Goal: Task Accomplishment & Management: Manage account settings

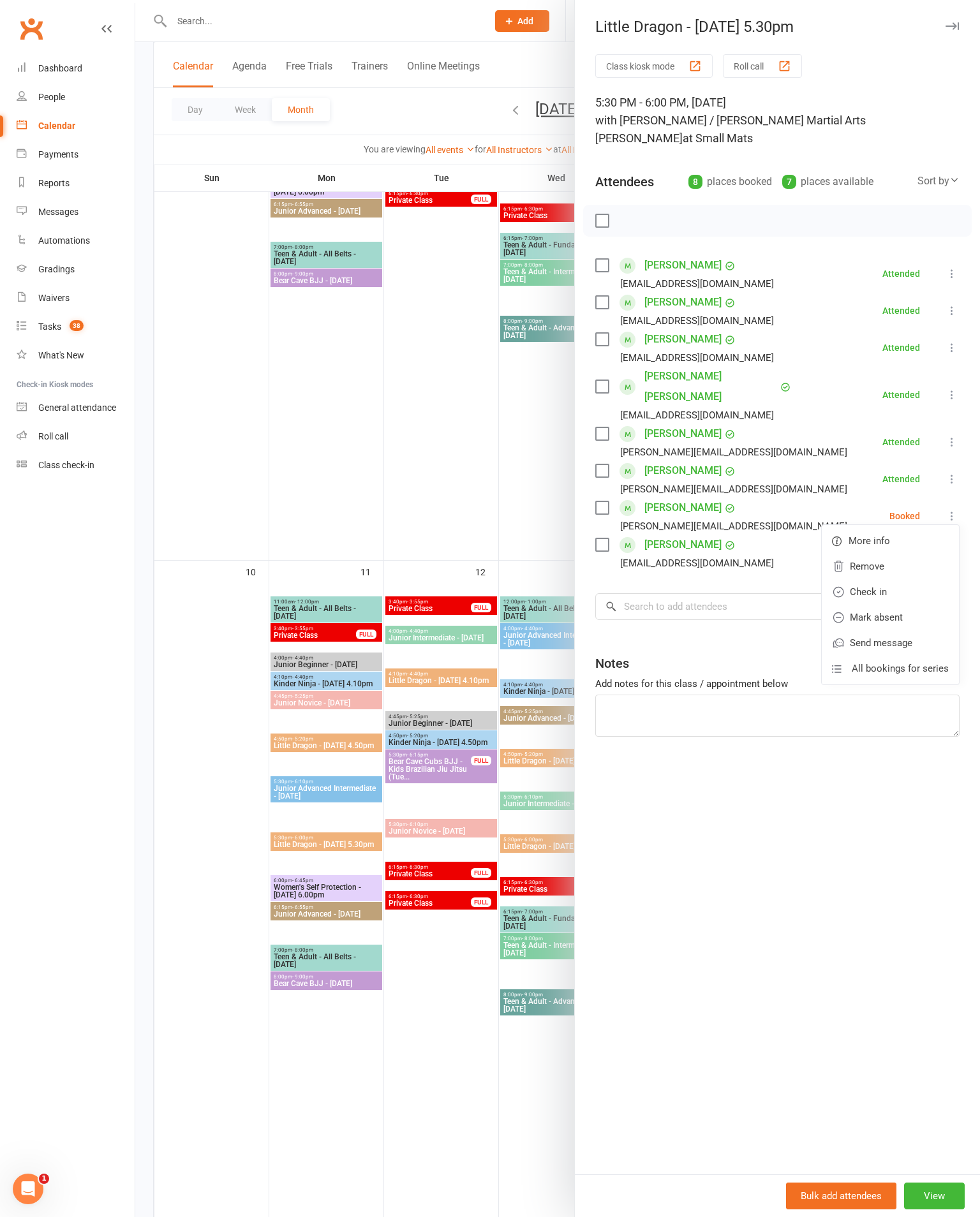
scroll to position [1102, 0]
click at [895, 605] on link "Mark absent" at bounding box center [890, 617] width 137 height 25
click at [946, 32] on button "button" at bounding box center [952, 26] width 15 height 15
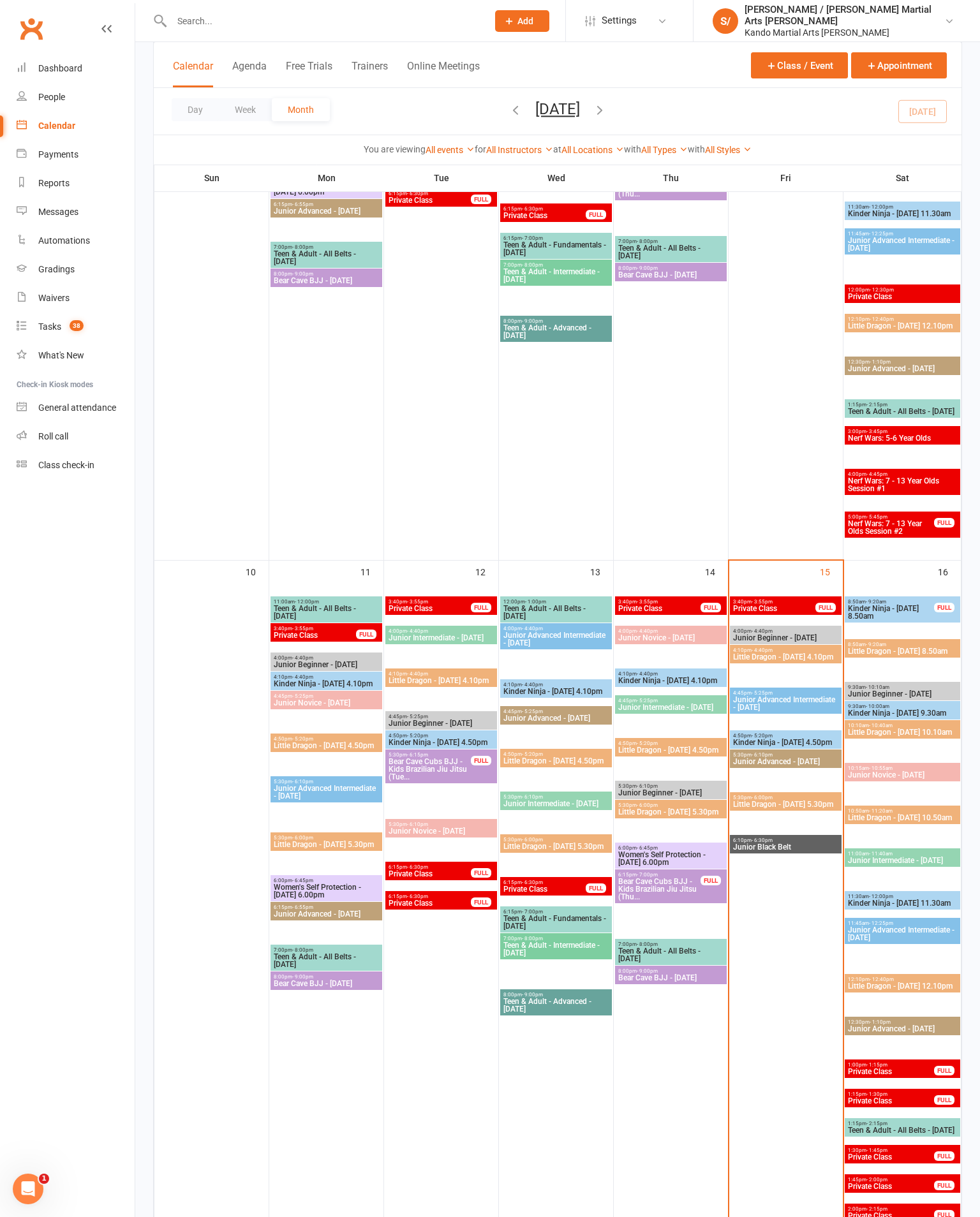
scroll to position [1137, 0]
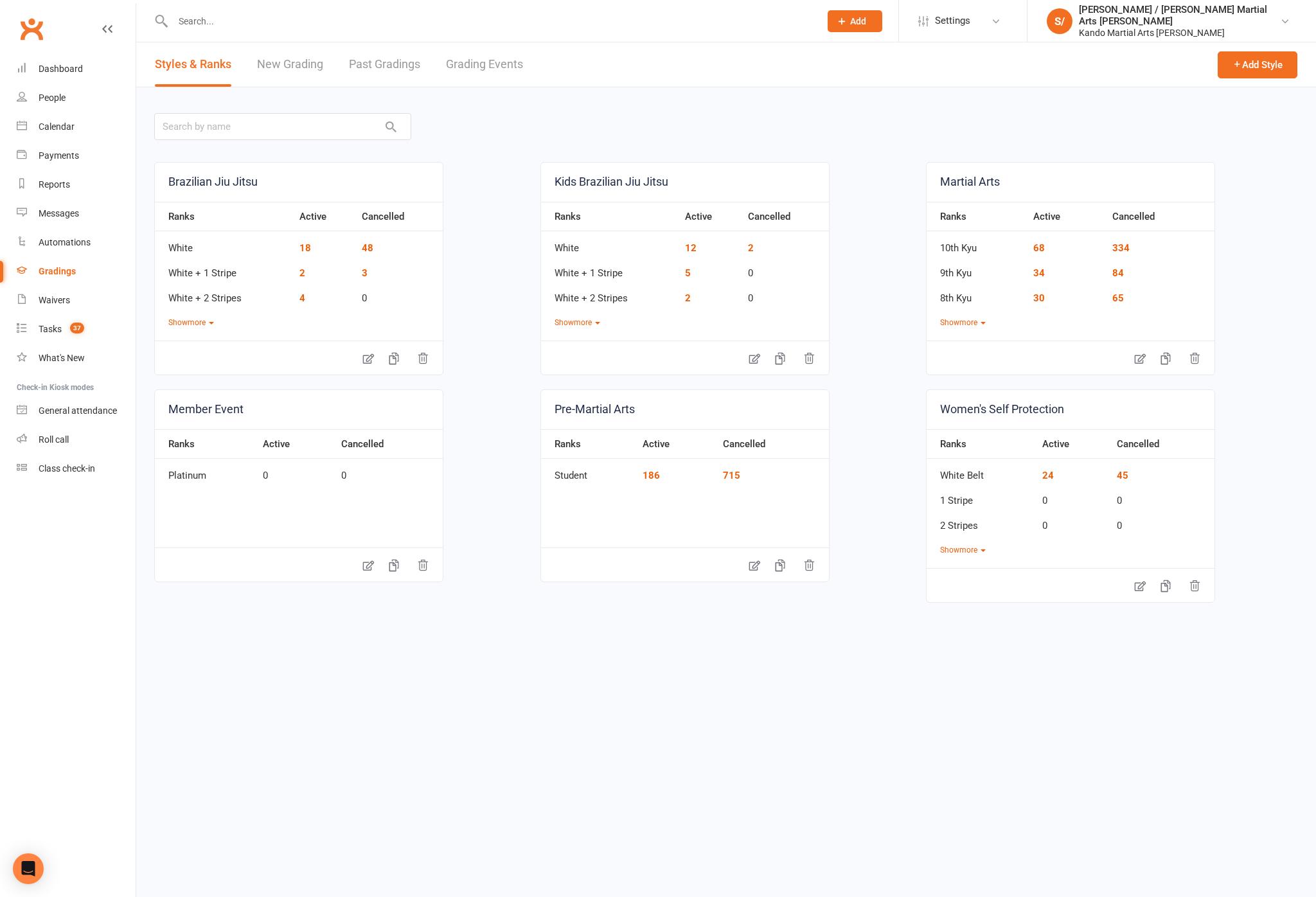
click at [499, 67] on link "Grading Events" at bounding box center [484, 64] width 77 height 44
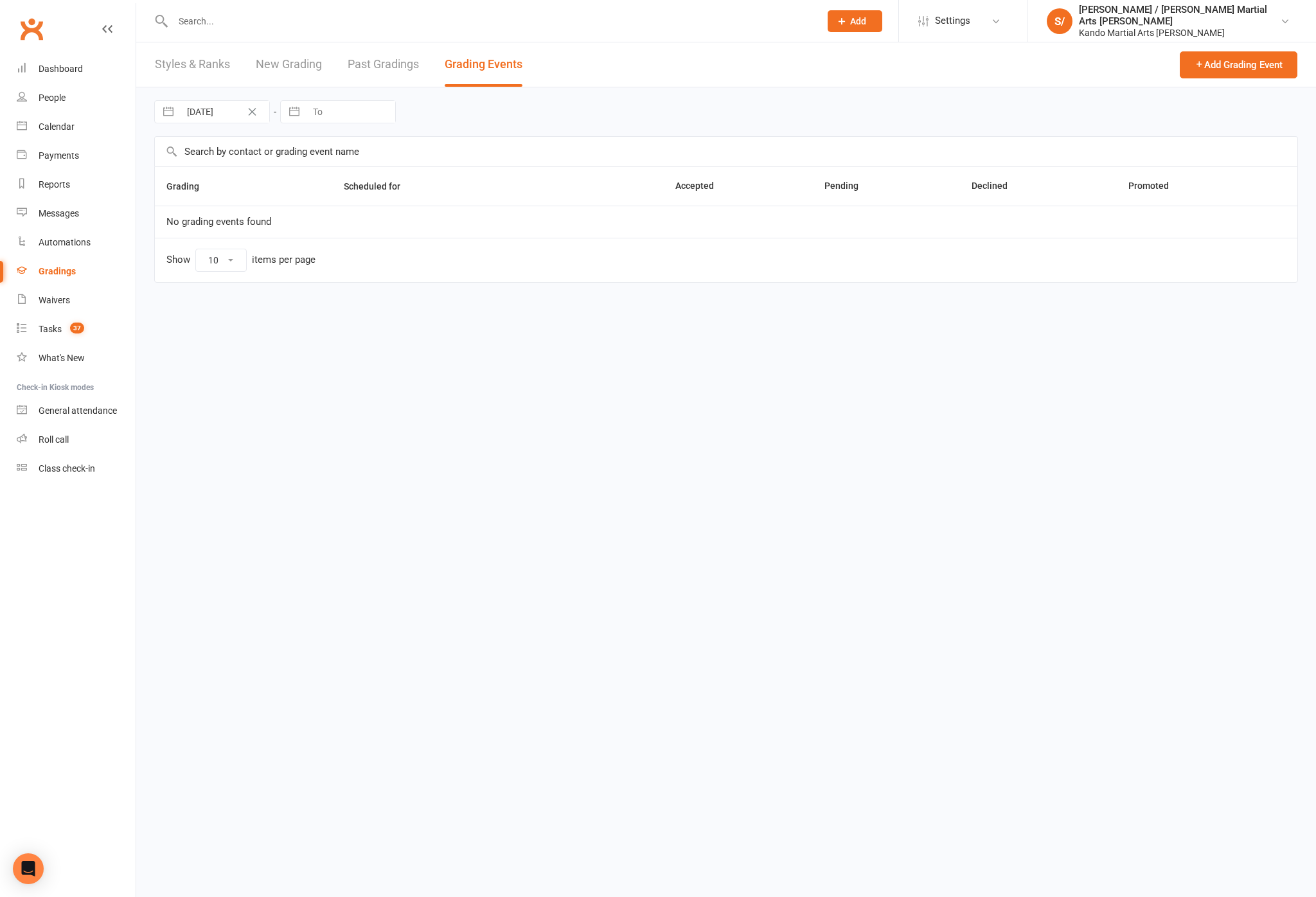
select select "100"
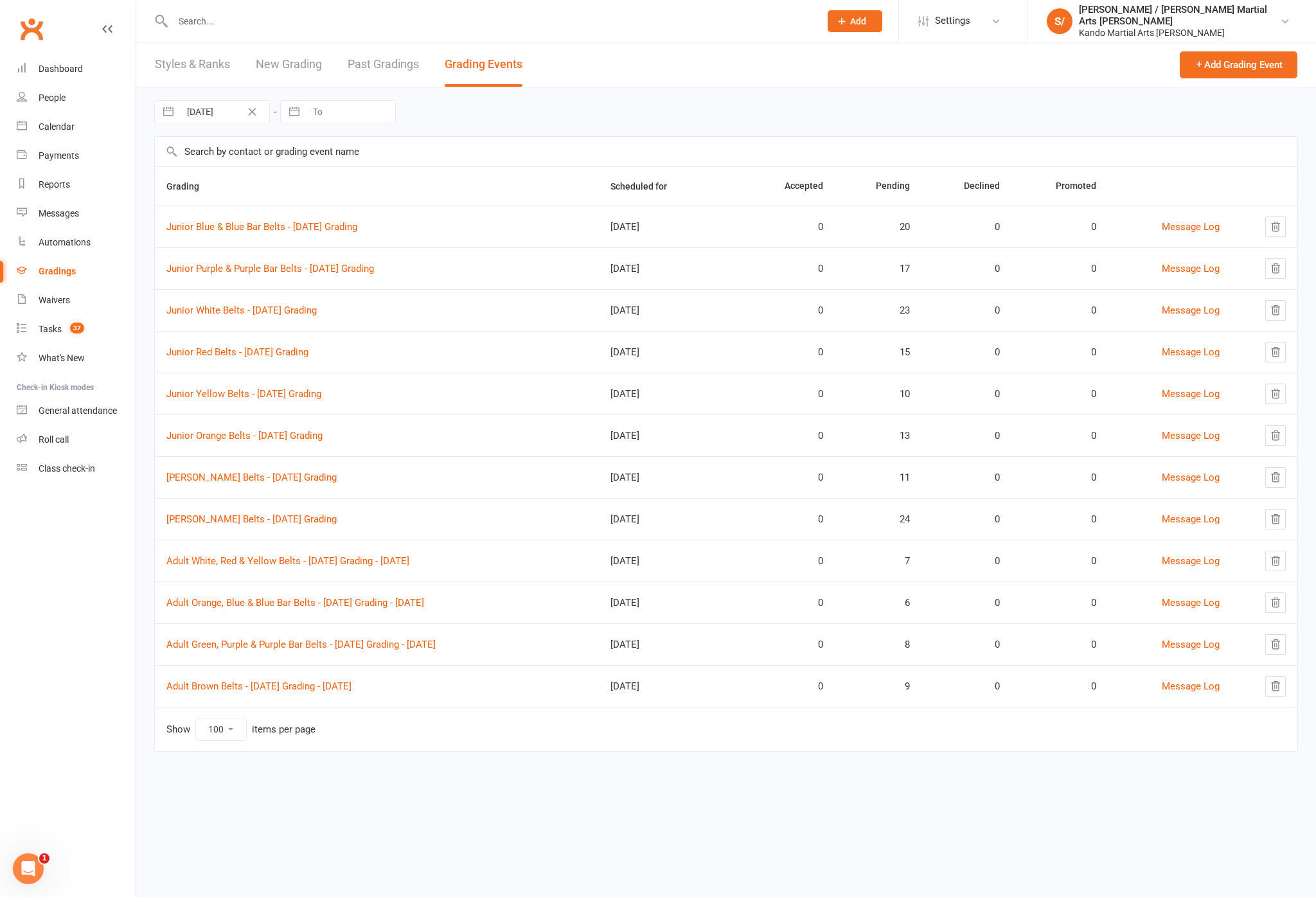
click at [213, 515] on link "Junior Brown Belts - 2025 August Grading" at bounding box center [251, 519] width 170 height 11
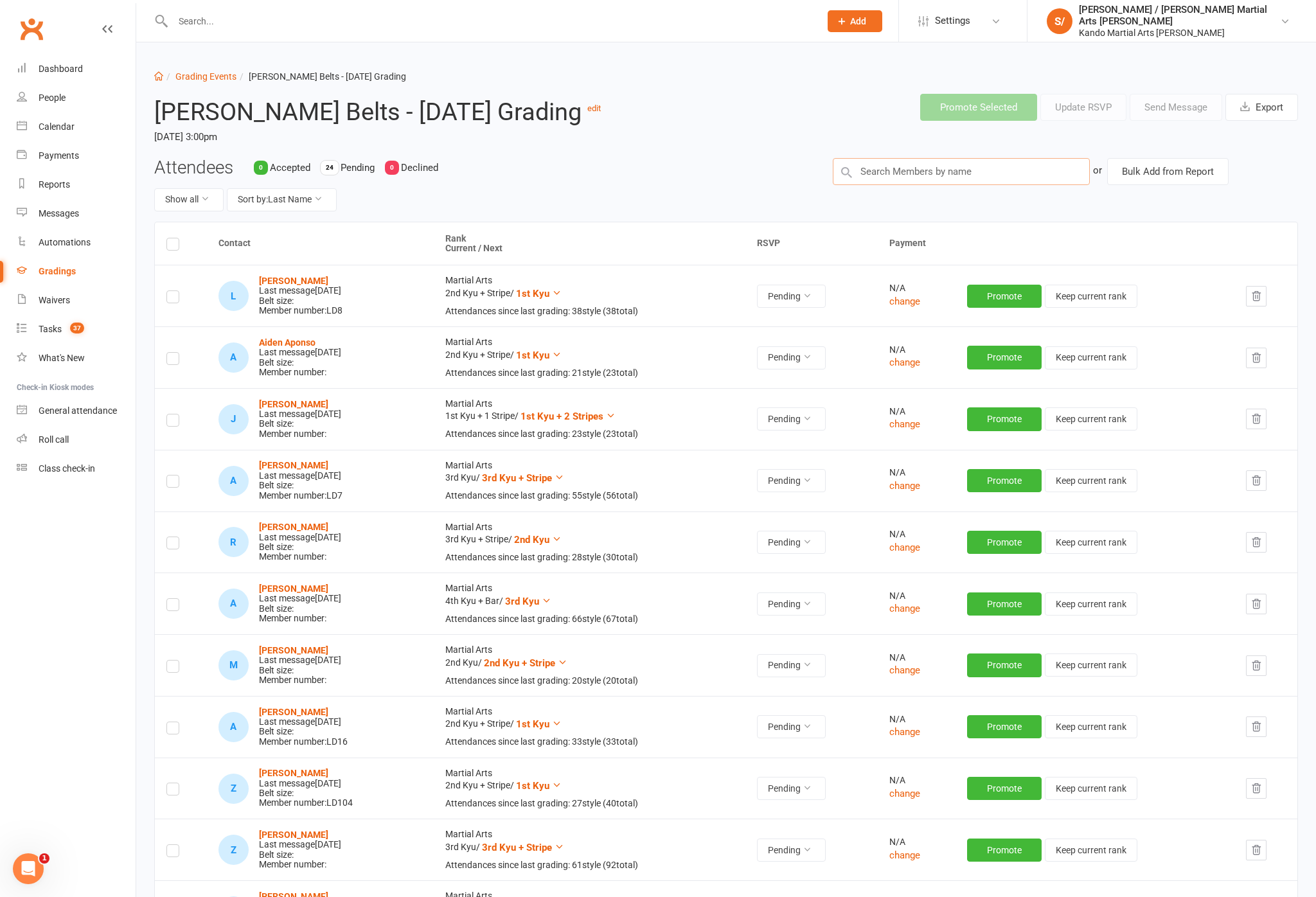
click at [952, 185] on input "text" at bounding box center [961, 171] width 257 height 27
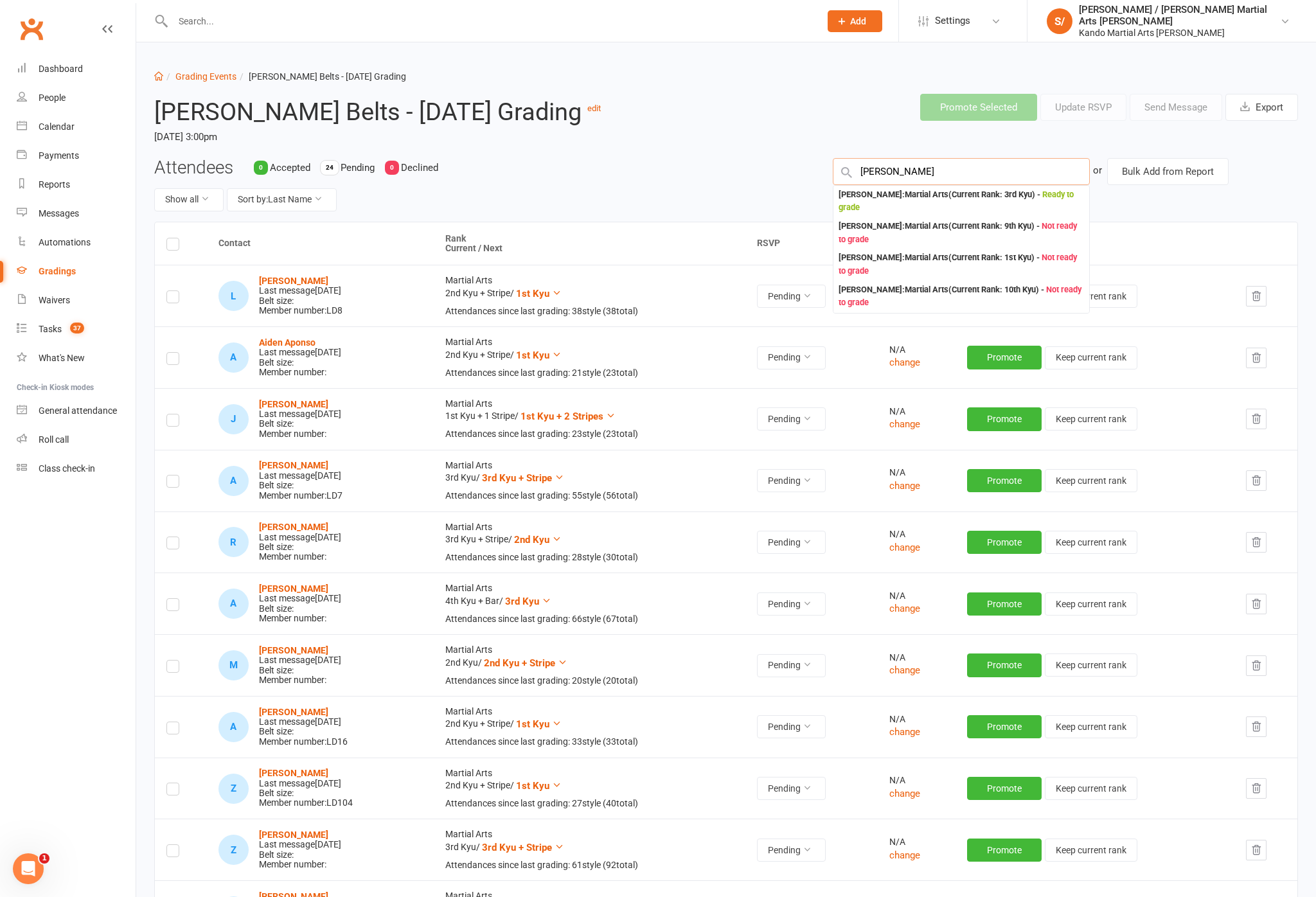
type input "Josh fer"
click at [920, 214] on div "Joshua Fernandez : Martial Arts (Current Rank: 3rd Kyu ) - Ready to grade" at bounding box center [961, 201] width 245 height 26
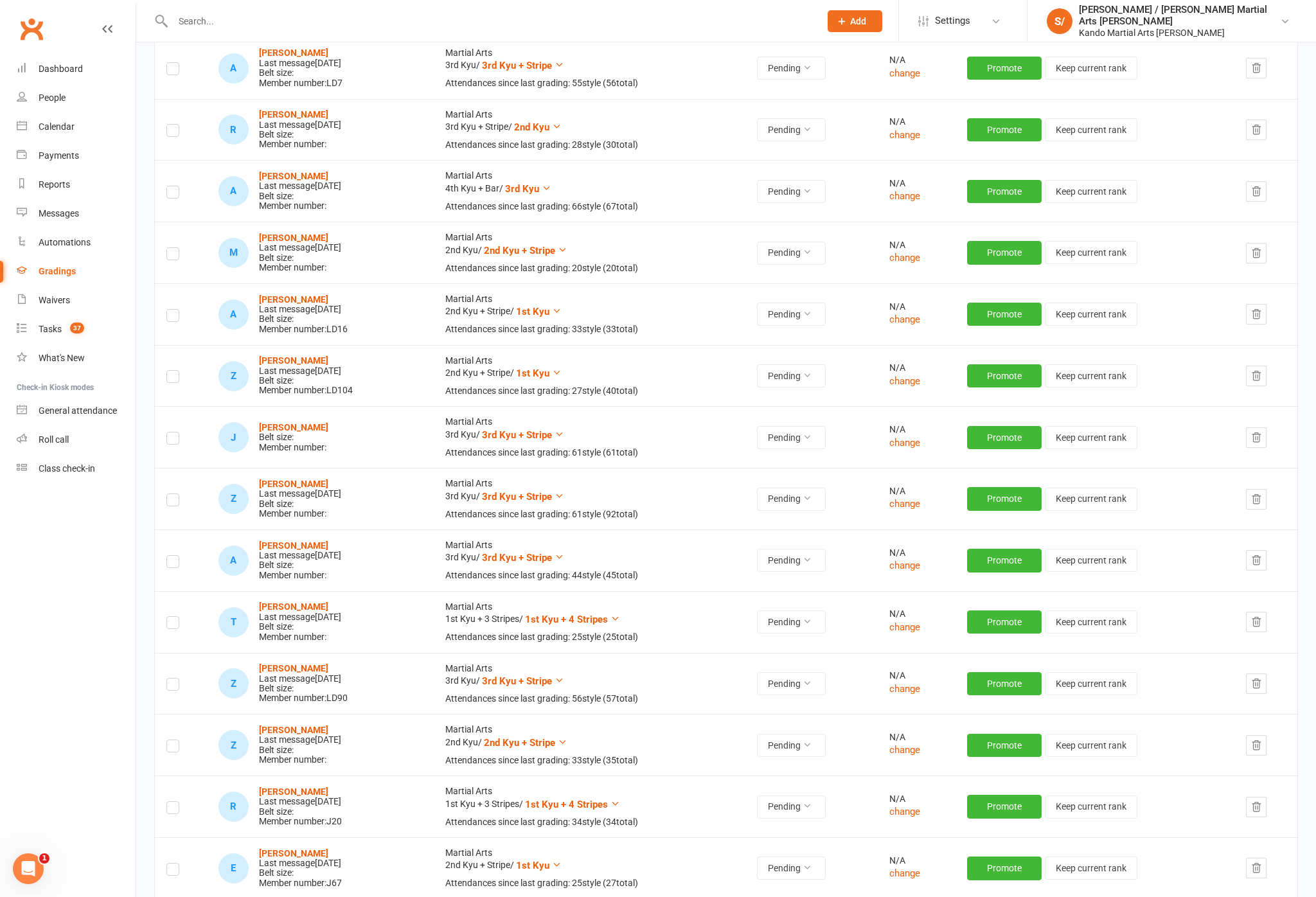
scroll to position [408, 0]
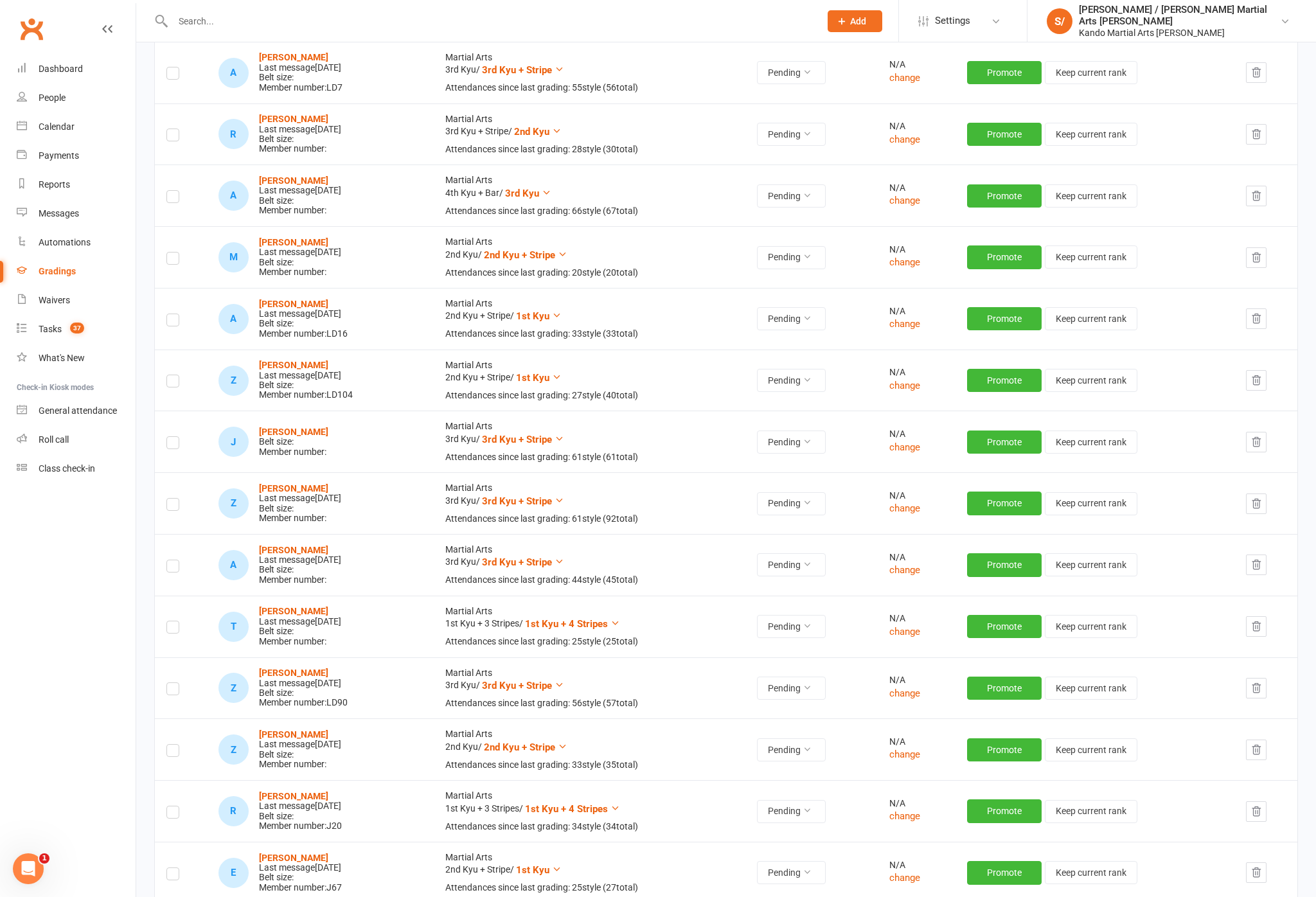
click at [162, 472] on td at bounding box center [181, 441] width 52 height 61
click at [167, 472] on td at bounding box center [181, 441] width 52 height 61
click at [170, 445] on label at bounding box center [173, 445] width 13 height 0
click at [170, 437] on input "checkbox" at bounding box center [173, 437] width 13 height 0
checkbox input "true"
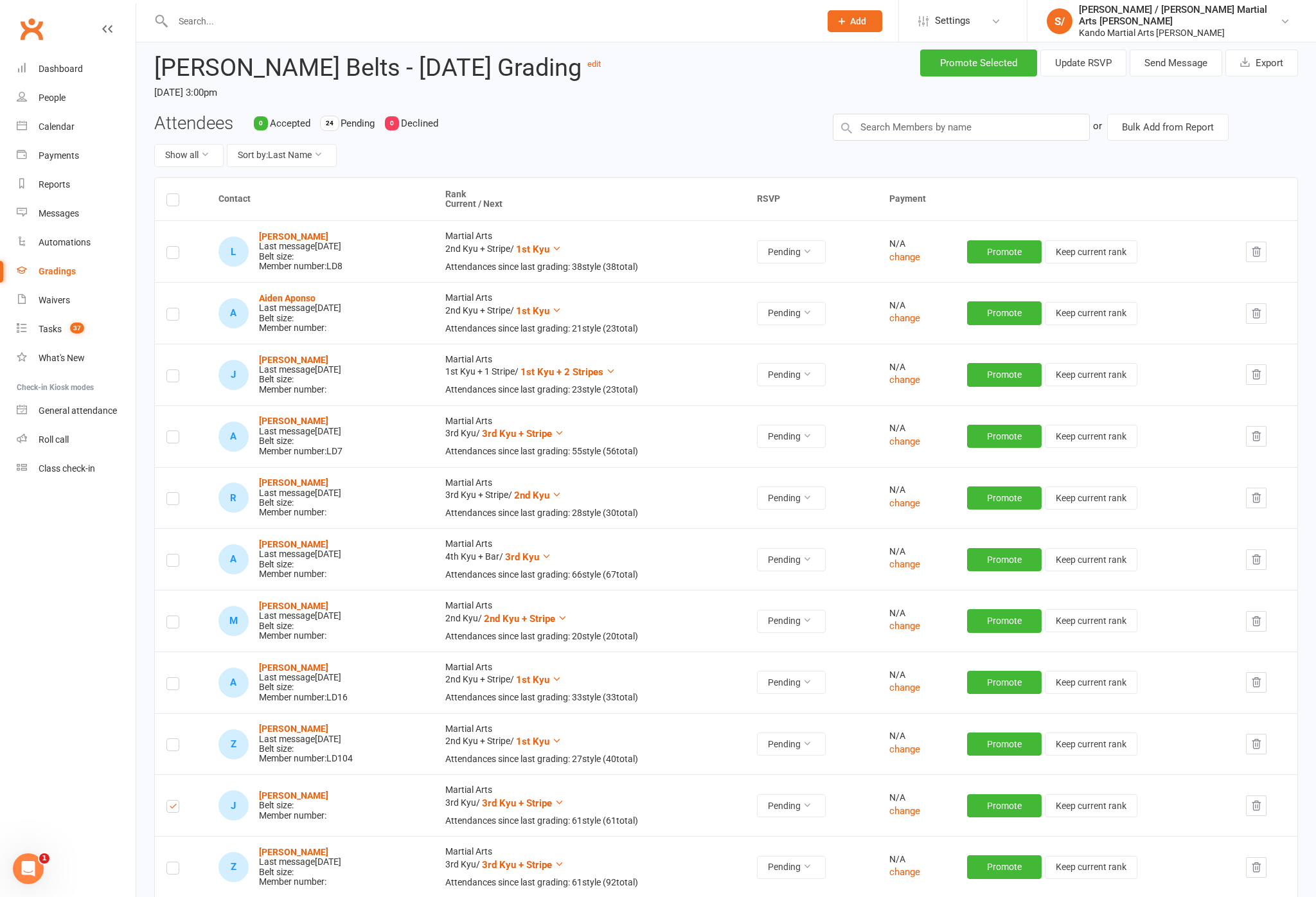
scroll to position [0, 0]
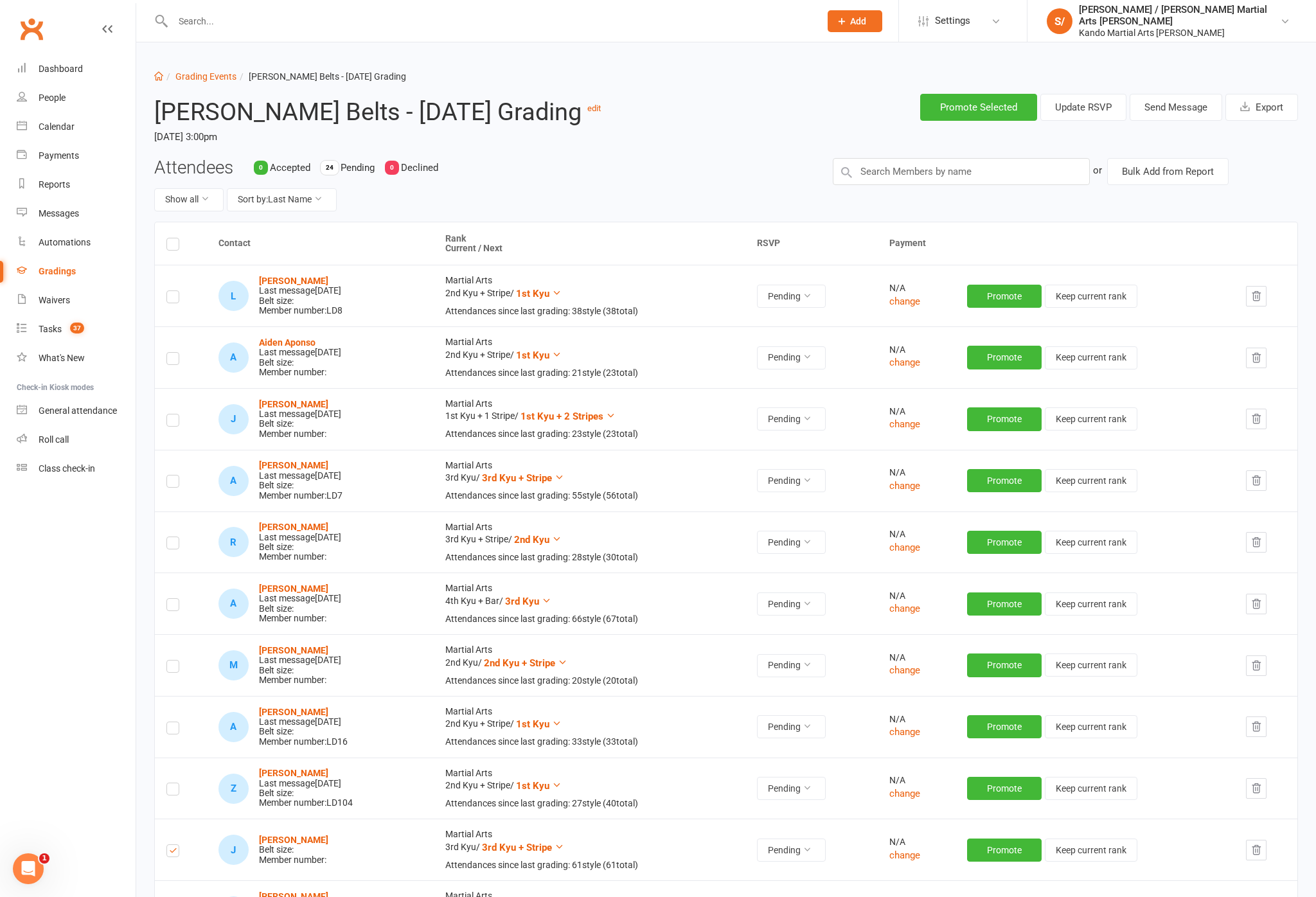
click at [1159, 110] on button "Send Message" at bounding box center [1176, 107] width 92 height 27
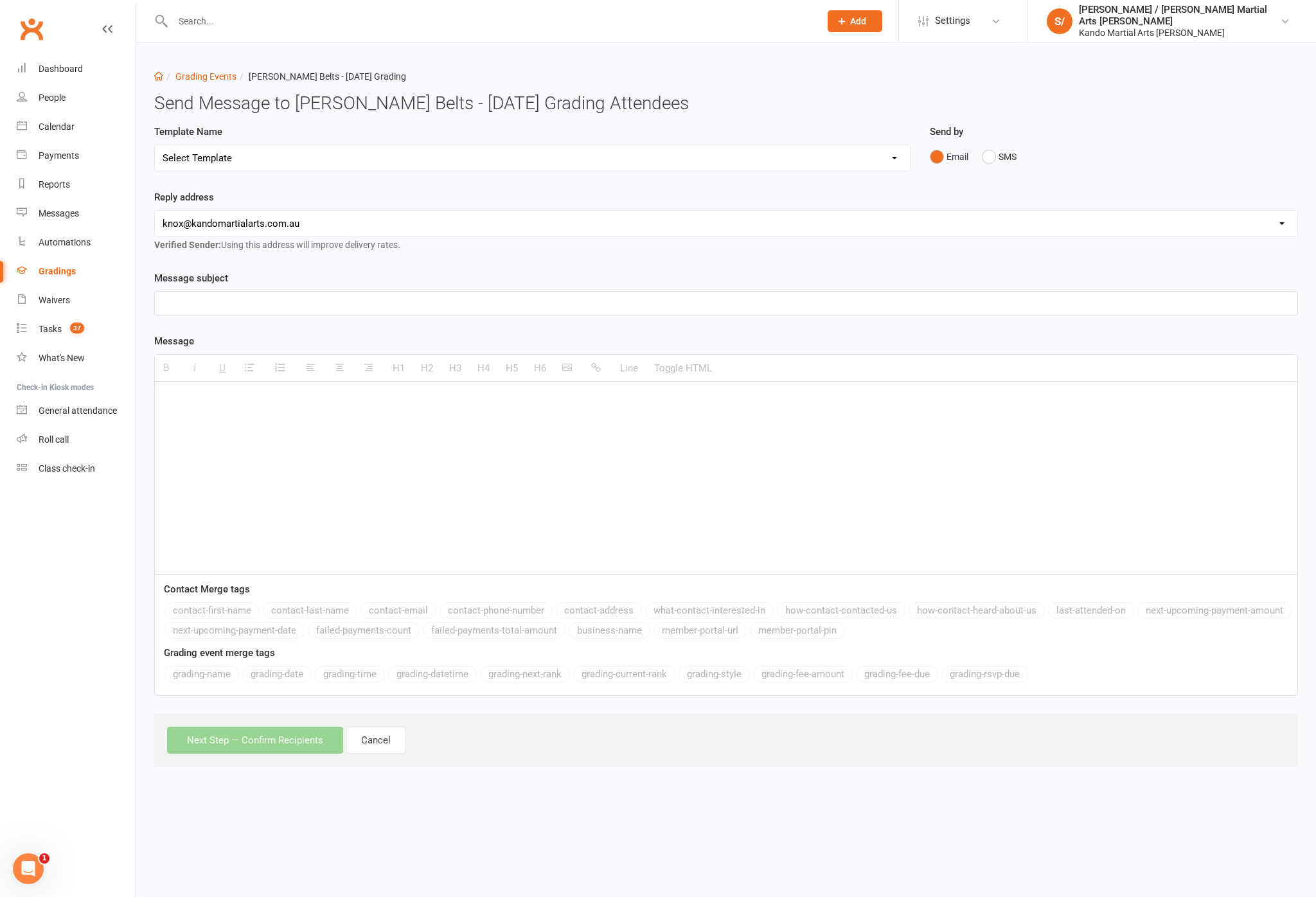
click at [373, 154] on select "Select Template [Email] Confirmation of Successful Grading [Email] Congratulati…" at bounding box center [532, 158] width 755 height 25
select select "15"
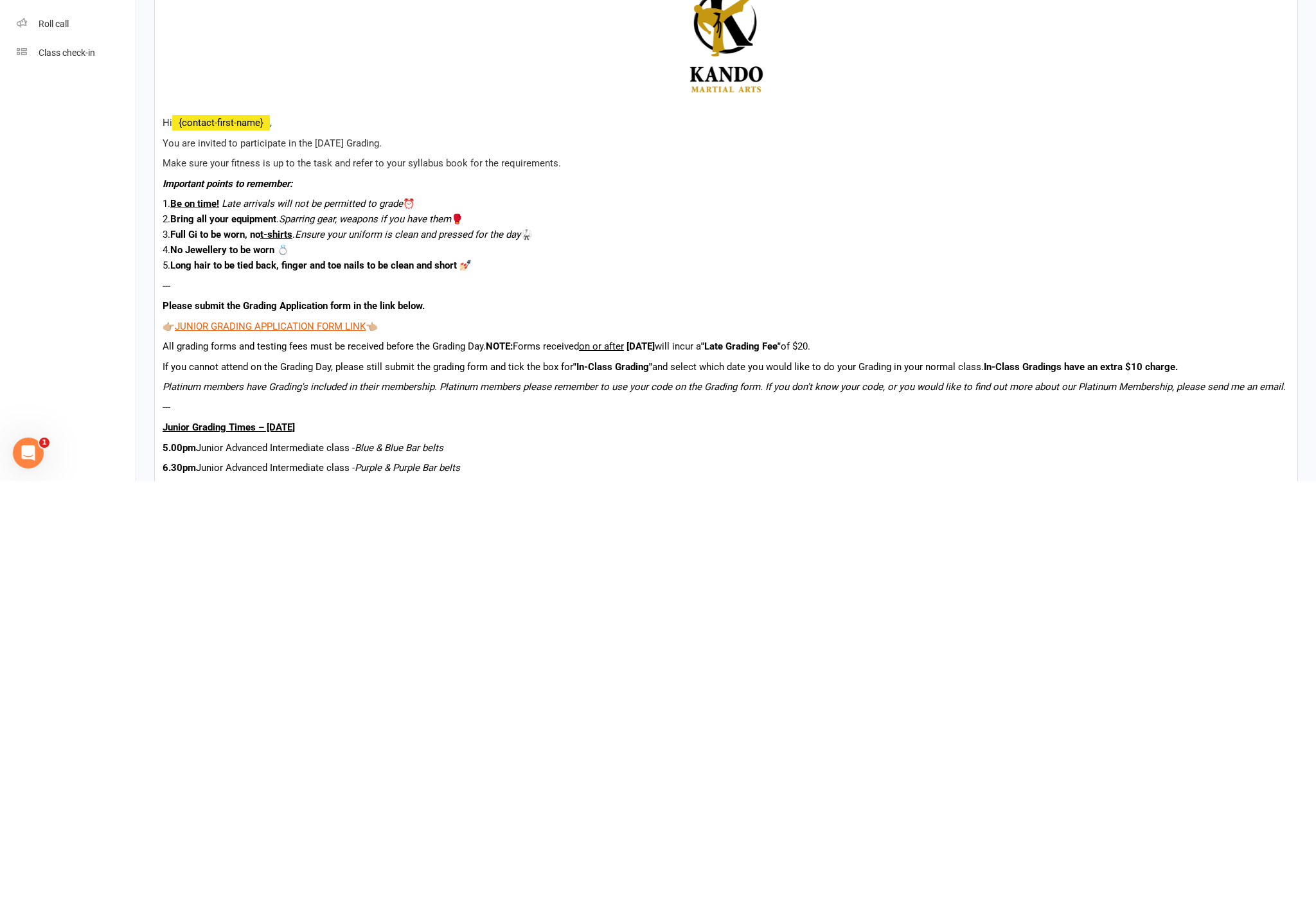
scroll to position [508, 0]
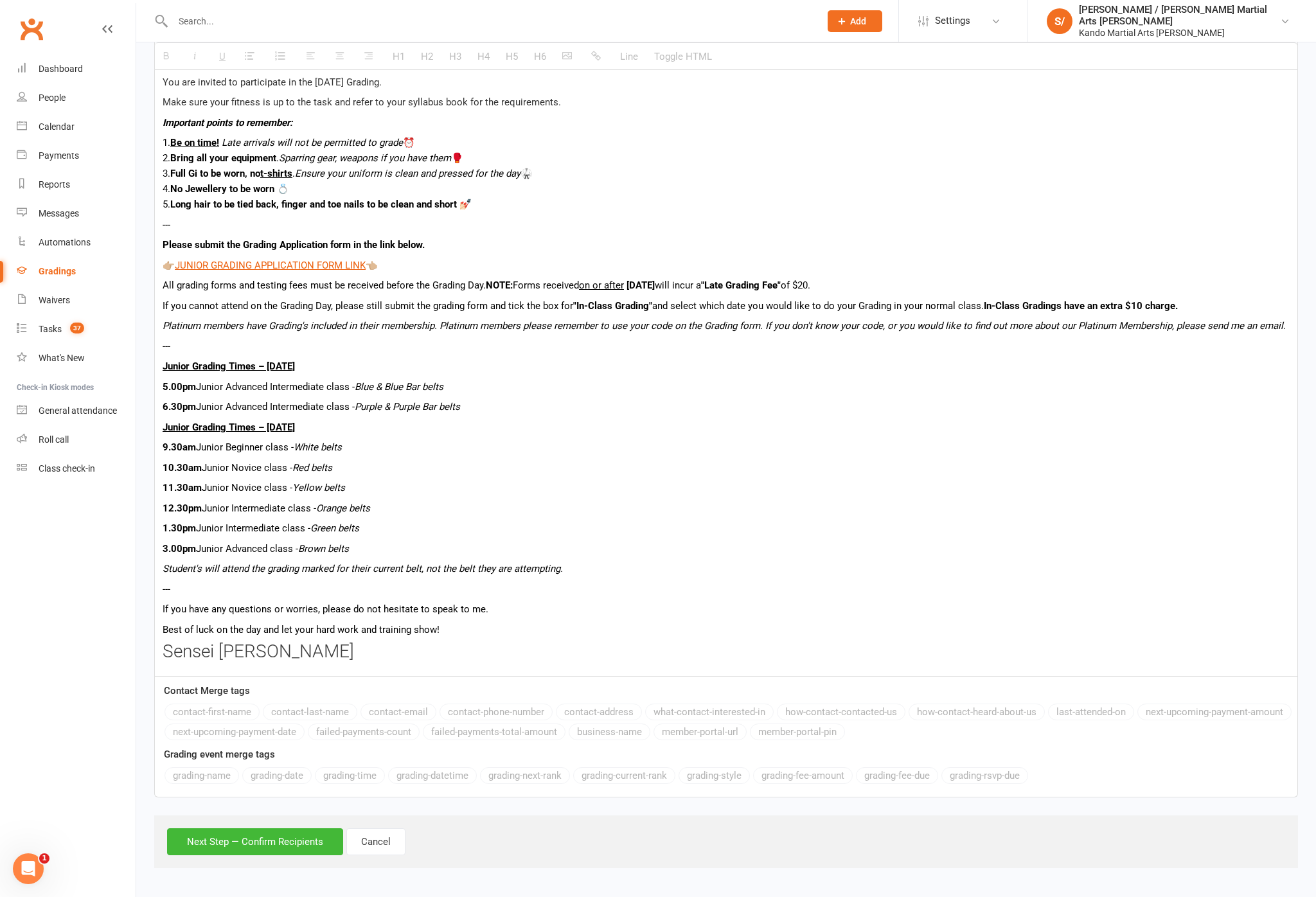
click at [234, 855] on button "Next Step — Confirm Recipients" at bounding box center [255, 842] width 176 height 27
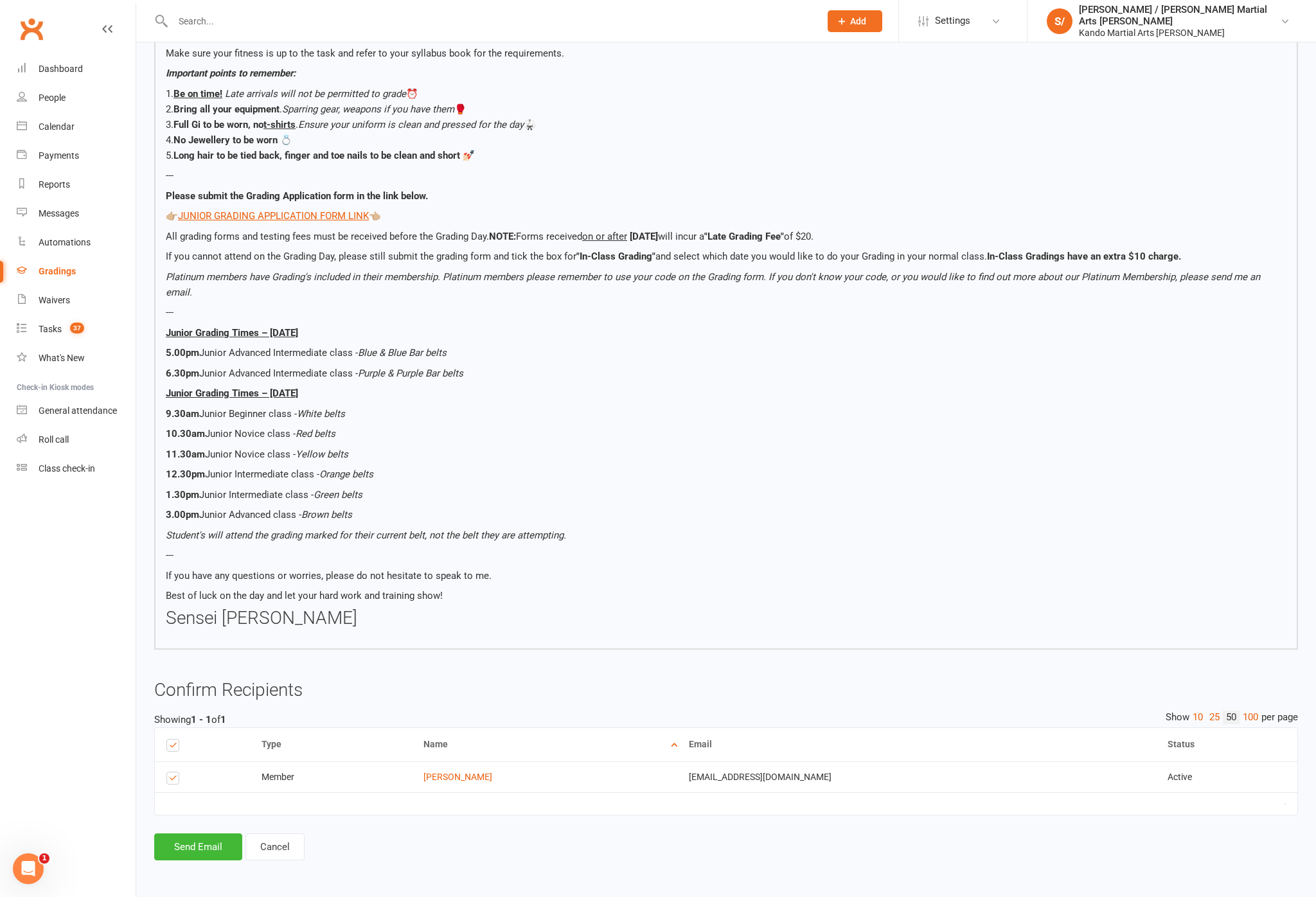
scroll to position [380, 0]
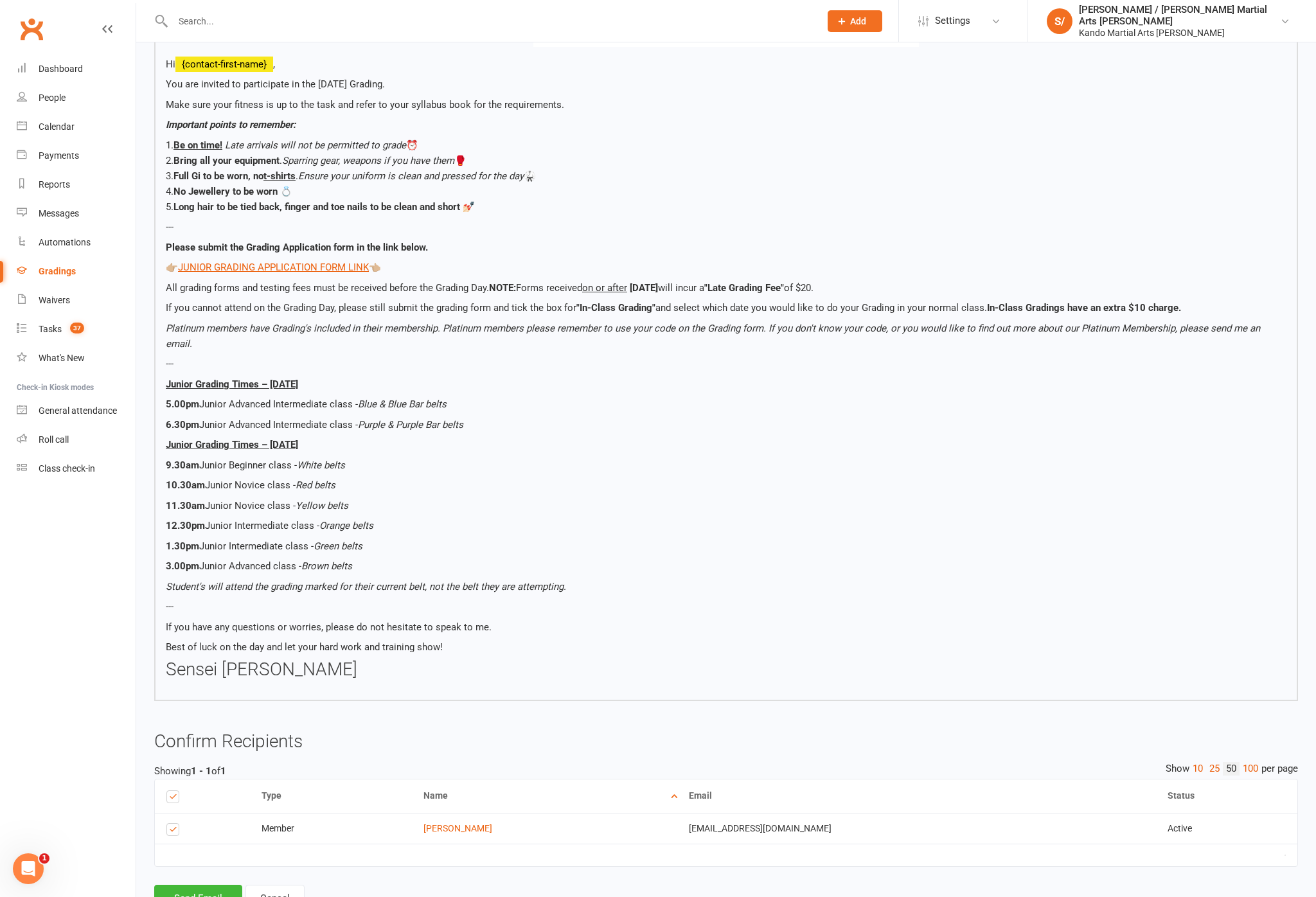
click at [203, 885] on button "Send Email" at bounding box center [198, 898] width 88 height 27
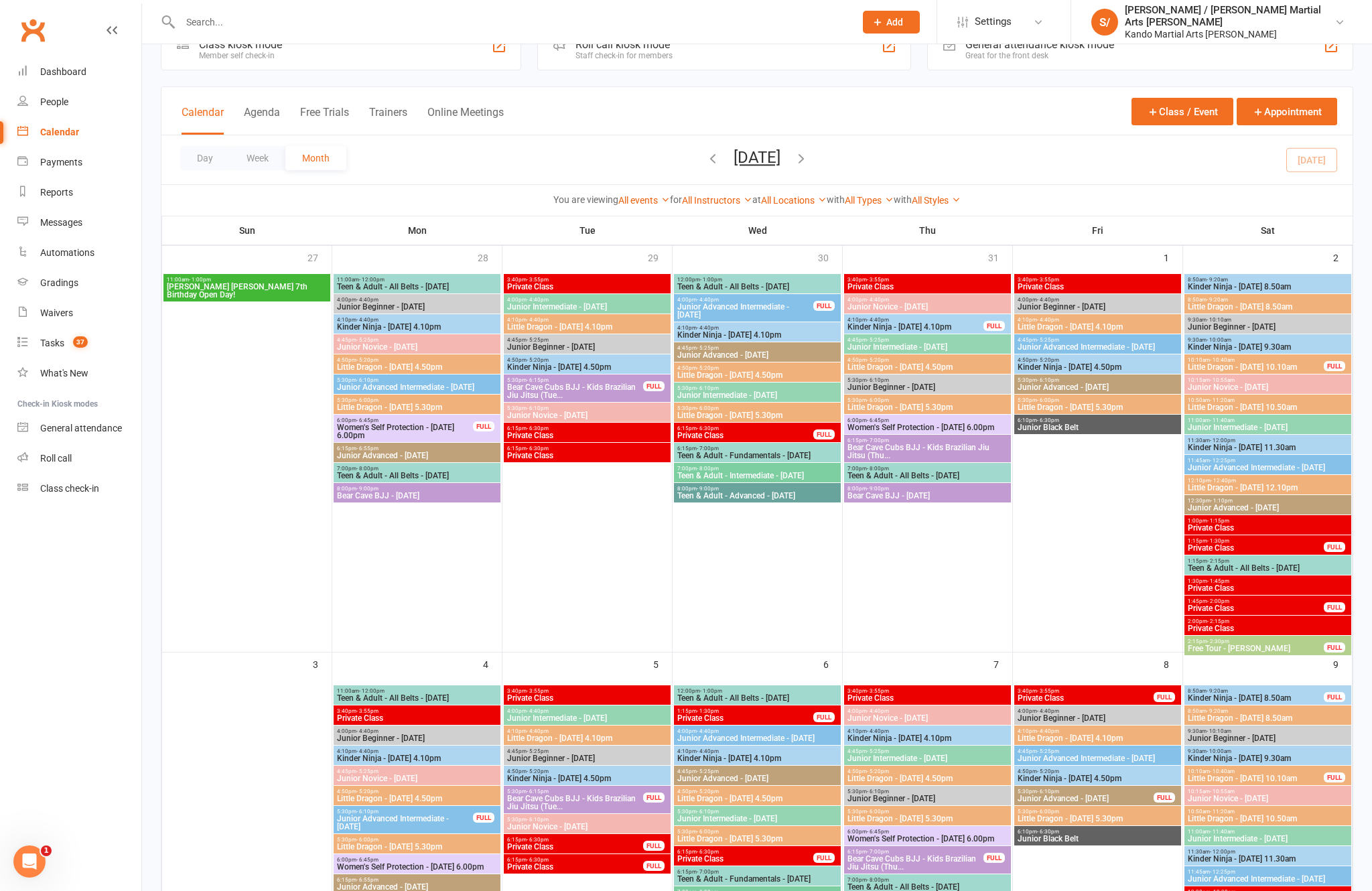
click at [88, 185] on link "Reports" at bounding box center [79, 192] width 124 height 30
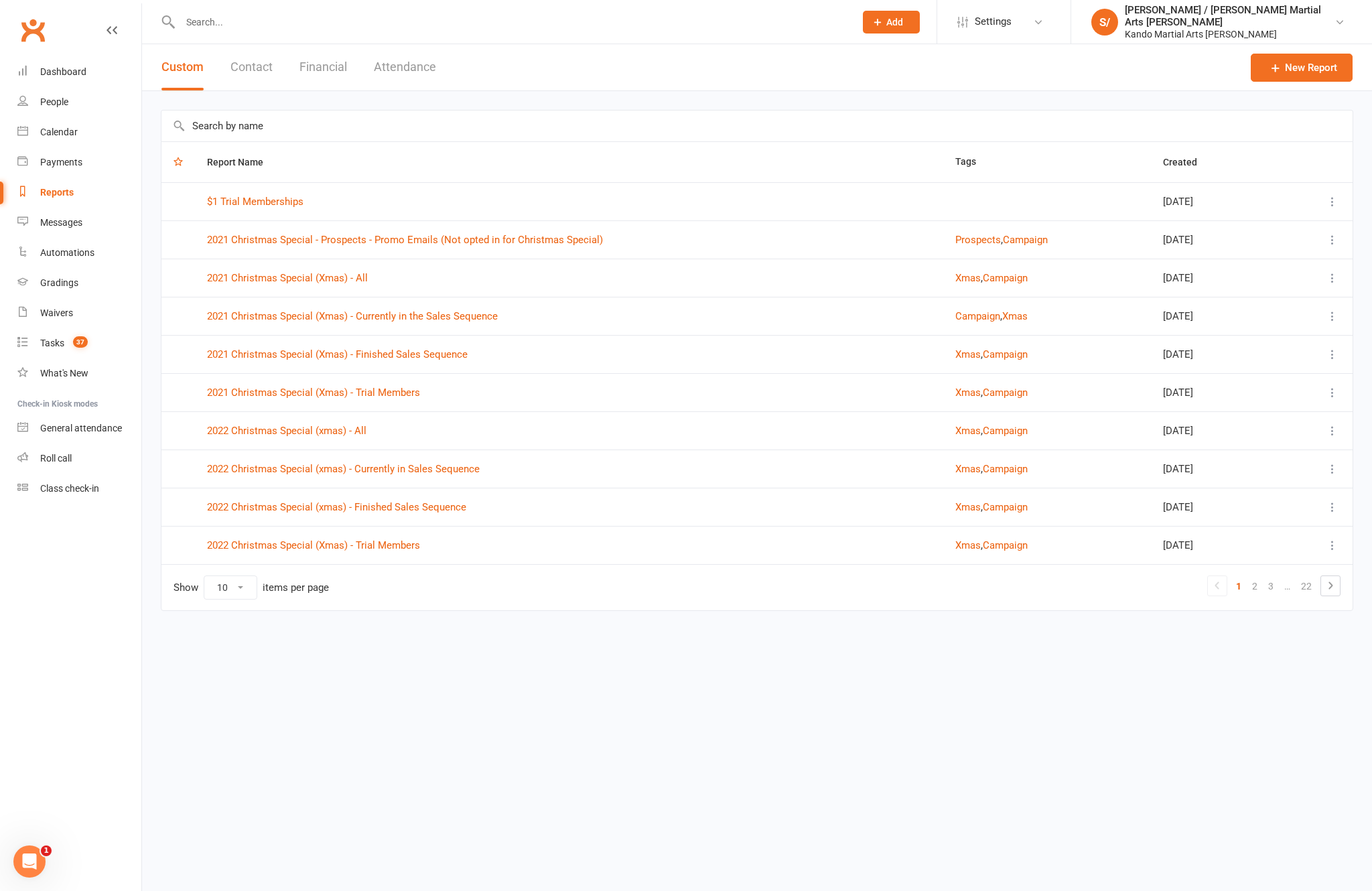
click at [663, 113] on input "text" at bounding box center [757, 126] width 1191 height 31
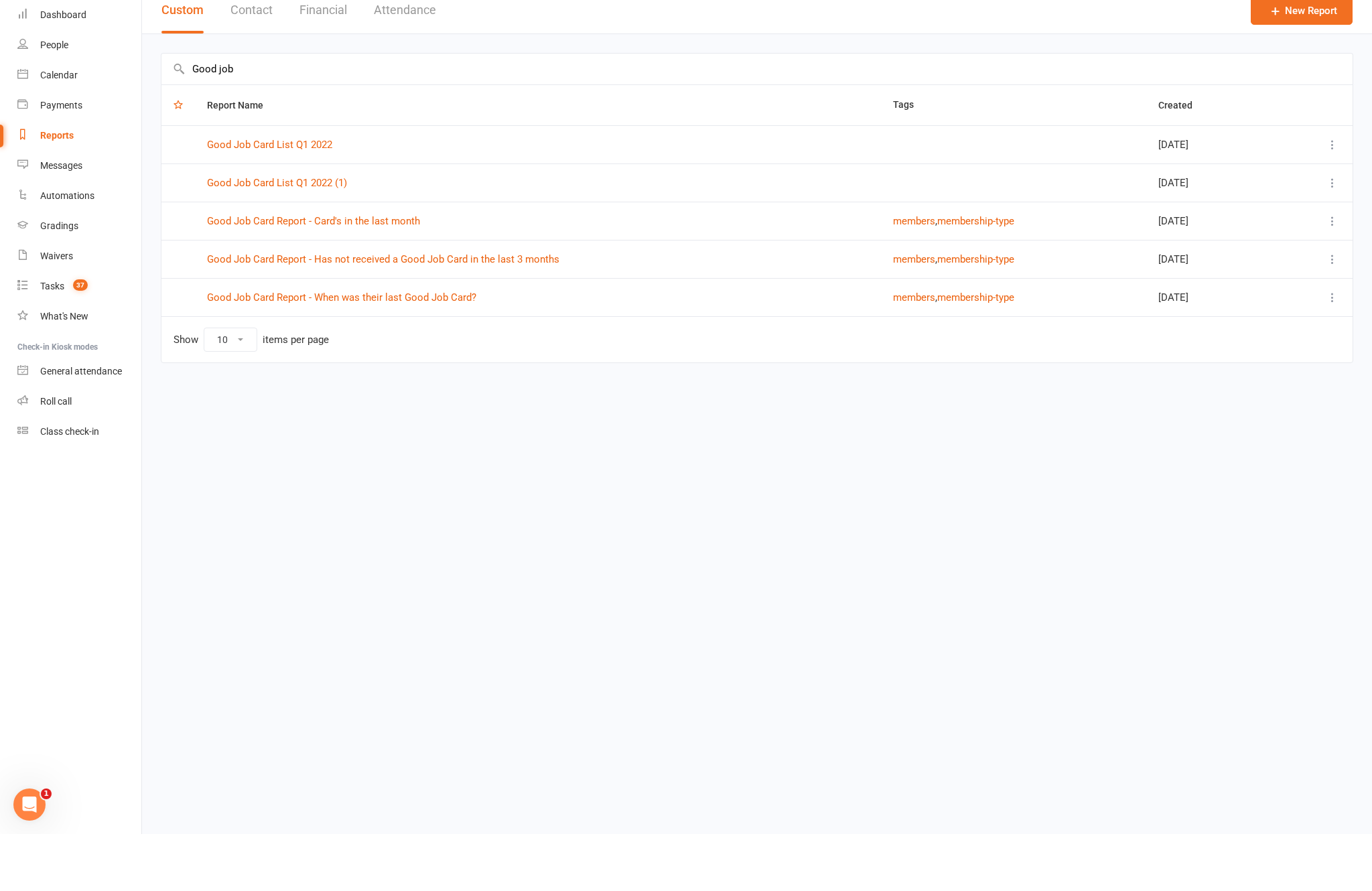
type input "Good job"
click at [370, 310] on link "Good Job Card Report - Has not received a Good Job Card in the last 3 months" at bounding box center [383, 316] width 352 height 12
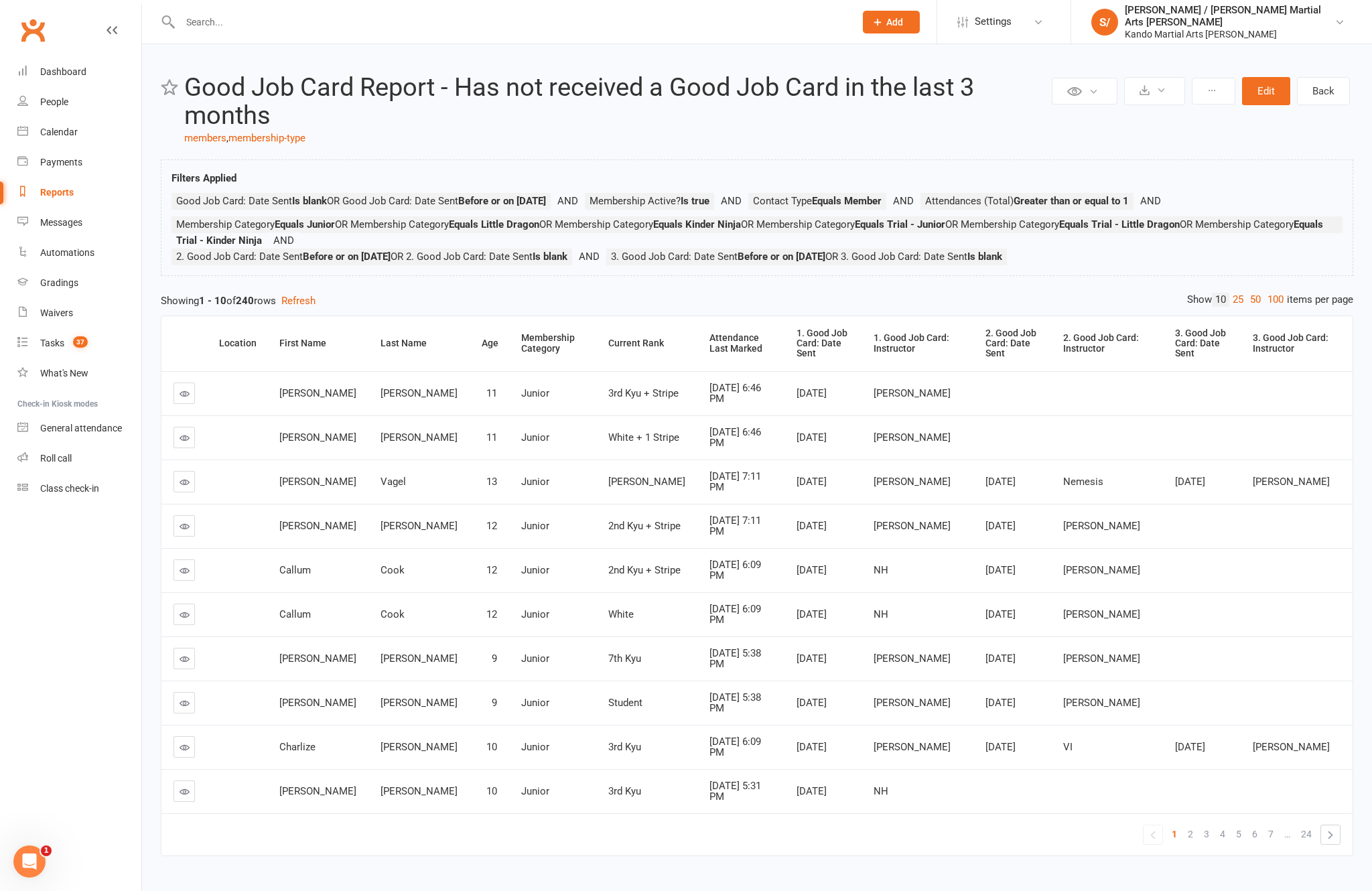
click at [1272, 318] on div "Private Report Only visible by me Public Report Visible to everyone at gym Expo…" at bounding box center [757, 472] width 1230 height 856
click at [1265, 307] on link "100" at bounding box center [1276, 299] width 23 height 14
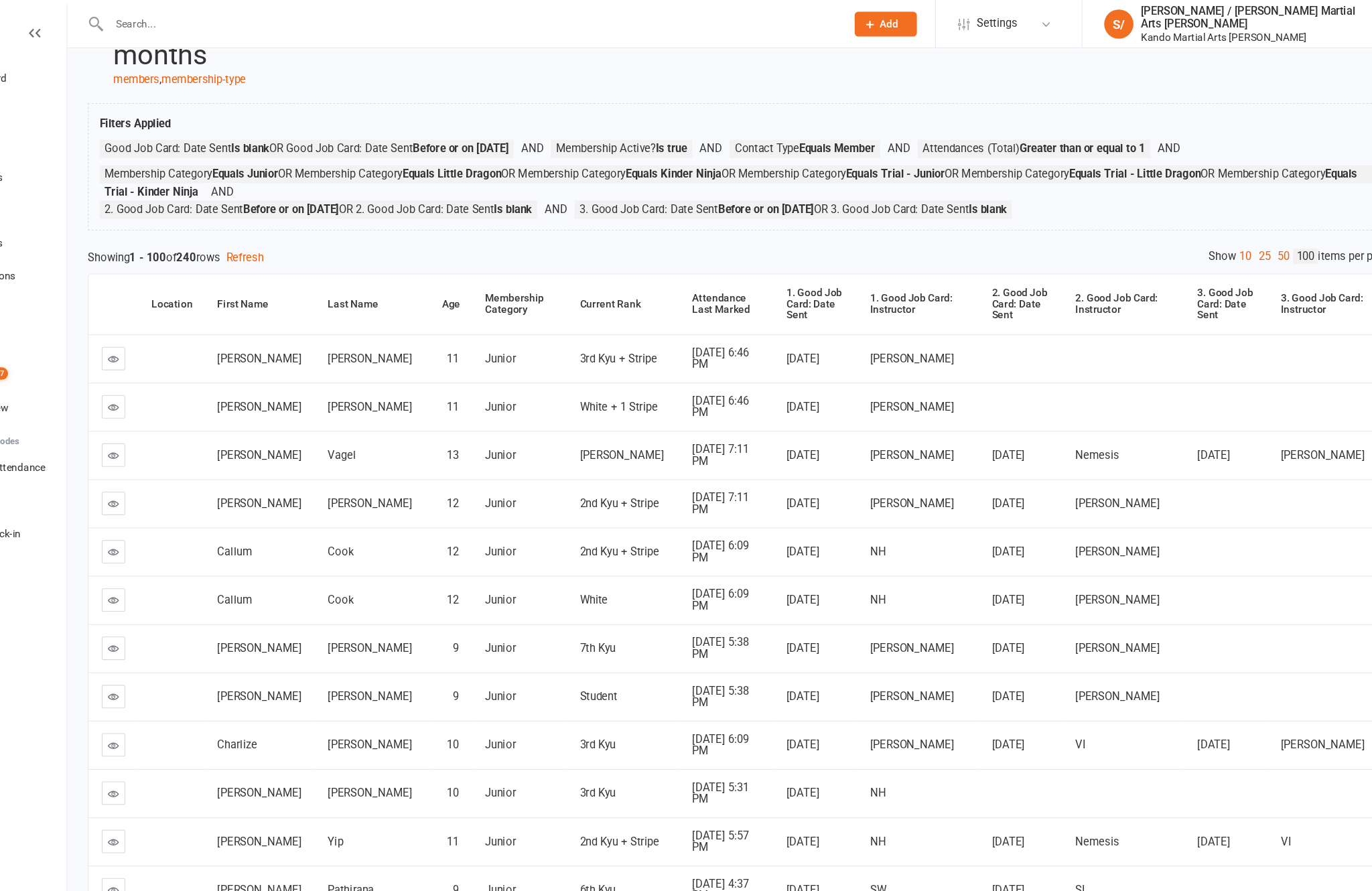
scroll to position [67, 0]
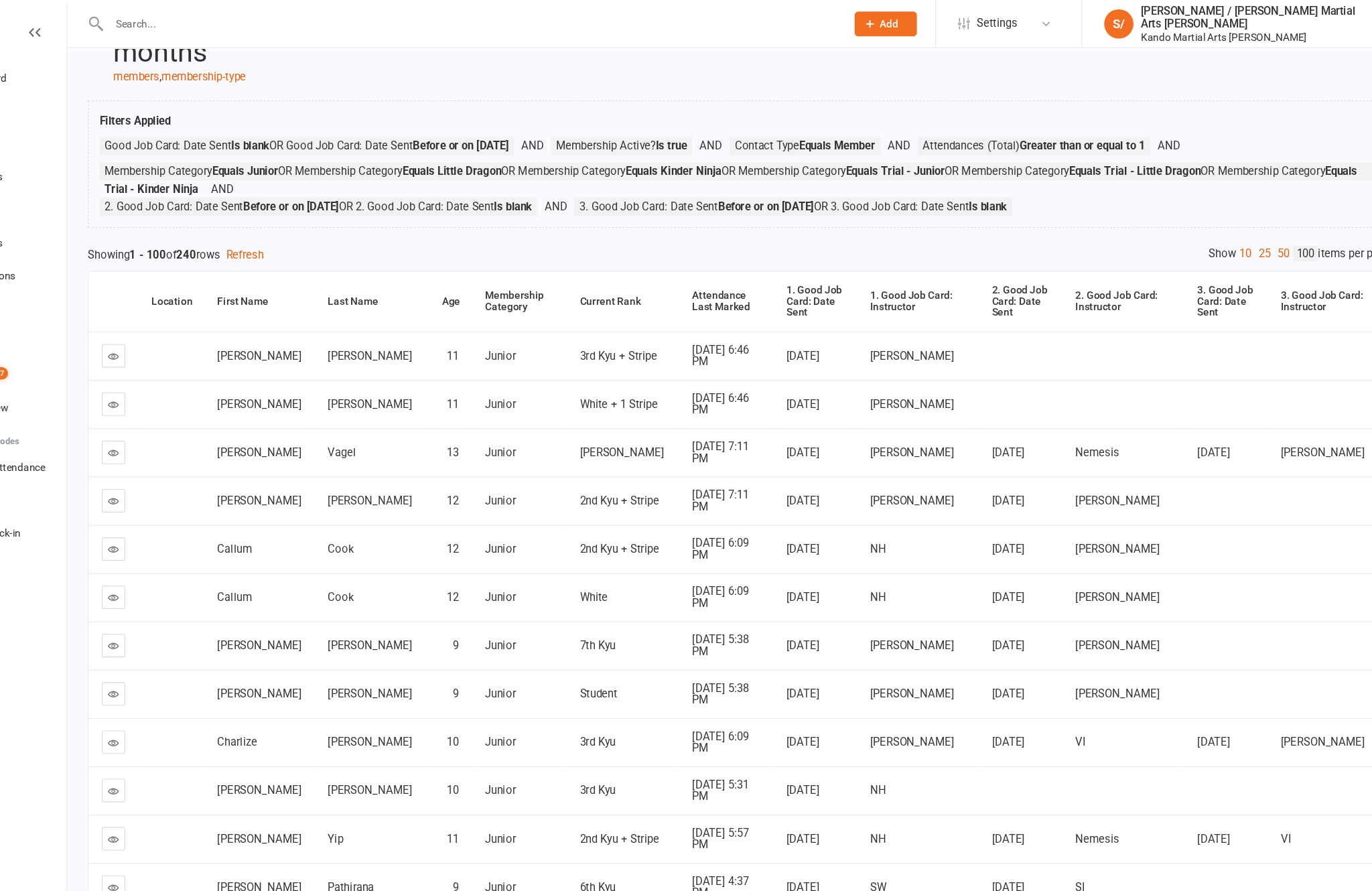
click at [714, 287] on div "Attendance Last Marked" at bounding box center [746, 276] width 64 height 21
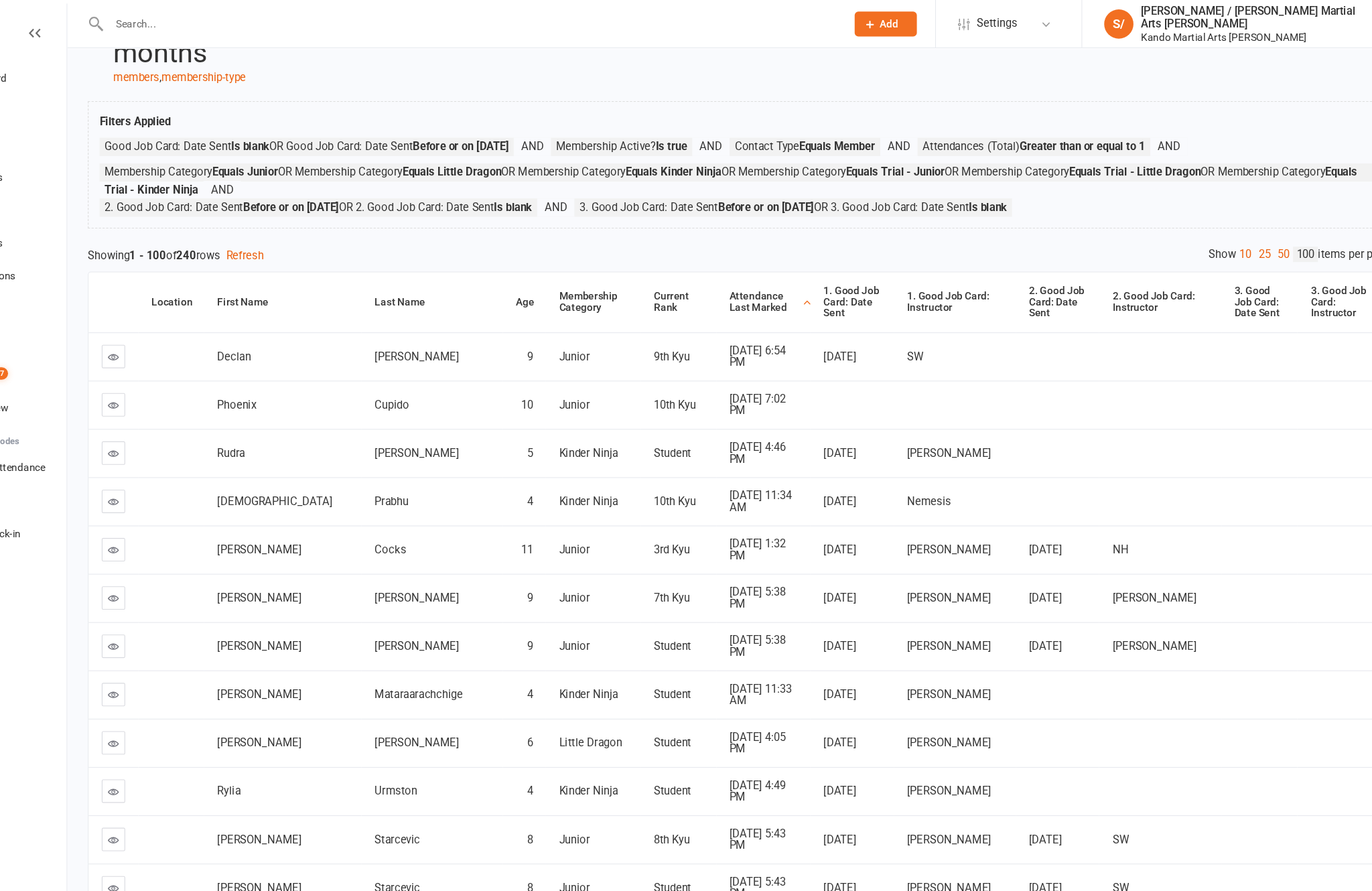
click at [748, 287] on div "Attendance Last Marked" at bounding box center [780, 276] width 64 height 21
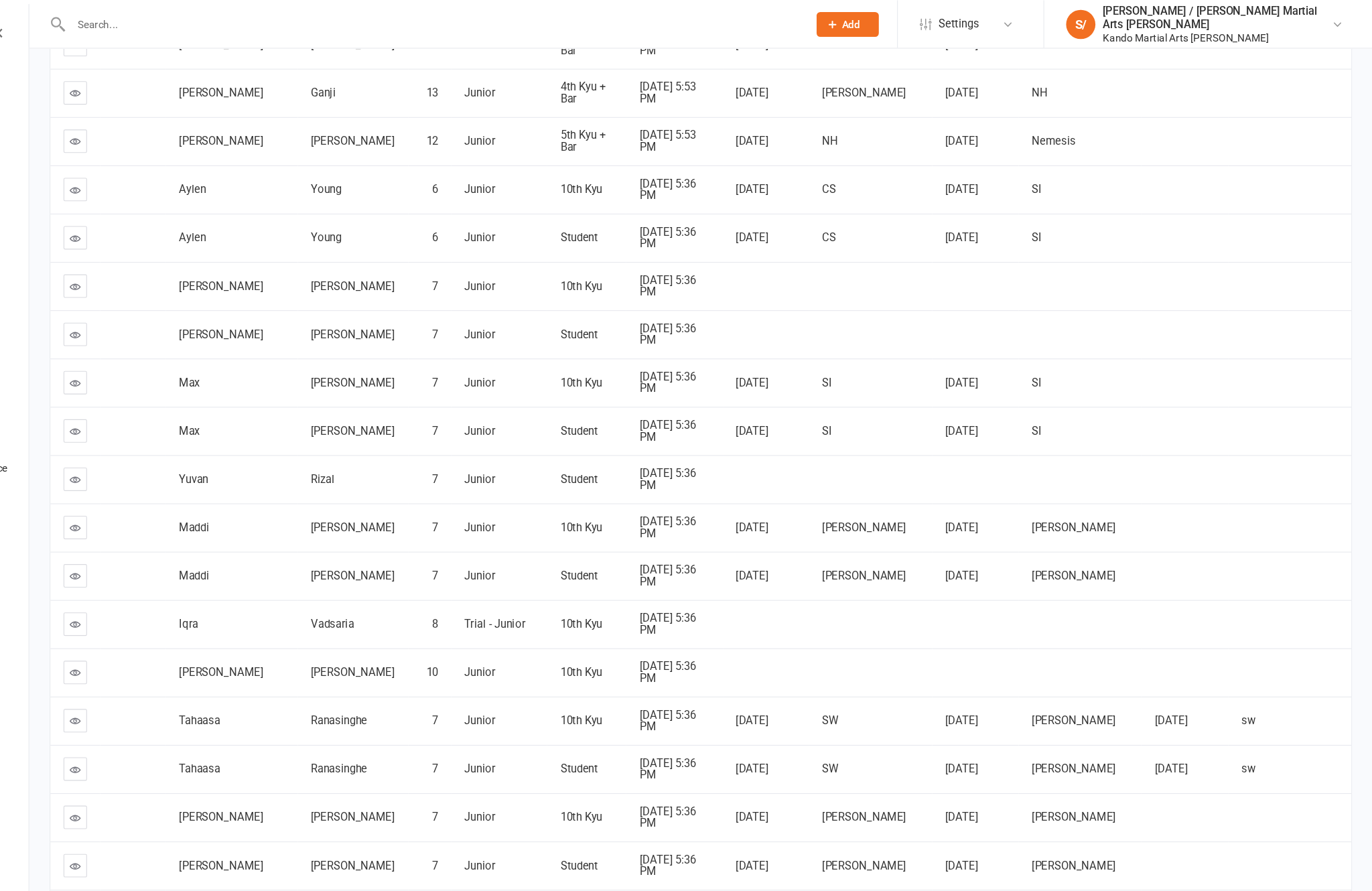
scroll to position [1058, 0]
click at [179, 613] on icon at bounding box center [185, 618] width 10 height 10
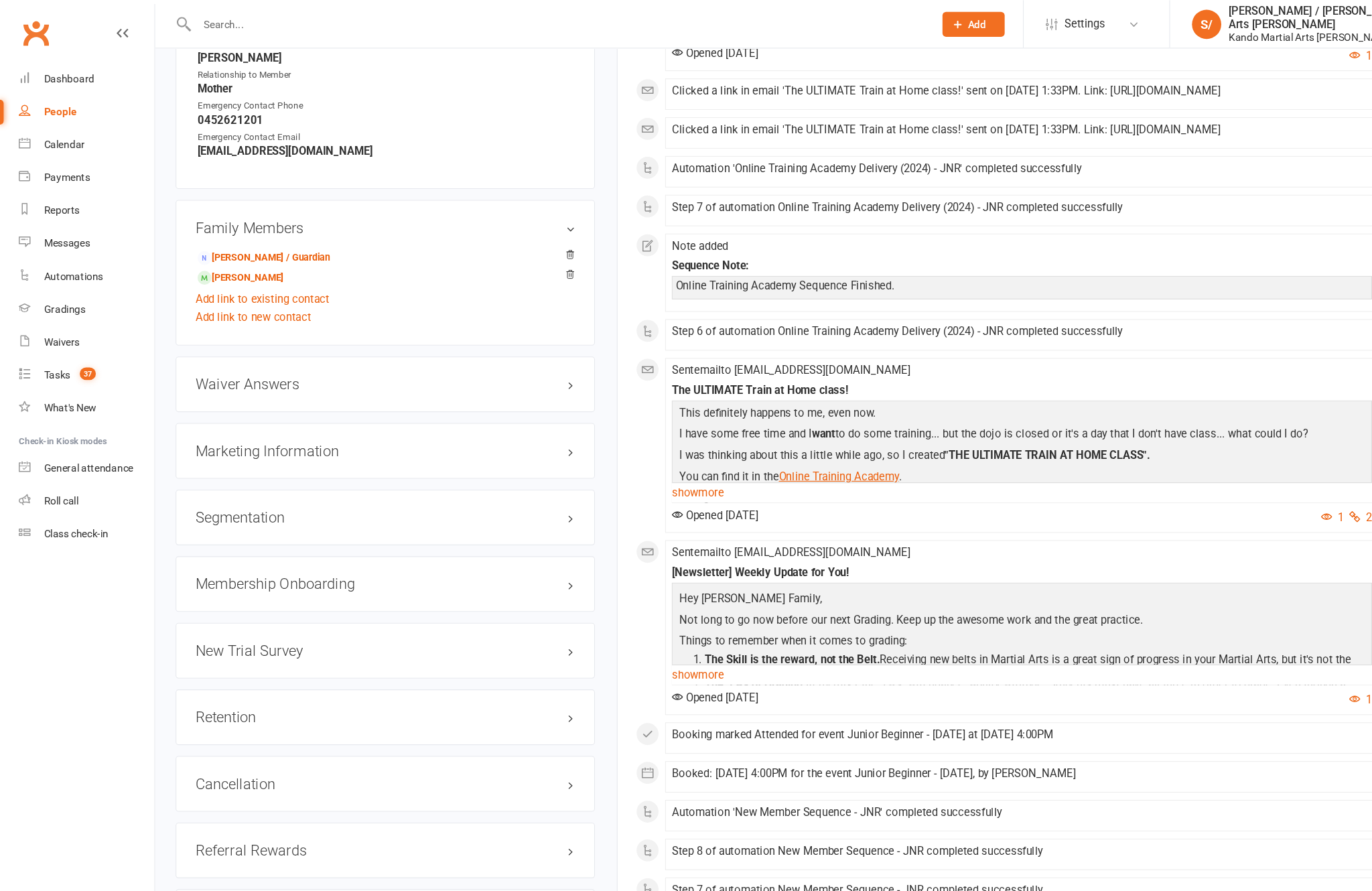
scroll to position [1264, 0]
click at [525, 651] on h3 "Retention edit" at bounding box center [352, 656] width 348 height 15
click at [0, 0] on link "edit" at bounding box center [0, 0] width 0 height 0
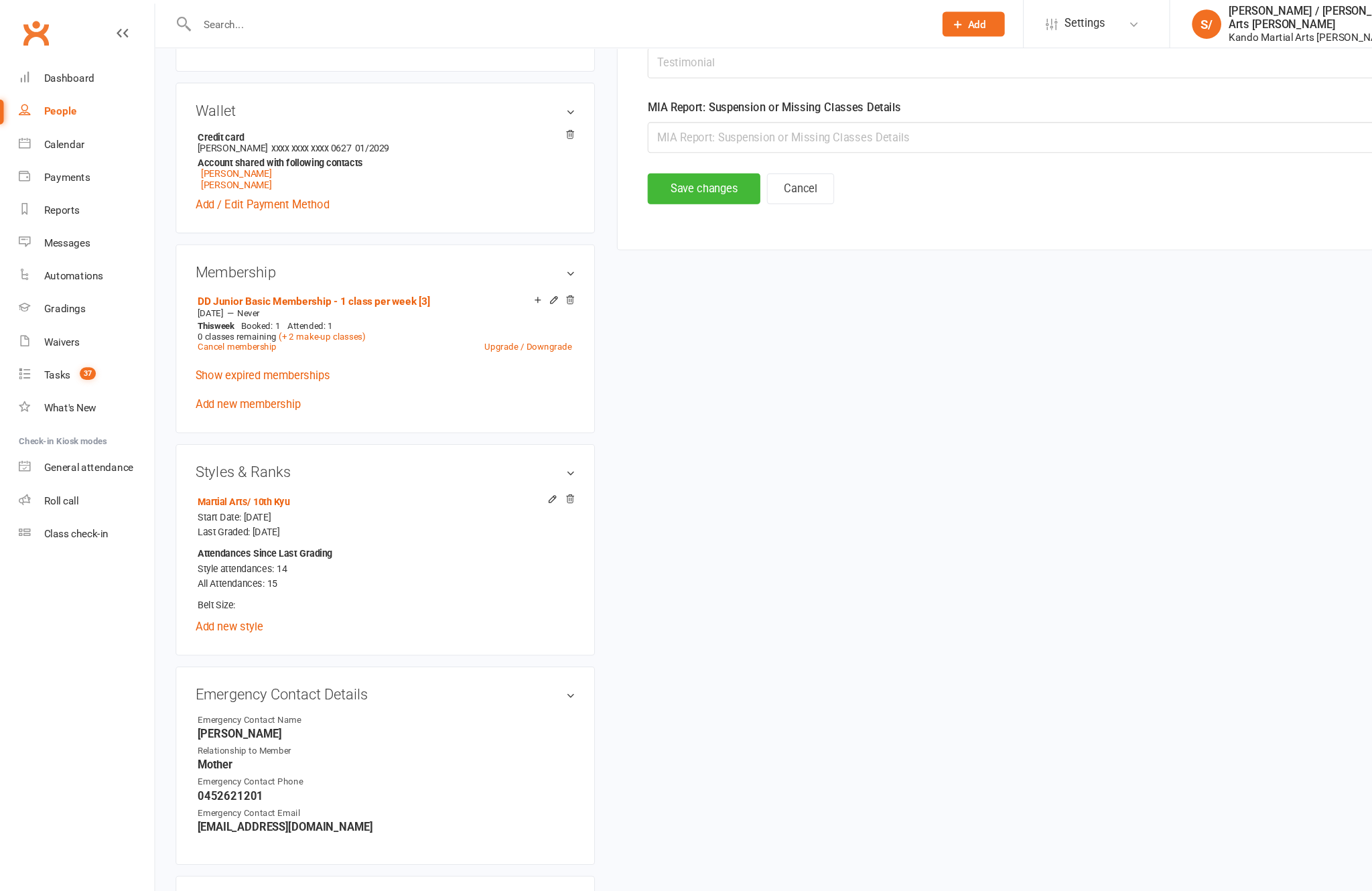
scroll to position [130, 0]
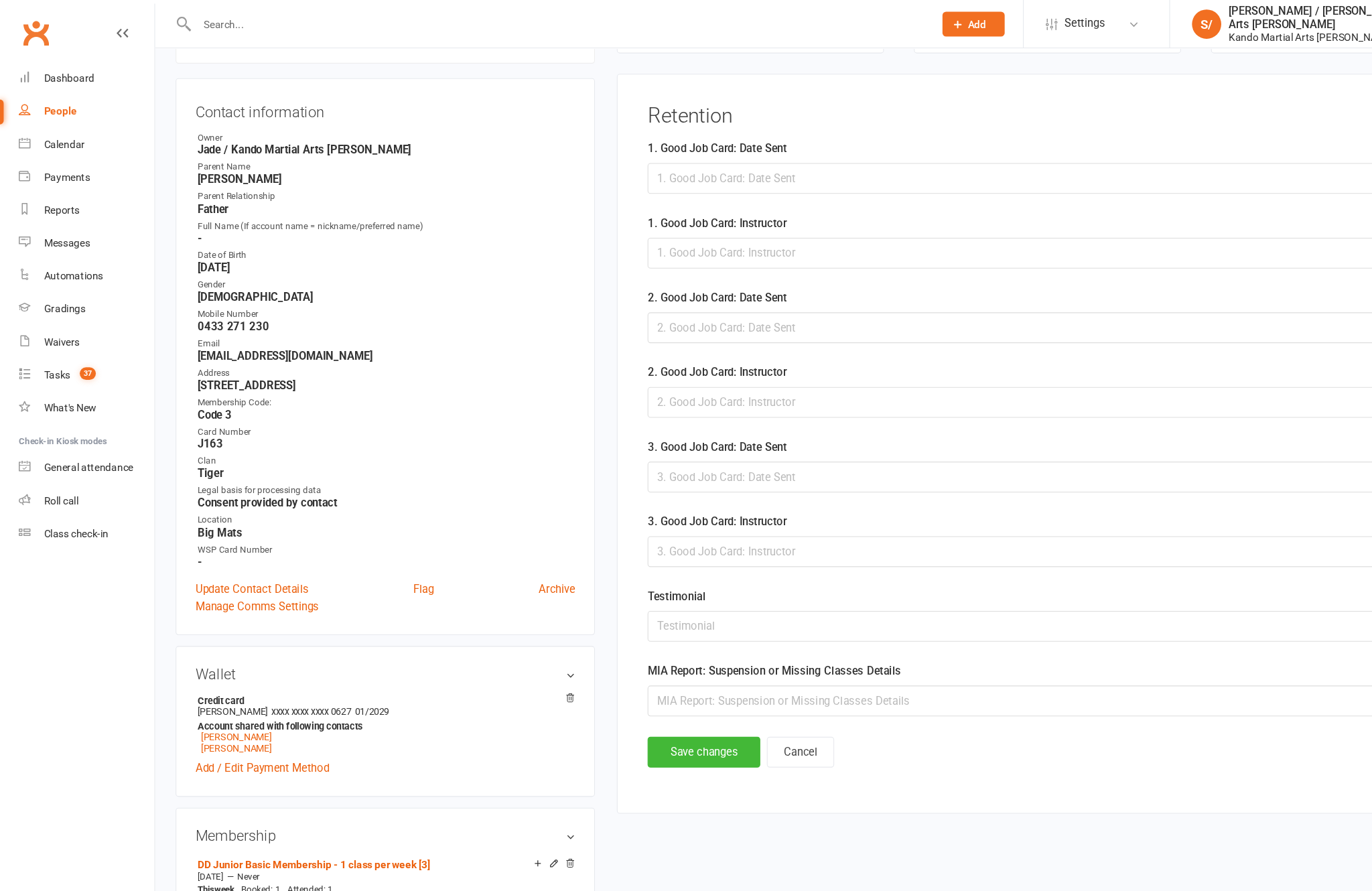
click at [961, 170] on div at bounding box center [959, 163] width 732 height 28
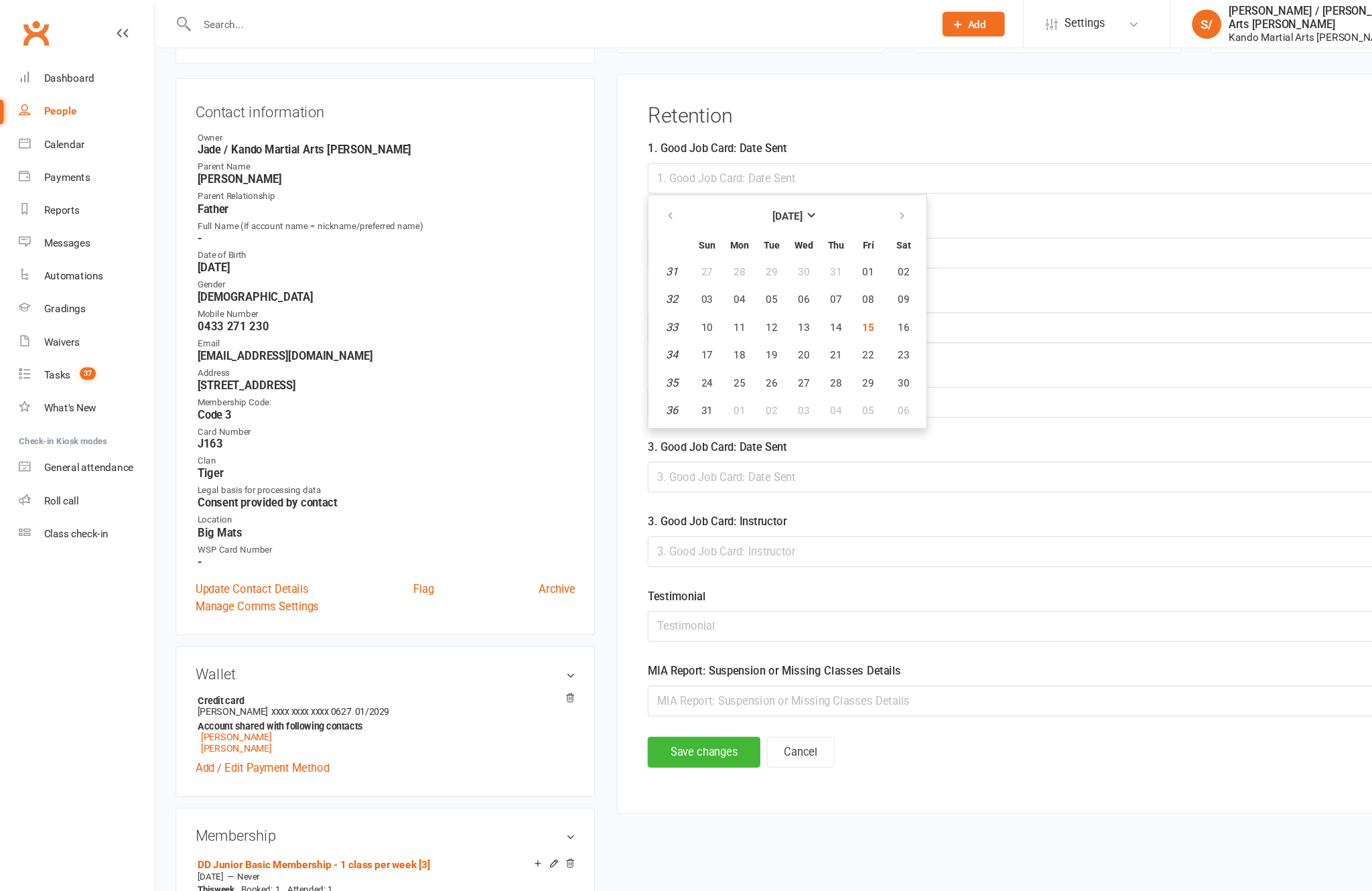
click at [800, 305] on span "15" at bounding box center [794, 299] width 11 height 11
type input "[DATE]"
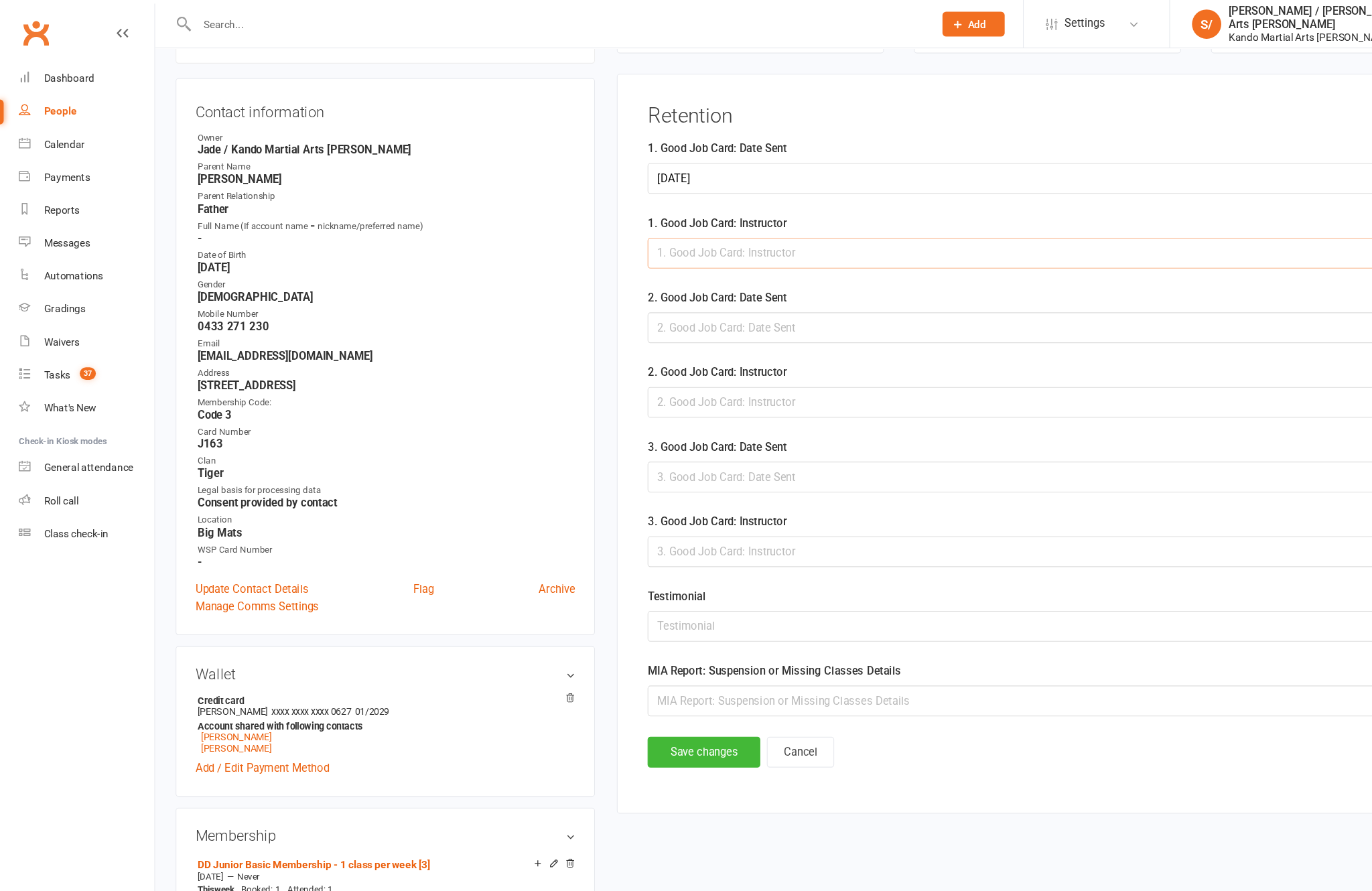
click at [932, 244] on input "text" at bounding box center [959, 232] width 732 height 28
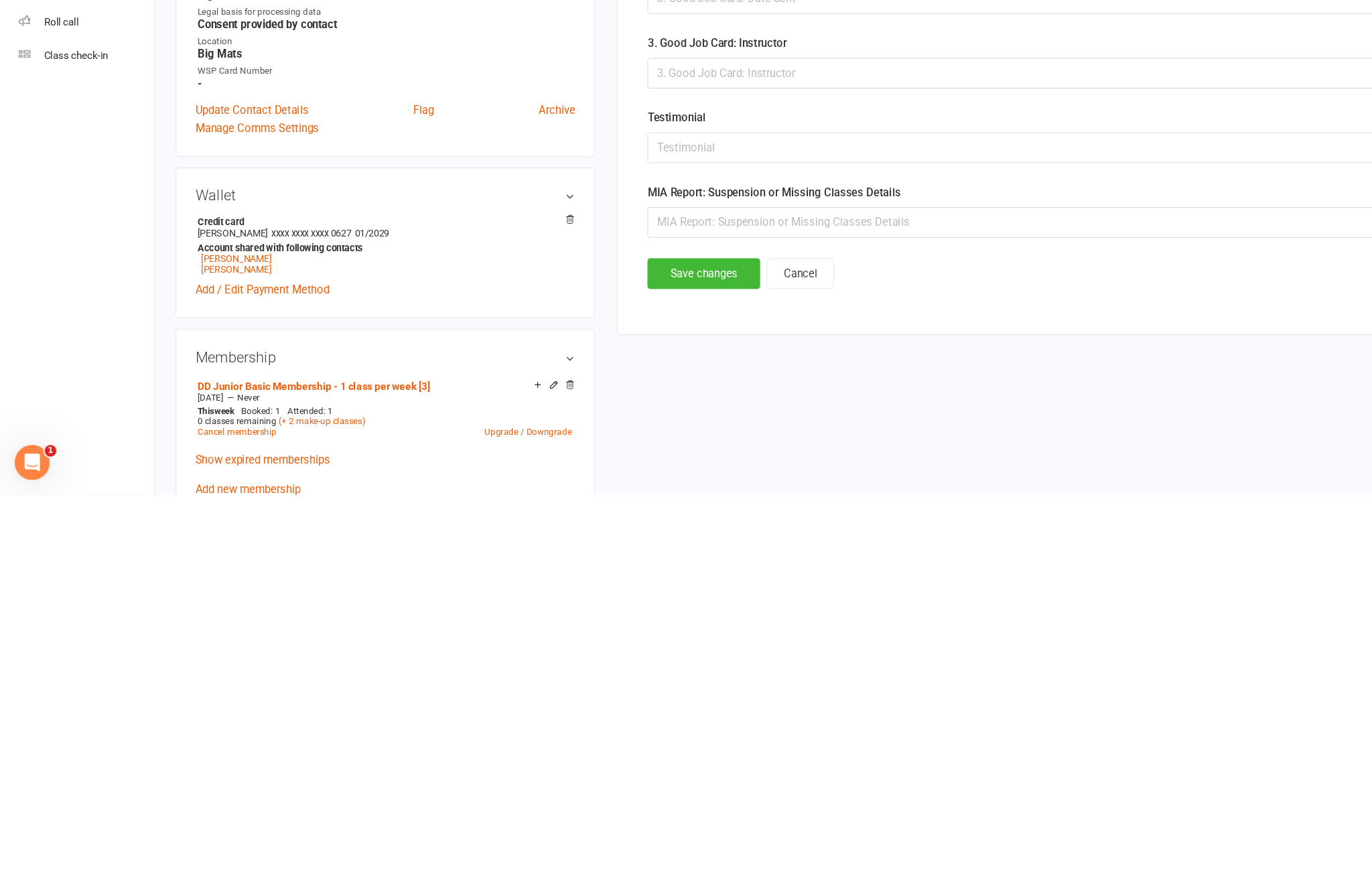
type input "[PERSON_NAME]"
click at [673, 675] on button "Save changes" at bounding box center [644, 689] width 103 height 28
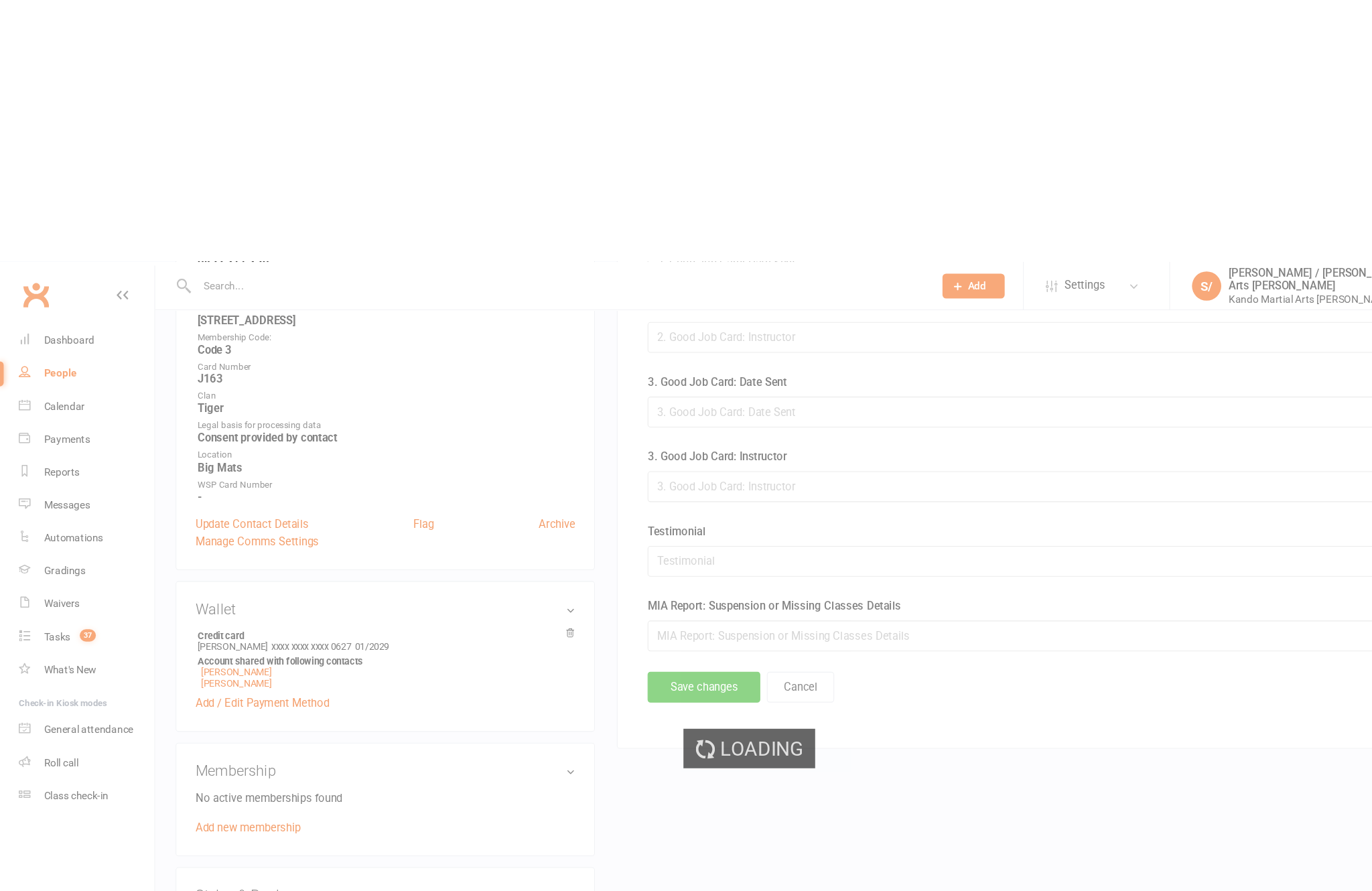
scroll to position [0, 0]
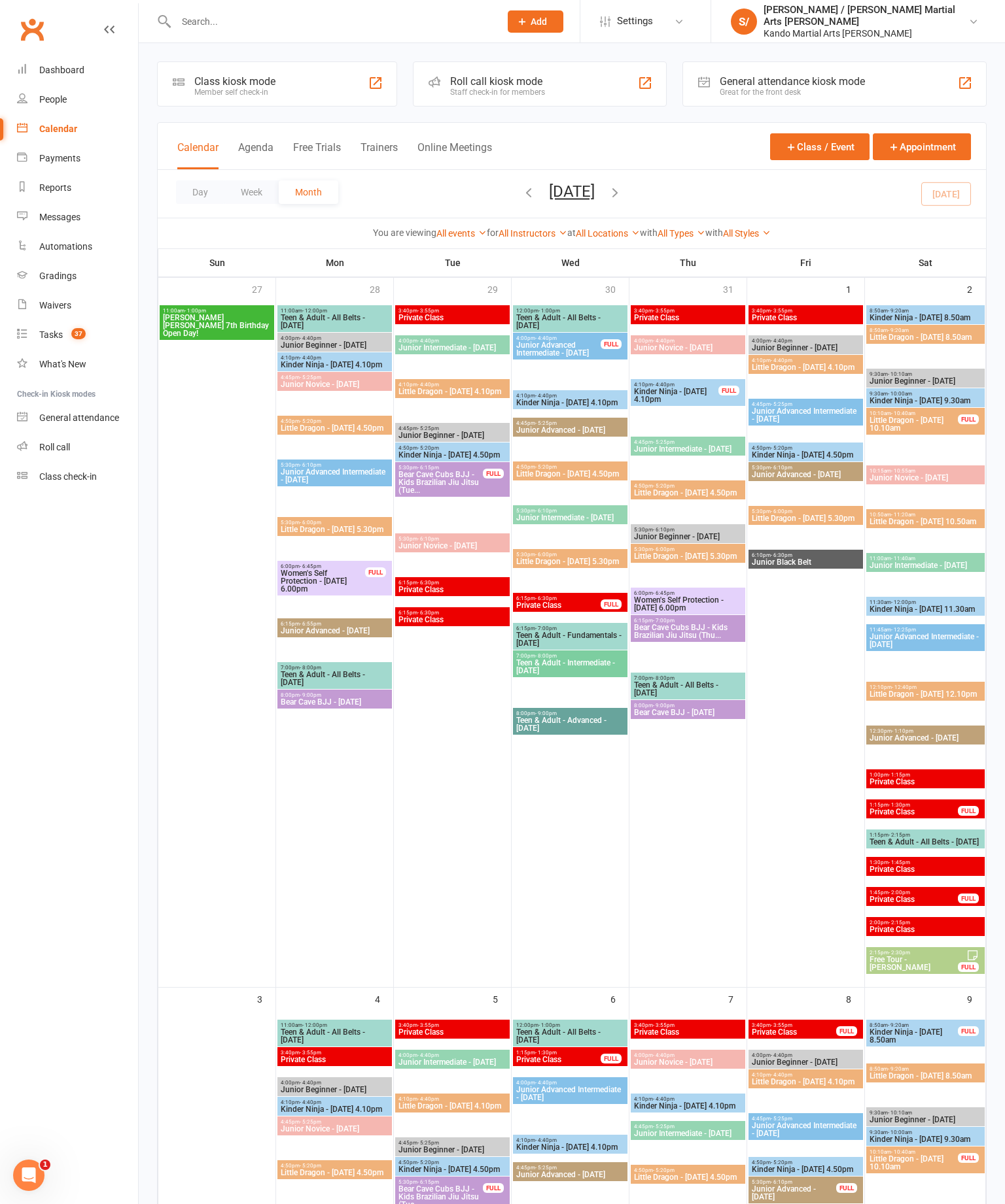
click at [59, 193] on div "Reports" at bounding box center [55, 187] width 32 height 11
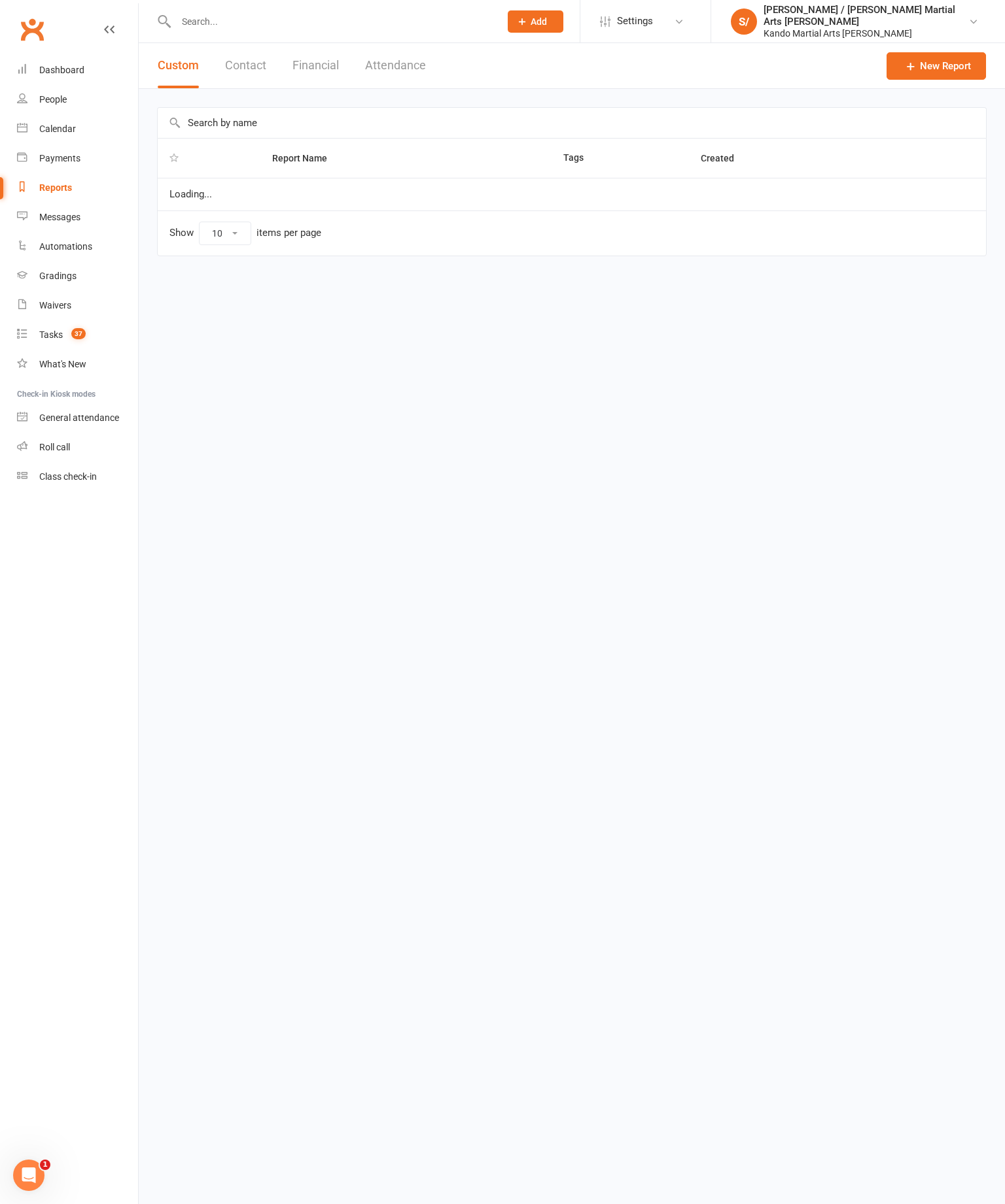
click at [501, 110] on input "text" at bounding box center [572, 123] width 828 height 30
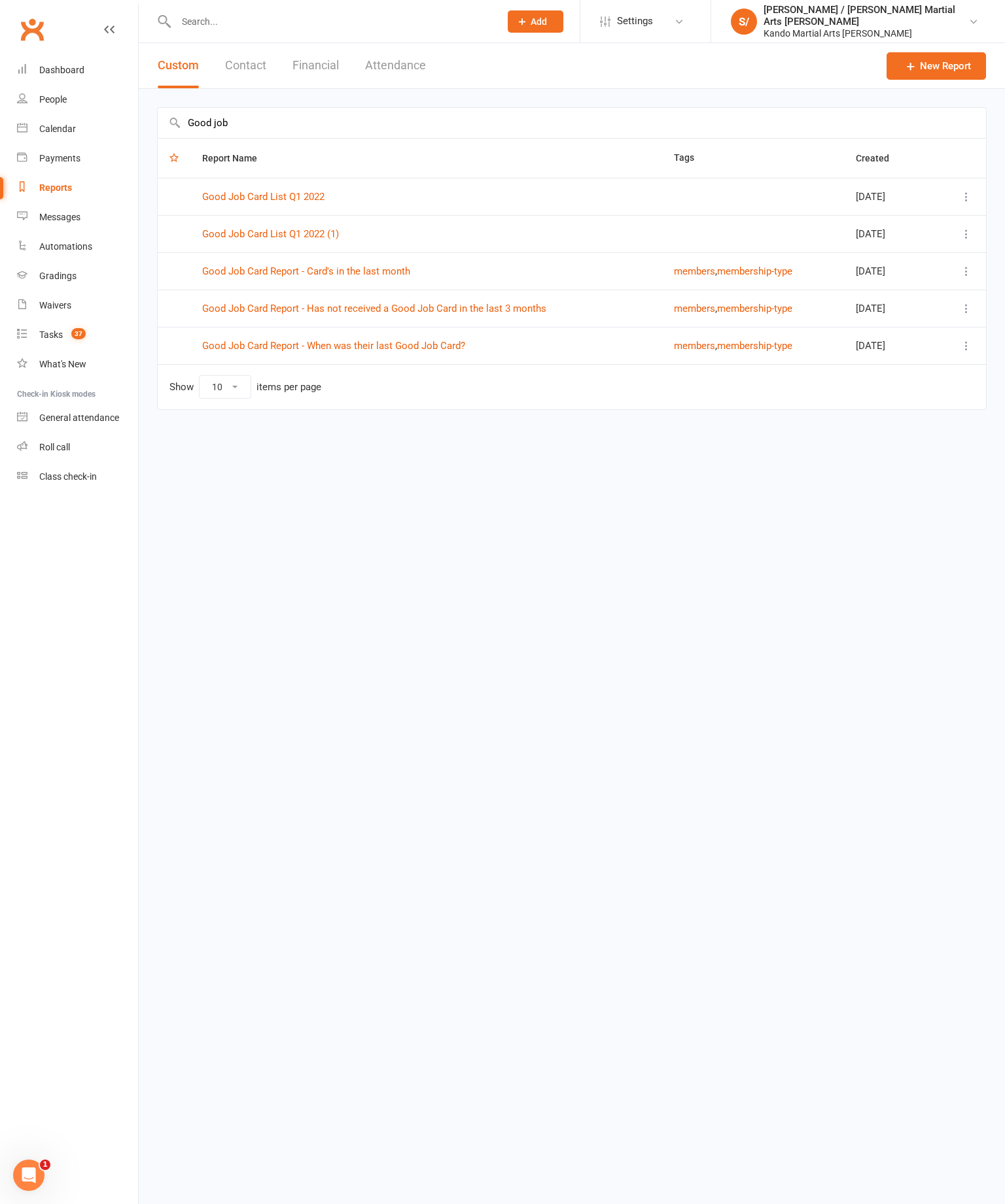
type input "Good job"
click at [517, 311] on link "Good Job Card Report - Has not received a Good Job Card in the last 3 months" at bounding box center [374, 309] width 344 height 11
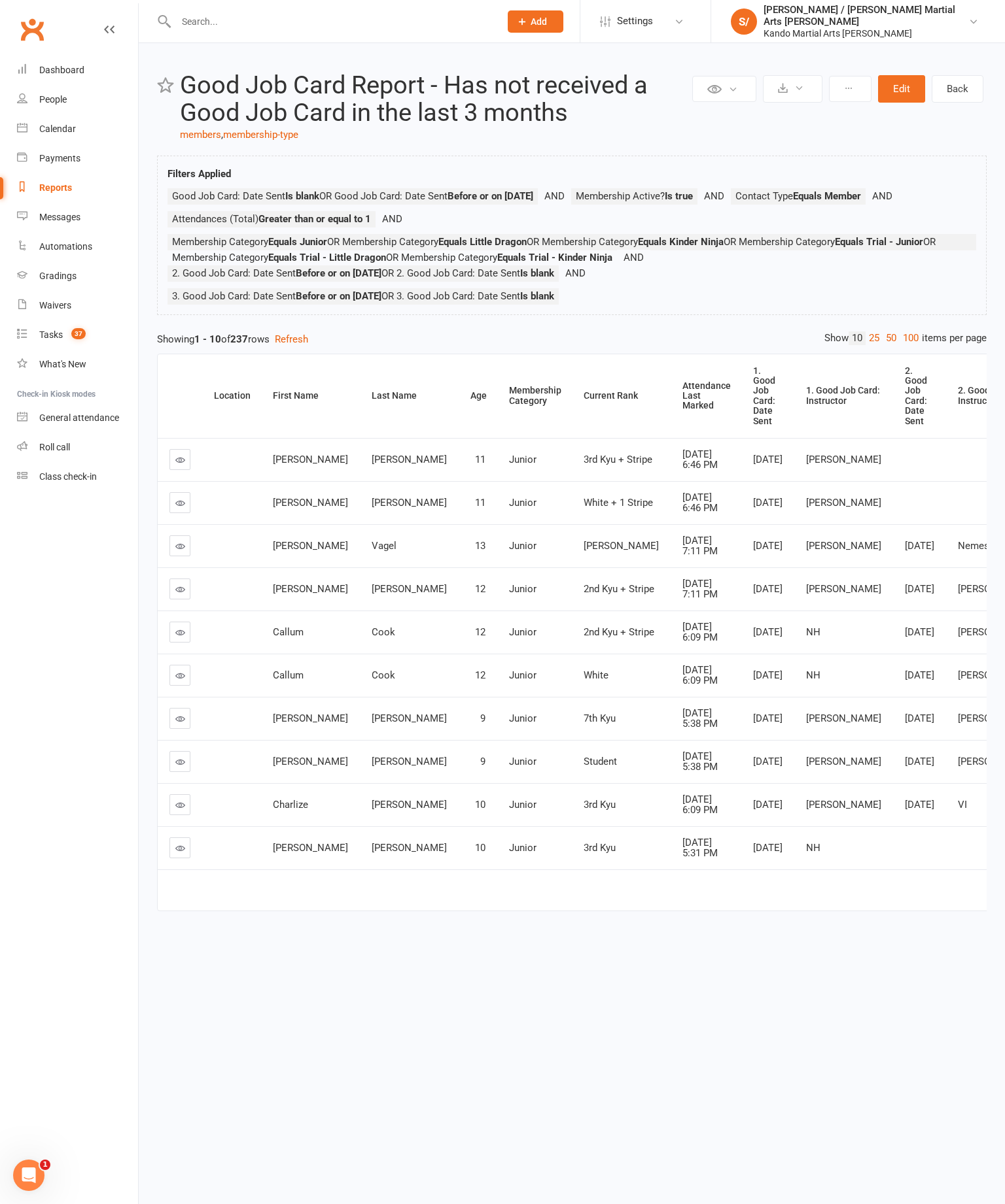
click at [899, 345] on link "100" at bounding box center [910, 338] width 22 height 14
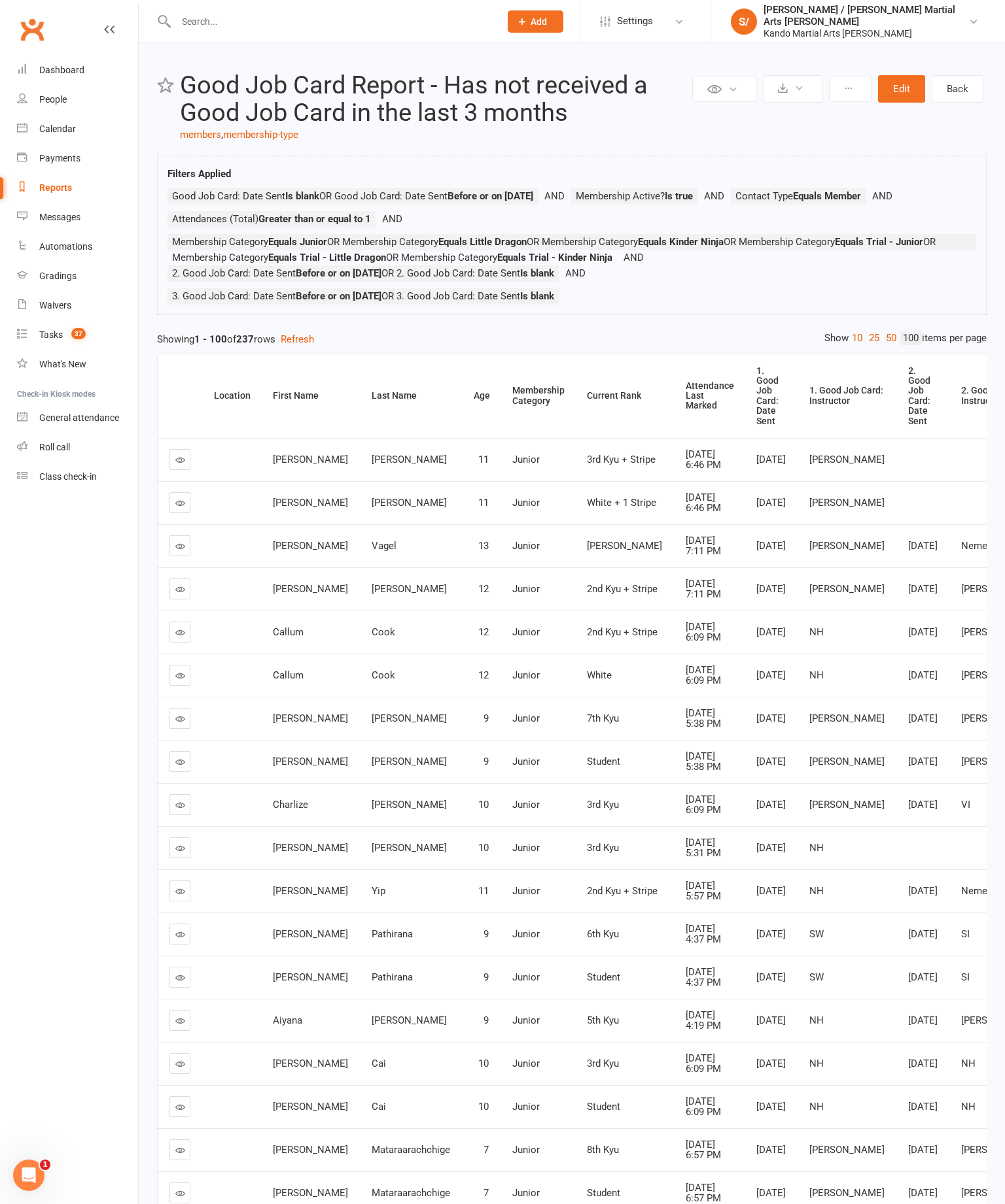
click at [674, 403] on th "Attendance Last Marked" at bounding box center [709, 396] width 70 height 84
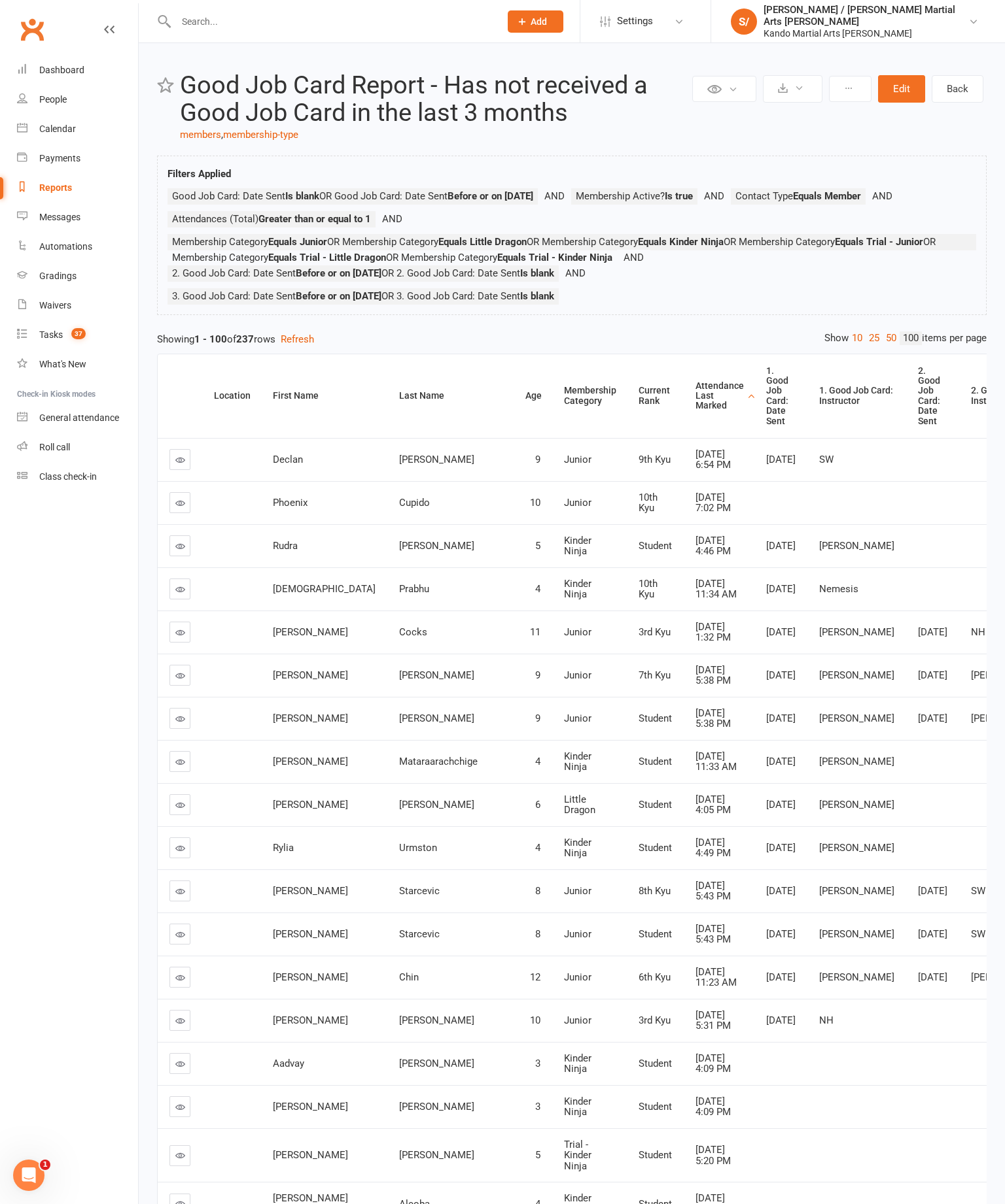
click at [696, 411] on div "Attendance Last Marked" at bounding box center [719, 396] width 48 height 30
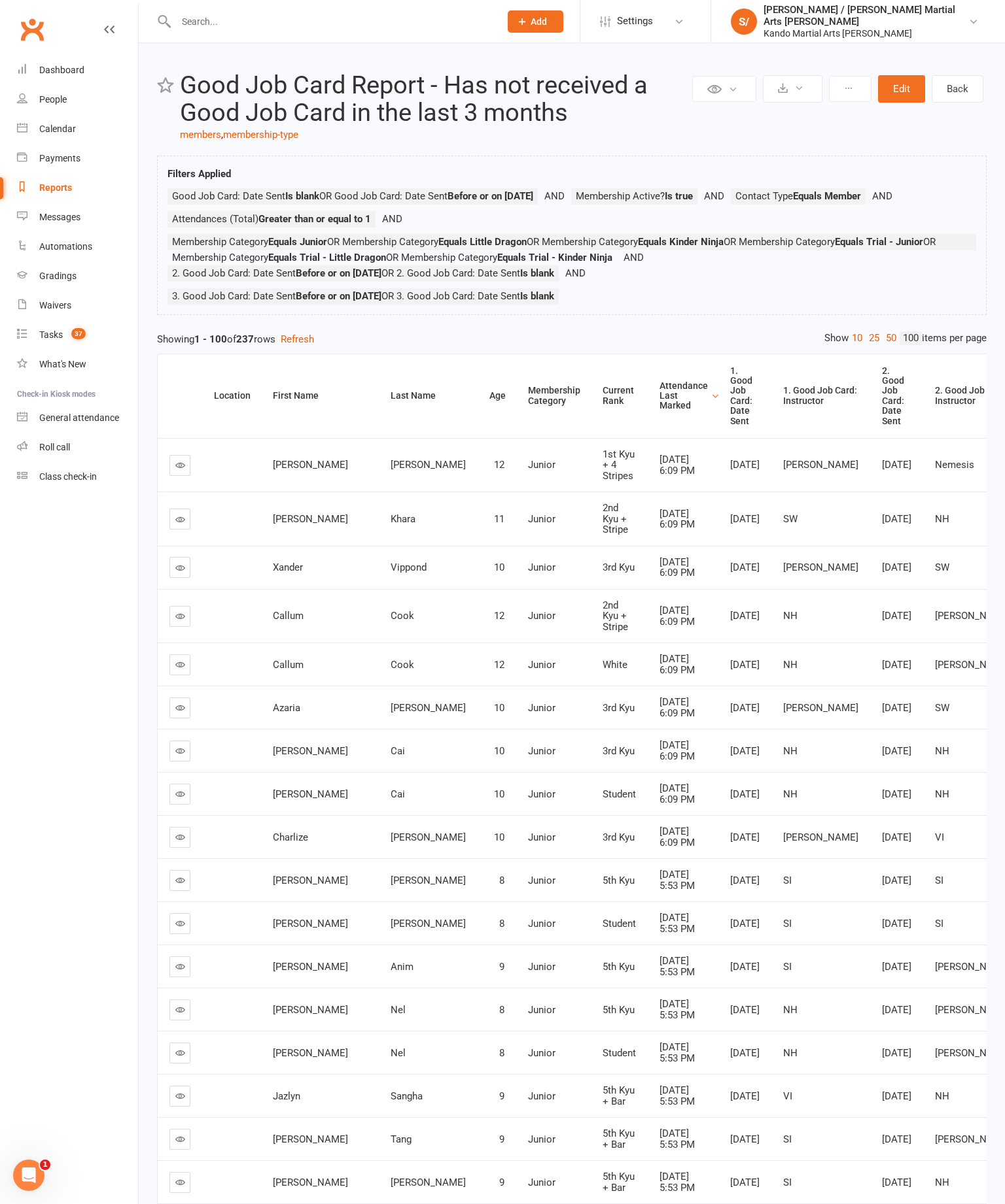
click at [180, 627] on link at bounding box center [179, 616] width 21 height 21
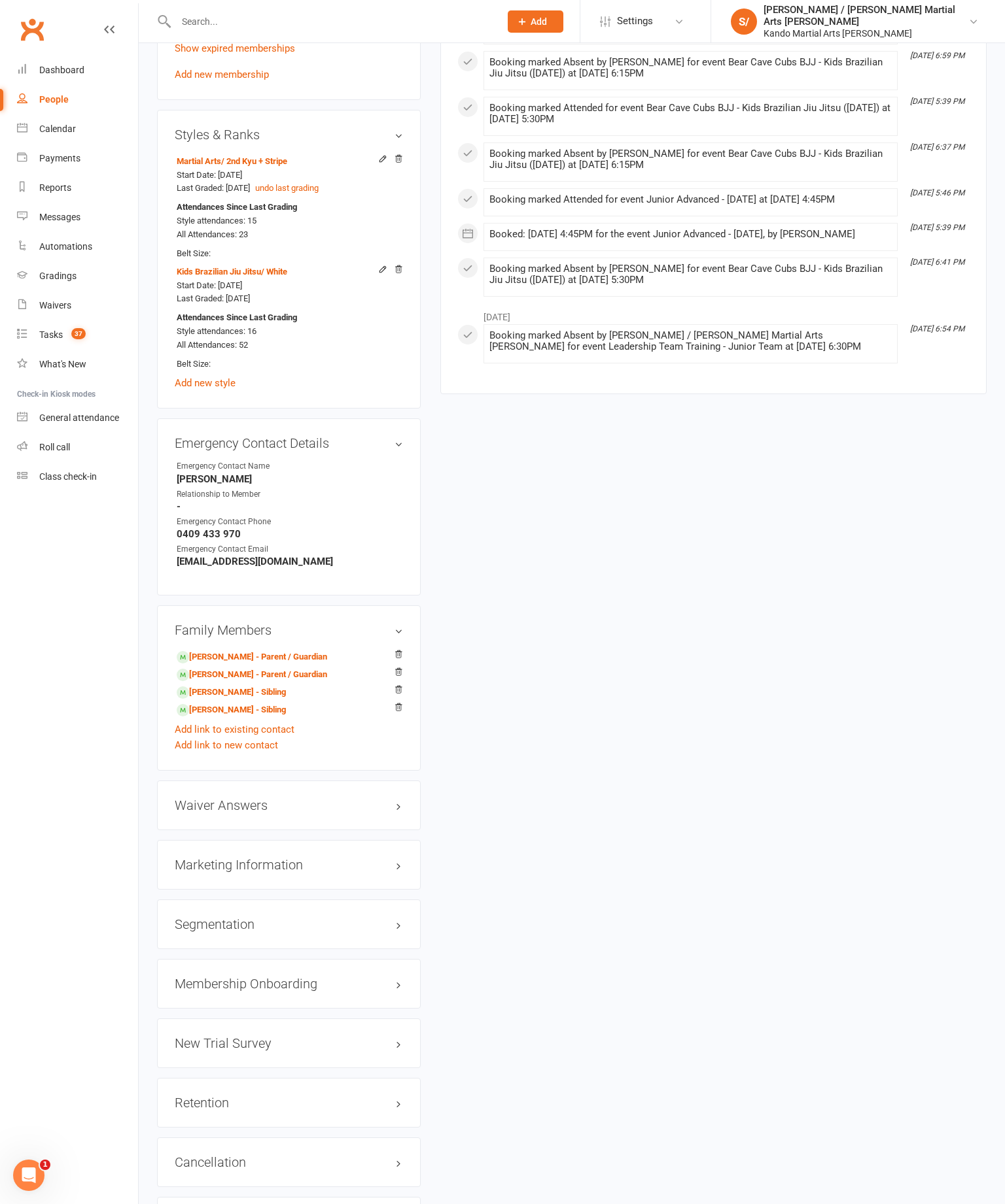
scroll to position [1013, 0]
click at [0, 0] on link "edit" at bounding box center [0, 0] width 0 height 0
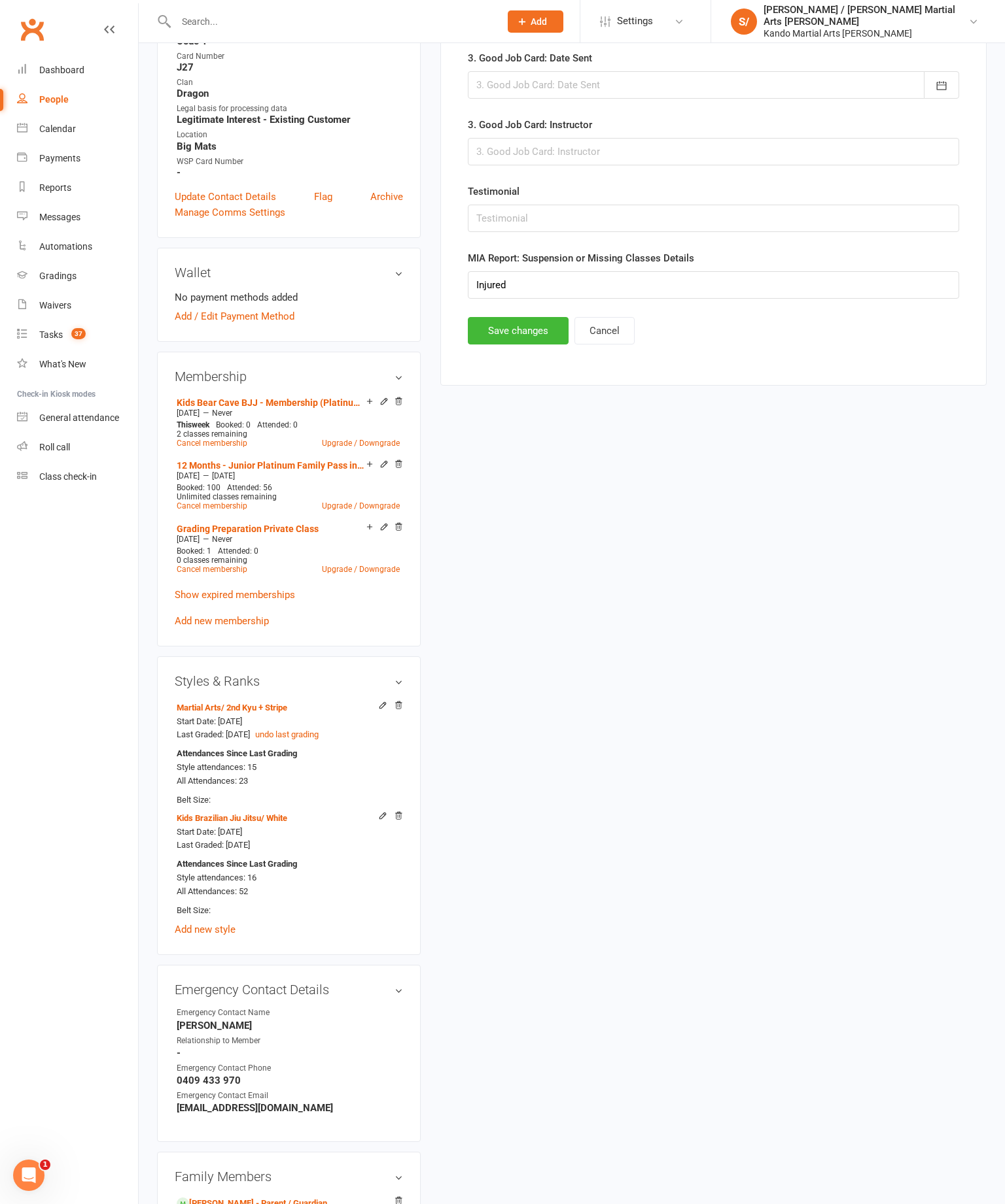
scroll to position [127, 0]
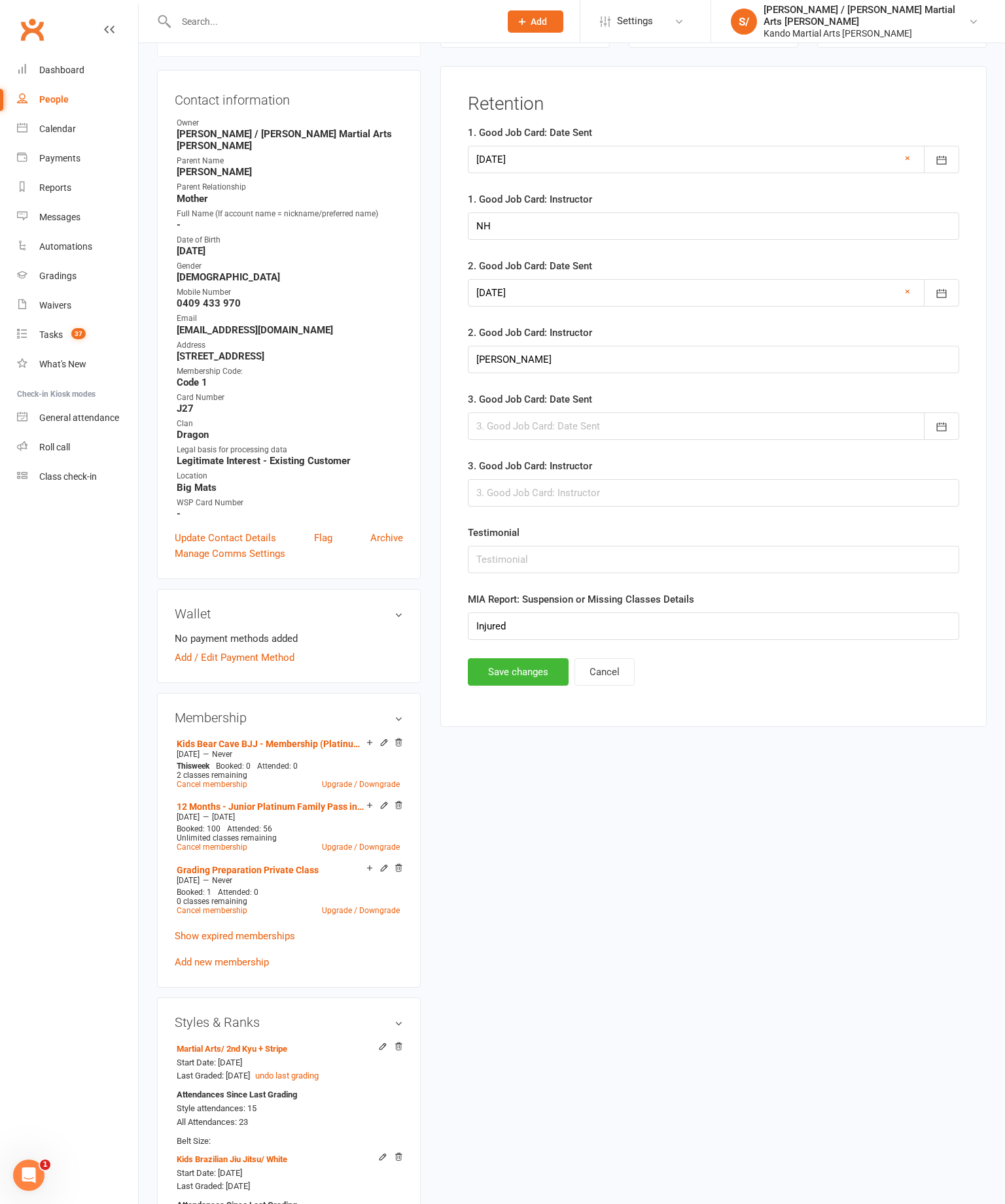
click at [695, 435] on div at bounding box center [714, 426] width 491 height 27
click at [678, 571] on button "15" at bounding box center [665, 559] width 27 height 24
type input "[DATE]"
click at [688, 507] on input "text" at bounding box center [714, 493] width 491 height 27
type input "[PERSON_NAME]"
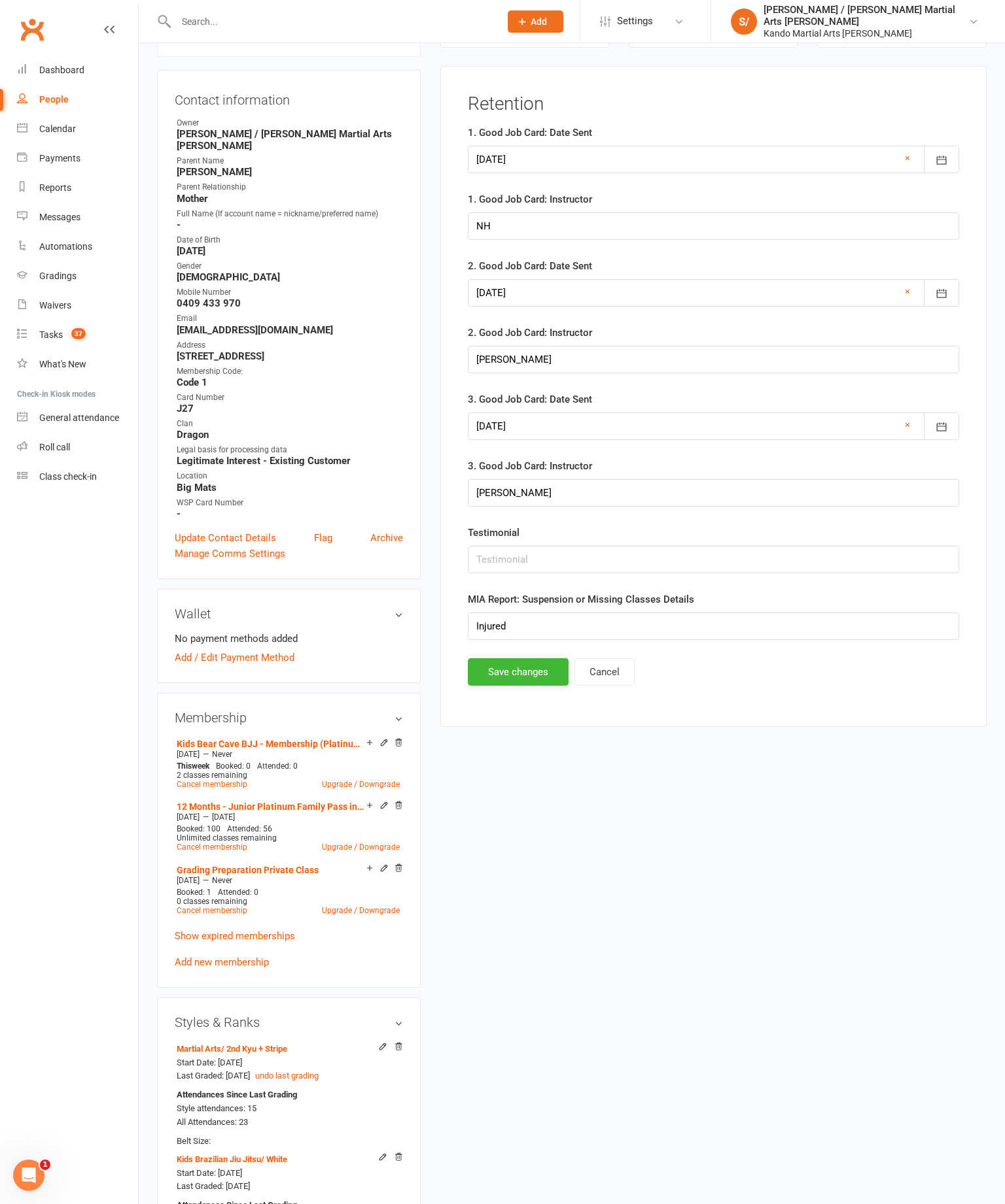
click at [549, 686] on button "Save changes" at bounding box center [518, 672] width 100 height 27
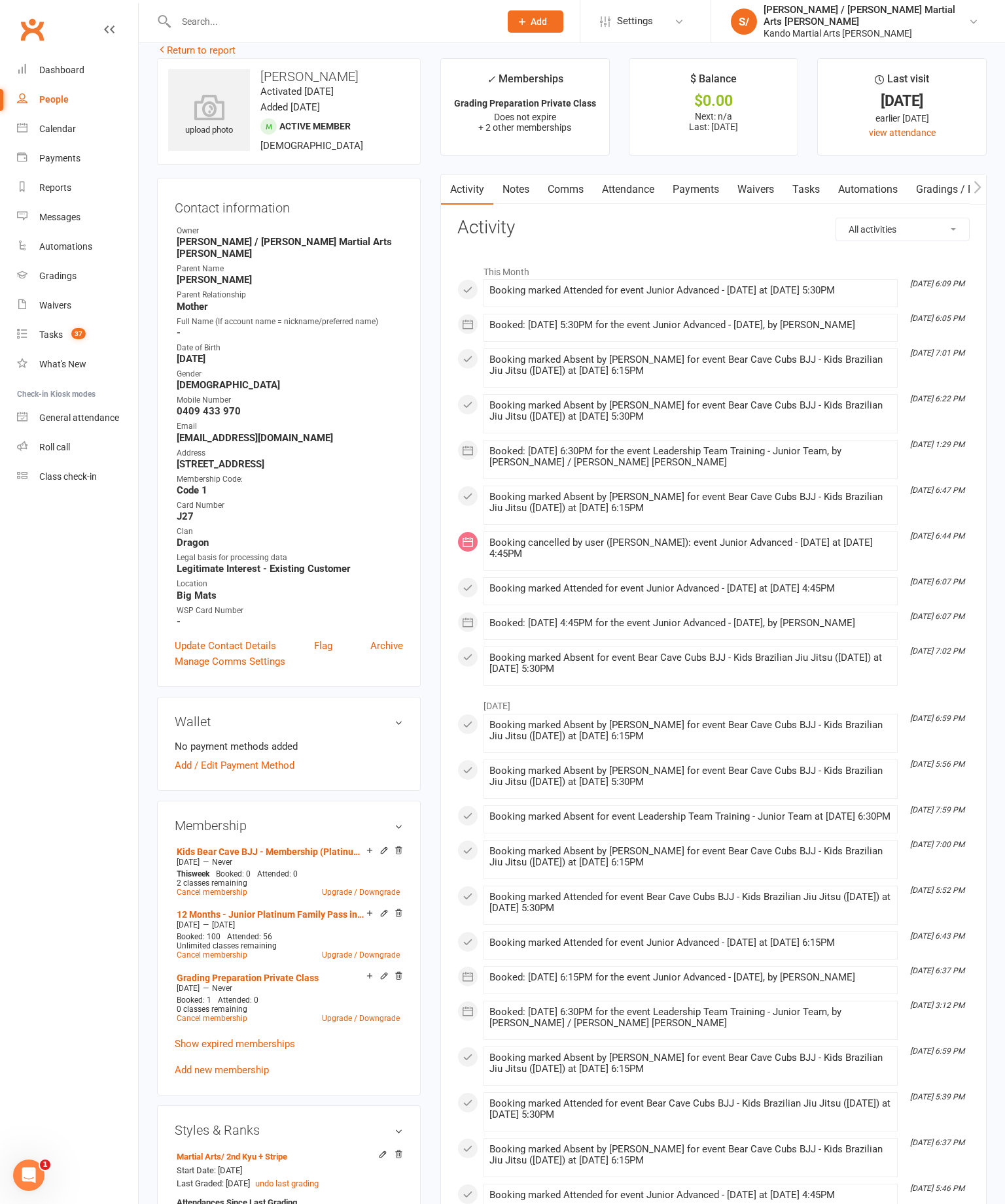
scroll to position [0, 0]
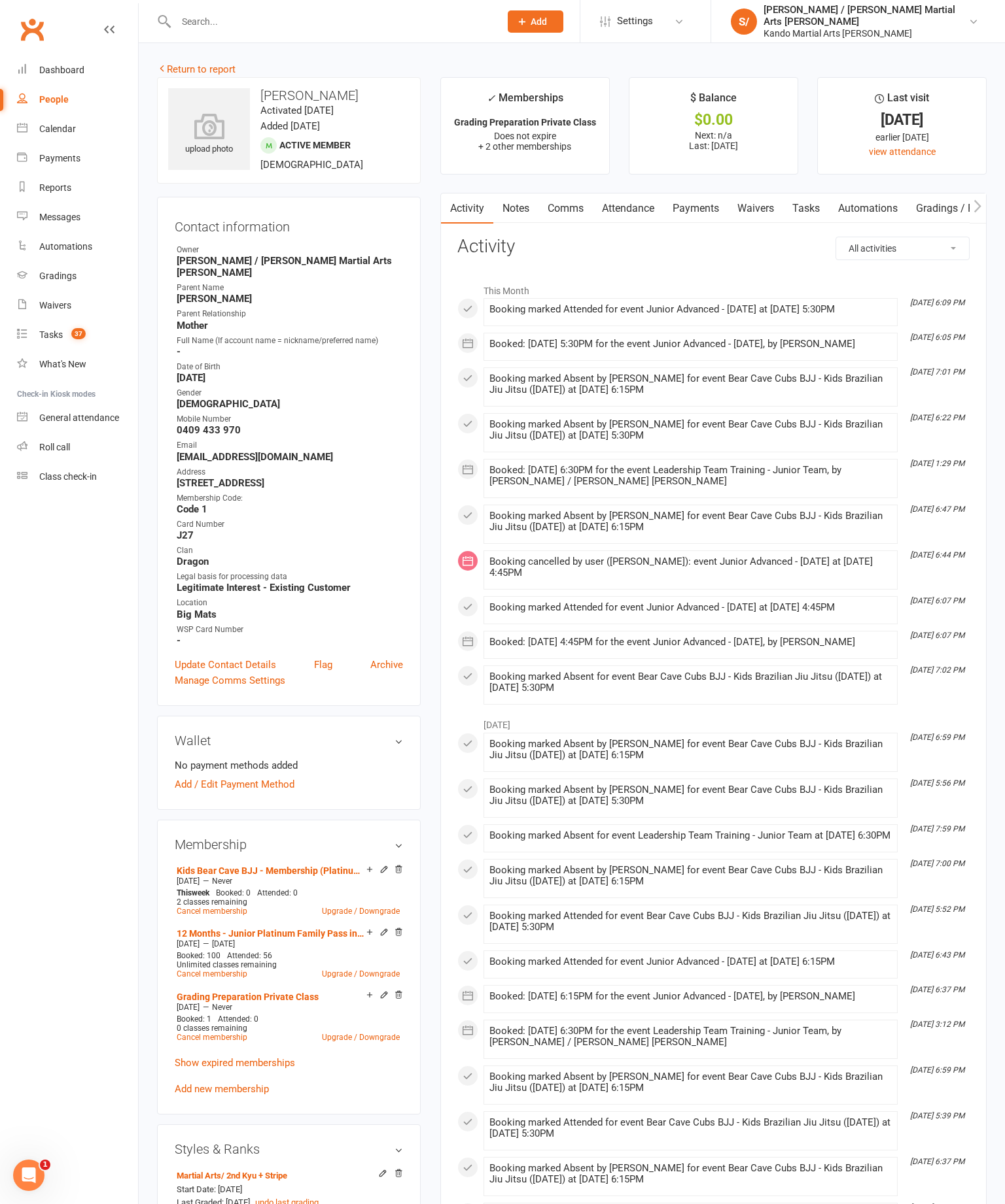
click at [80, 164] on div "Payments" at bounding box center [60, 158] width 41 height 11
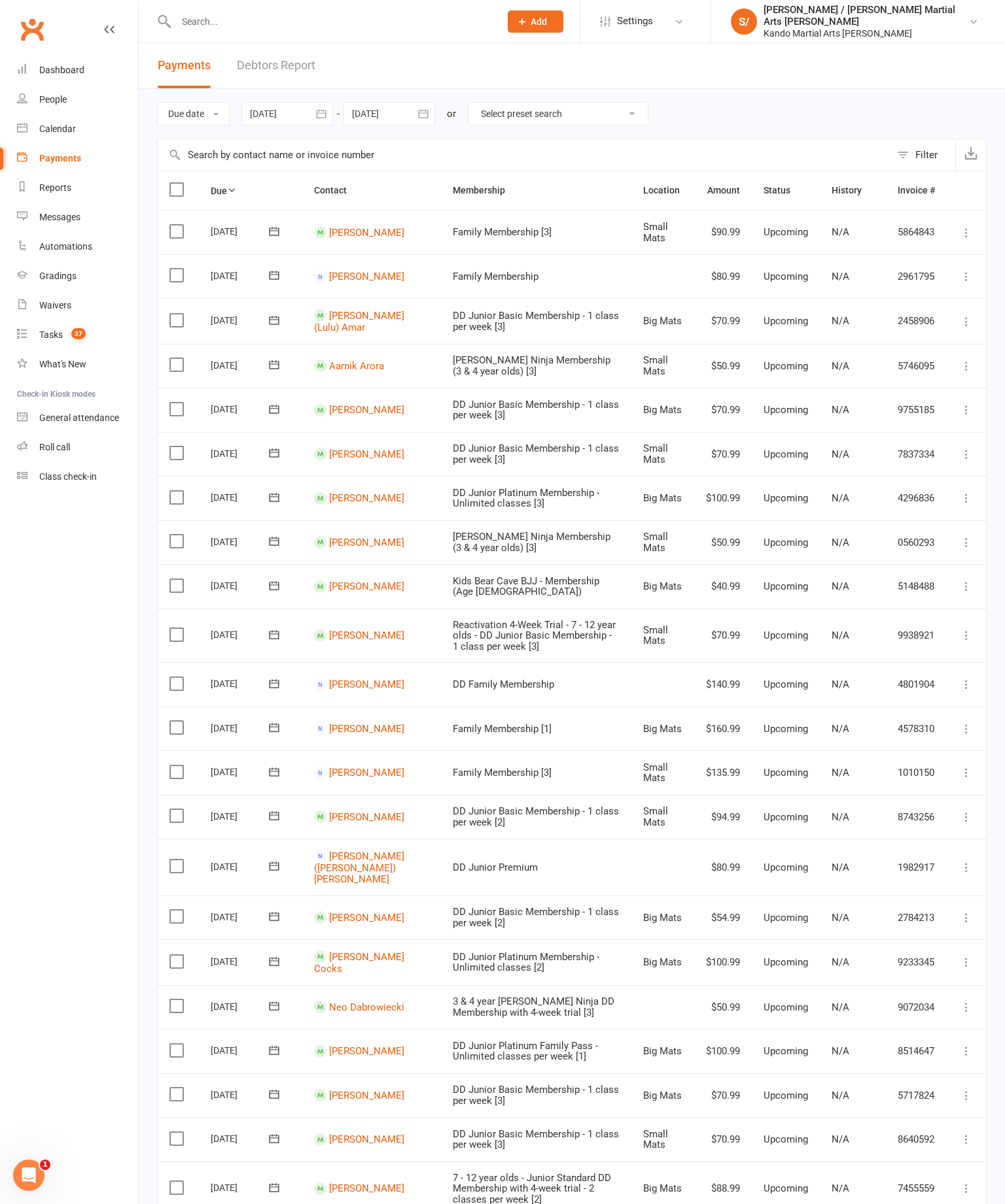
click at [85, 191] on link "Reports" at bounding box center [78, 187] width 121 height 29
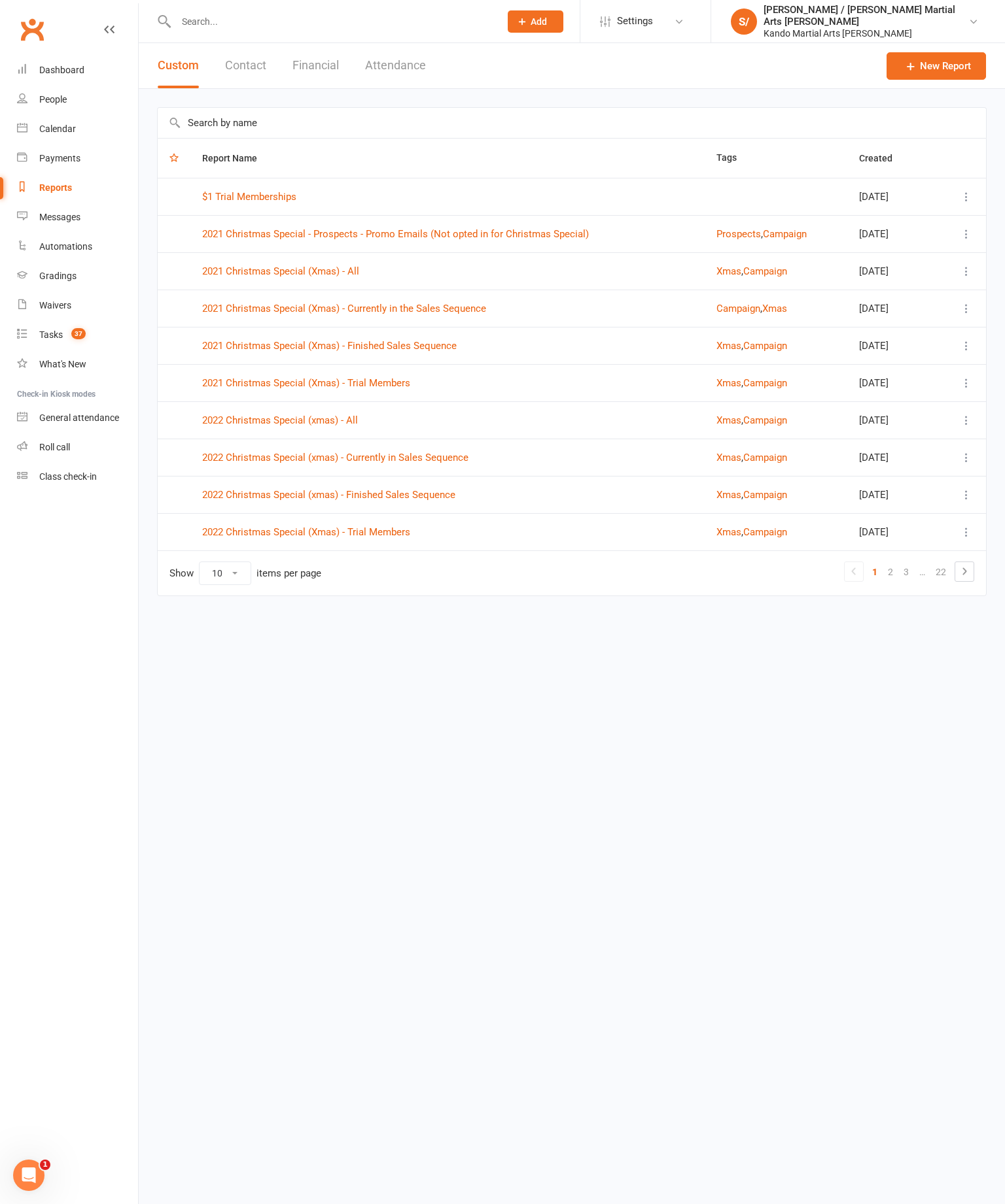
click at [370, 115] on input "text" at bounding box center [572, 123] width 828 height 30
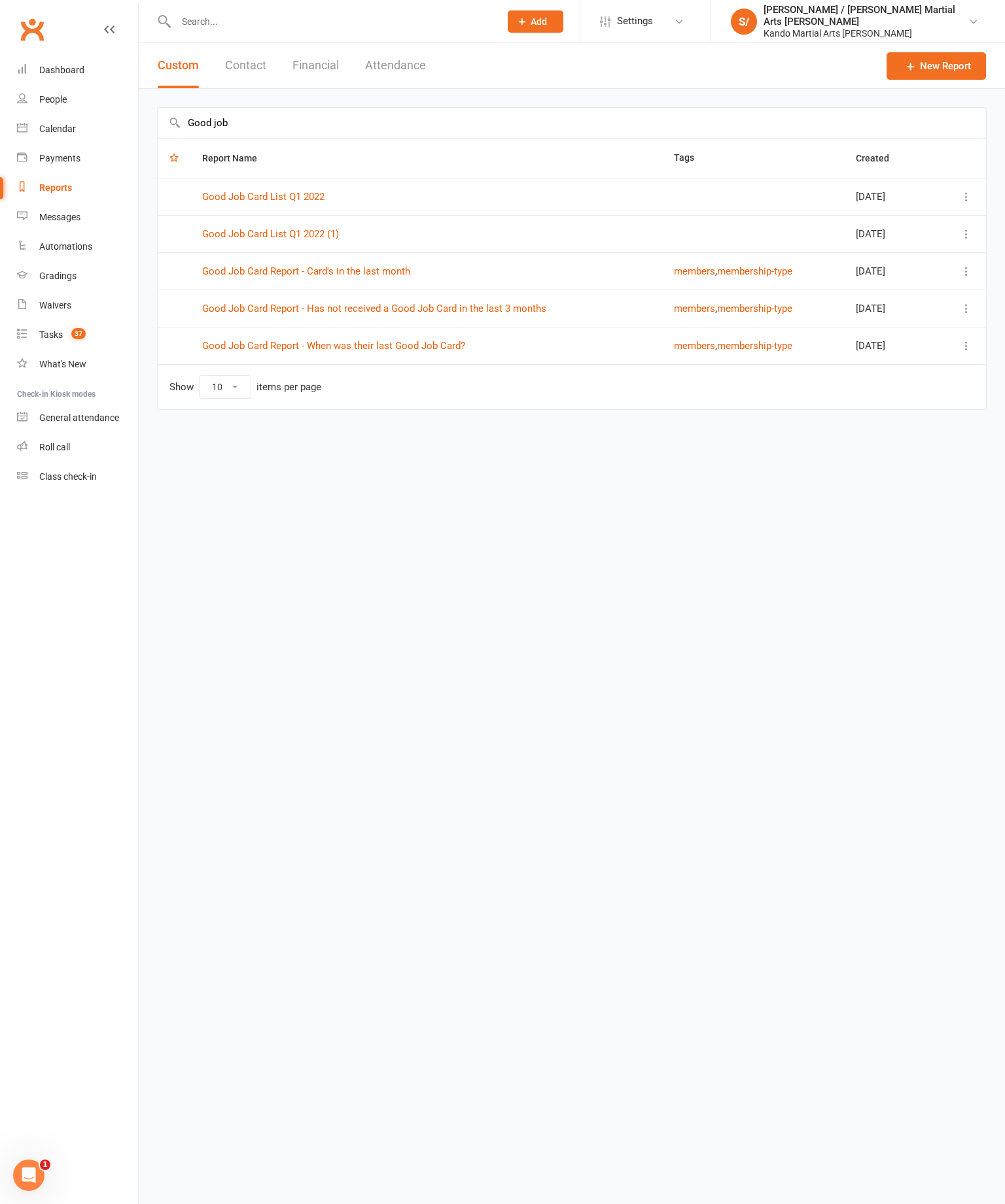
type input "Good job"
click at [522, 312] on link "Good Job Card Report - Has not received a Good Job Card in the last 3 months" at bounding box center [374, 309] width 344 height 11
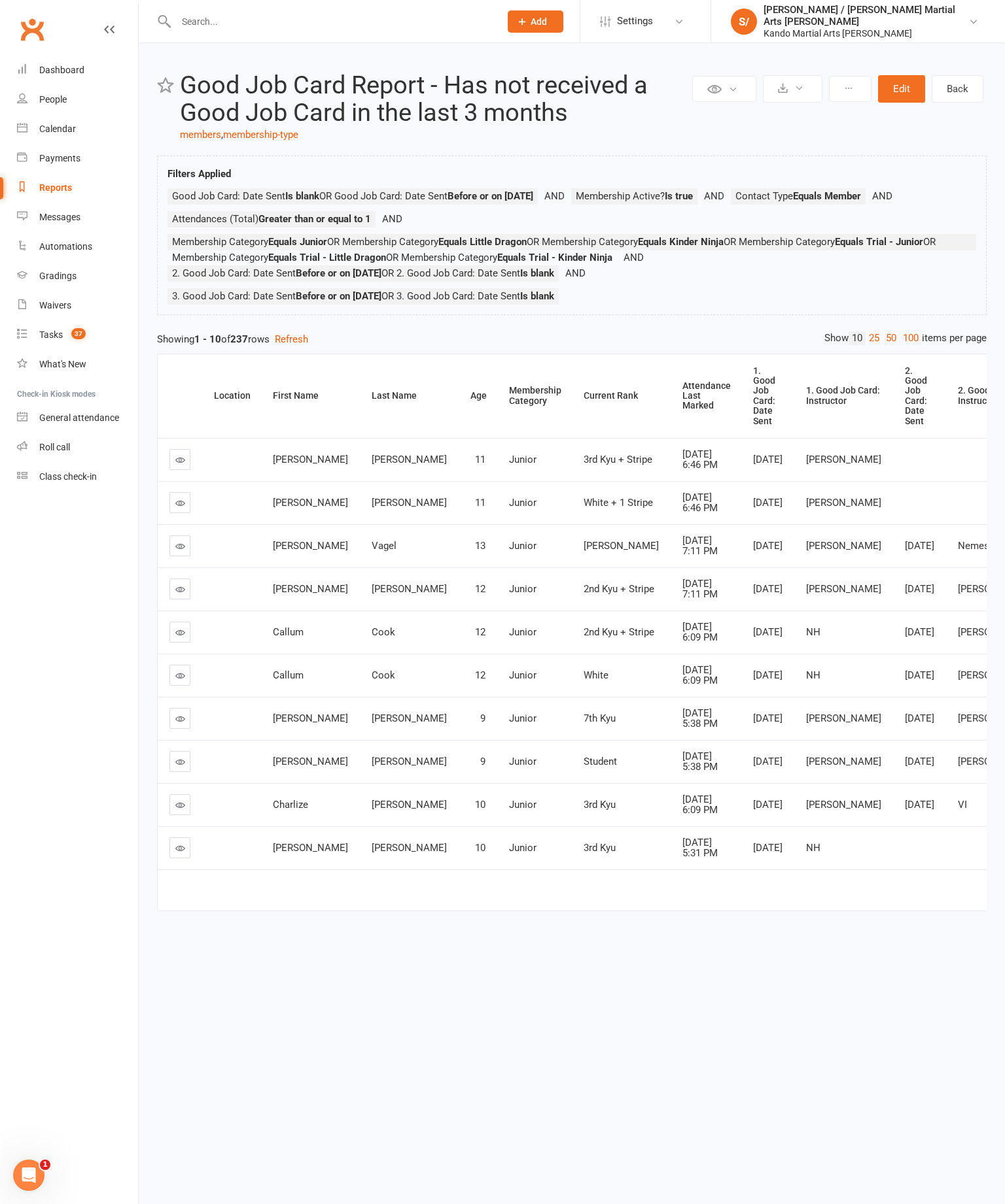
click at [899, 345] on link "100" at bounding box center [910, 338] width 22 height 14
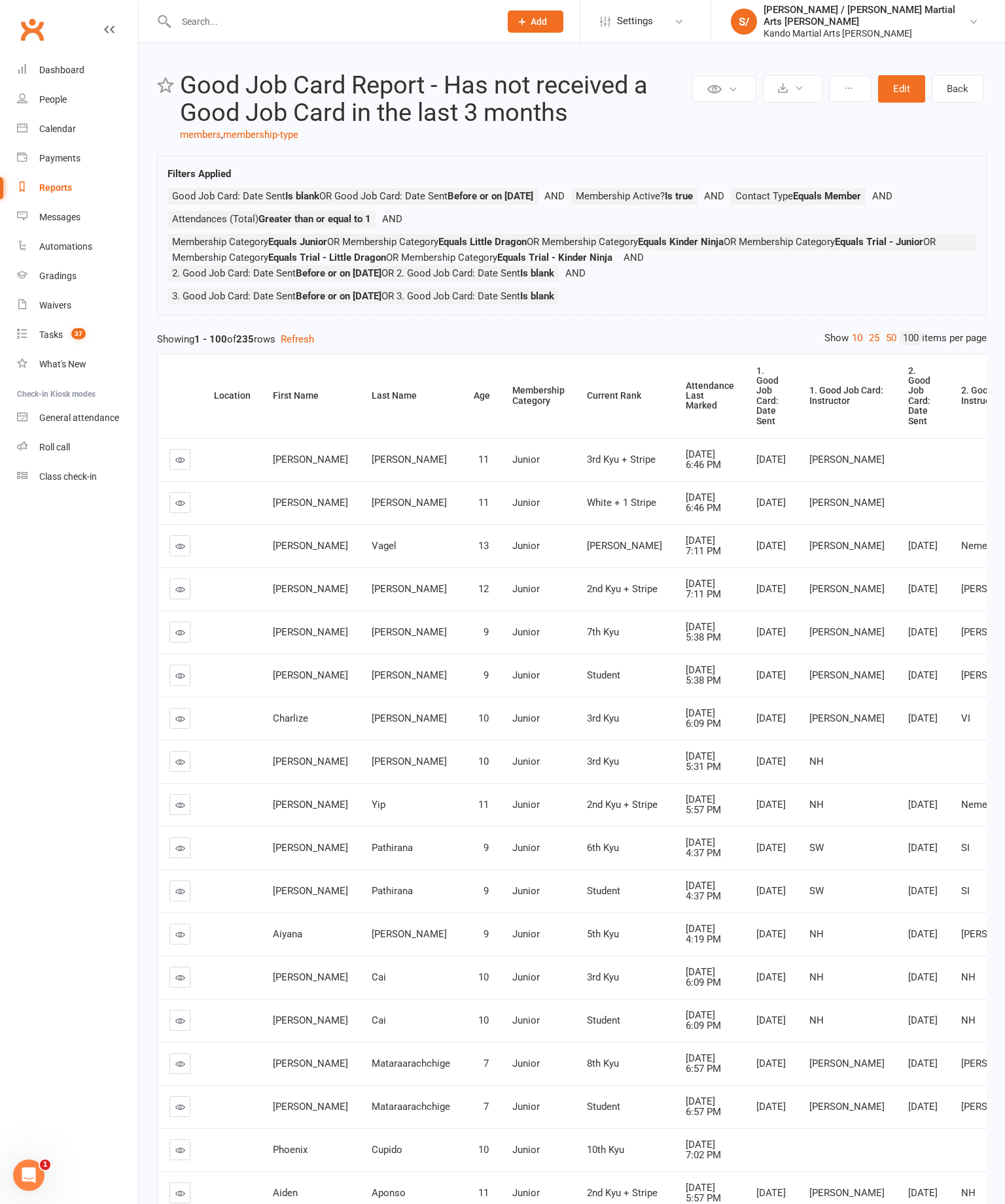
click at [674, 438] on th "Attendance Last Marked" at bounding box center [709, 396] width 70 height 84
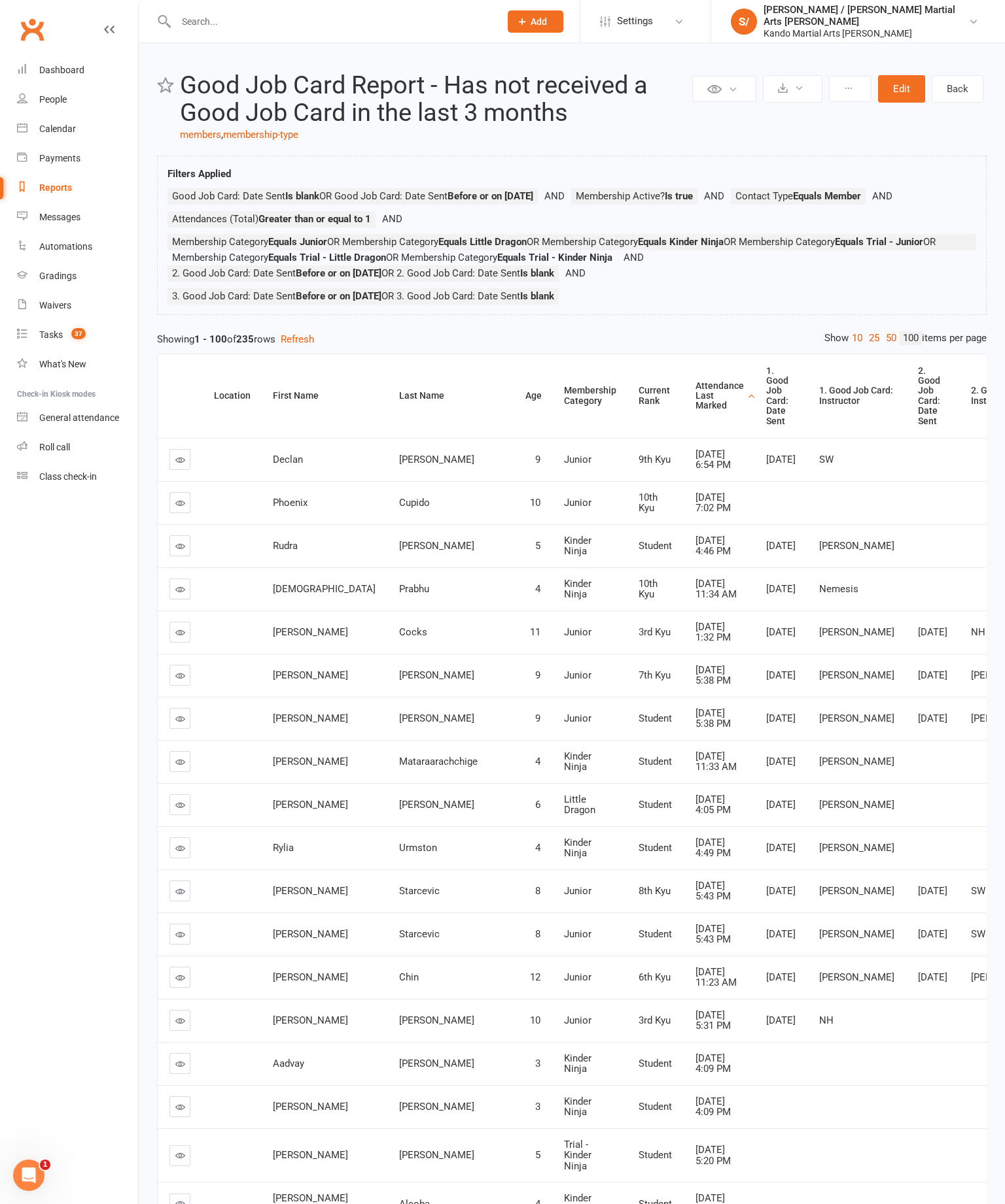
click at [683, 438] on th "Attendance Last Marked" at bounding box center [719, 396] width 70 height 84
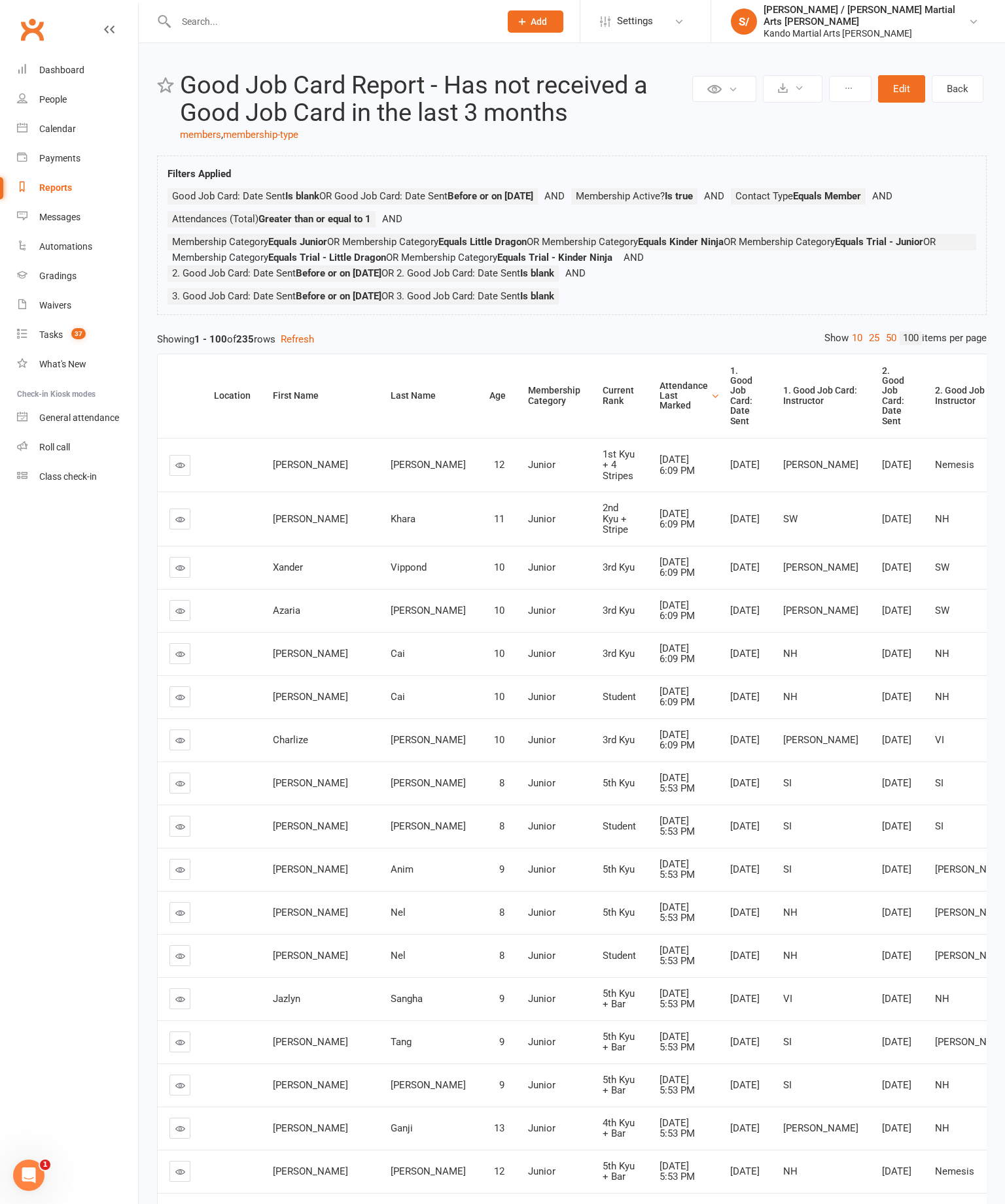
click at [181, 530] on link at bounding box center [179, 519] width 21 height 21
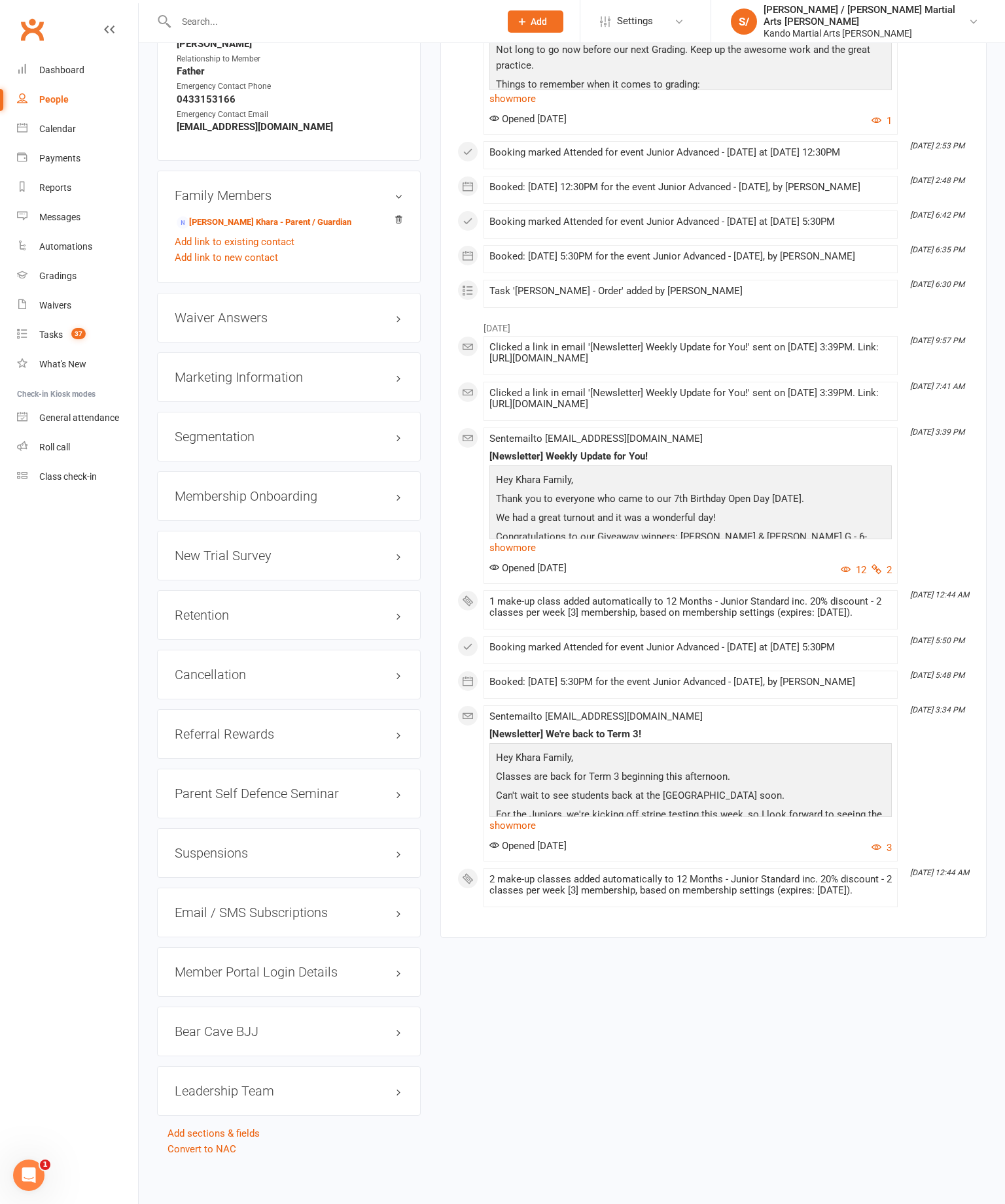
scroll to position [1234, 0]
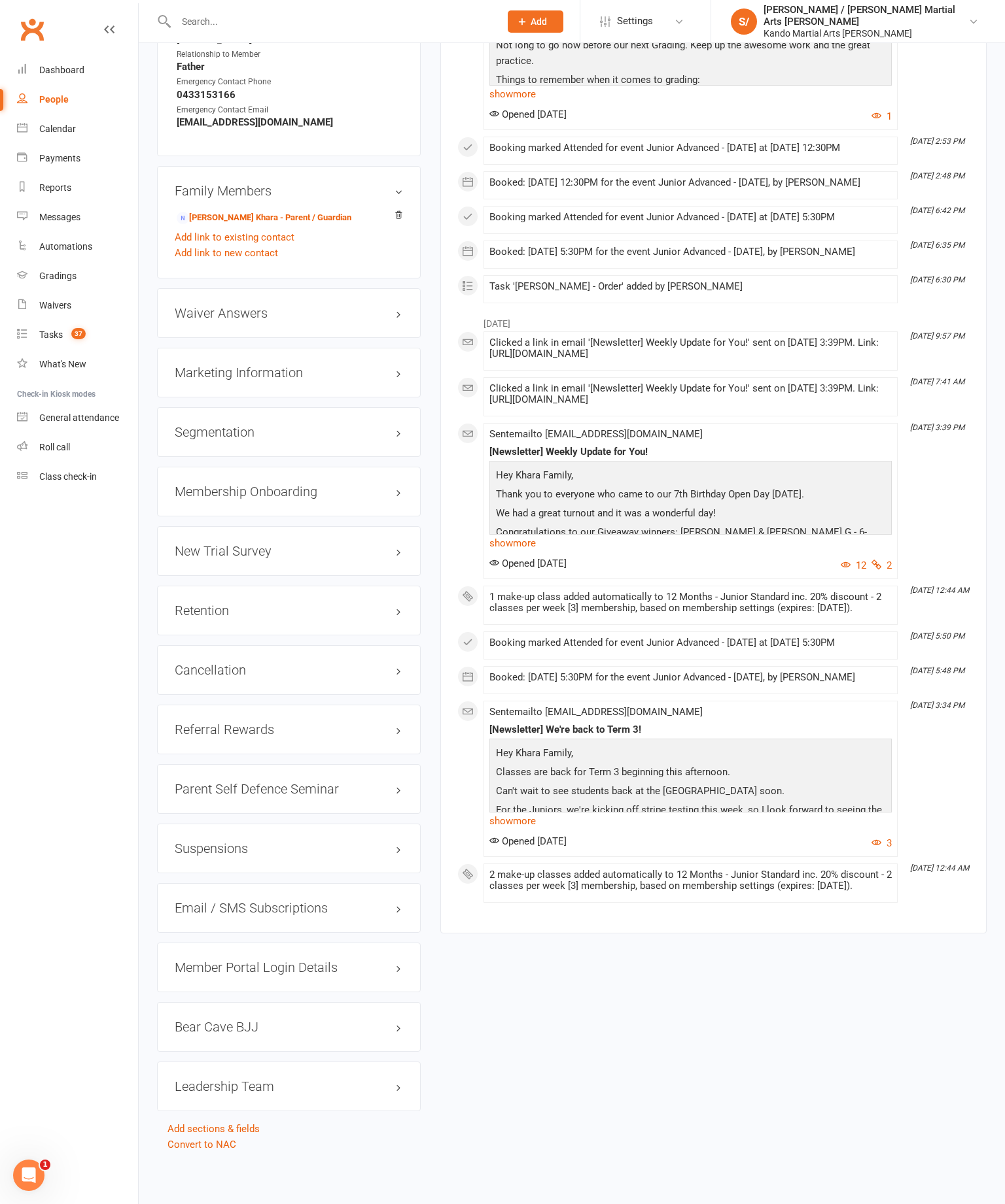
click at [403, 585] on div "Retention edit" at bounding box center [289, 610] width 263 height 50
click at [0, 0] on link "edit" at bounding box center [0, 0] width 0 height 0
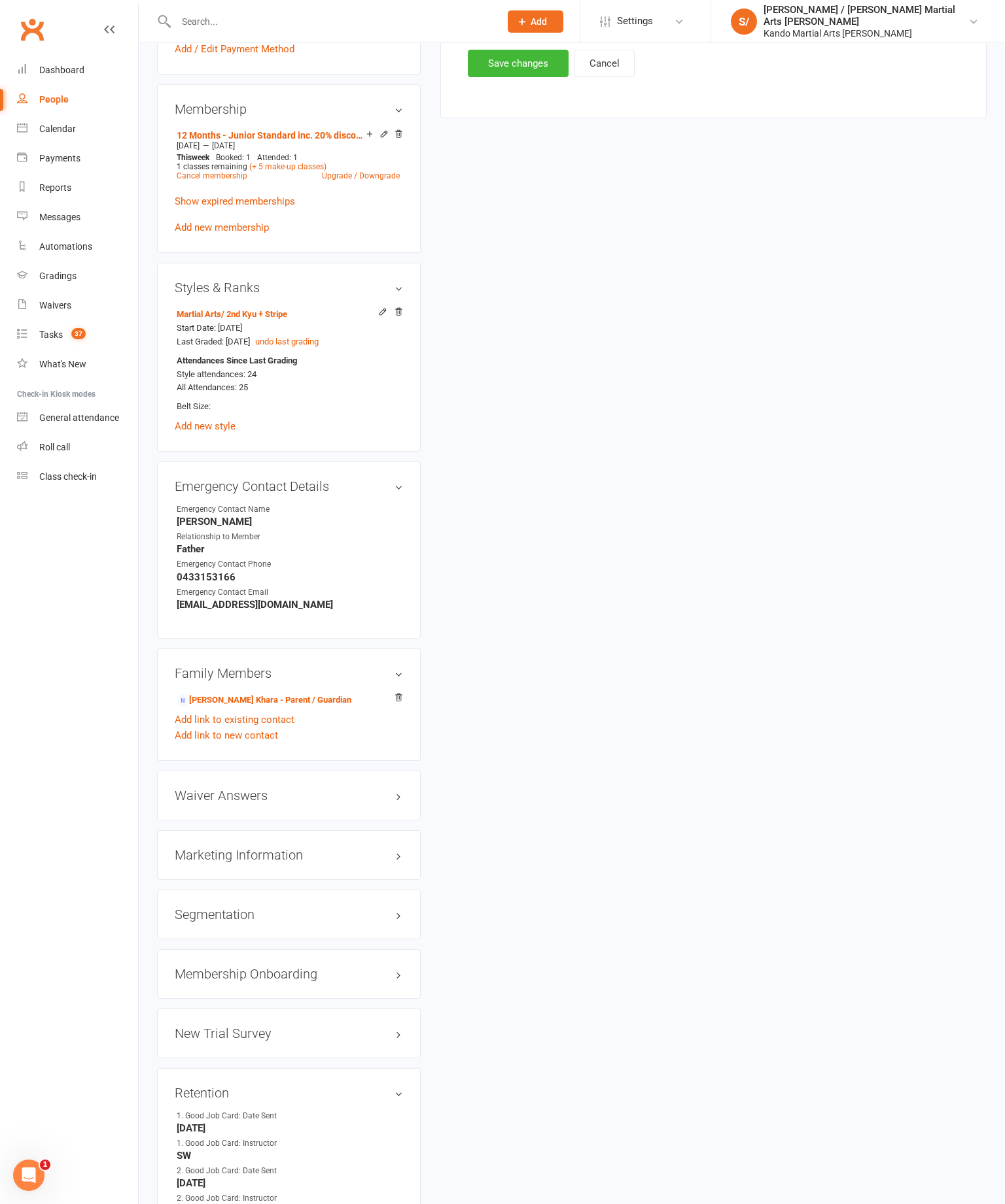
scroll to position [127, 0]
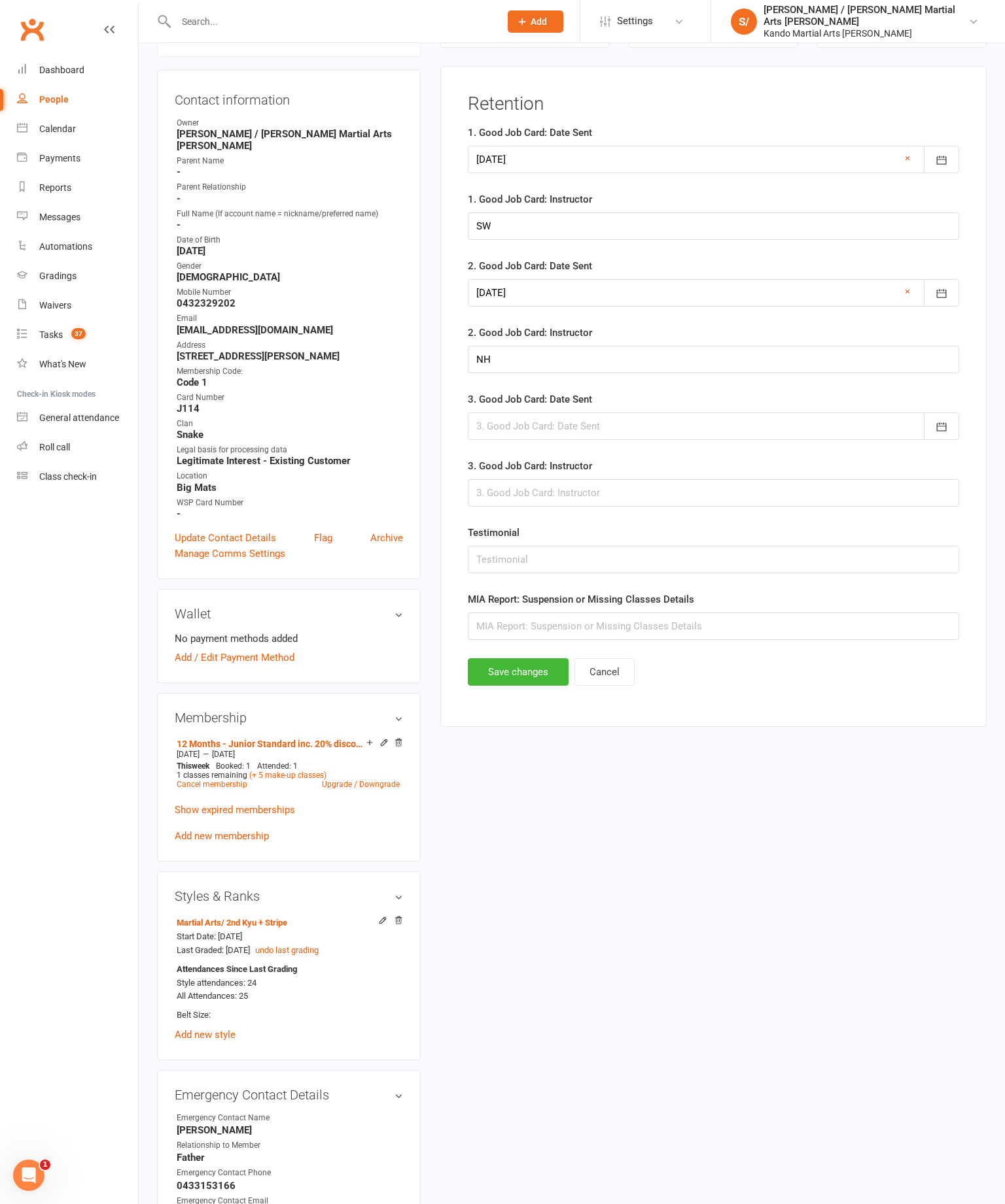
click at [520, 436] on div at bounding box center [714, 426] width 491 height 27
click at [670, 564] on span "15" at bounding box center [665, 559] width 11 height 11
type input "[DATE]"
click at [563, 505] on input "text" at bounding box center [714, 493] width 491 height 27
type input "Nemesis"
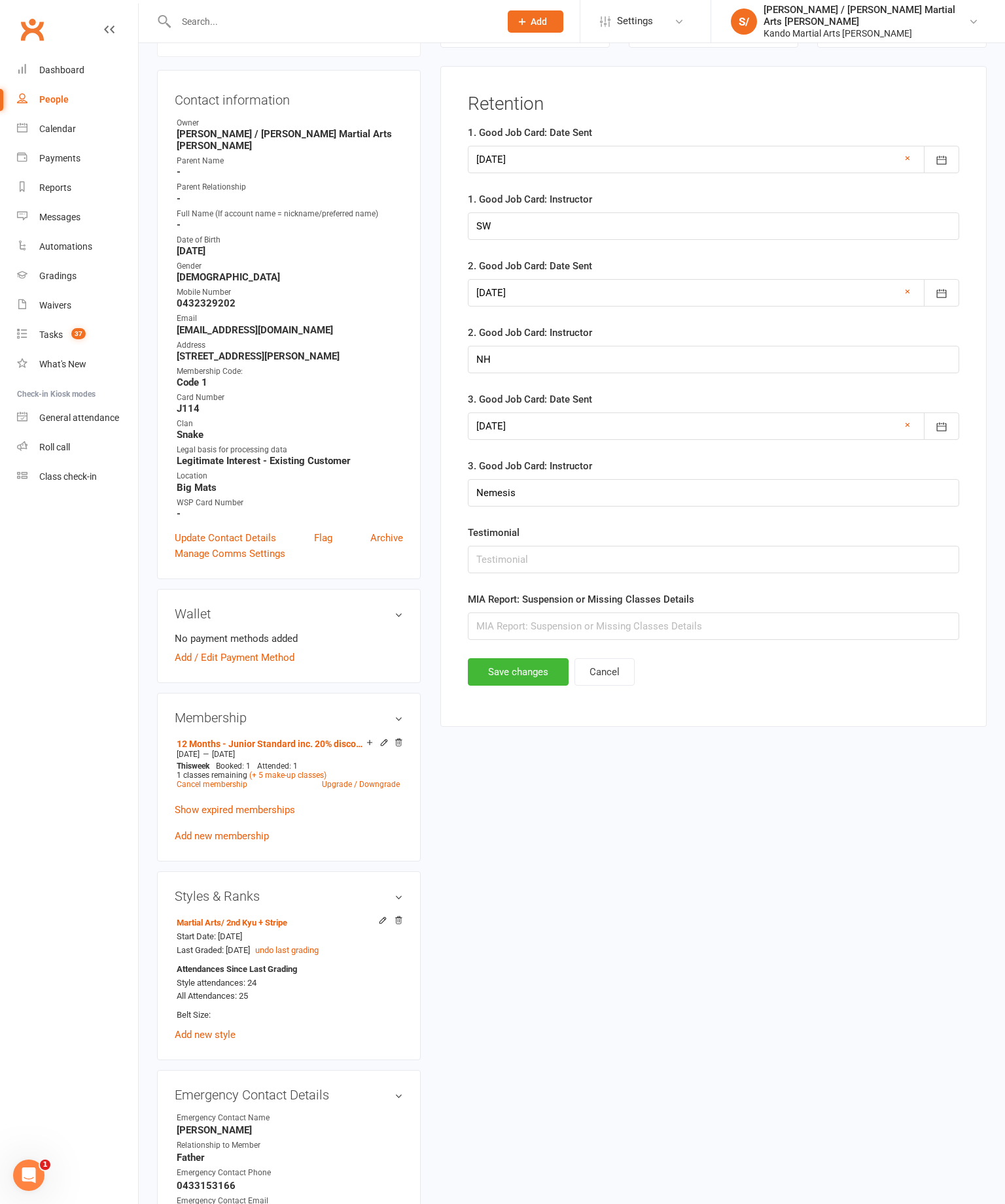
click at [506, 686] on button "Save changes" at bounding box center [518, 672] width 100 height 27
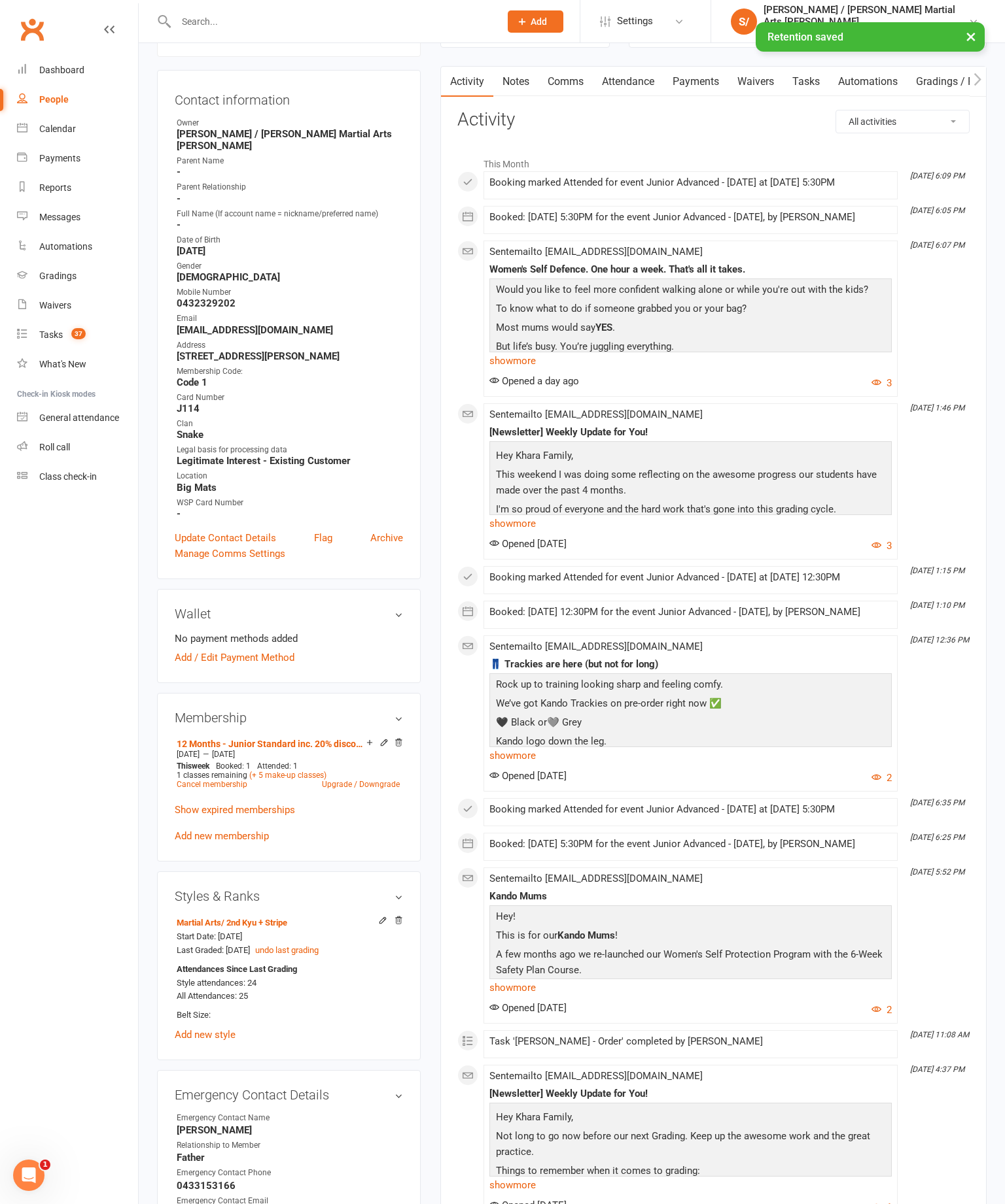
click at [50, 193] on div "Reports" at bounding box center [55, 187] width 32 height 11
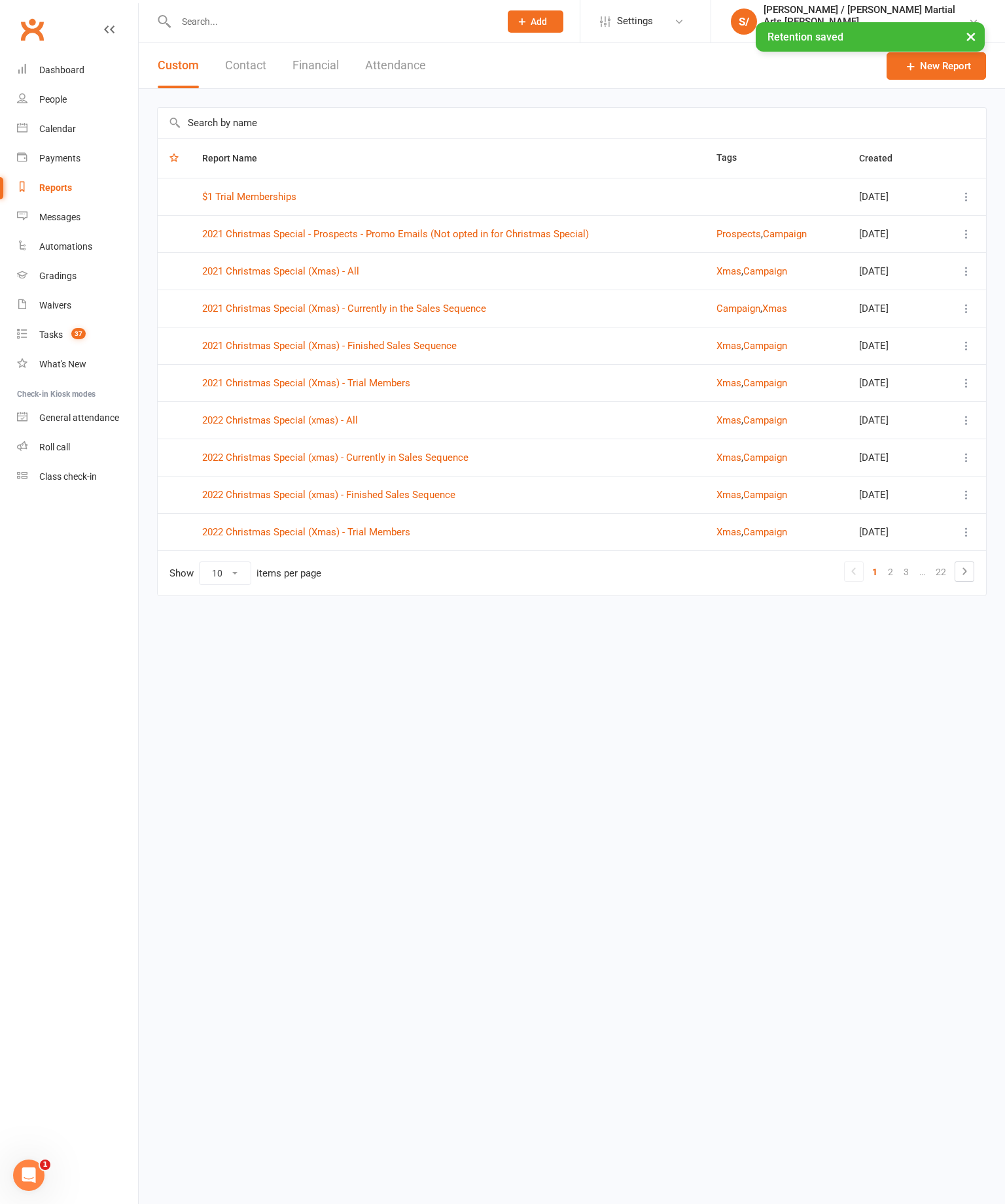
click at [279, 120] on input "text" at bounding box center [572, 123] width 828 height 30
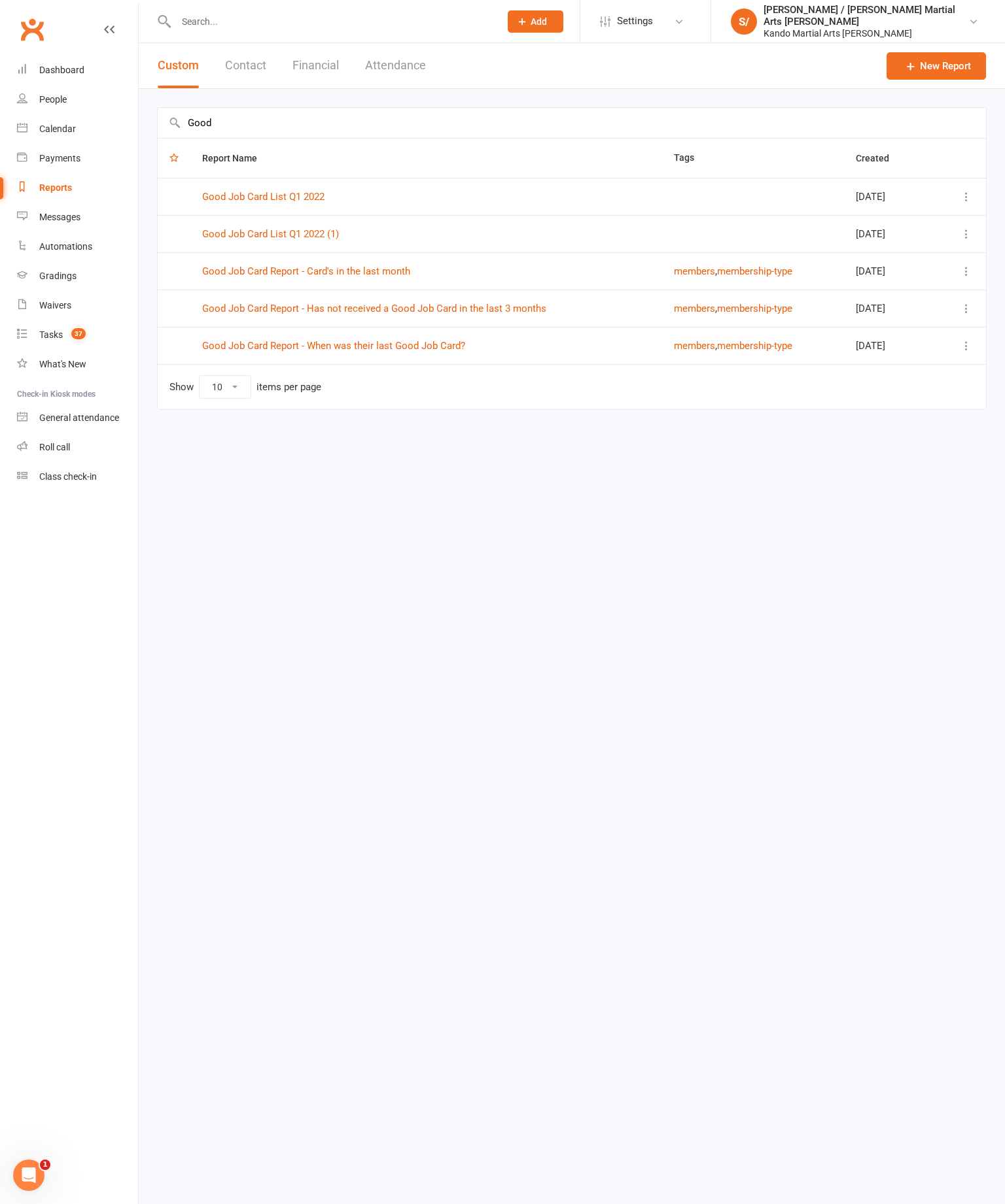
type input "Good"
click at [495, 296] on td "Good Job Card Report - Has not received a Good Job Card in the last 3 months" at bounding box center [426, 309] width 472 height 37
click at [478, 294] on td "Good Job Card Report - Has not received a Good Job Card in the last 3 months" at bounding box center [426, 309] width 472 height 37
click at [302, 306] on link "Good Job Card Report - Has not received a Good Job Card in the last 3 months" at bounding box center [374, 309] width 344 height 11
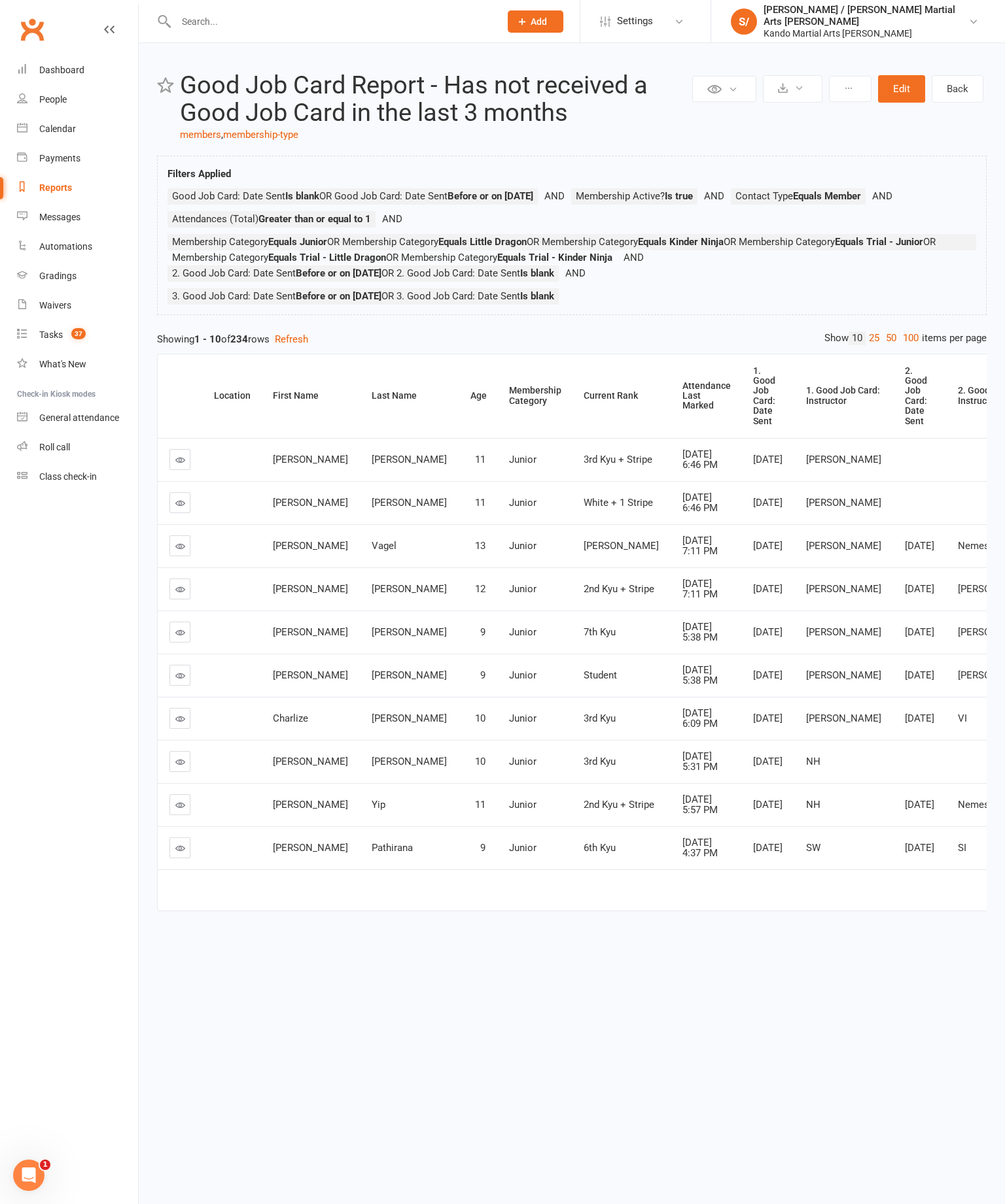
click at [881, 349] on div "Private Report Only visible by me Public Report Visible to everyone at gym Expo…" at bounding box center [571, 499] width 866 height 911
click at [888, 349] on div "Private Report Only visible by me Public Report Visible to everyone at gym Expo…" at bounding box center [571, 499] width 866 height 911
click at [884, 347] on div "Private Report Only visible by me Public Report Visible to everyone at gym Expo…" at bounding box center [571, 499] width 866 height 911
click at [899, 345] on link "100" at bounding box center [910, 338] width 22 height 14
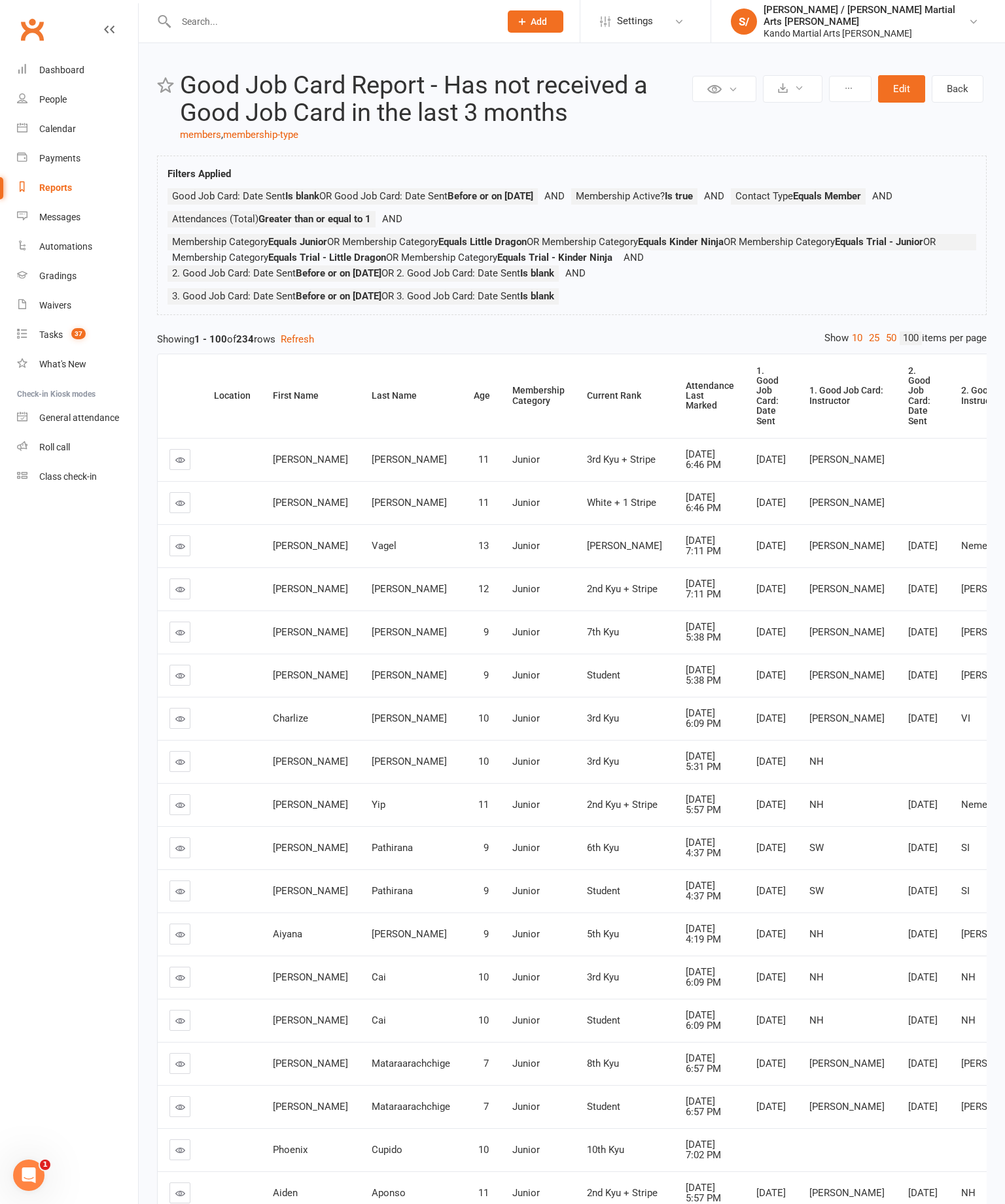
click at [674, 398] on th "Attendance Last Marked" at bounding box center [709, 396] width 70 height 84
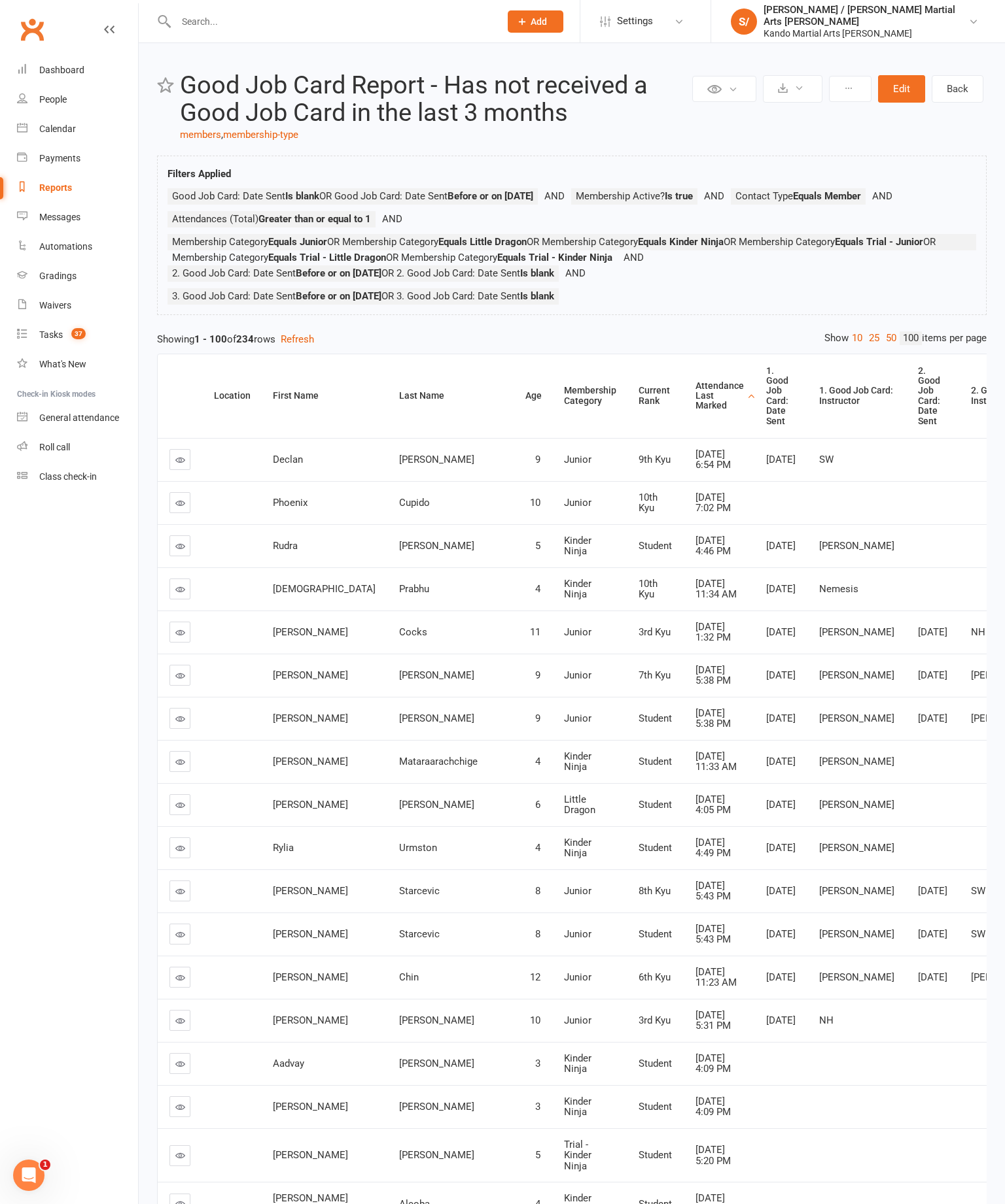
click at [696, 405] on div "Attendance Last Marked" at bounding box center [719, 396] width 48 height 30
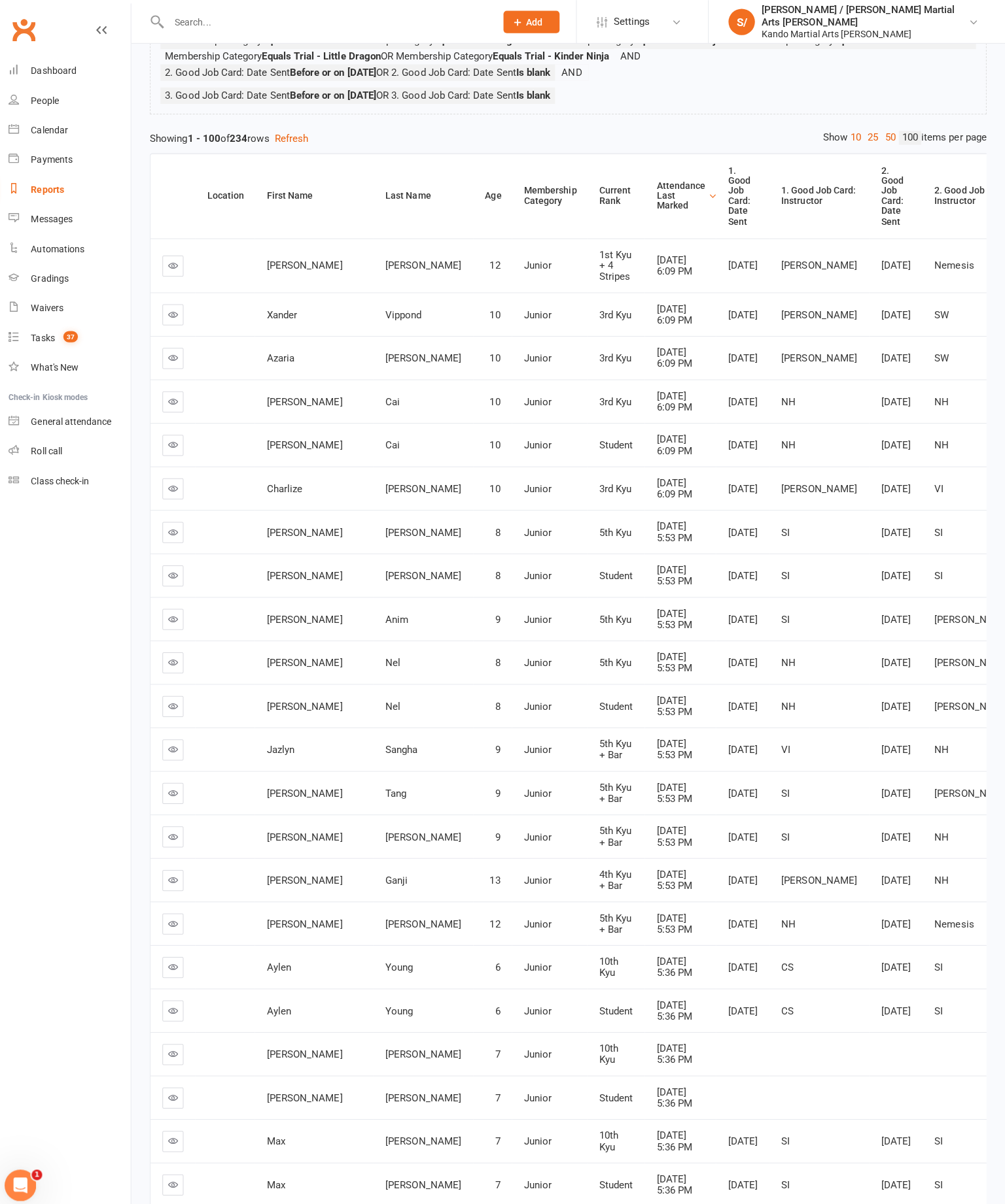
scroll to position [204, 0]
click at [169, 751] on link at bounding box center [179, 740] width 21 height 21
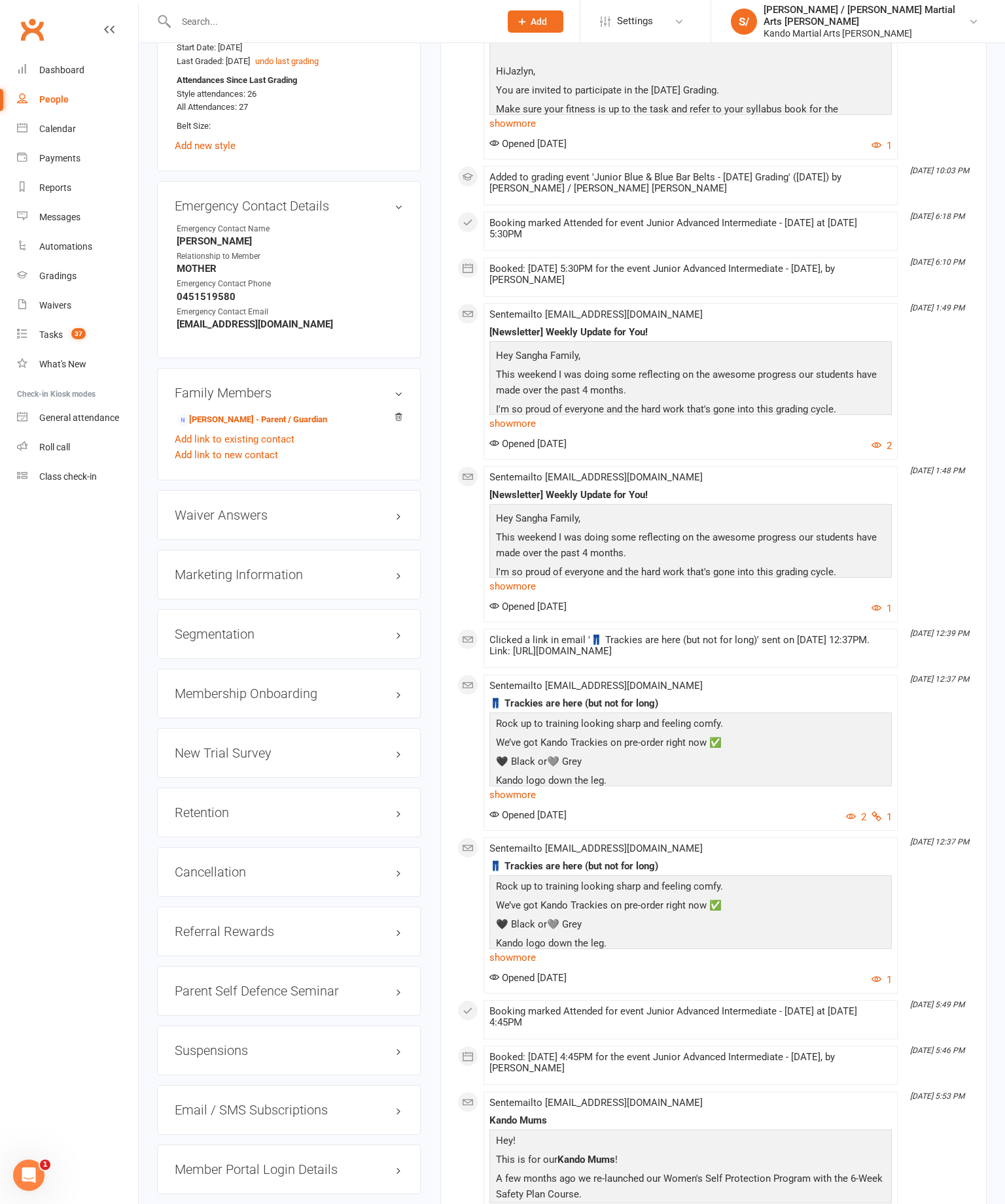
scroll to position [1109, 0]
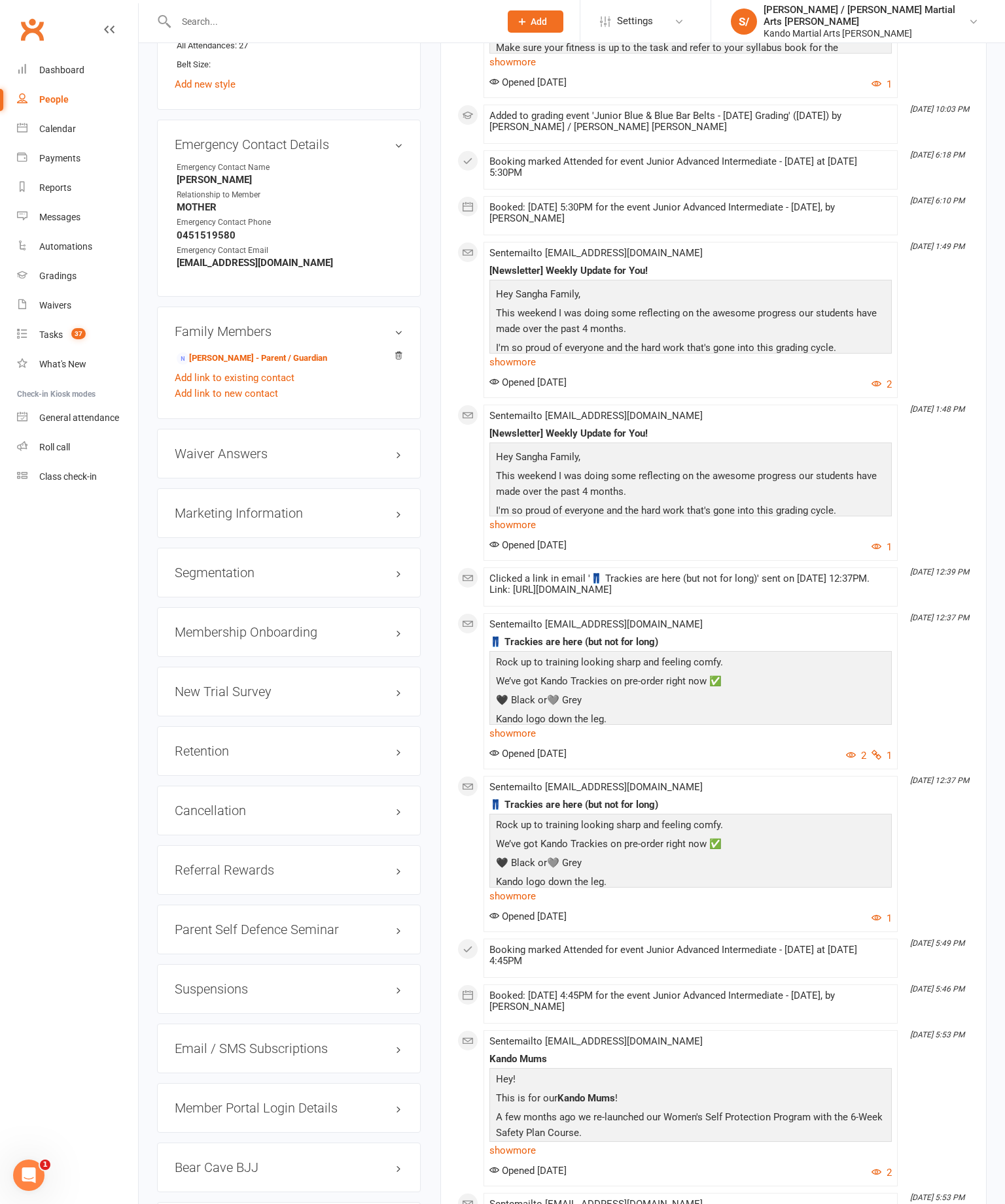
click at [380, 726] on div "Retention edit" at bounding box center [289, 751] width 263 height 50
click at [0, 0] on link "edit" at bounding box center [0, 0] width 0 height 0
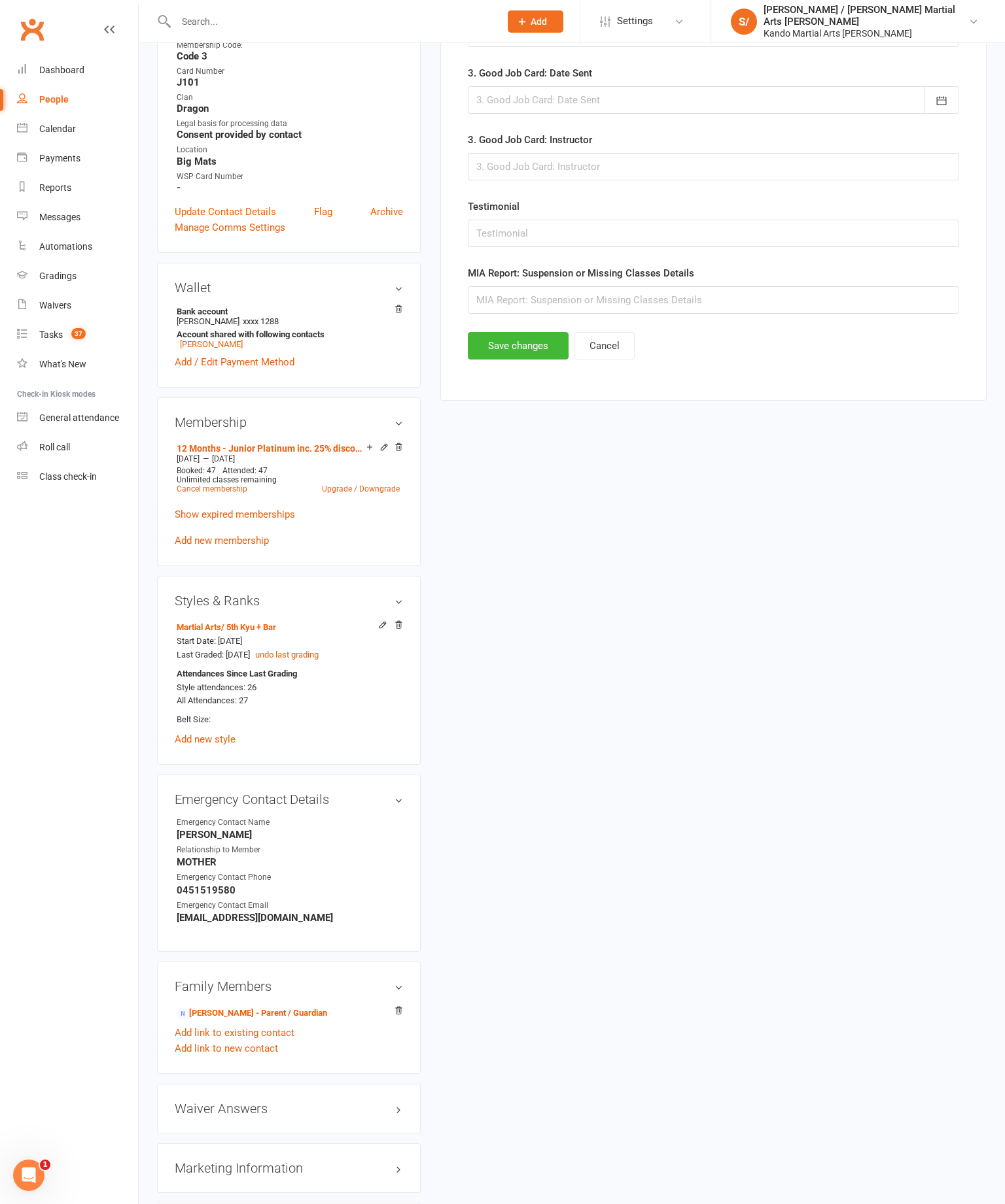
scroll to position [127, 0]
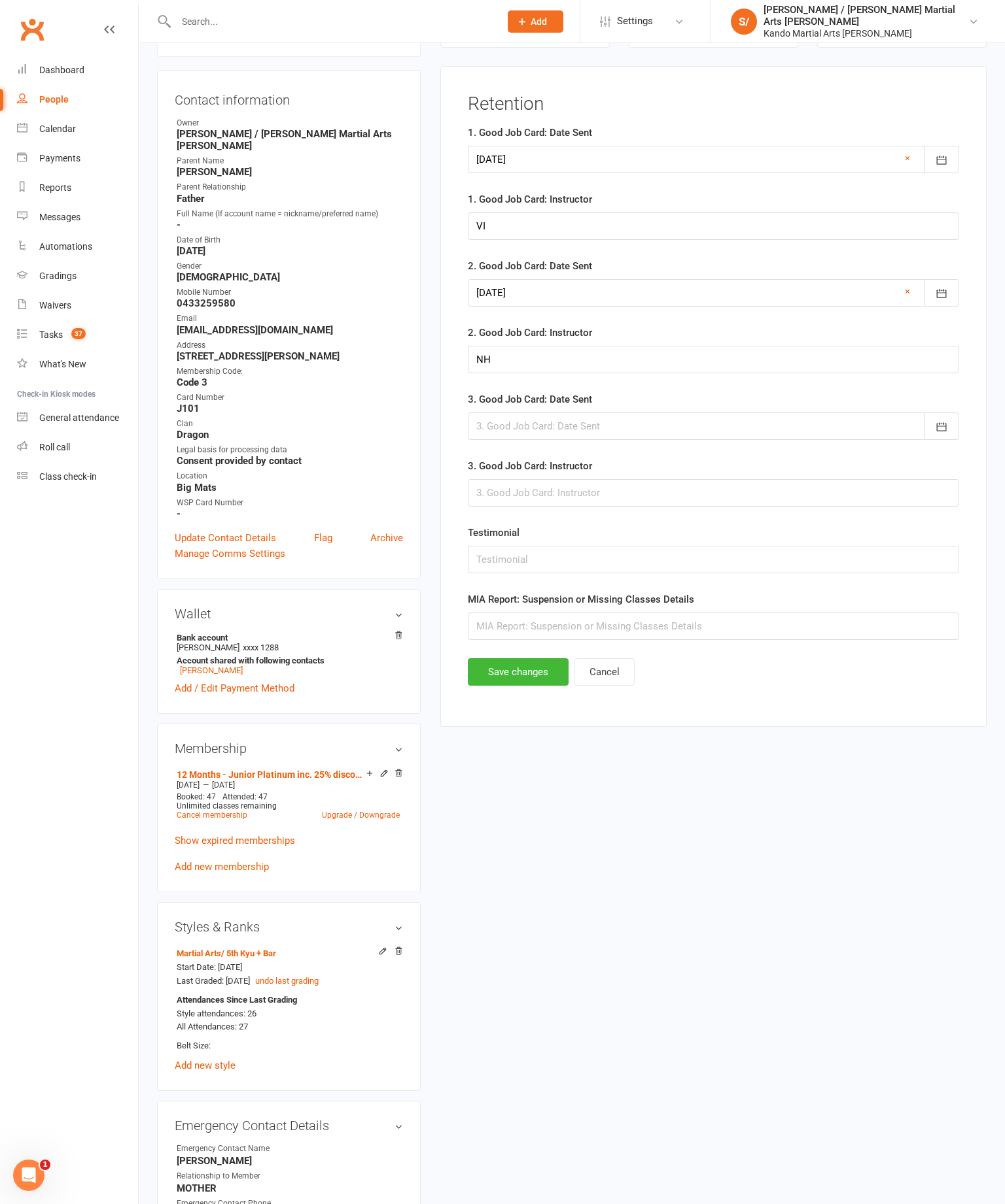
click at [603, 425] on div "3. Good Job Card: Date Sent August 2025 Sun Mon Tue Wed Thu Fri Sat 31 27 28 29…" at bounding box center [714, 415] width 491 height 48
click at [618, 431] on div at bounding box center [714, 426] width 491 height 27
click at [646, 405] on form "1. Good Job Card: Date Sent 10 Jan 2025 January 2025 Sun Mon Tue Wed Thu Fri Sa…" at bounding box center [714, 382] width 491 height 515
click at [608, 438] on div at bounding box center [714, 426] width 491 height 27
click at [670, 571] on button "15" at bounding box center [665, 559] width 27 height 24
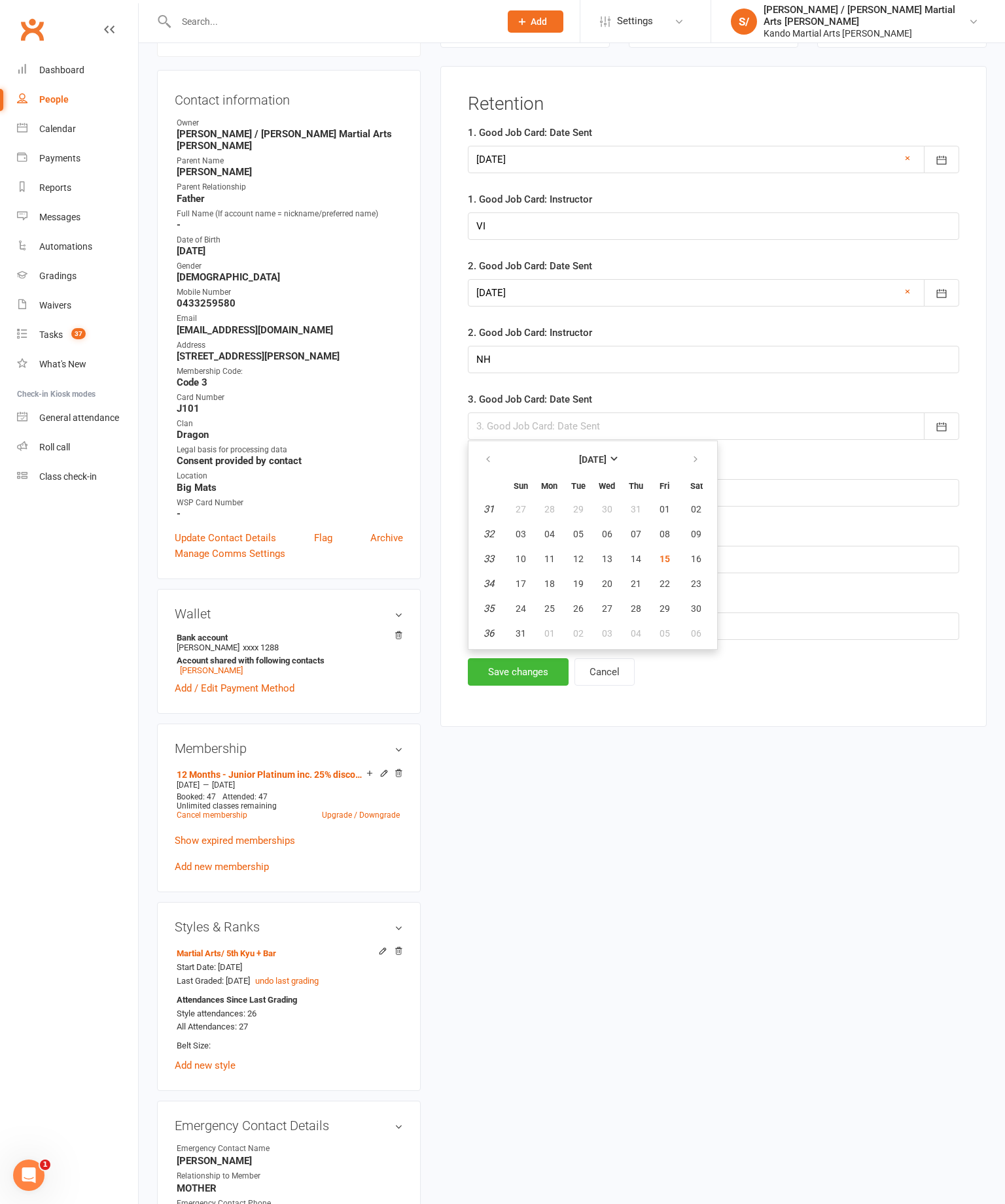
type input "[DATE]"
click at [592, 474] on label "3. Good Job Card: Instructor" at bounding box center [530, 466] width 124 height 16
click at [646, 507] on input "text" at bounding box center [714, 493] width 491 height 27
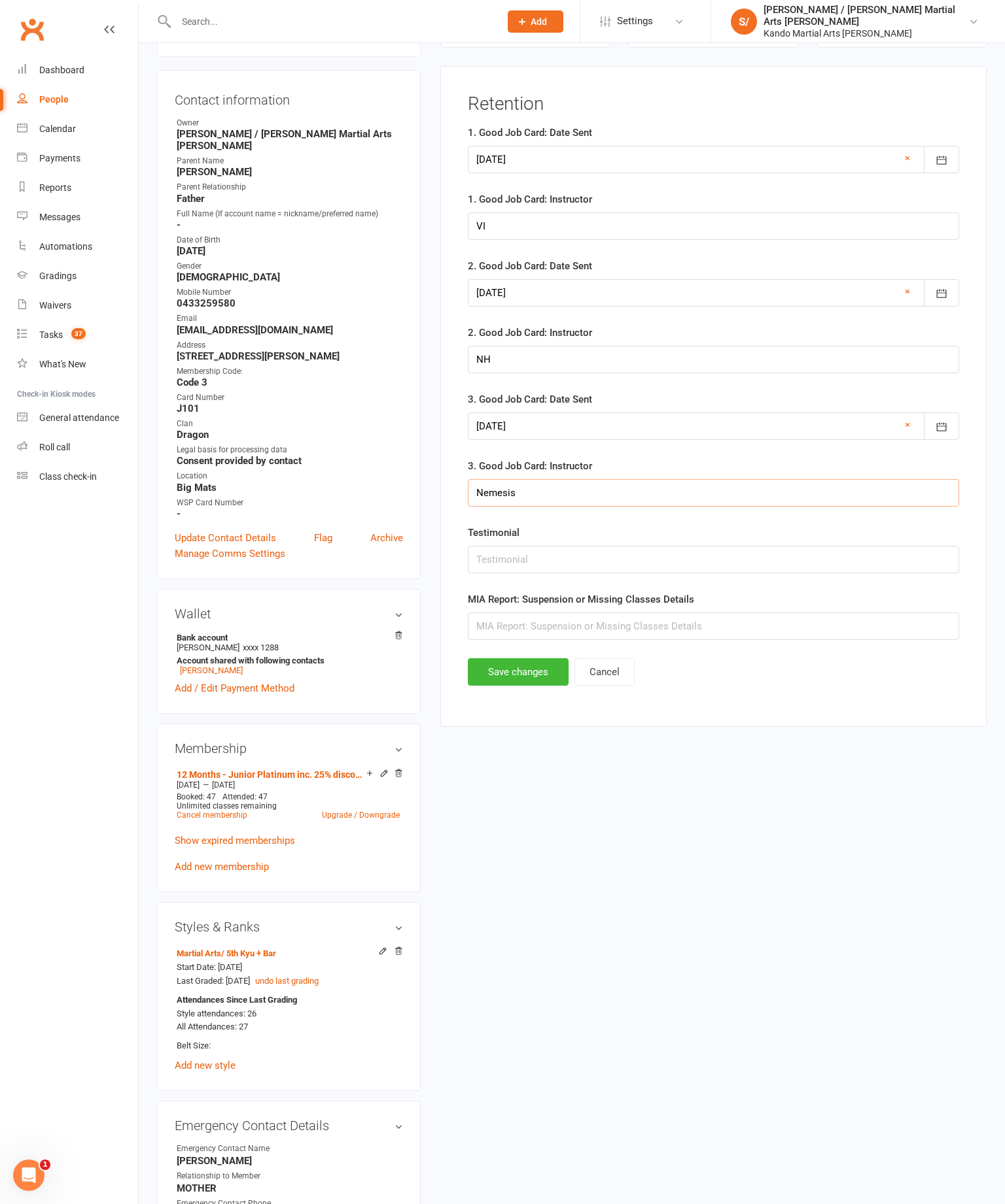
type input "Nemesis"
click at [518, 686] on button "Save changes" at bounding box center [518, 672] width 100 height 27
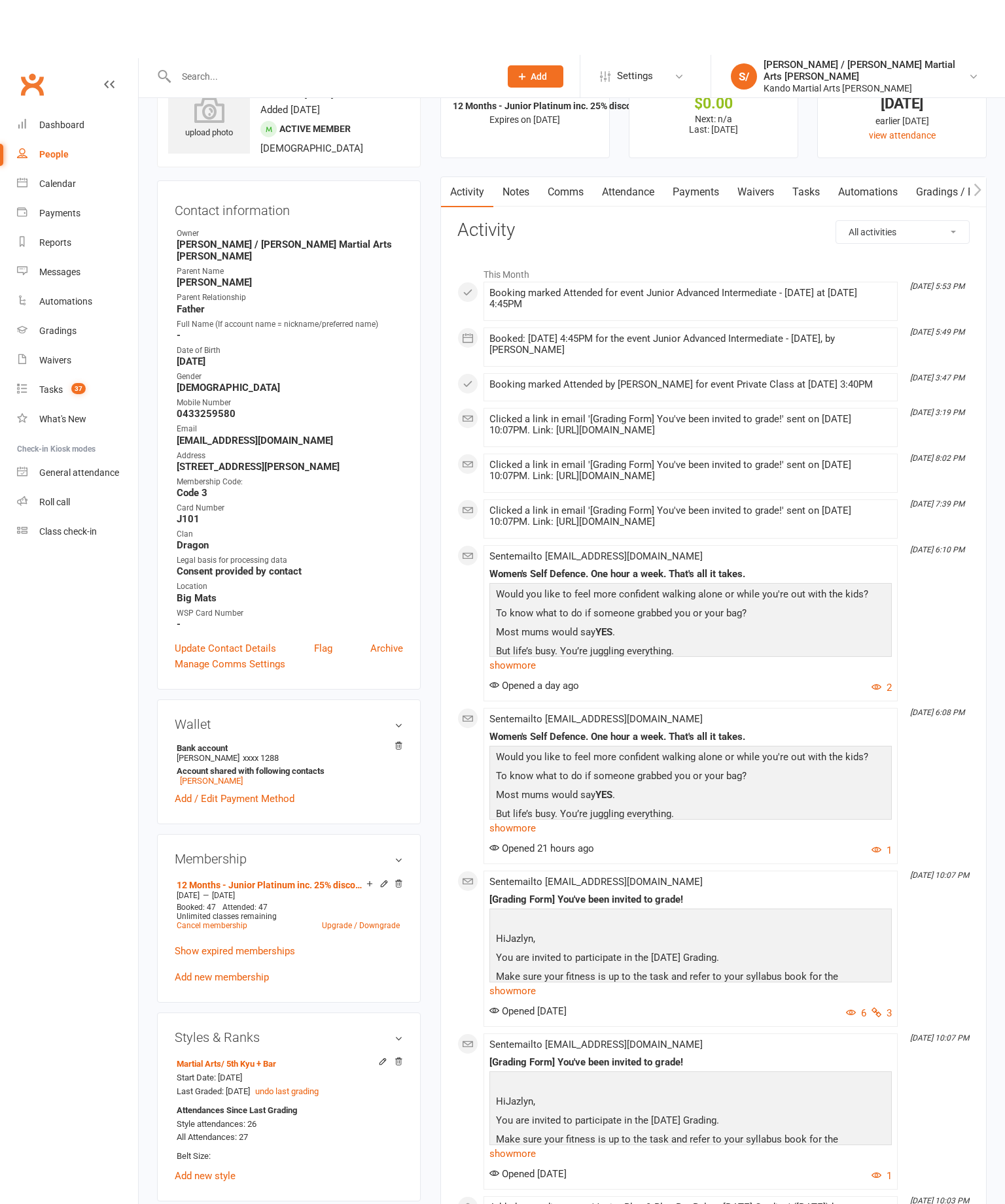
scroll to position [0, 0]
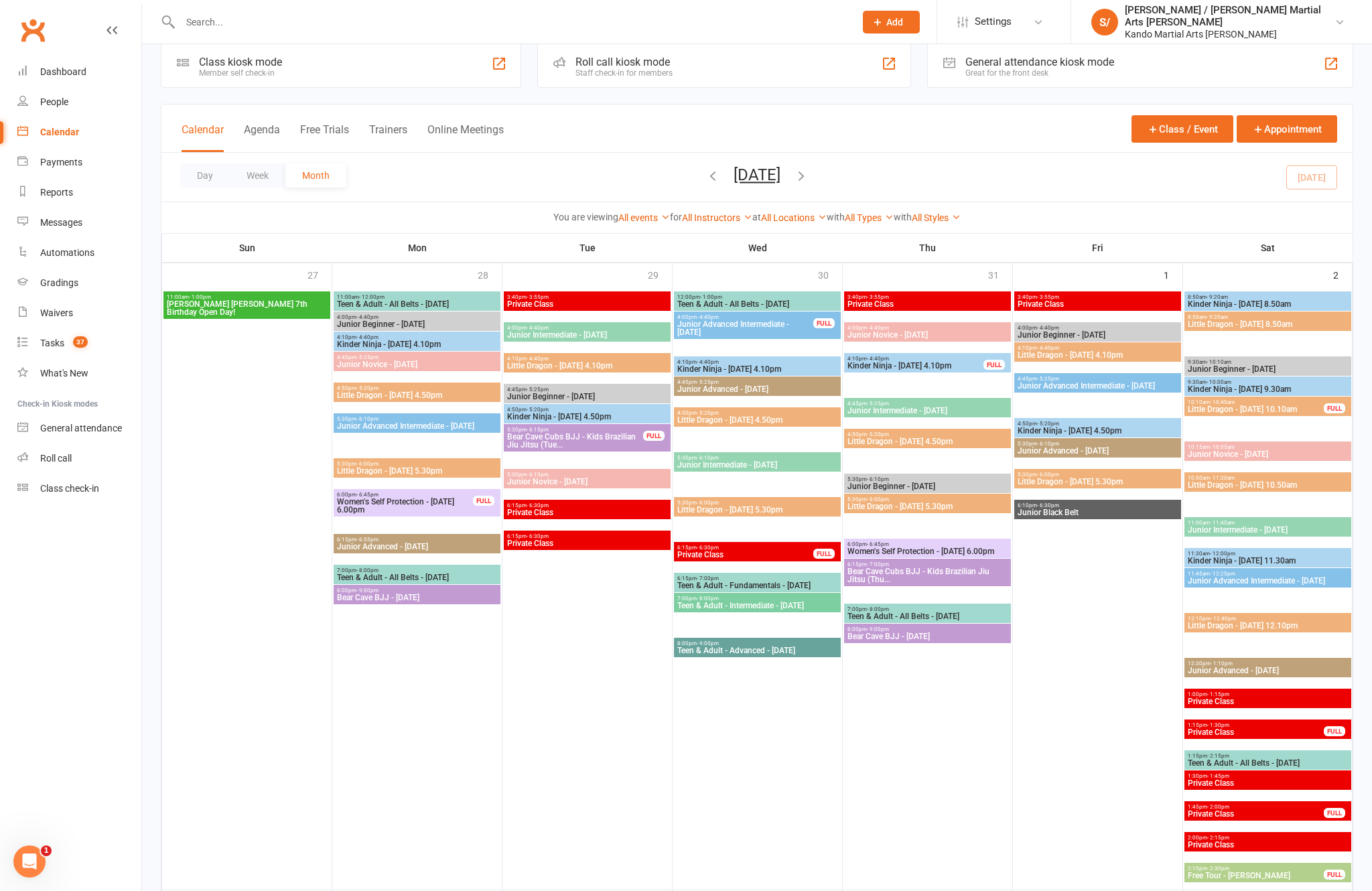
scroll to position [15, 0]
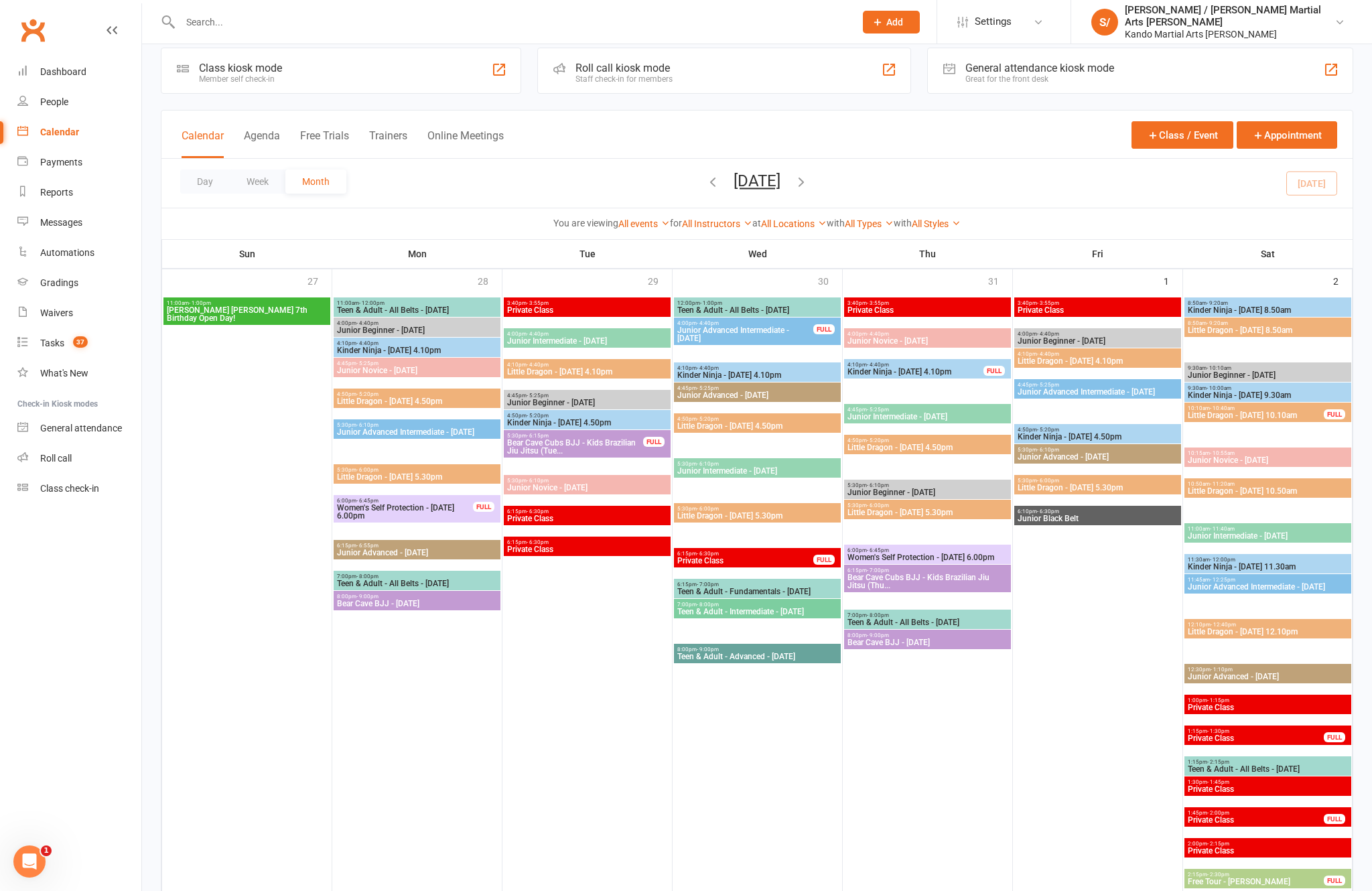
click at [112, 190] on link "Reports" at bounding box center [79, 192] width 124 height 30
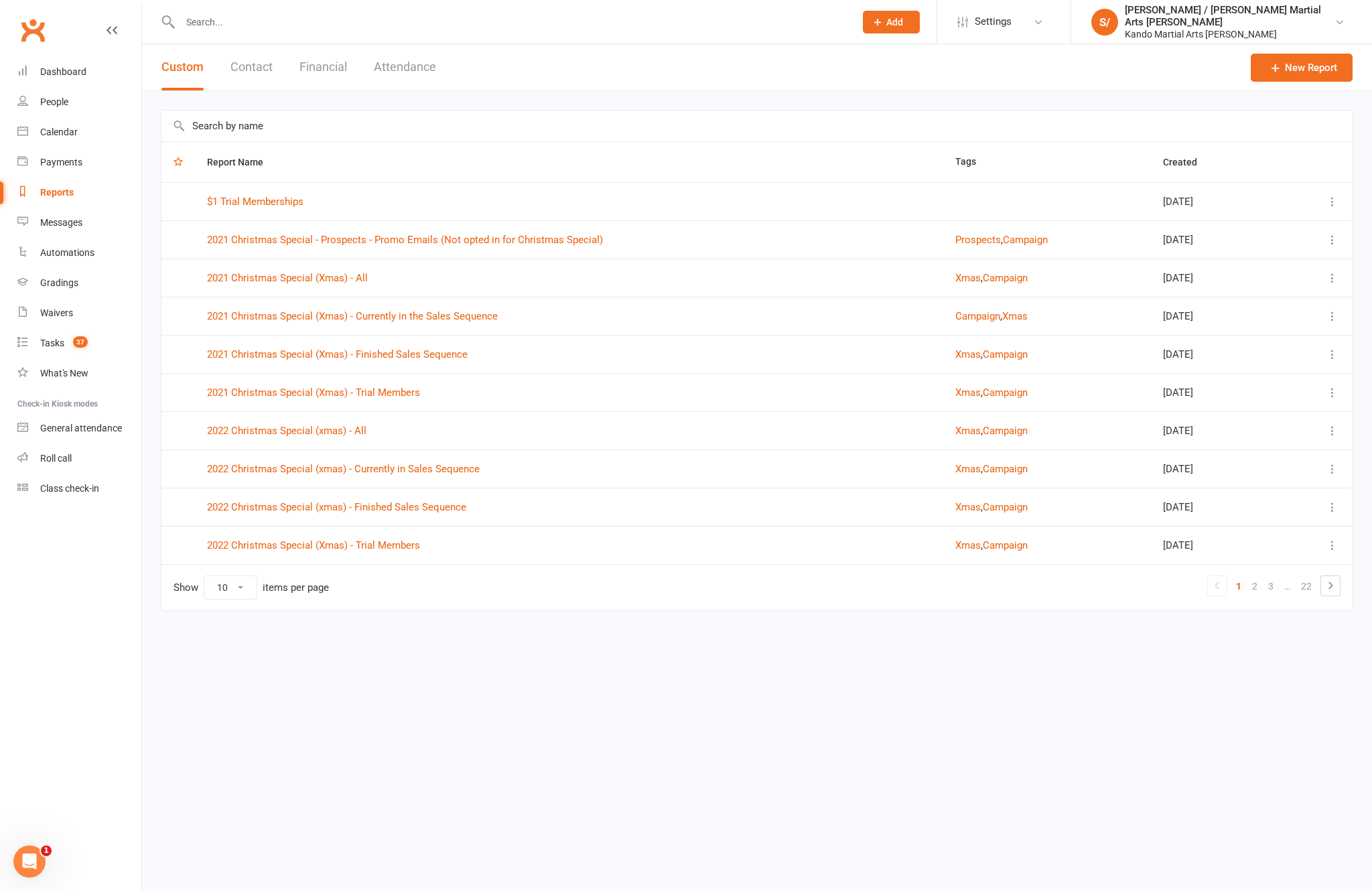
click at [458, 126] on input "text" at bounding box center [757, 126] width 1191 height 31
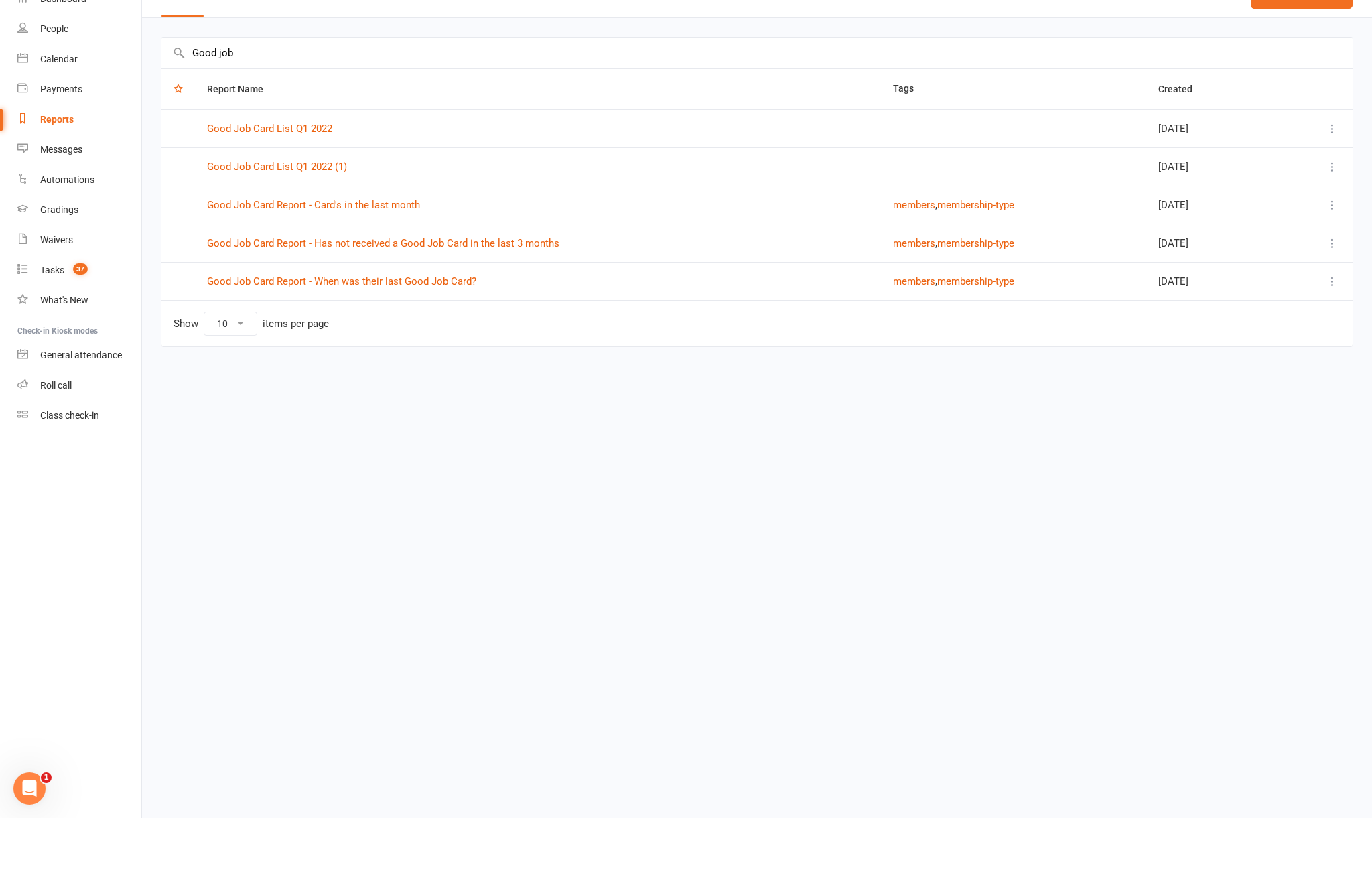
type input "Good job"
click at [529, 310] on link "Good Job Card Report - Has not received a Good Job Card in the last 3 months" at bounding box center [383, 316] width 352 height 12
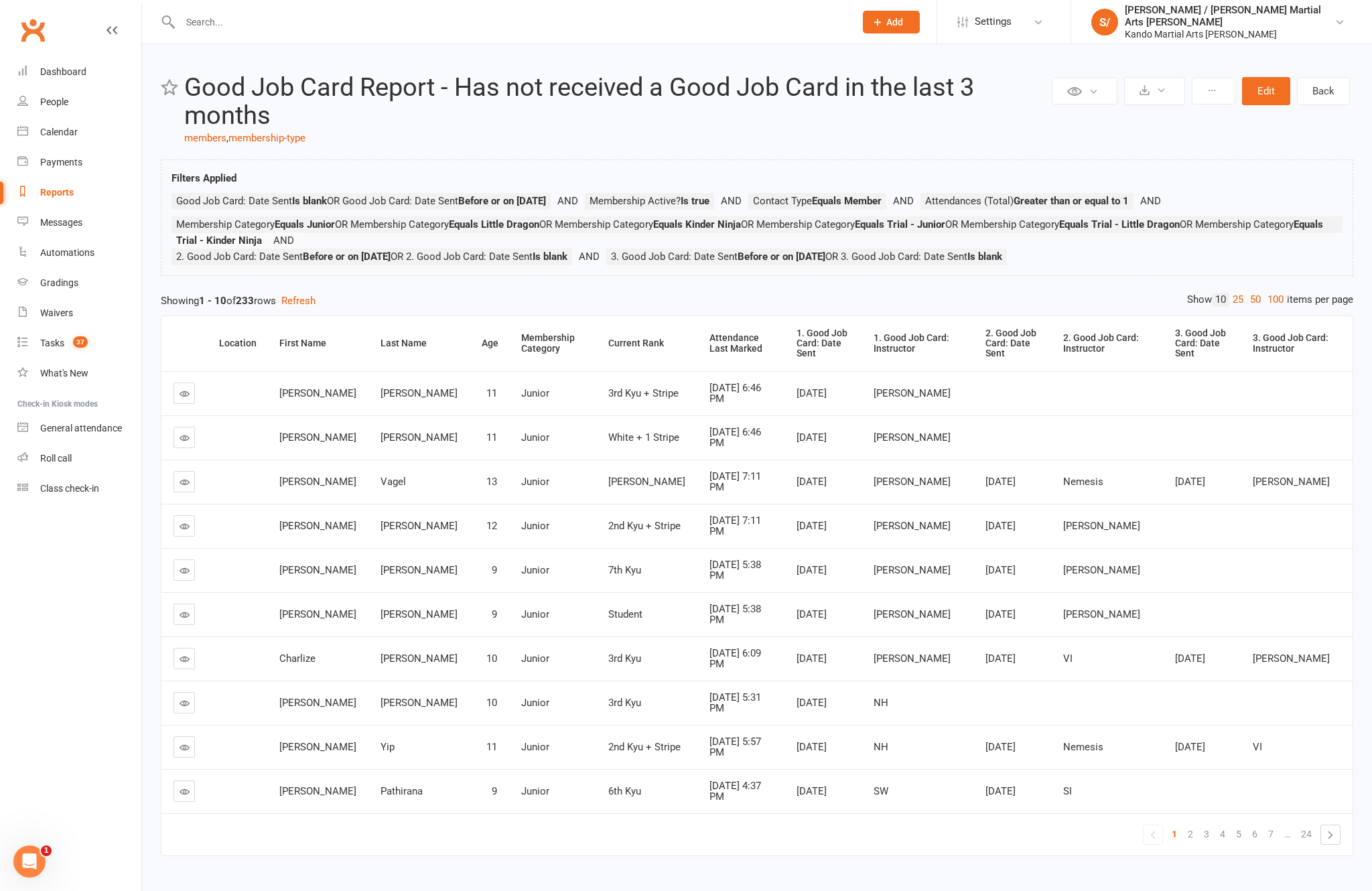
click at [1029, 309] on div "Private Report Only visible by me Public Report Visible to everyone at gym Expo…" at bounding box center [757, 472] width 1230 height 856
click at [1002, 262] on span "OR 3. Good Job Card: Date Sent Is blank" at bounding box center [914, 257] width 177 height 12
click at [1029, 307] on link "100" at bounding box center [1276, 299] width 23 height 14
click at [714, 354] on div "Attendance Last Marked" at bounding box center [746, 343] width 64 height 21
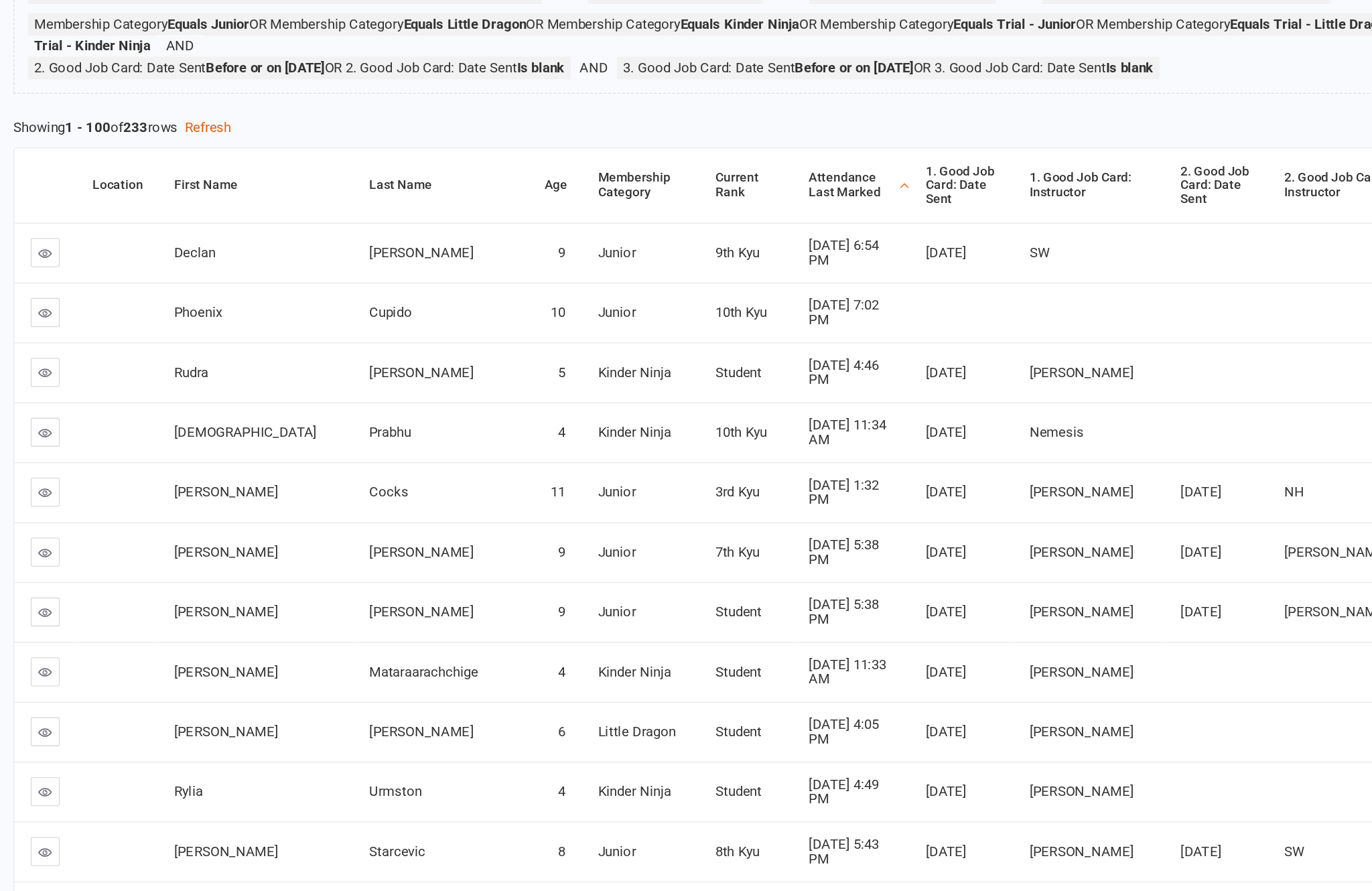
scroll to position [60, 0]
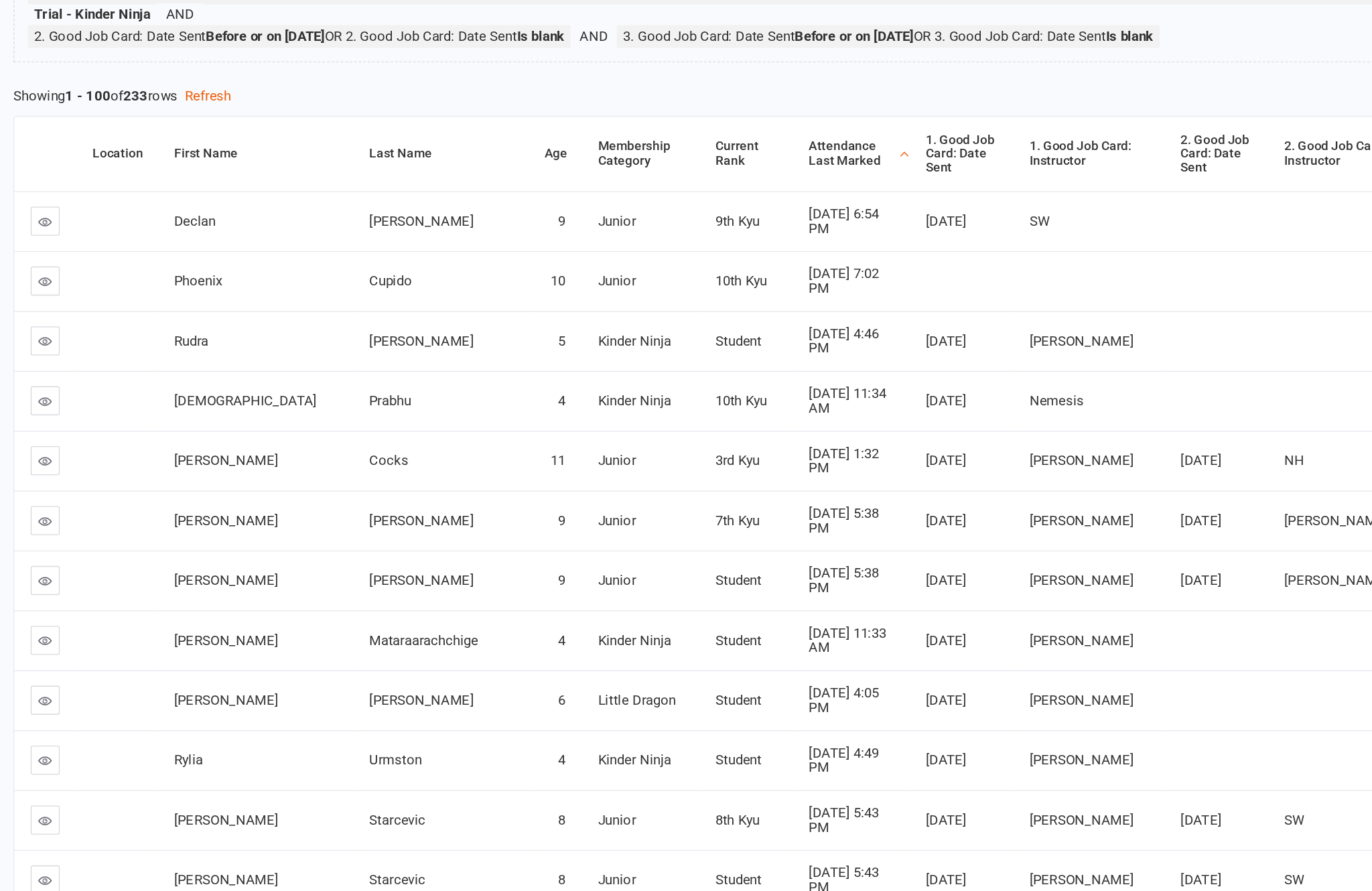
click at [748, 273] on div "Attendance Last Marked" at bounding box center [780, 283] width 64 height 21
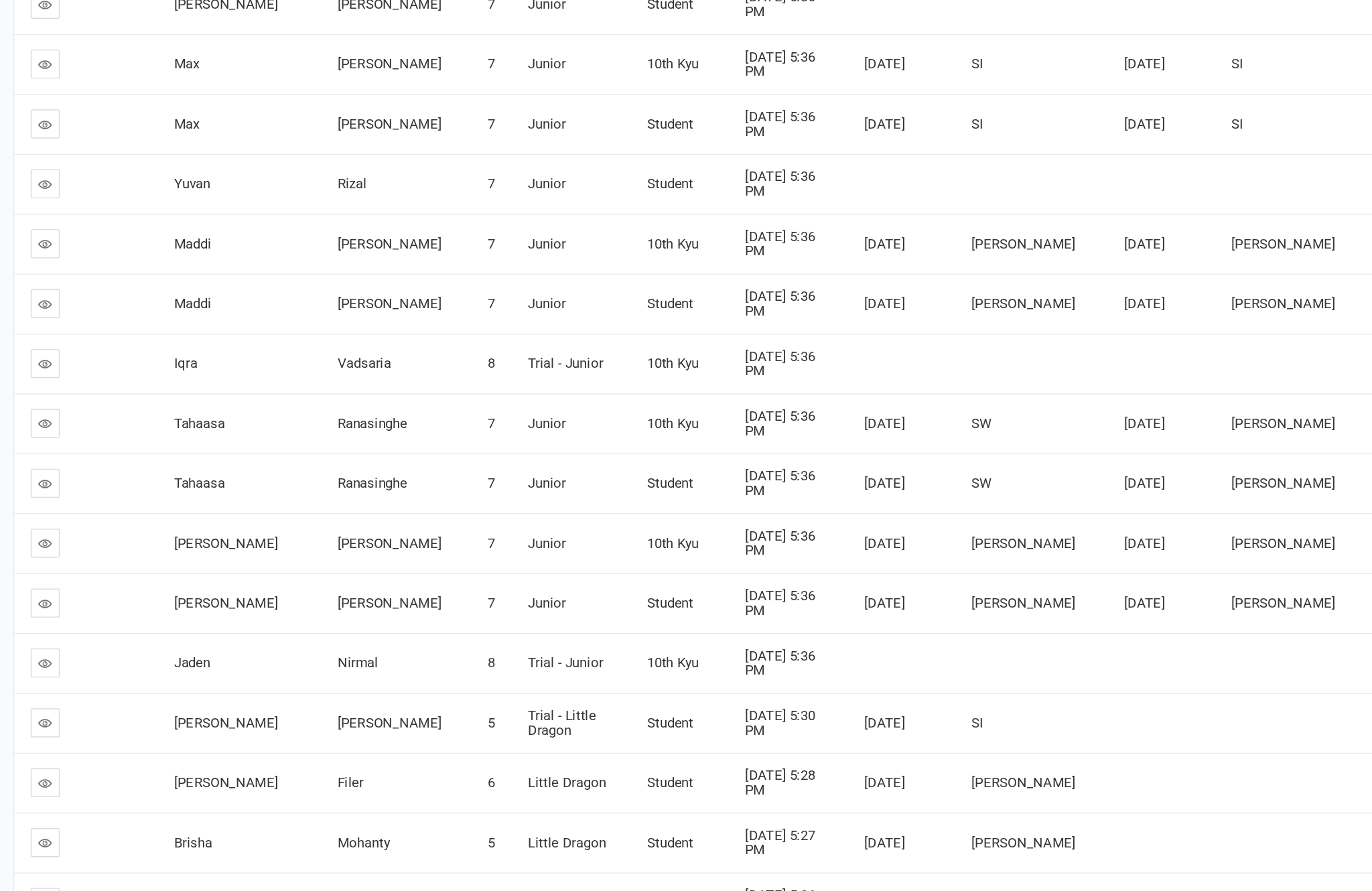
scroll to position [1037, 0]
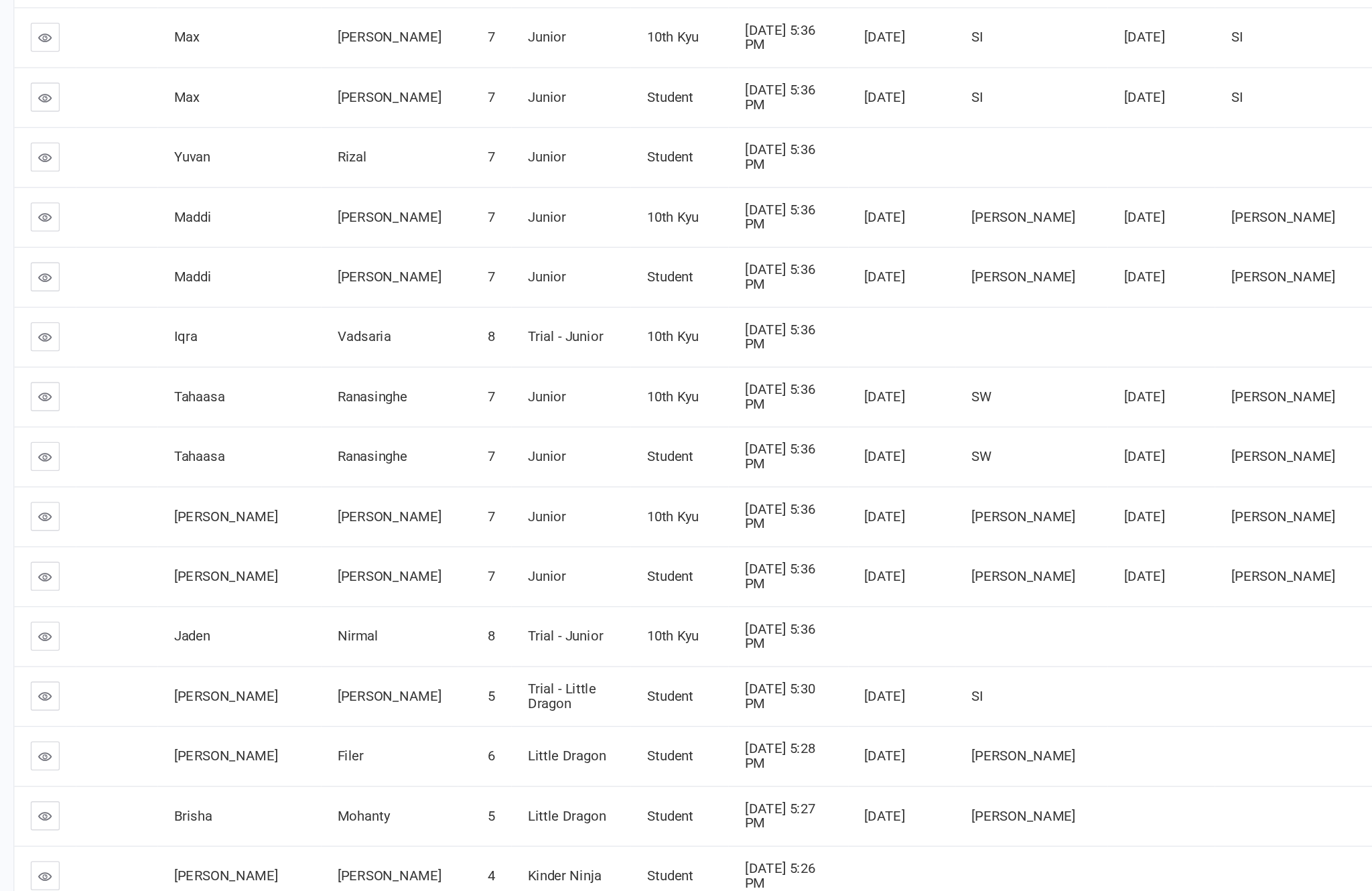
click at [174, 717] on link at bounding box center [184, 727] width 21 height 21
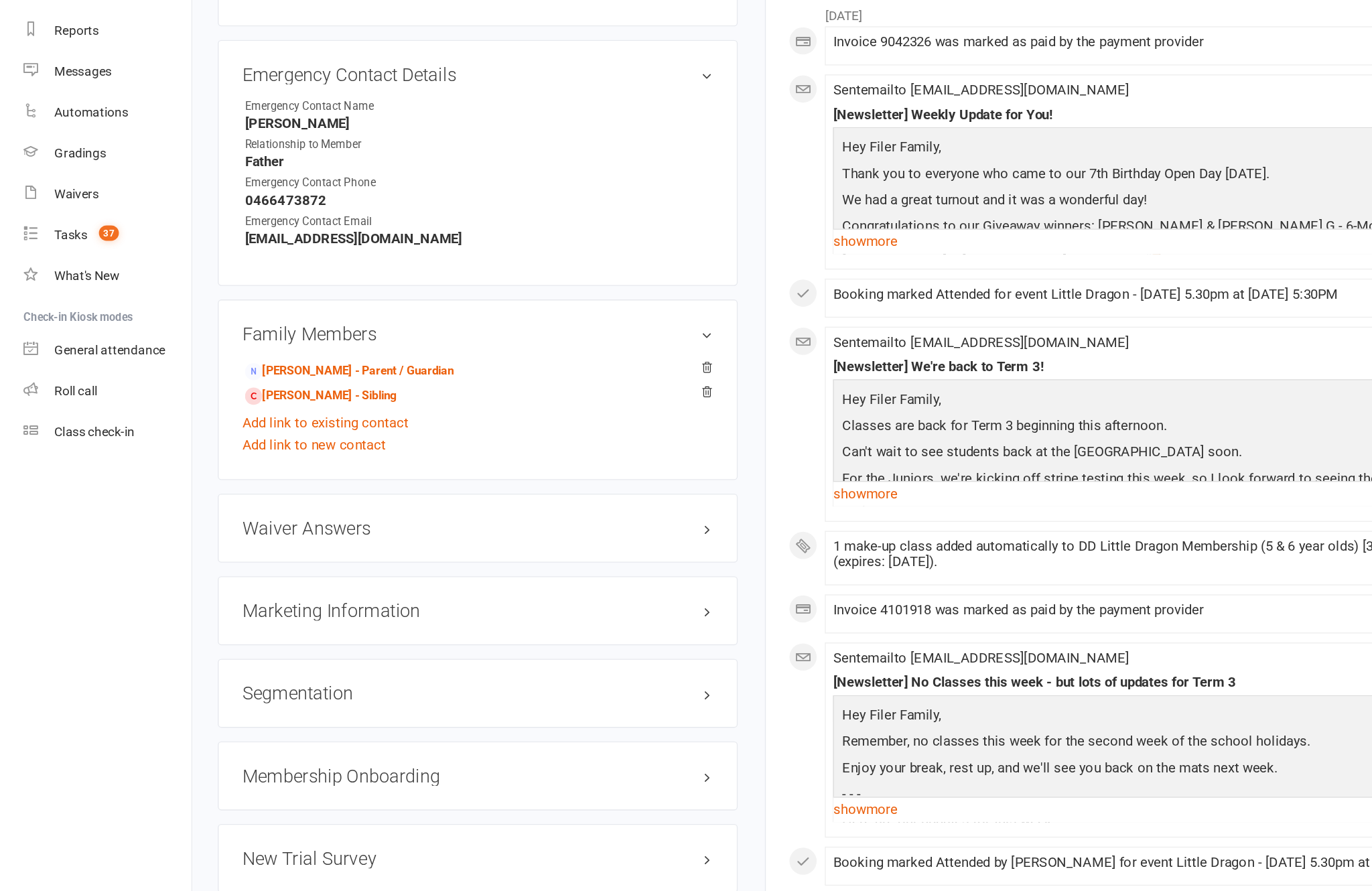
scroll to position [1275, 0]
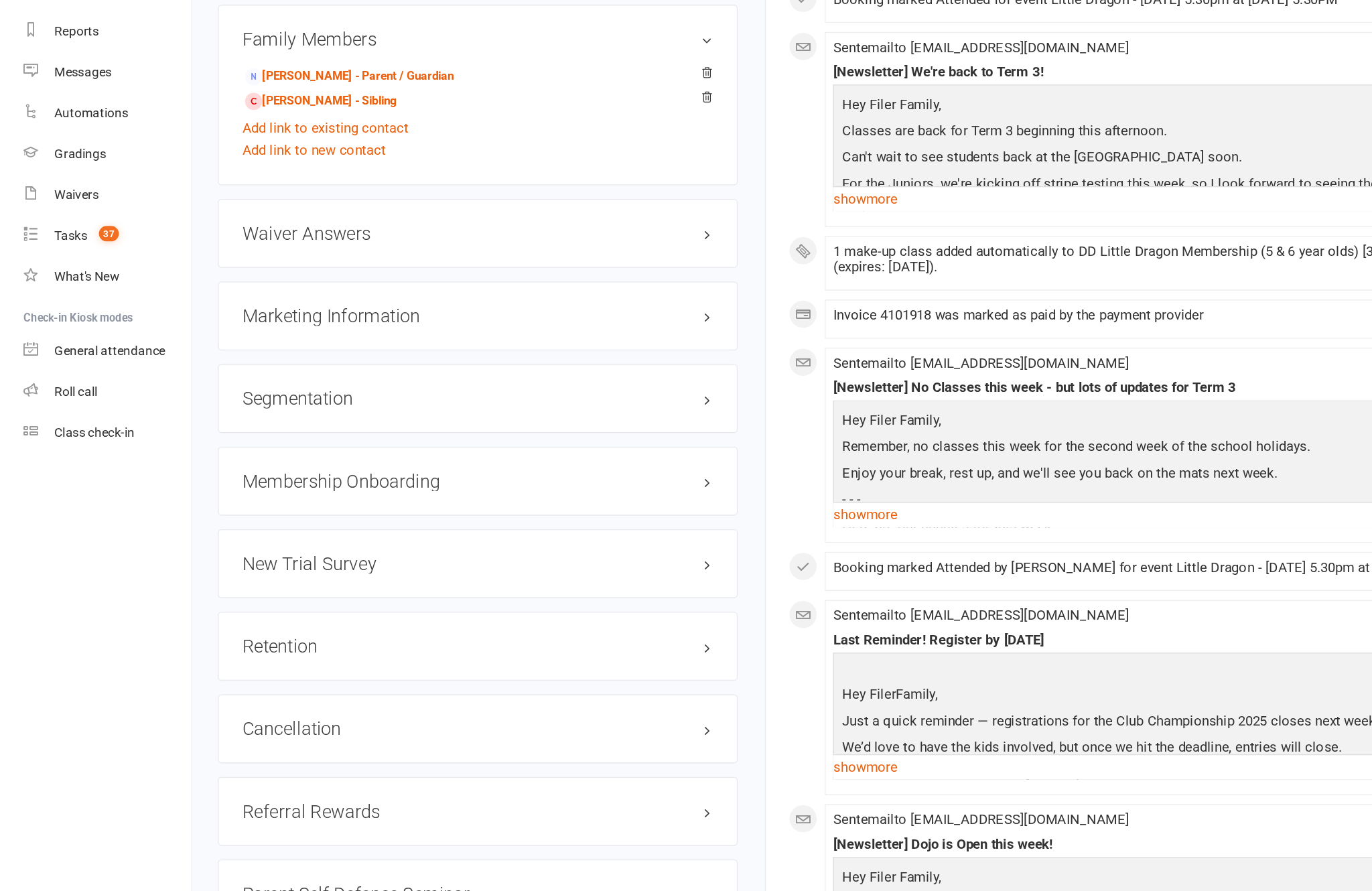
click at [0, 0] on link "edit" at bounding box center [0, 0] width 0 height 0
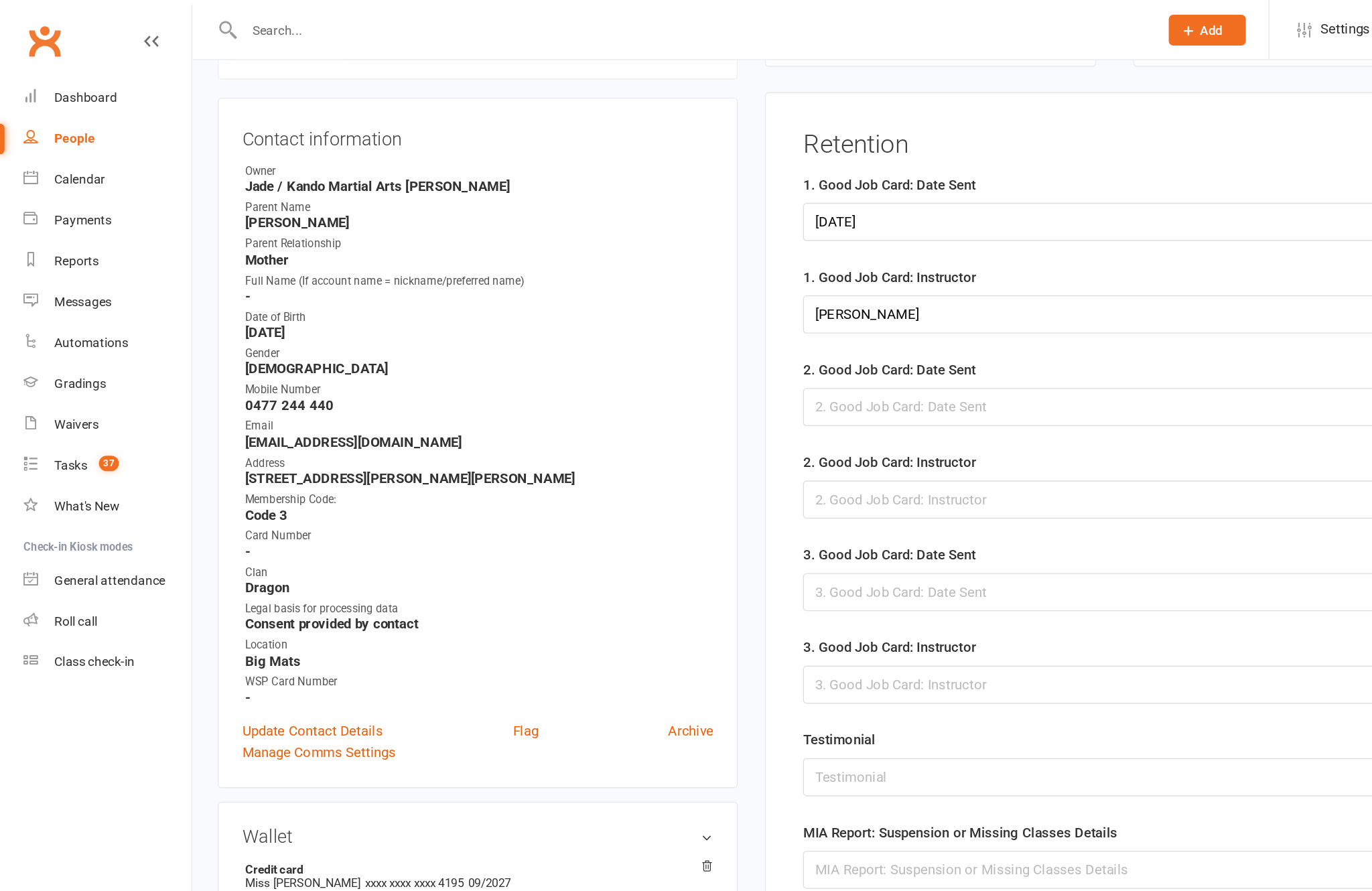
scroll to position [130, 0]
click at [716, 298] on div at bounding box center [959, 300] width 732 height 28
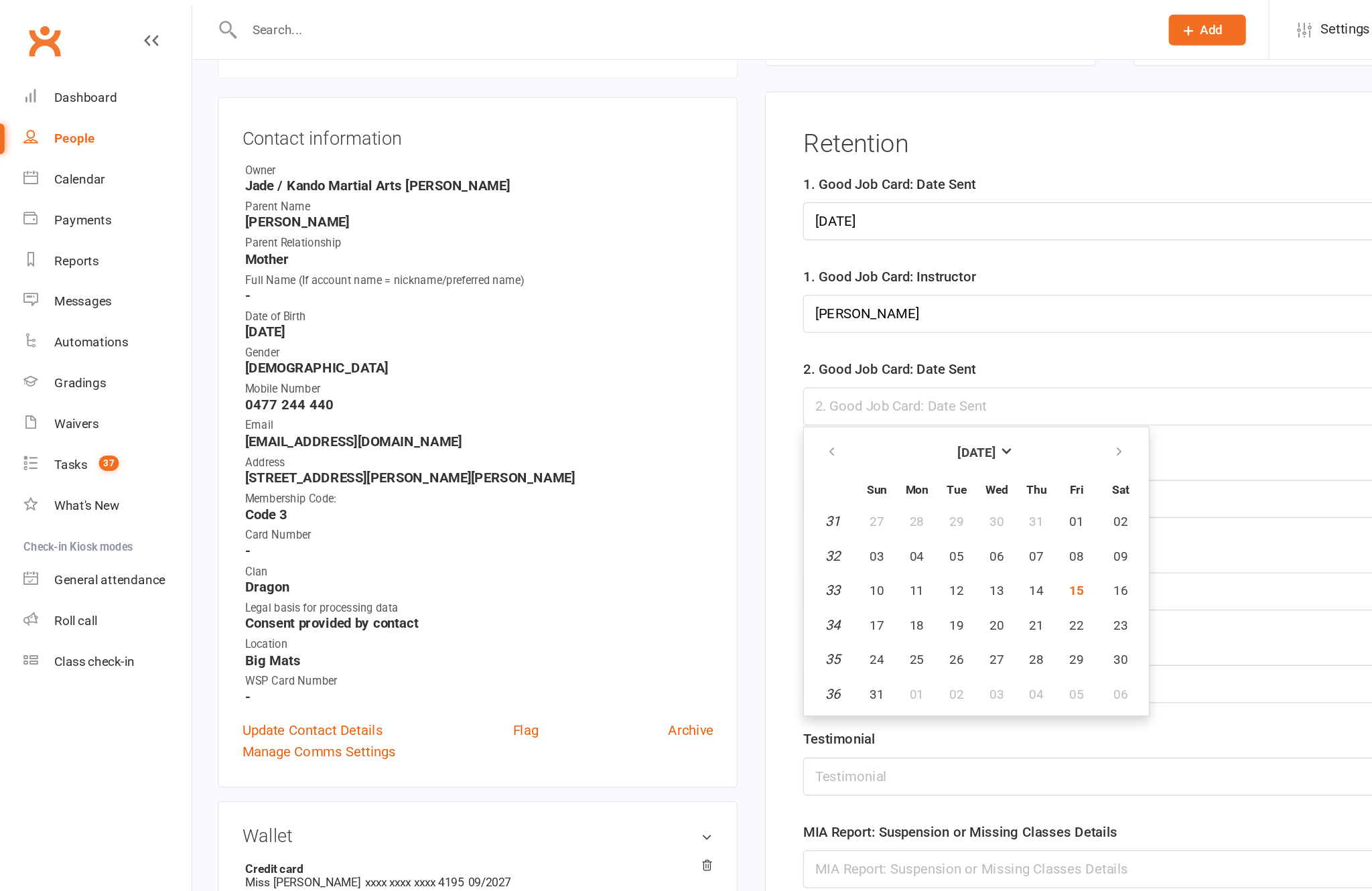
click at [800, 442] on span "15" at bounding box center [794, 436] width 11 height 11
type input "[DATE]"
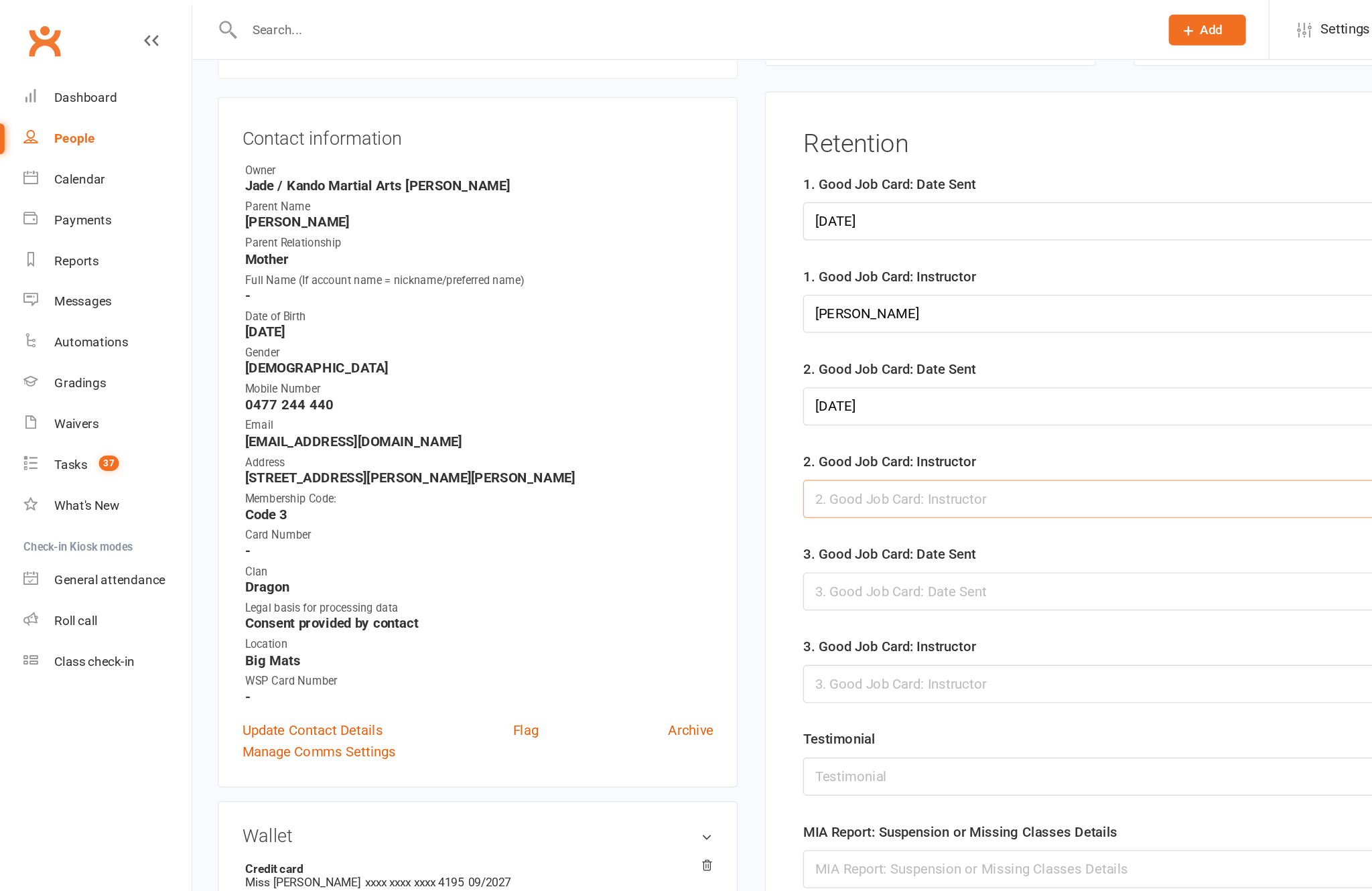
click at [738, 382] on input "text" at bounding box center [959, 368] width 732 height 28
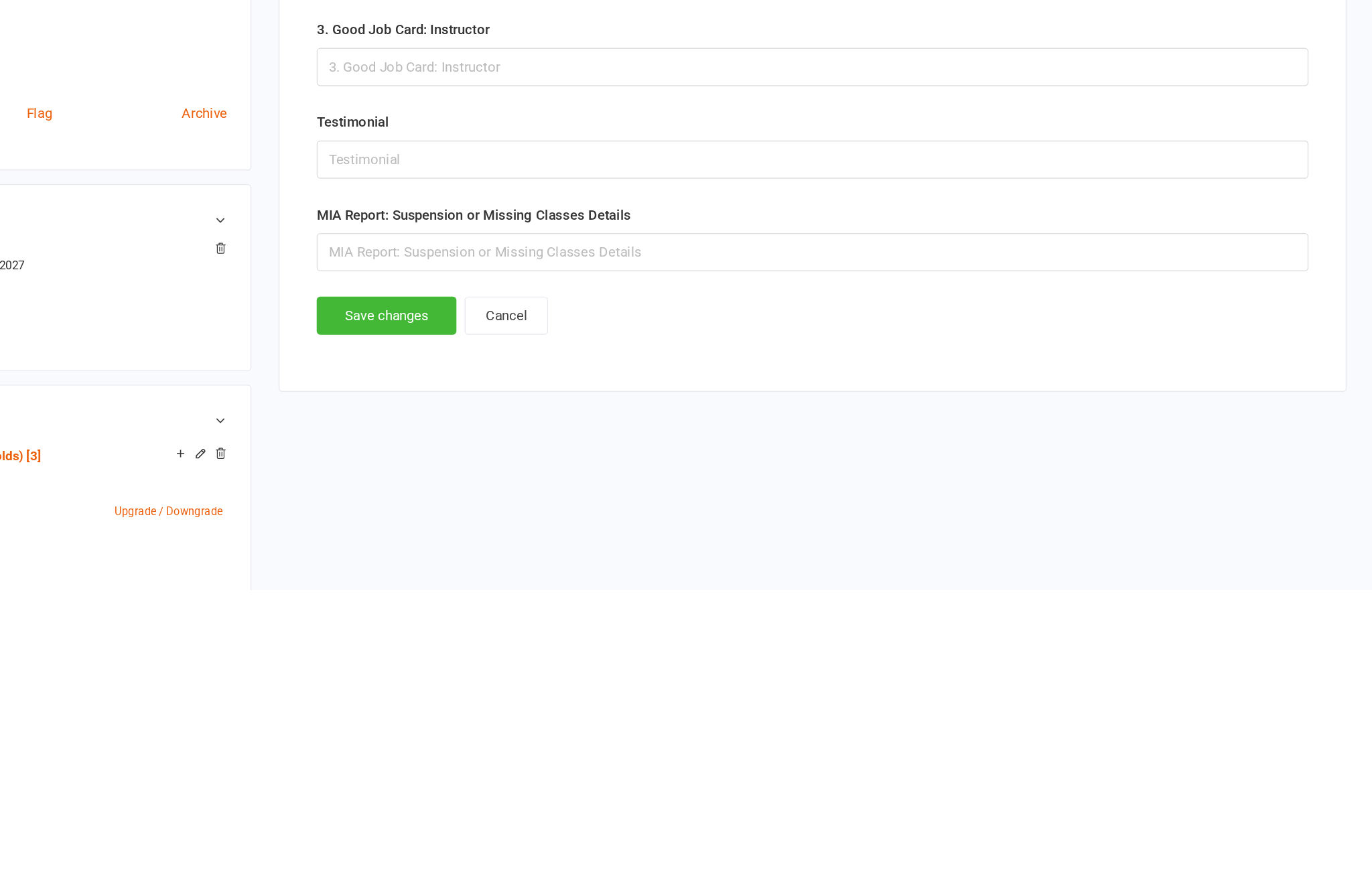
type input "[PERSON_NAME]"
click at [593, 628] on input "text" at bounding box center [959, 642] width 732 height 28
click at [593, 675] on button "Save changes" at bounding box center [644, 689] width 103 height 28
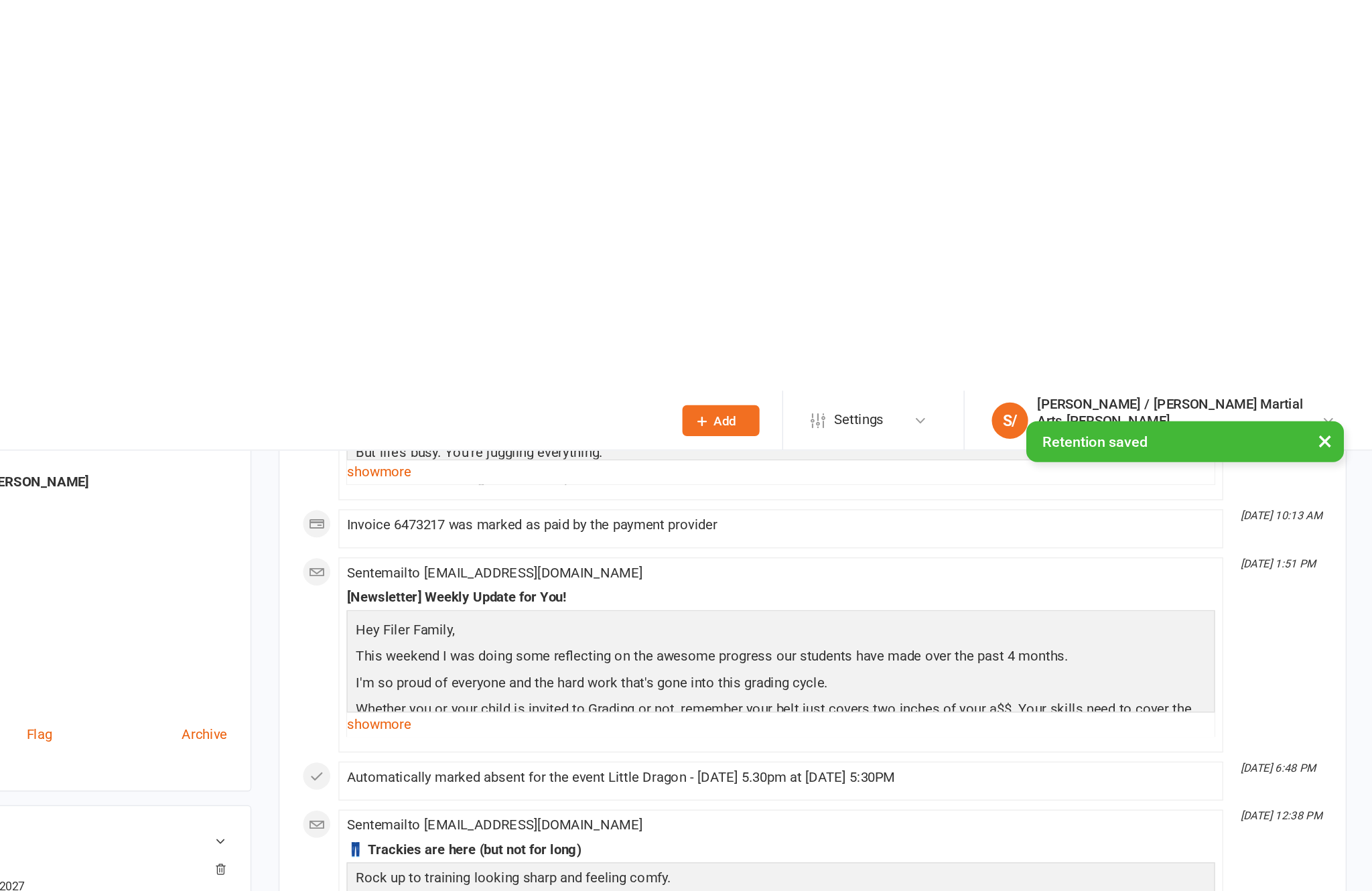
scroll to position [0, 0]
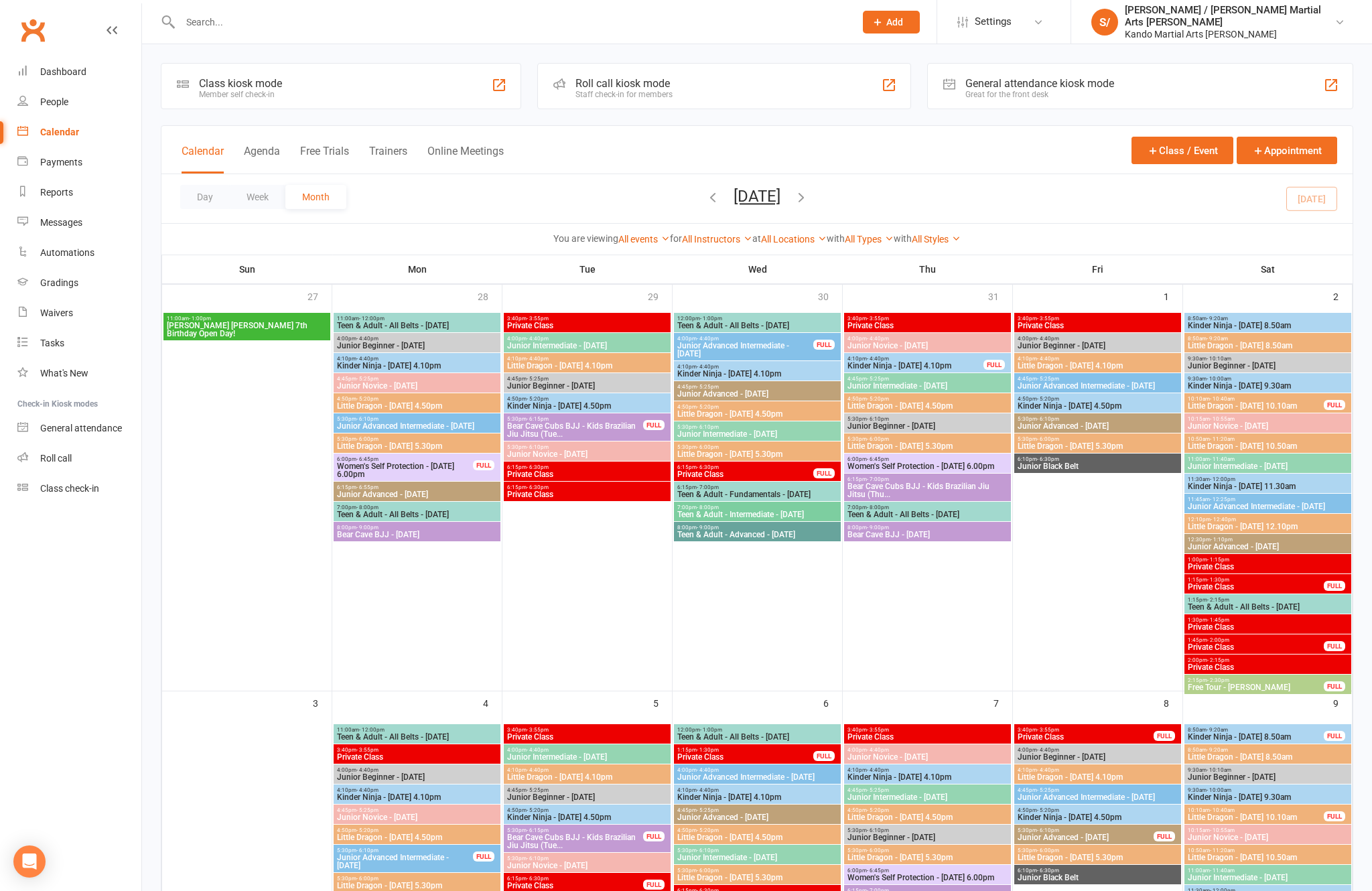
click at [49, 193] on div "Reports" at bounding box center [57, 192] width 33 height 11
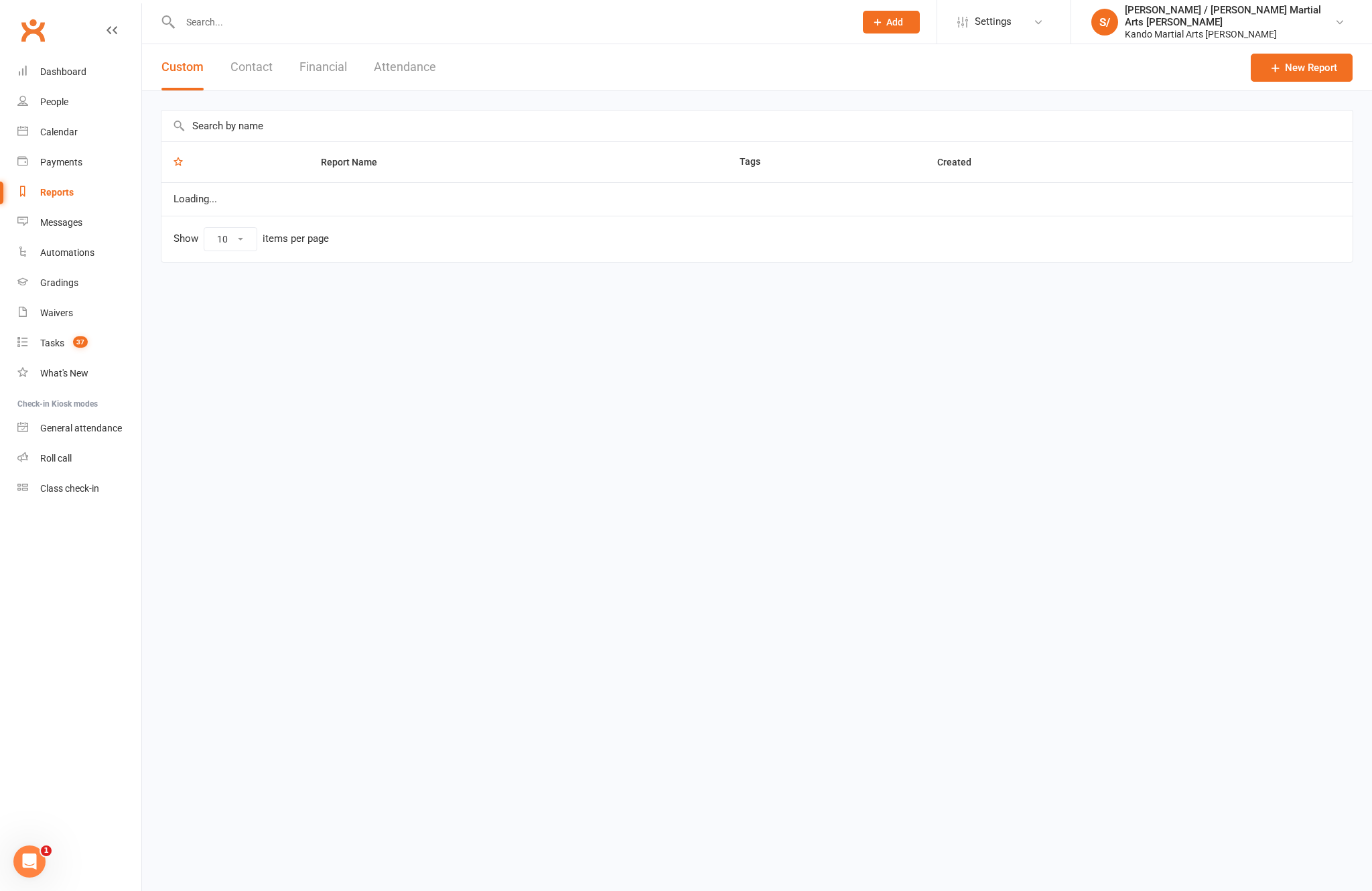
click at [45, 196] on div "Reports" at bounding box center [57, 192] width 34 height 11
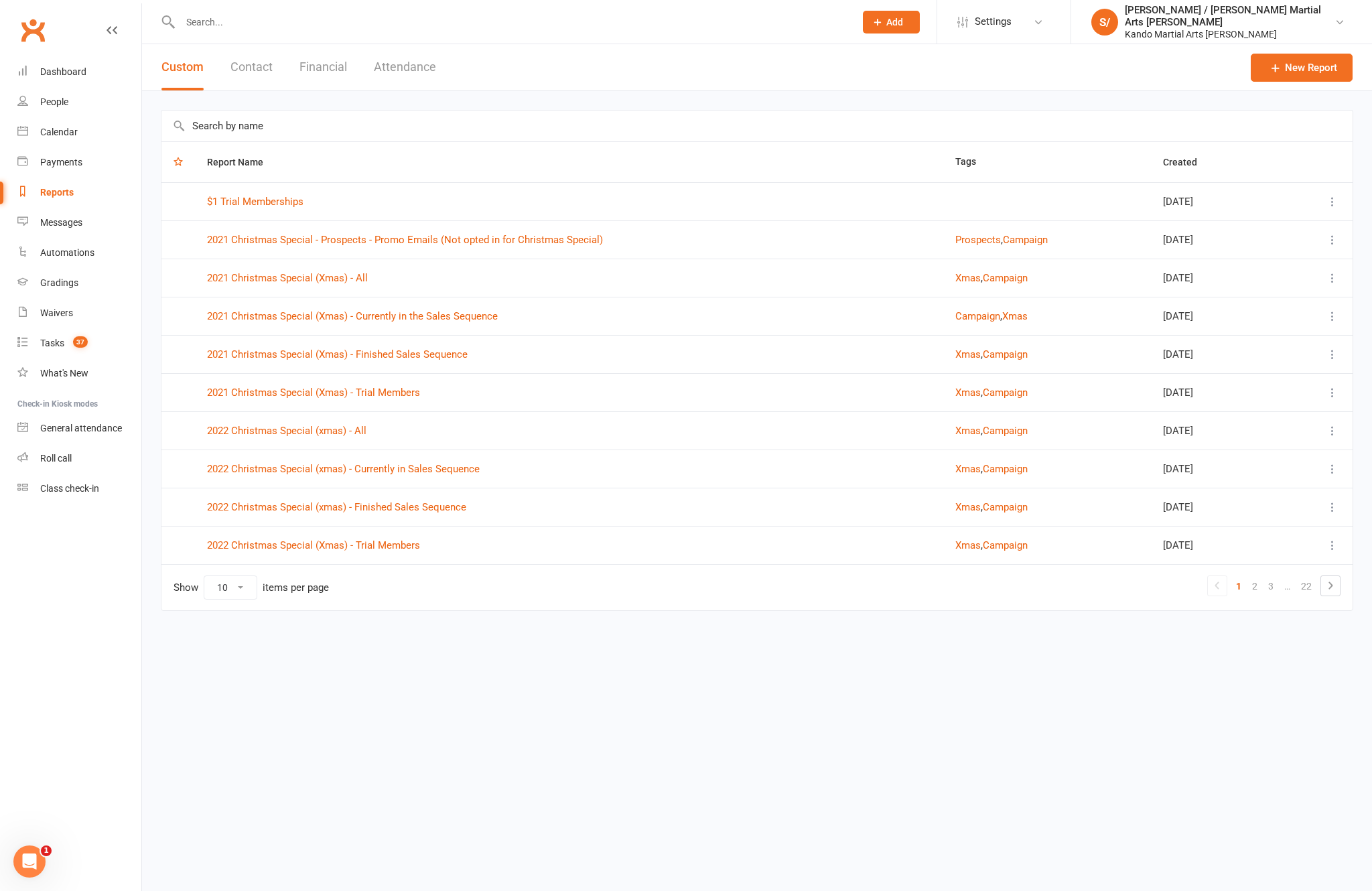
click at [770, 121] on input "text" at bounding box center [757, 126] width 1191 height 31
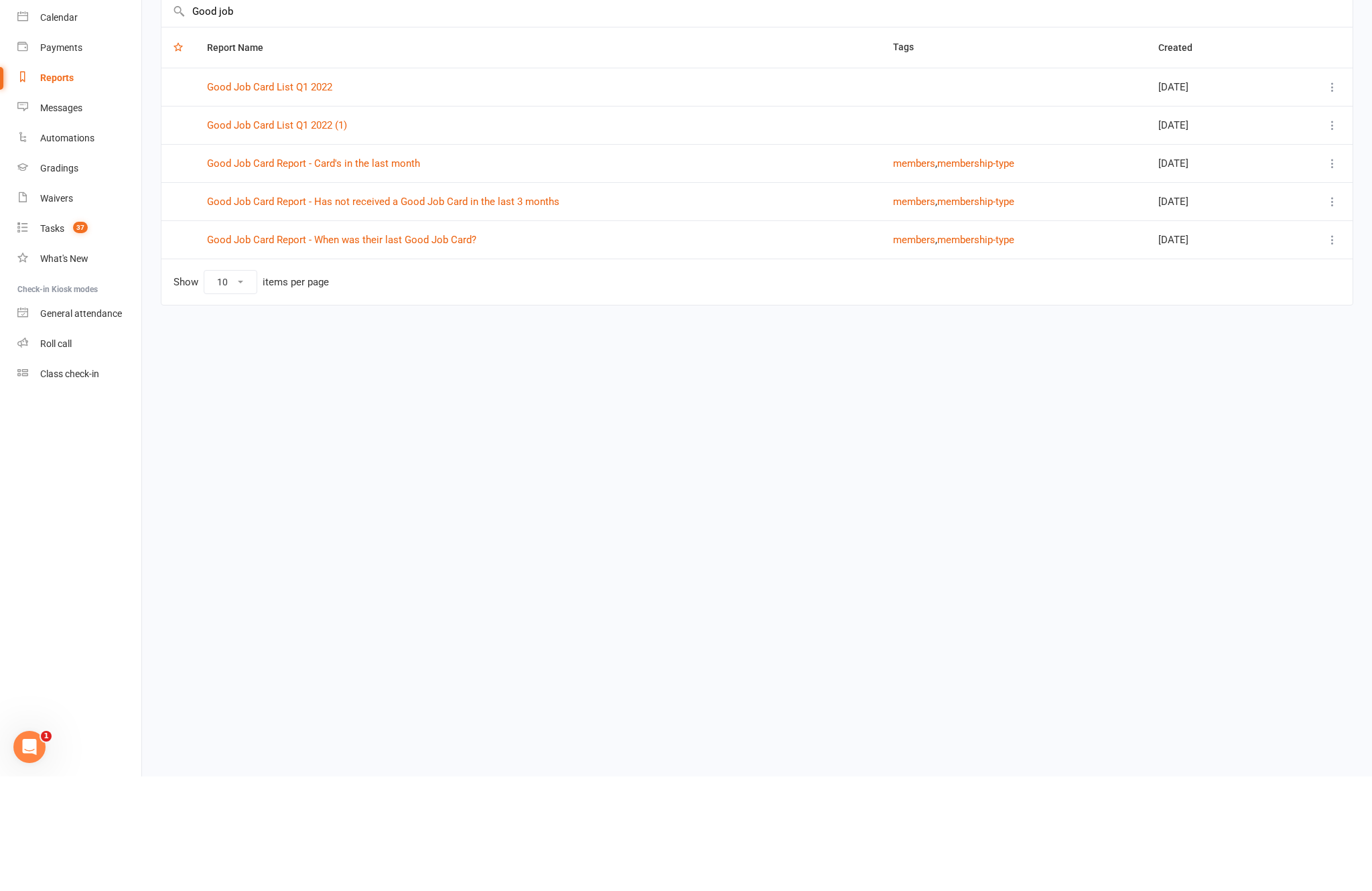
type input "Good job"
click at [295, 310] on link "Good Job Card Report - Has not received a Good Job Card in the last 3 months" at bounding box center [383, 316] width 352 height 12
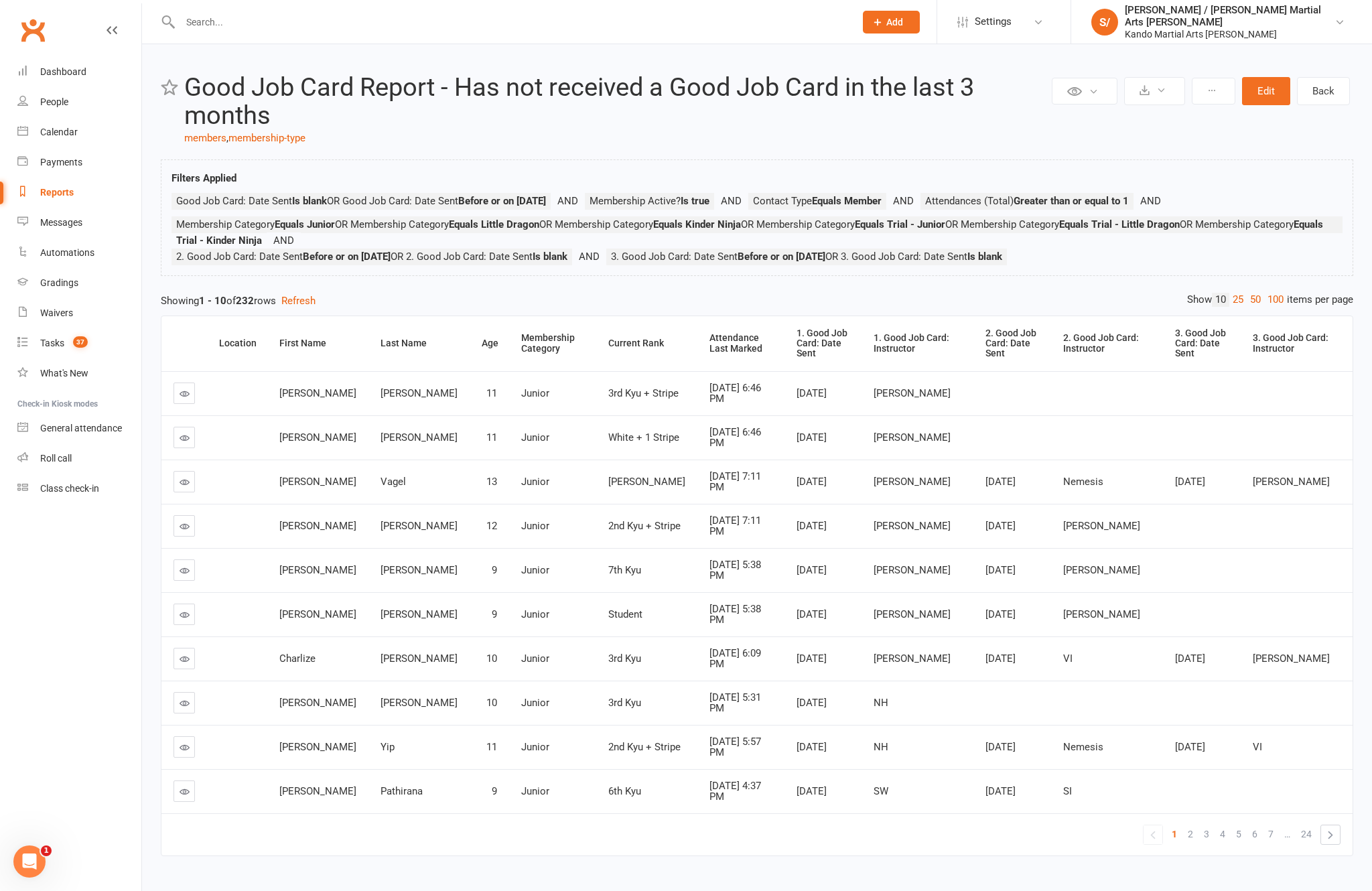
click at [1266, 317] on div "Private Report Only visible by me Public Report Visible to everyone at gym Expo…" at bounding box center [757, 472] width 1230 height 856
click at [1265, 307] on link "100" at bounding box center [1276, 299] width 23 height 14
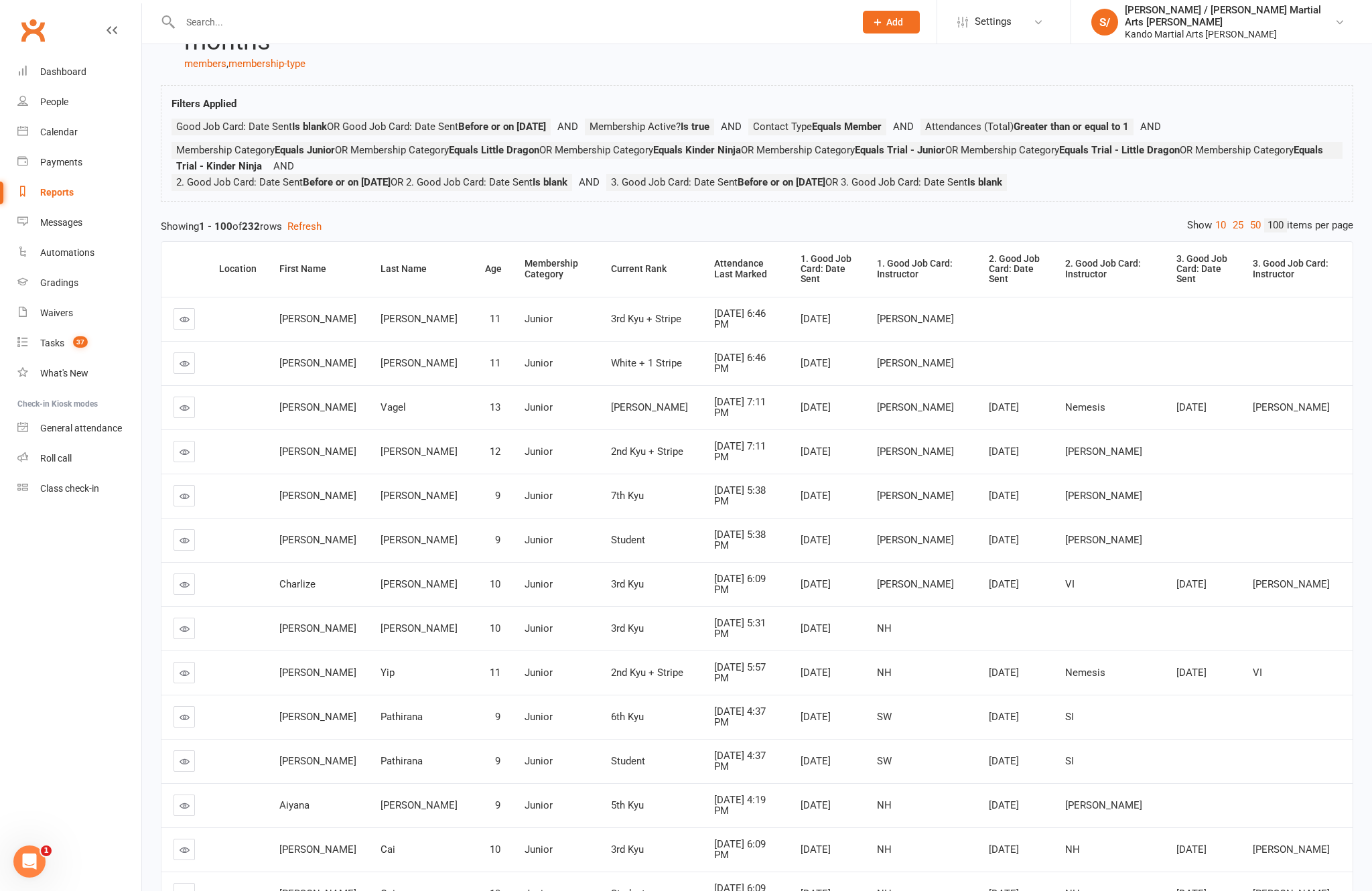
scroll to position [77, 0]
click at [714, 276] on div "Attendance Last Marked" at bounding box center [746, 266] width 64 height 21
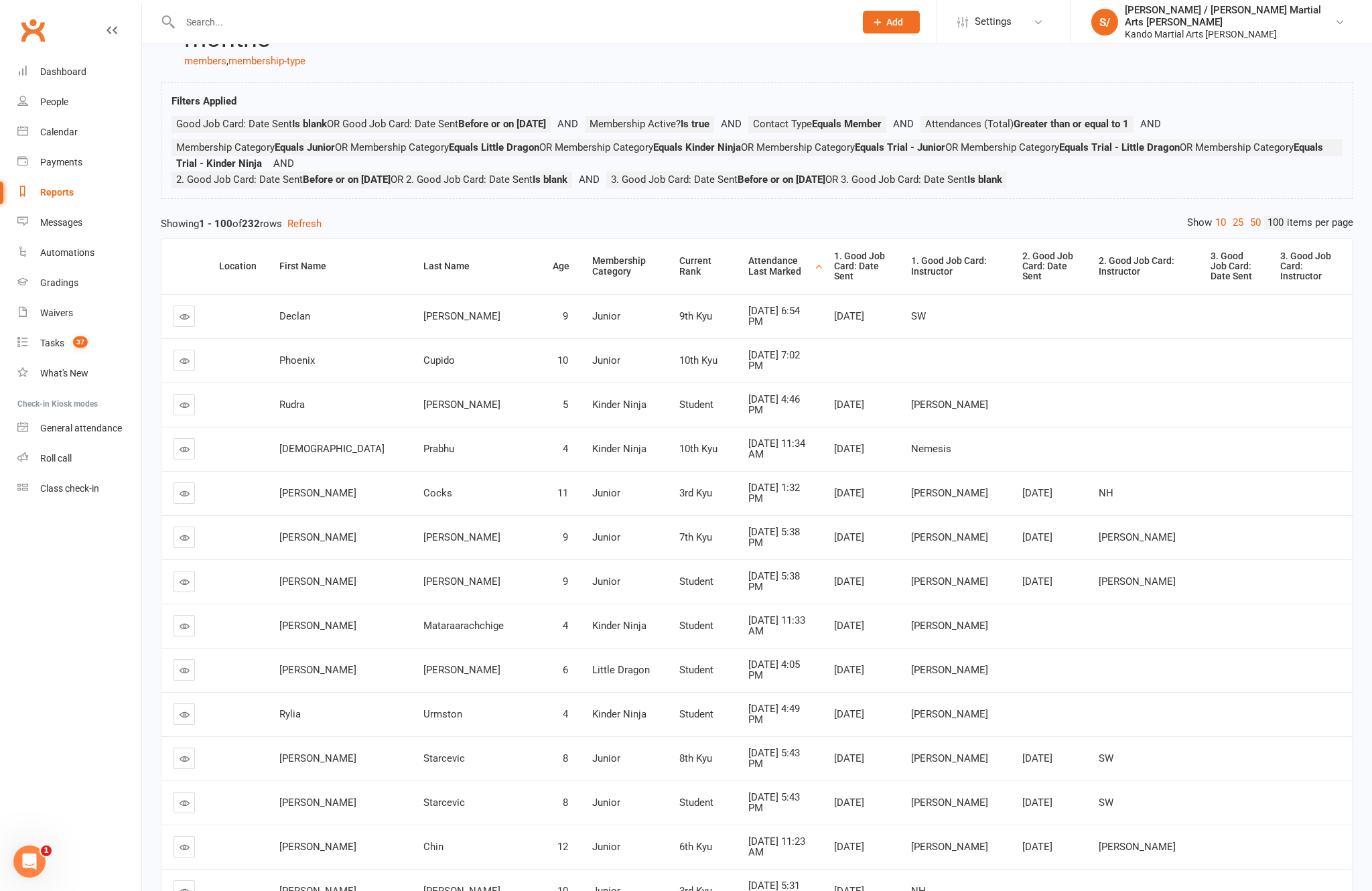
click at [748, 276] on div "Attendance Last Marked" at bounding box center [780, 266] width 64 height 21
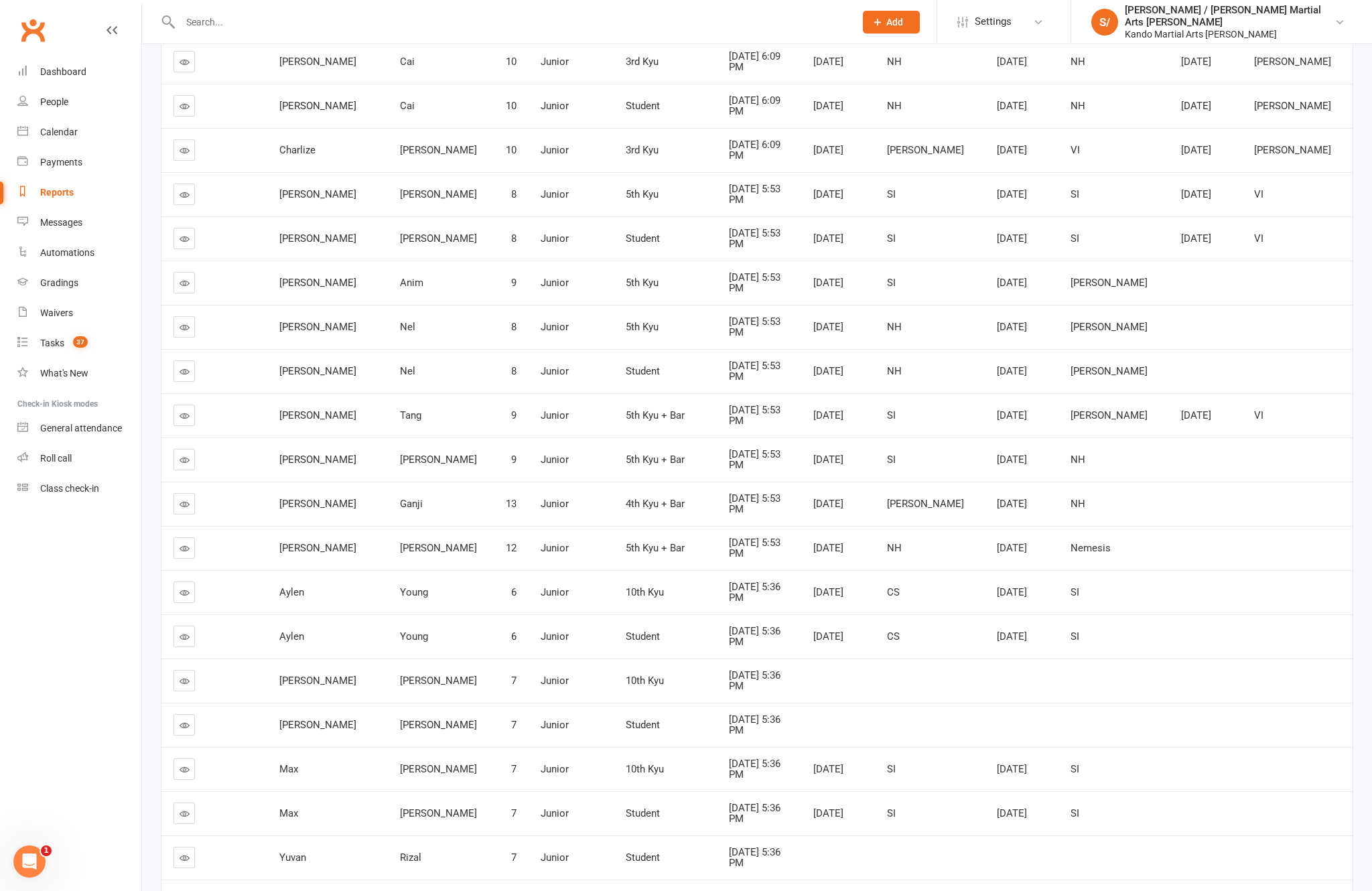
scroll to position [464, 0]
click at [184, 550] on link at bounding box center [184, 548] width 21 height 21
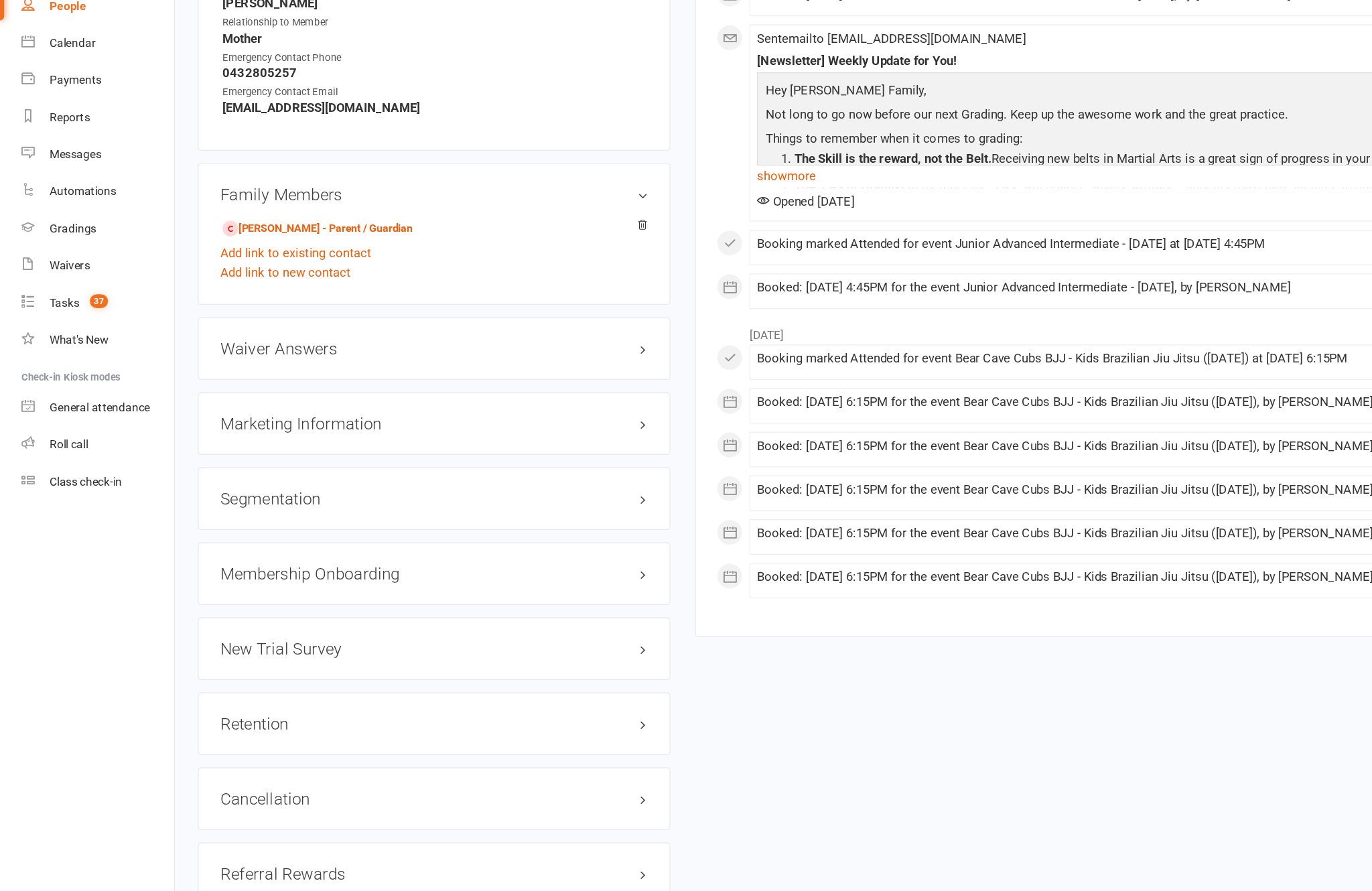
scroll to position [1273, 0]
click at [522, 677] on h3 "Retention edit" at bounding box center [352, 684] width 348 height 15
click at [0, 0] on link "edit" at bounding box center [0, 0] width 0 height 0
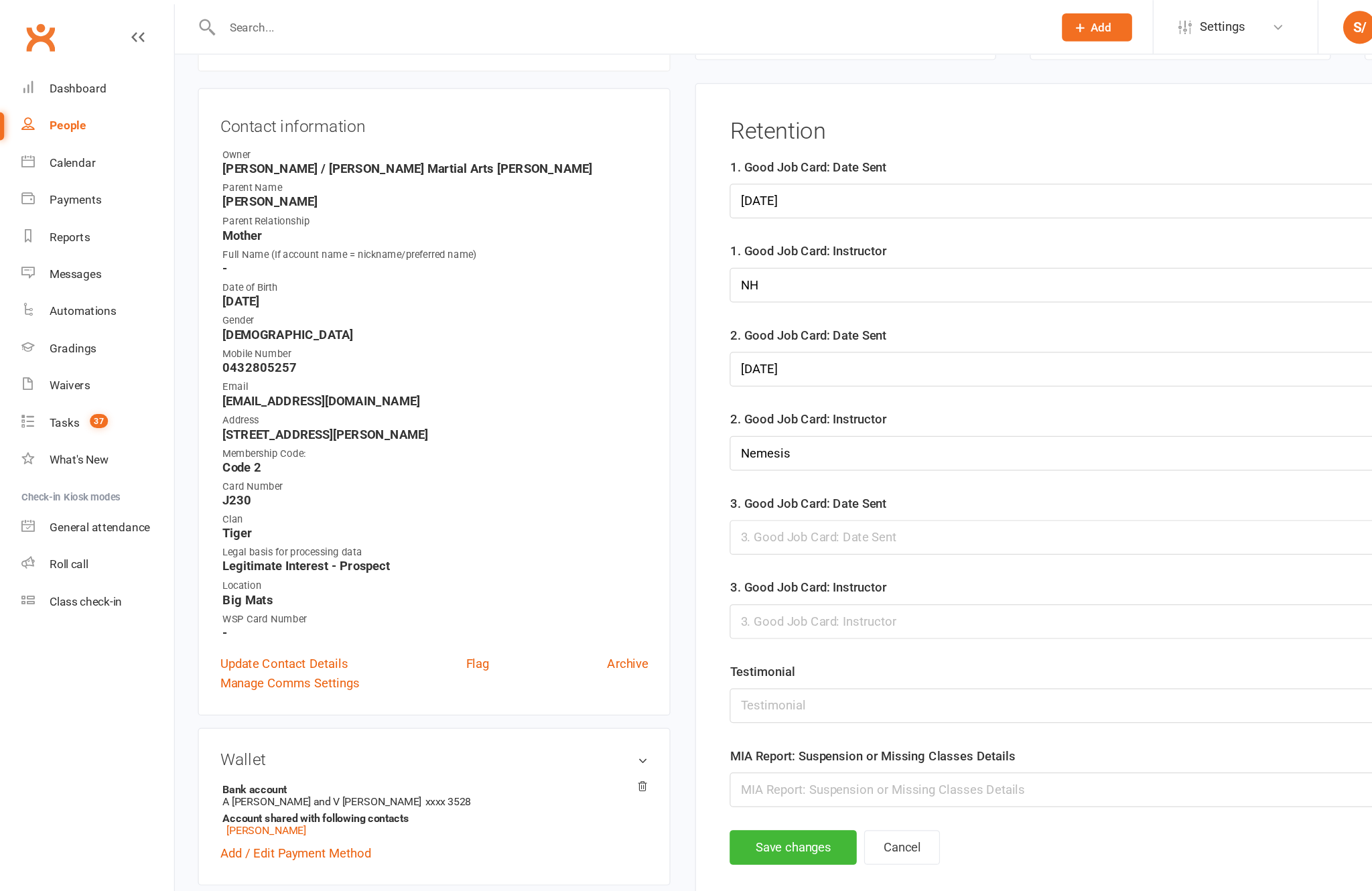
scroll to position [130, 0]
click at [702, 451] on div at bounding box center [959, 437] width 732 height 28
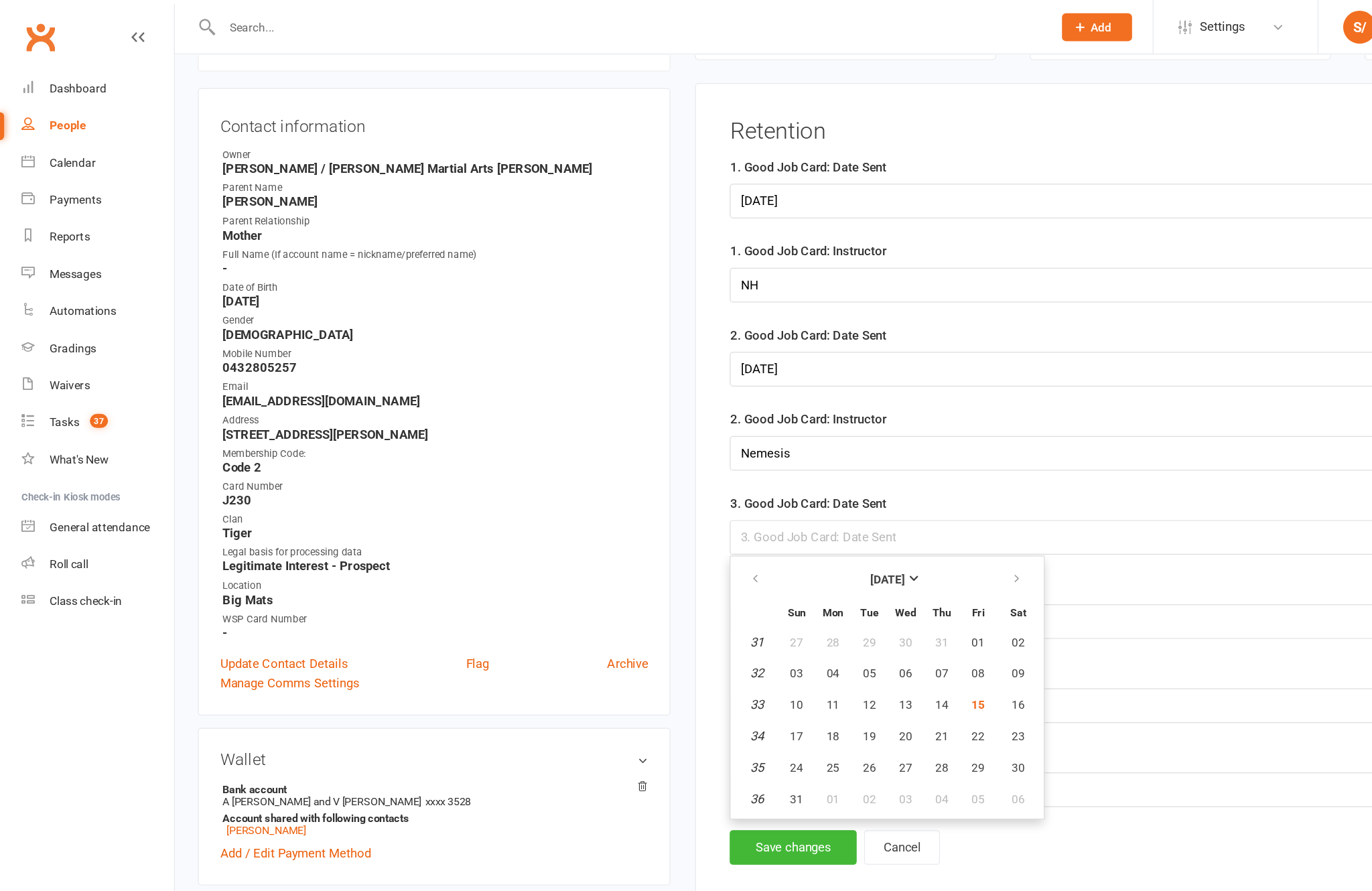
click at [800, 578] on span "15" at bounding box center [794, 573] width 11 height 11
type input "[DATE]"
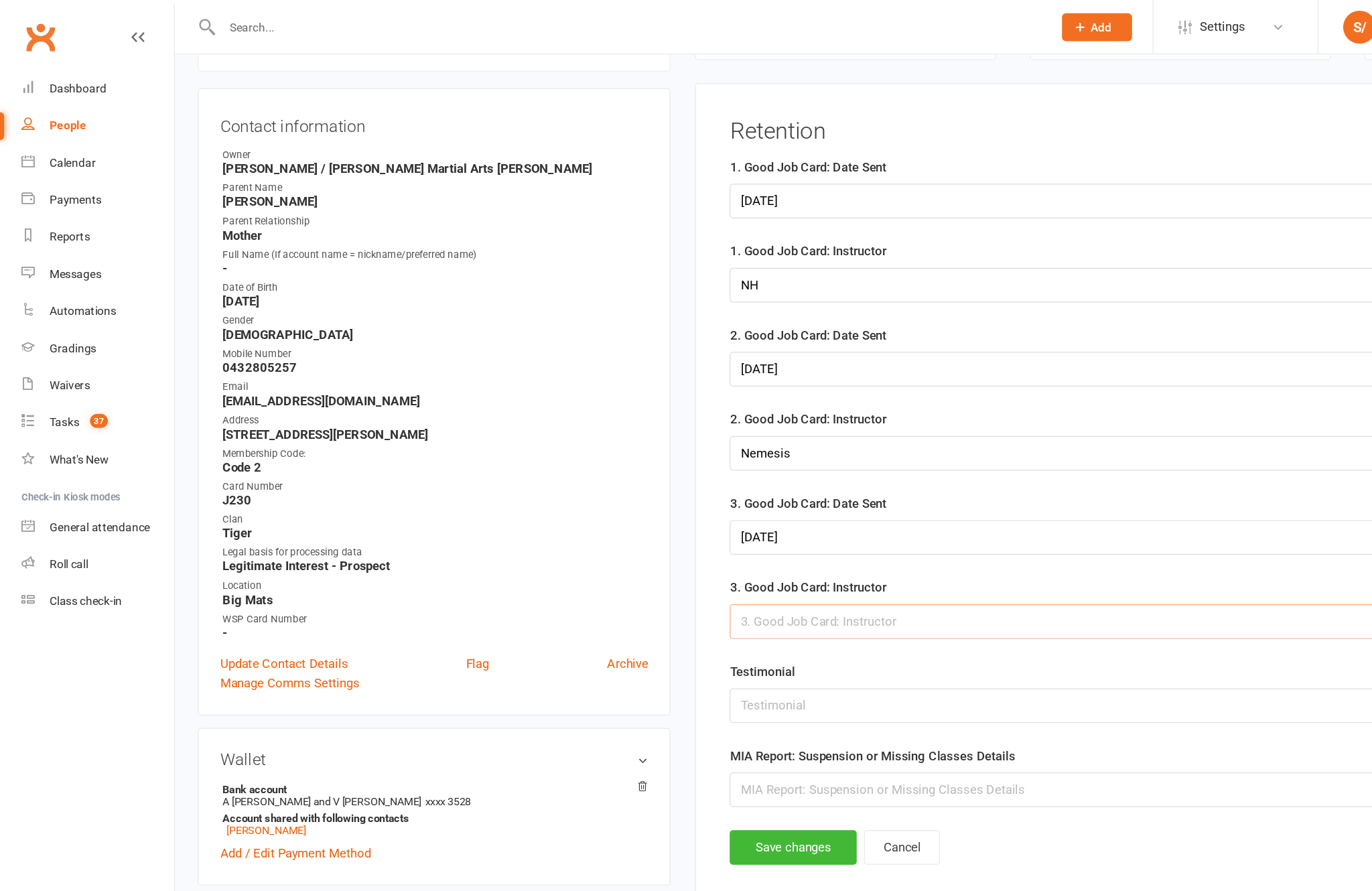
click at [736, 519] on input "text" at bounding box center [959, 505] width 732 height 28
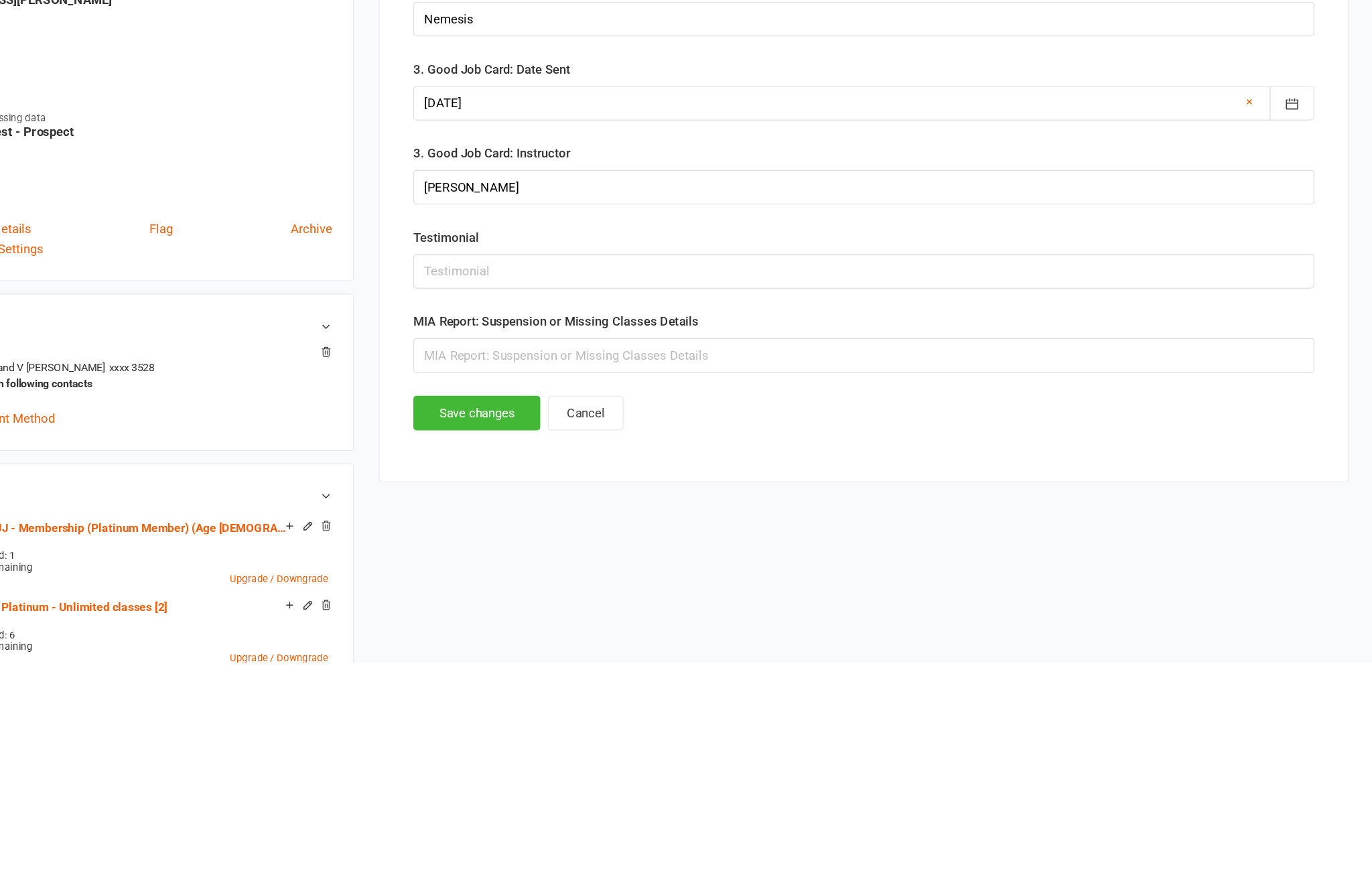
scroll to position [386, 0]
type input "[PERSON_NAME]"
click at [593, 419] on button "Save changes" at bounding box center [644, 433] width 103 height 28
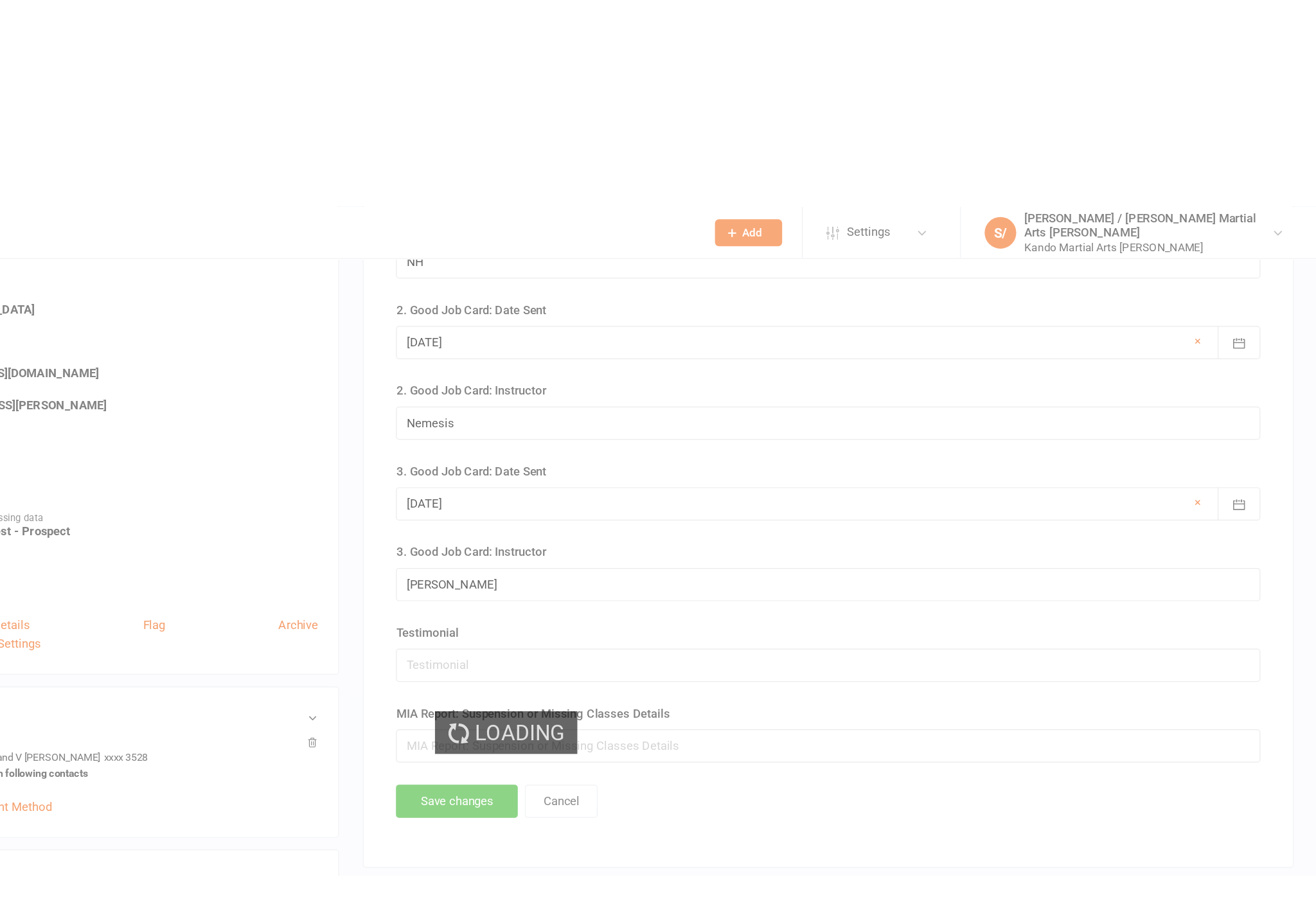
scroll to position [0, 0]
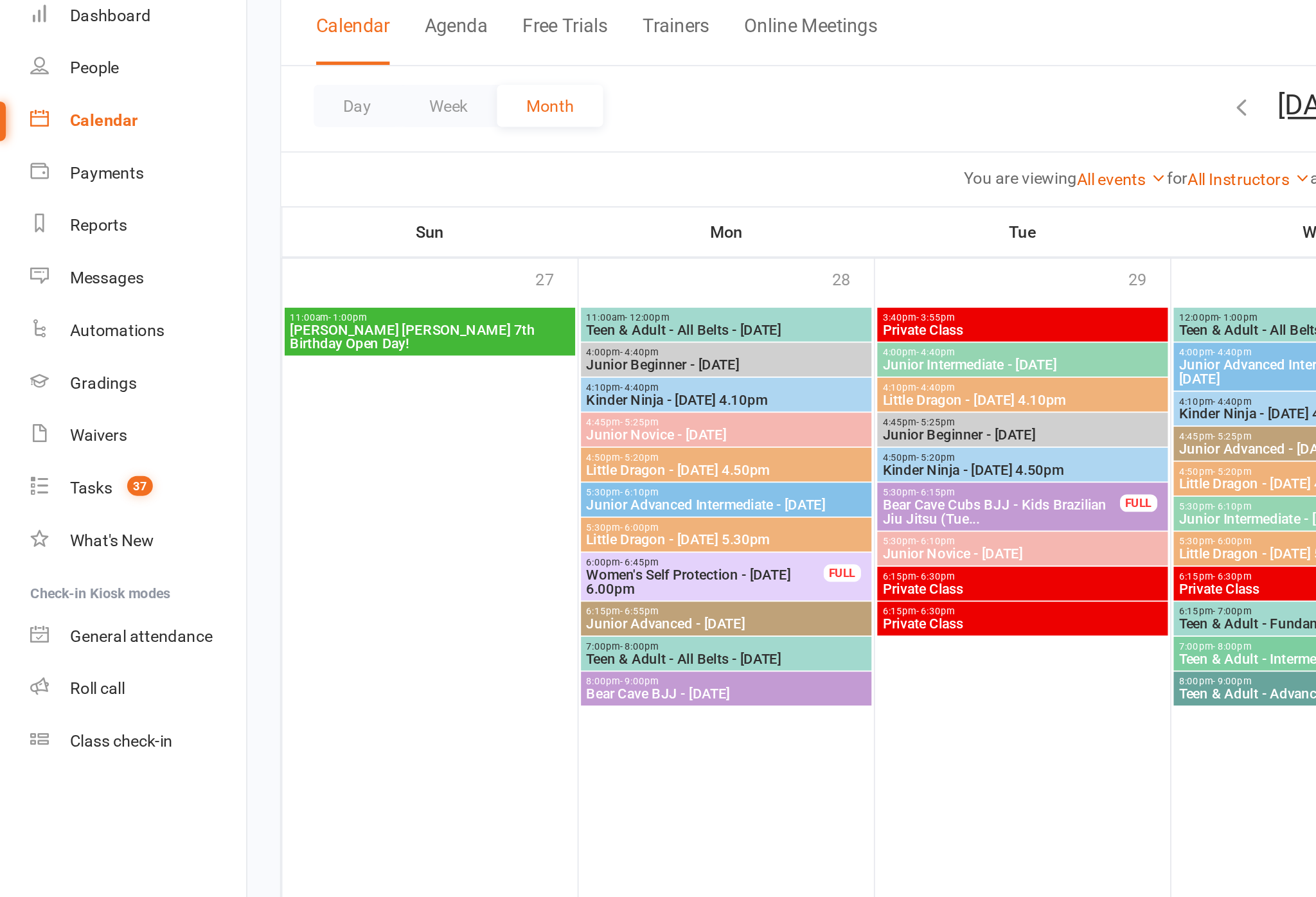
click at [78, 170] on link "Reports" at bounding box center [76, 184] width 119 height 29
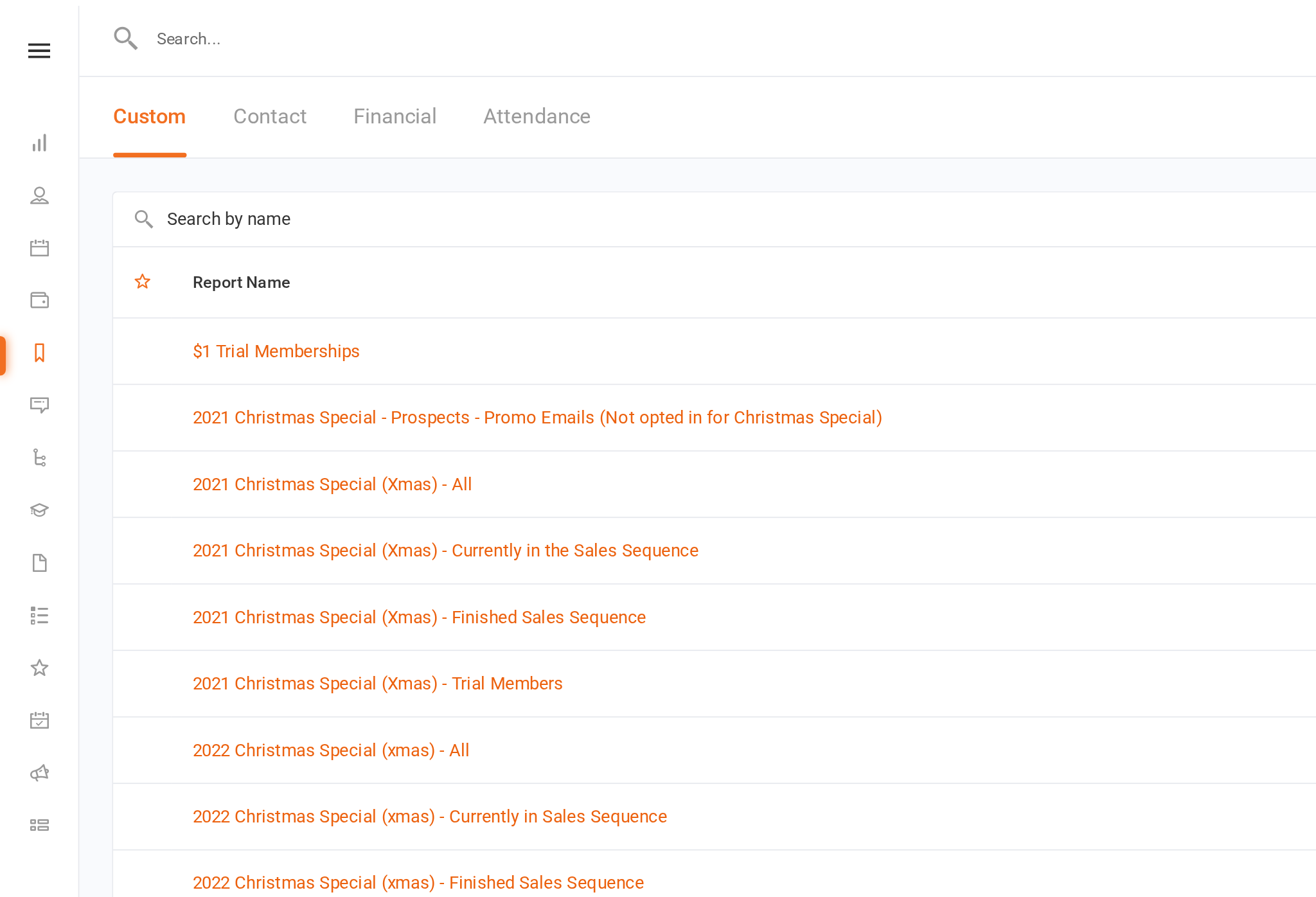
click at [268, 125] on input "text" at bounding box center [679, 121] width 1235 height 30
type input "H"
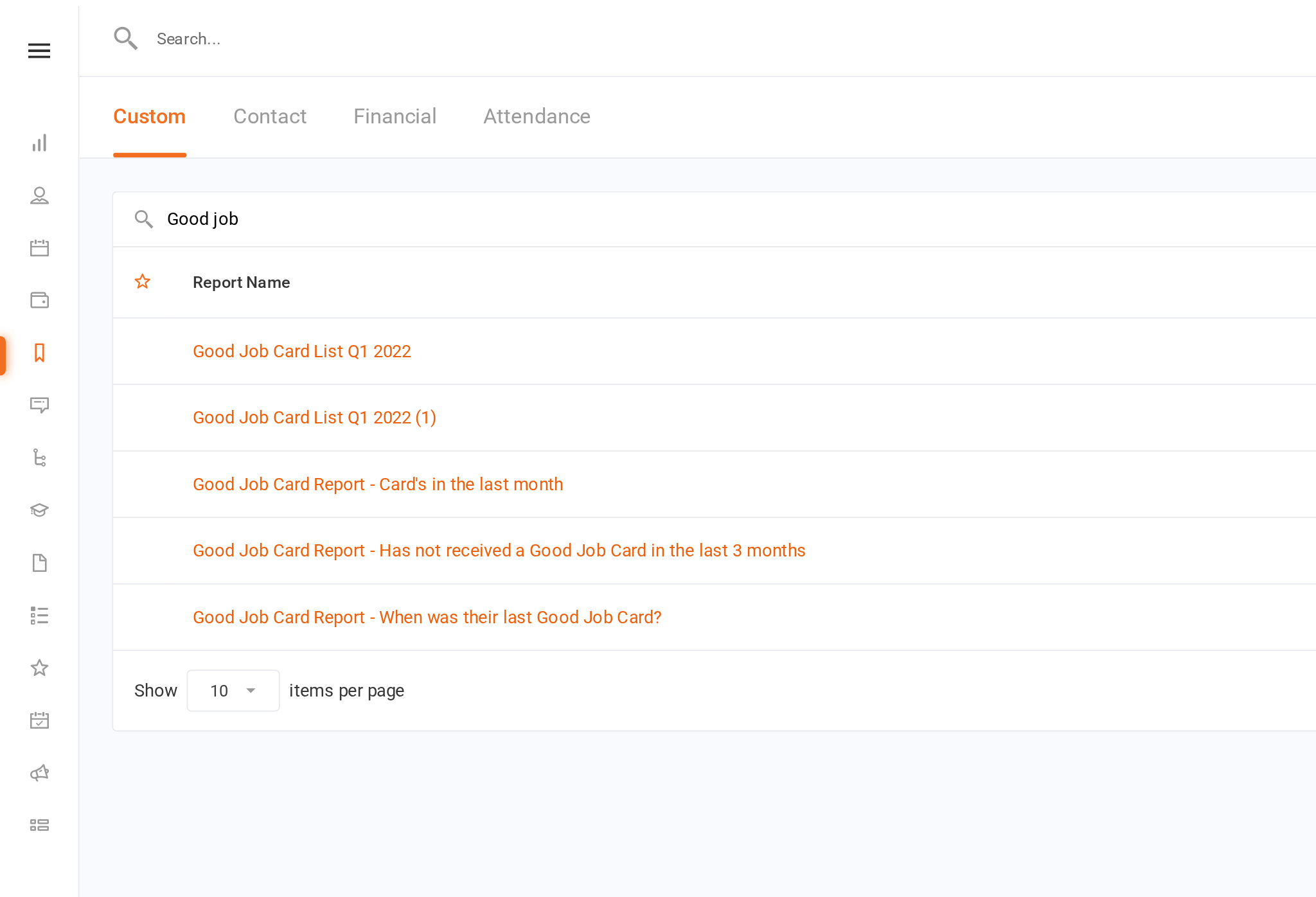
type input "Good job"
click at [322, 303] on link "Good Job Card Report - Has not received a Good Job Card in the last 3 months" at bounding box center [274, 303] width 338 height 11
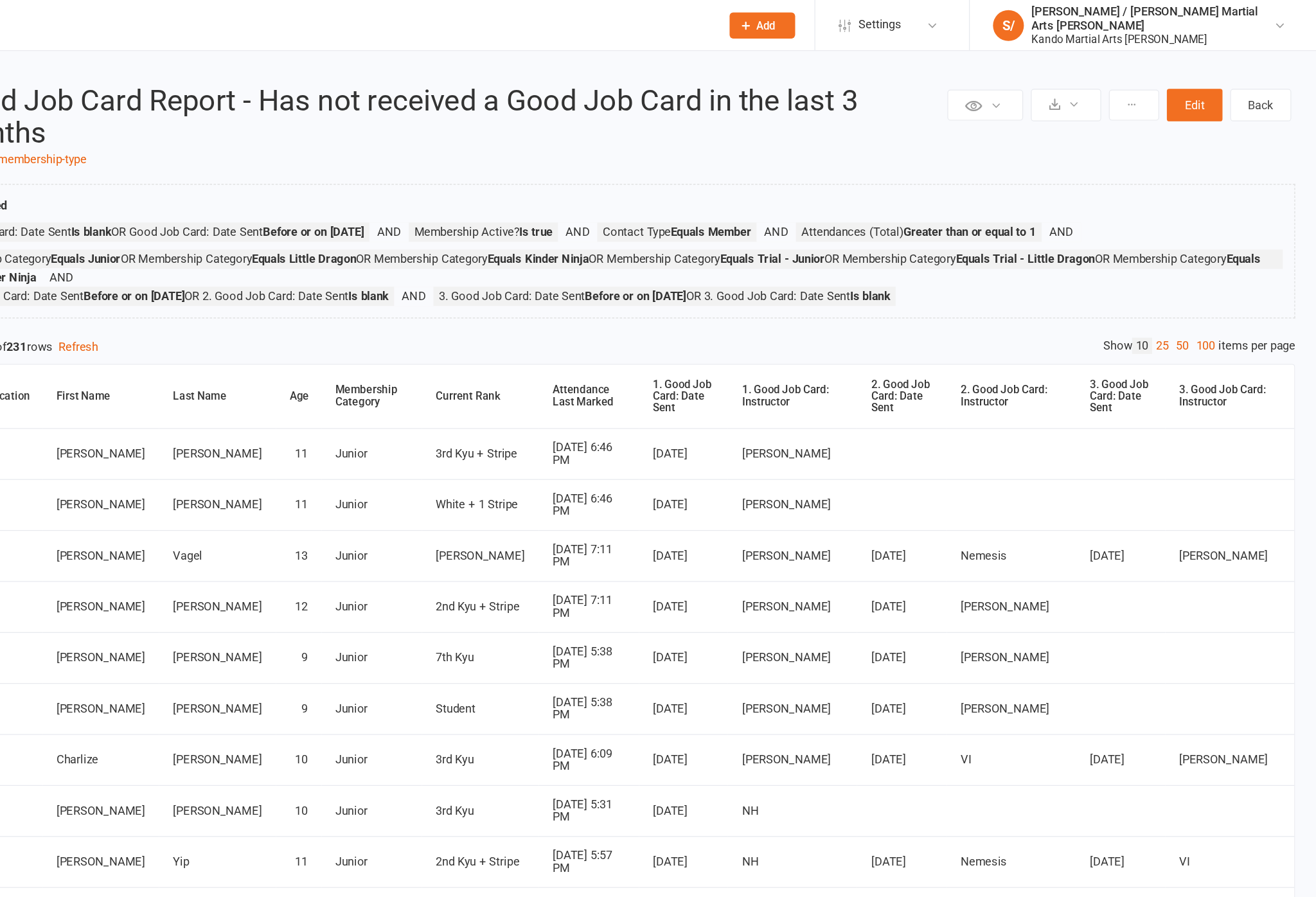
click at [1213, 294] on link "100" at bounding box center [1224, 287] width 22 height 13
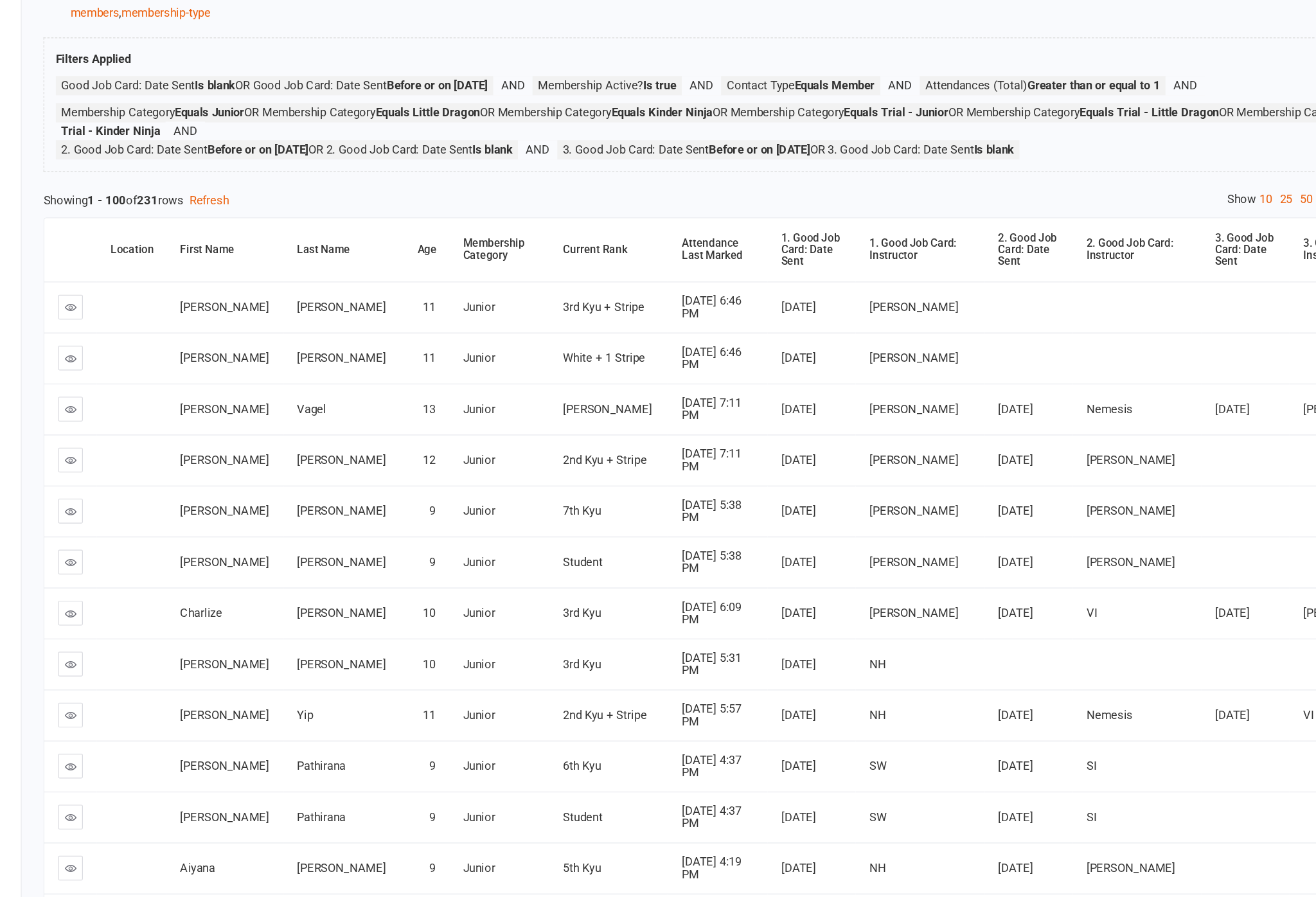
click at [674, 286] on th "Attendance Last Marked" at bounding box center [715, 260] width 83 height 53
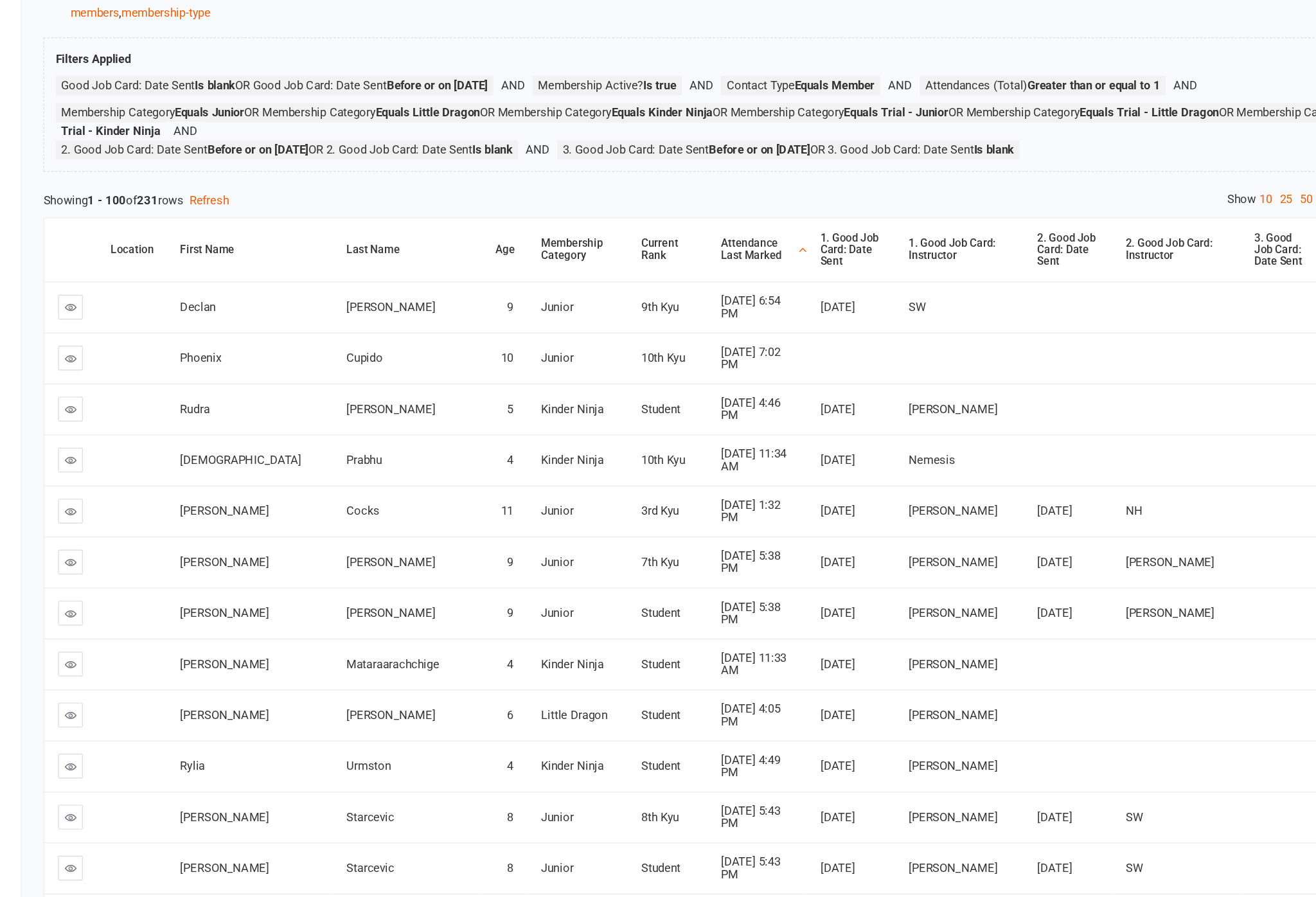
click at [718, 269] on div "Attendance Last Marked" at bounding box center [748, 260] width 61 height 20
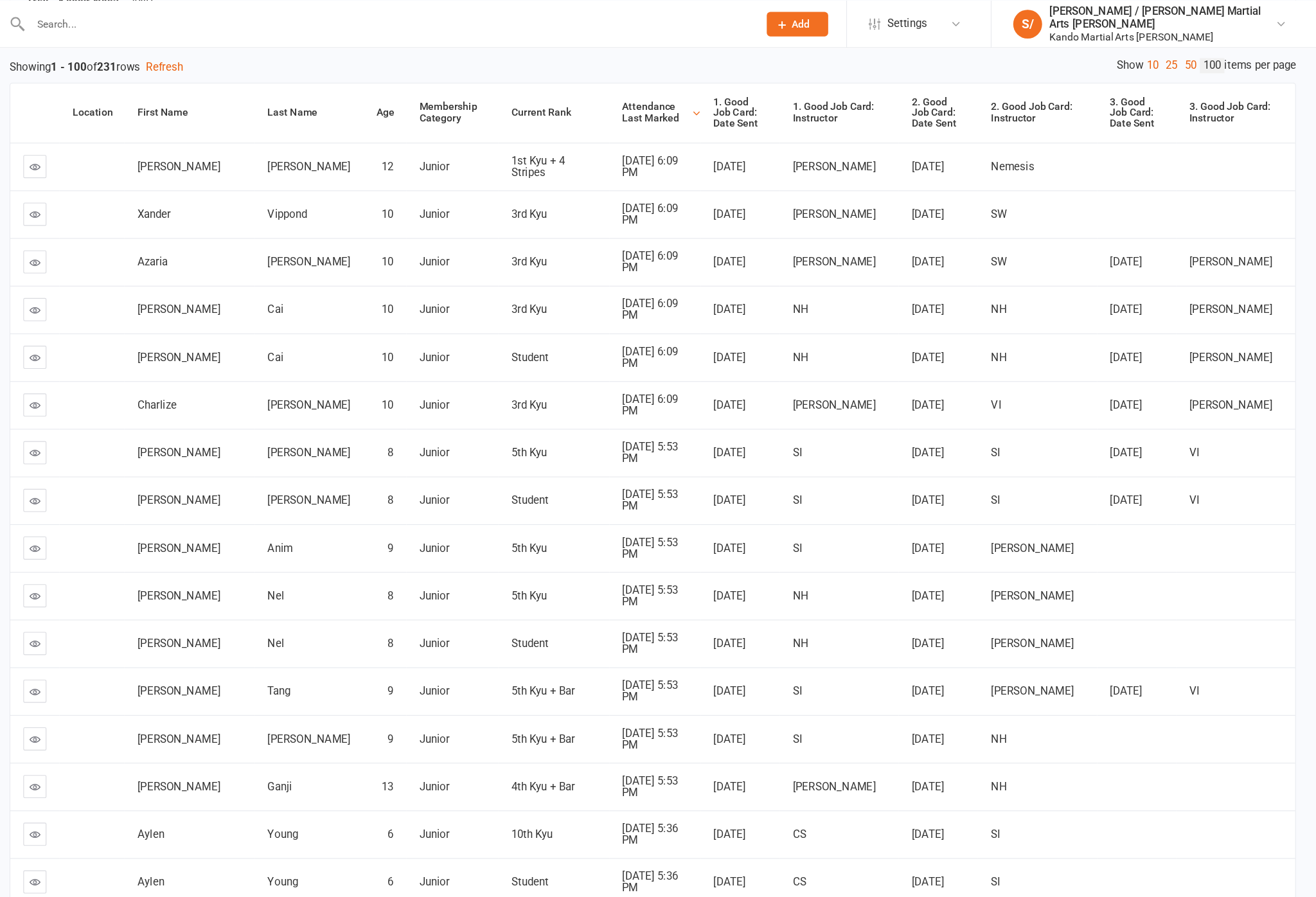
scroll to position [227, 0]
click at [166, 199] on link at bounding box center [176, 193] width 20 height 20
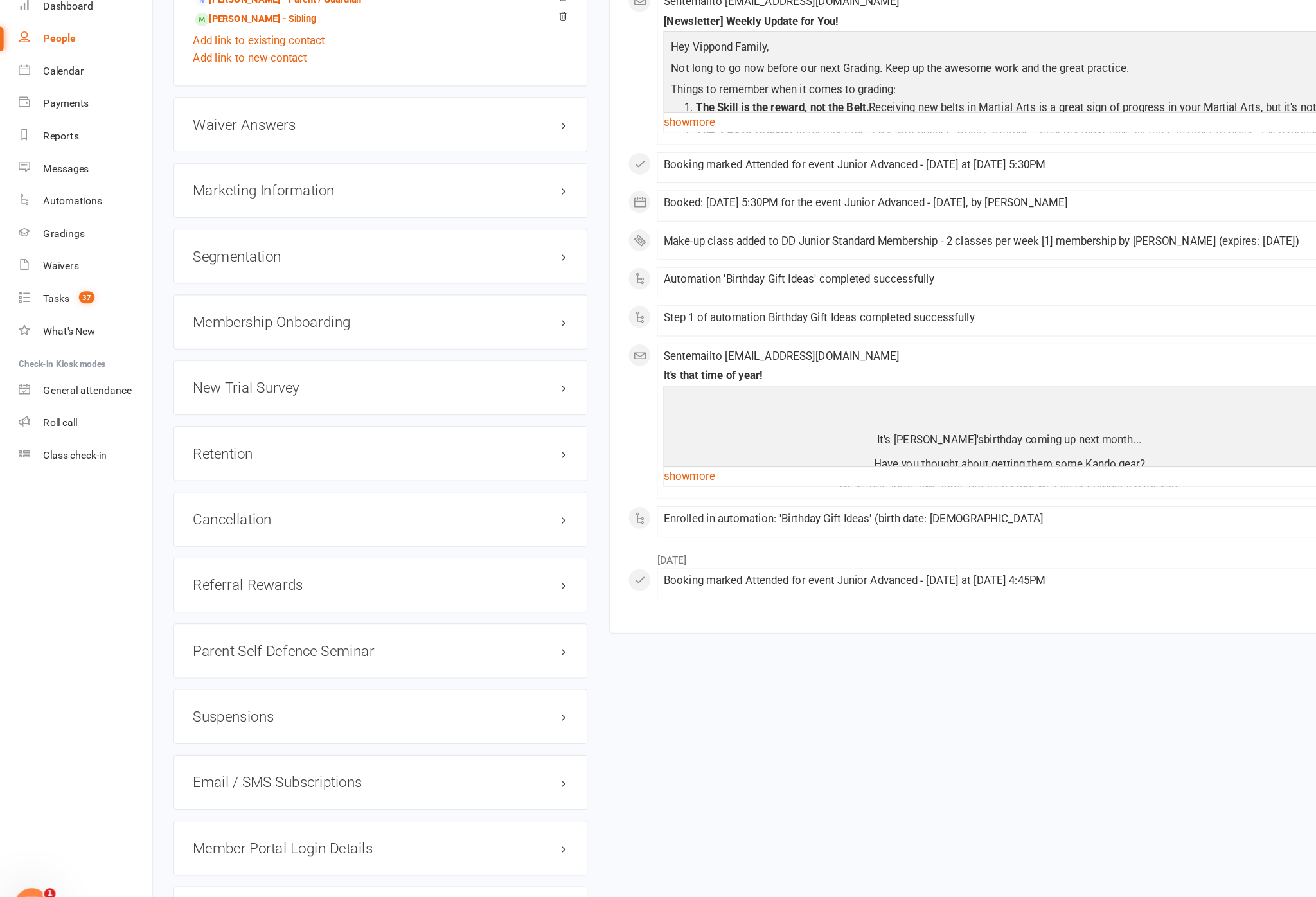
scroll to position [1367, 0]
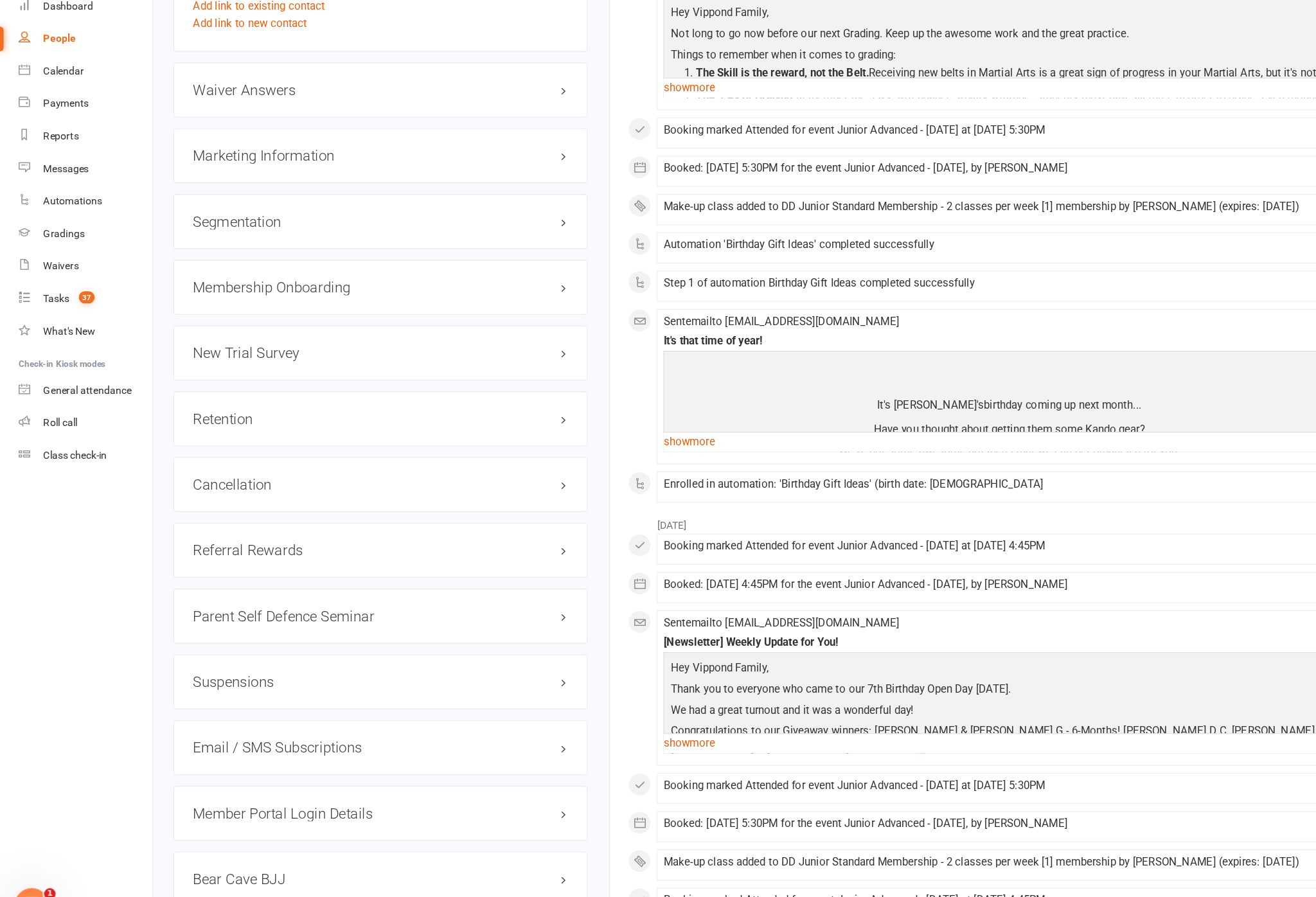
click at [490, 429] on h3 "Retention edit" at bounding box center [338, 437] width 334 height 14
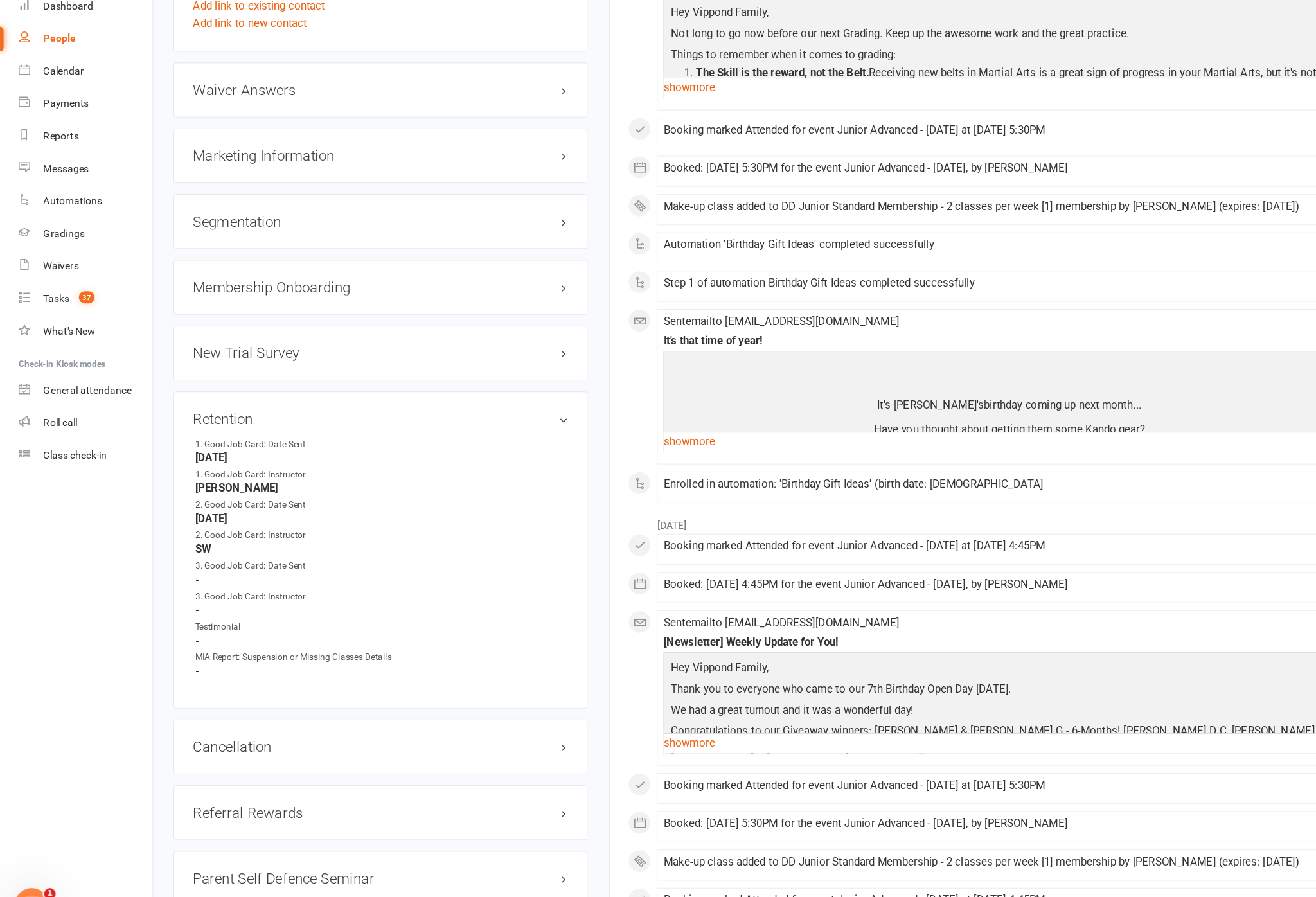
click at [0, 0] on link "edit" at bounding box center [0, 0] width 0 height 0
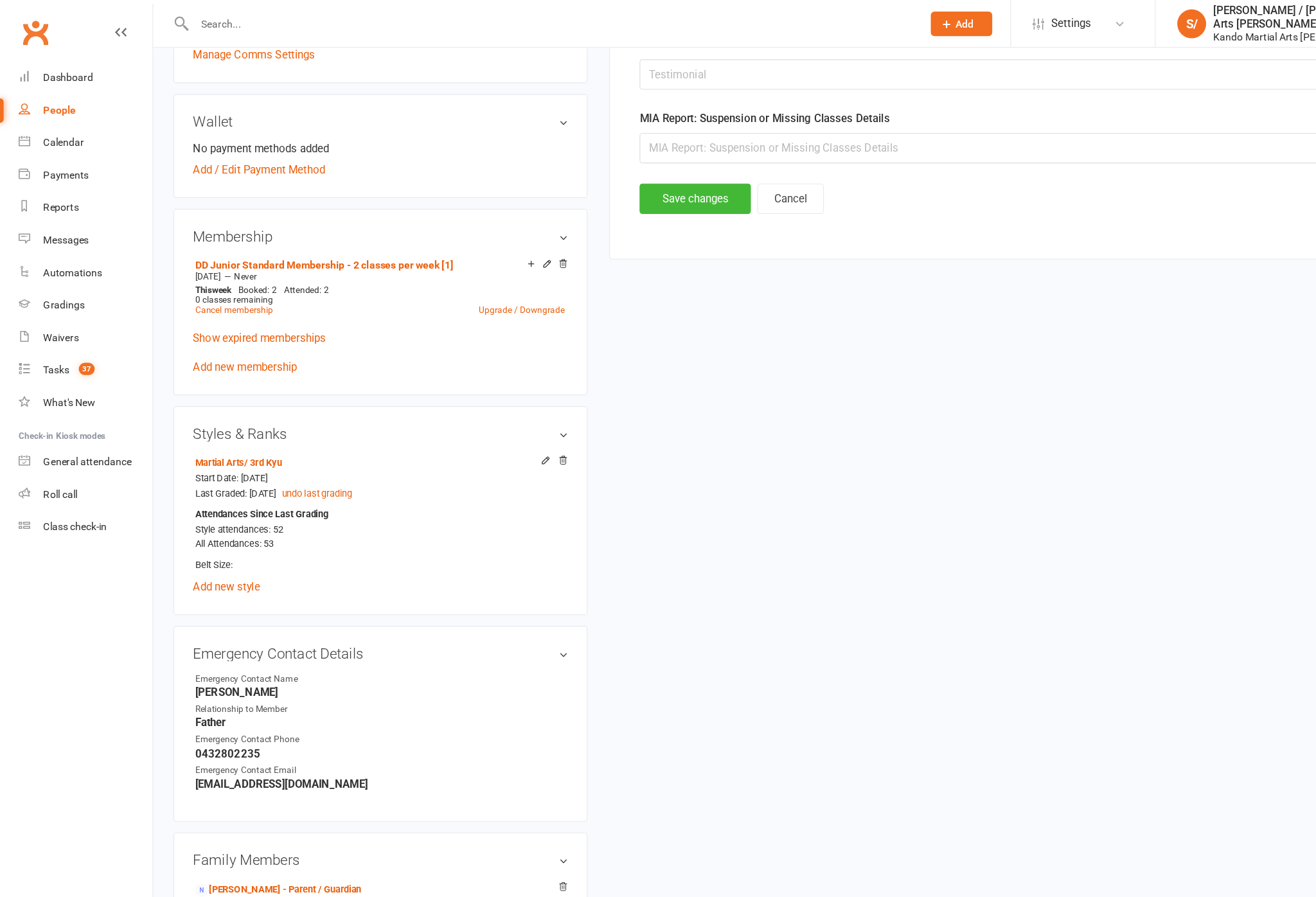
scroll to position [124, 0]
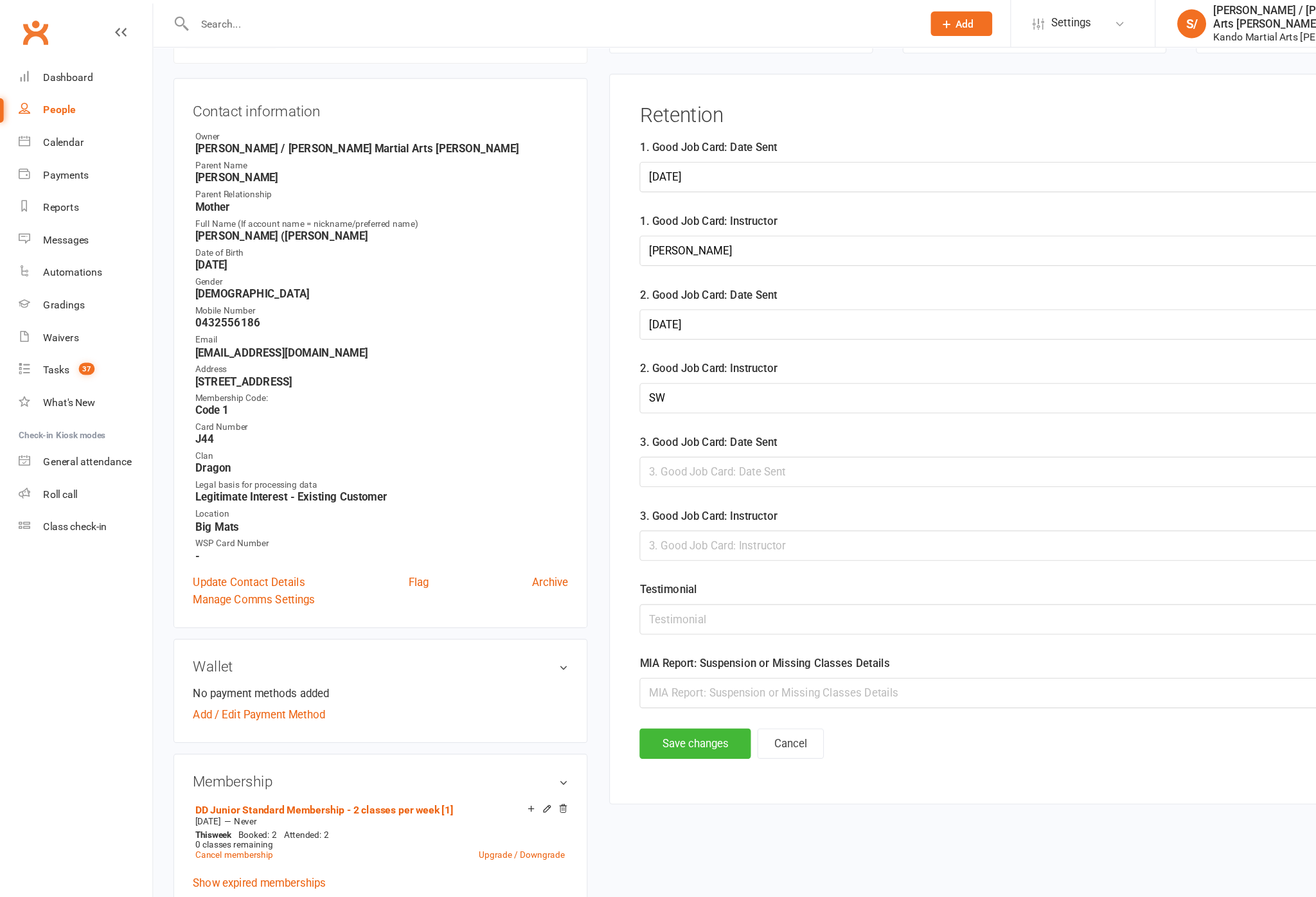
click at [686, 433] on div at bounding box center [920, 420] width 702 height 27
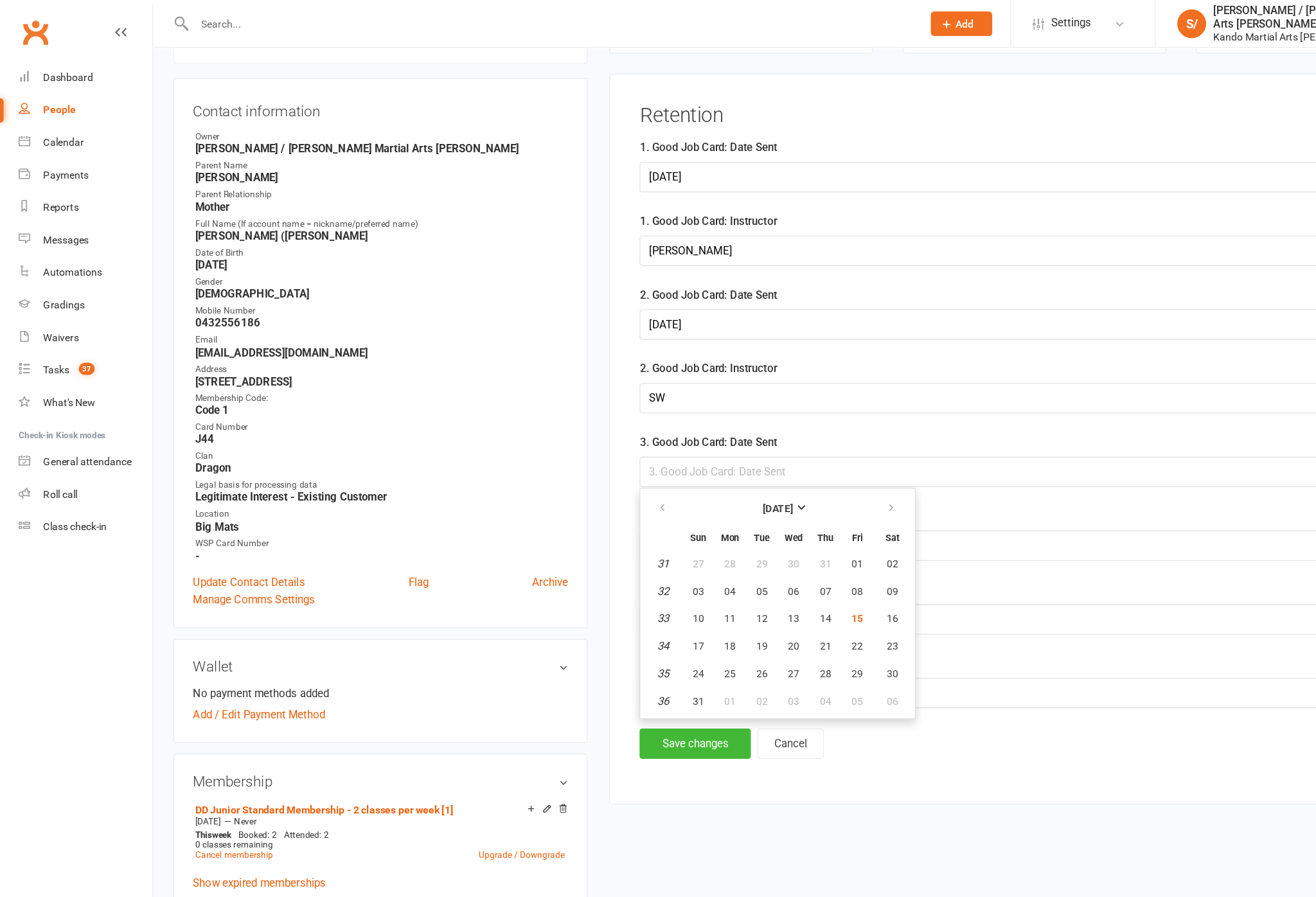
click at [767, 555] on span "15" at bounding box center [762, 550] width 11 height 11
type input "[DATE]"
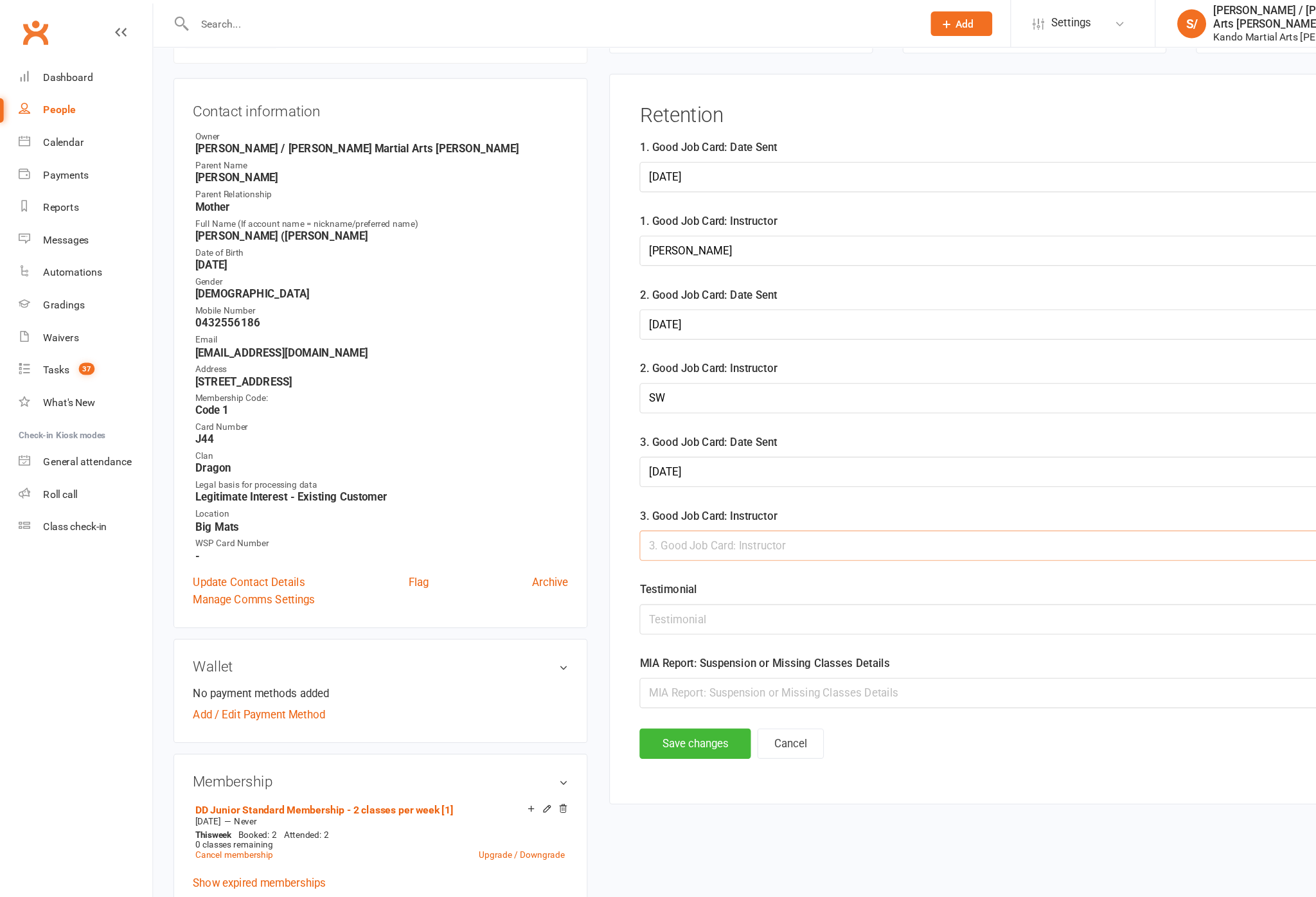
click at [694, 497] on input "text" at bounding box center [920, 485] width 702 height 27
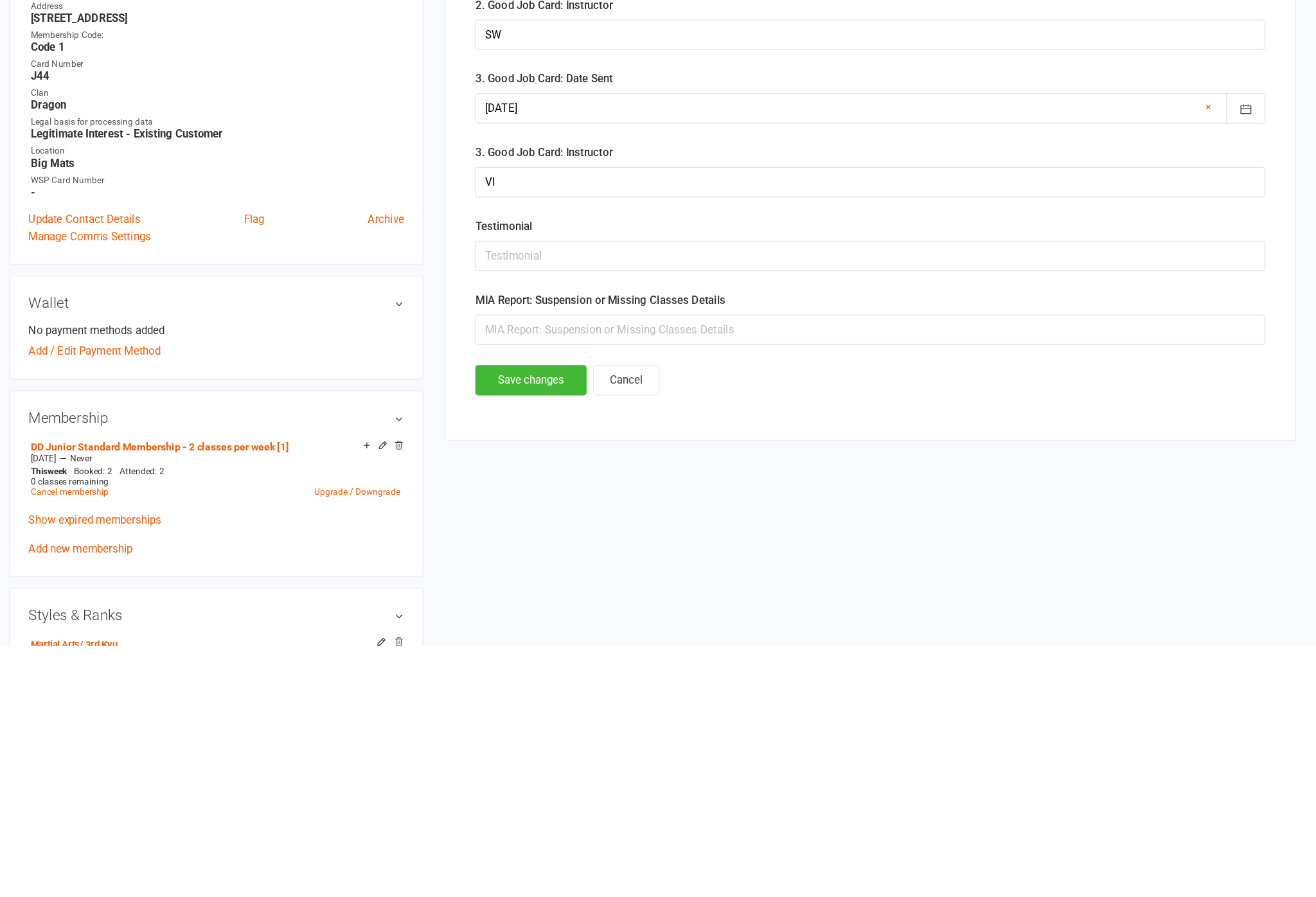
scroll to position [384, 0]
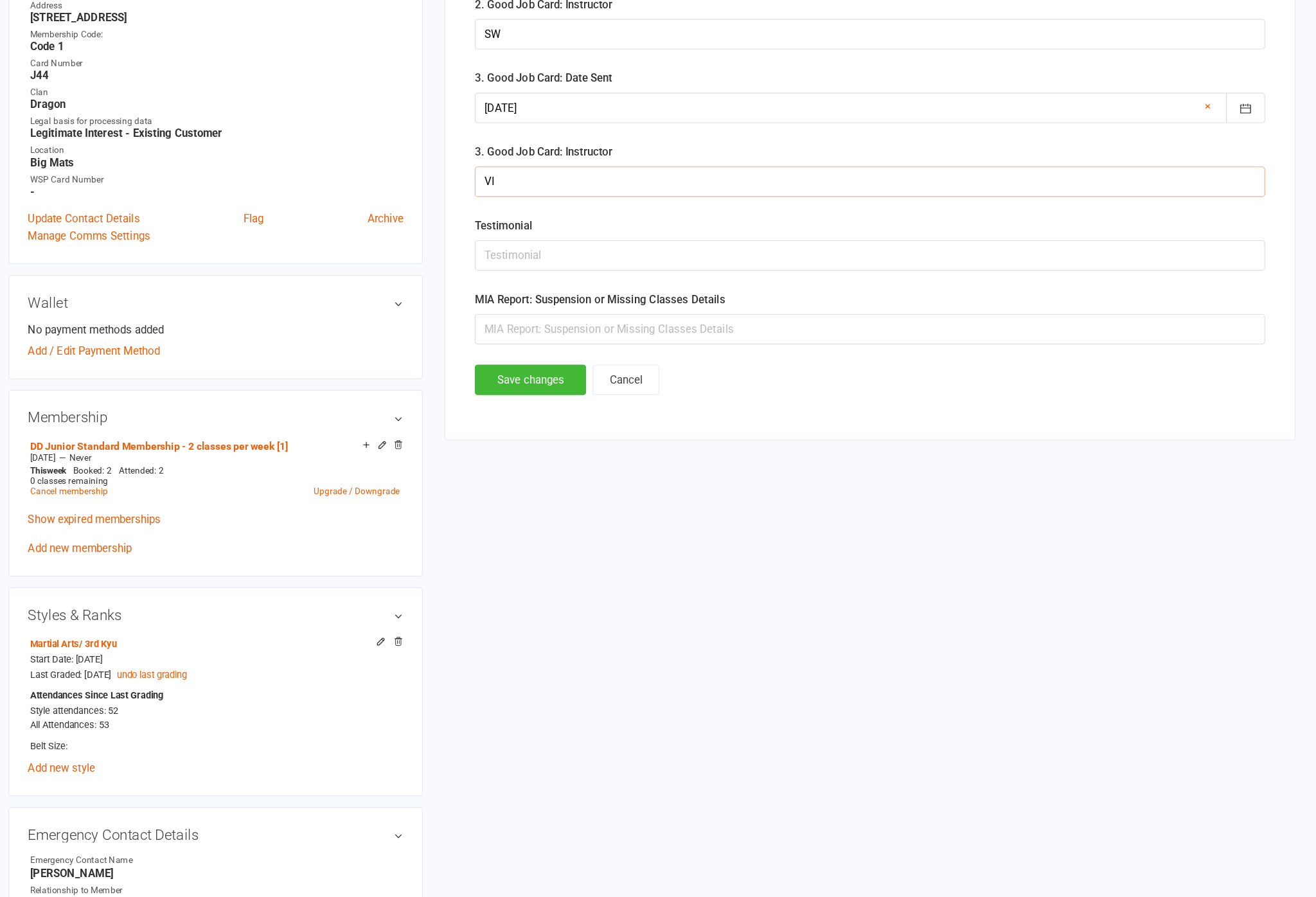
type input "VI"
click at [568, 388] on button "Save changes" at bounding box center [618, 401] width 99 height 27
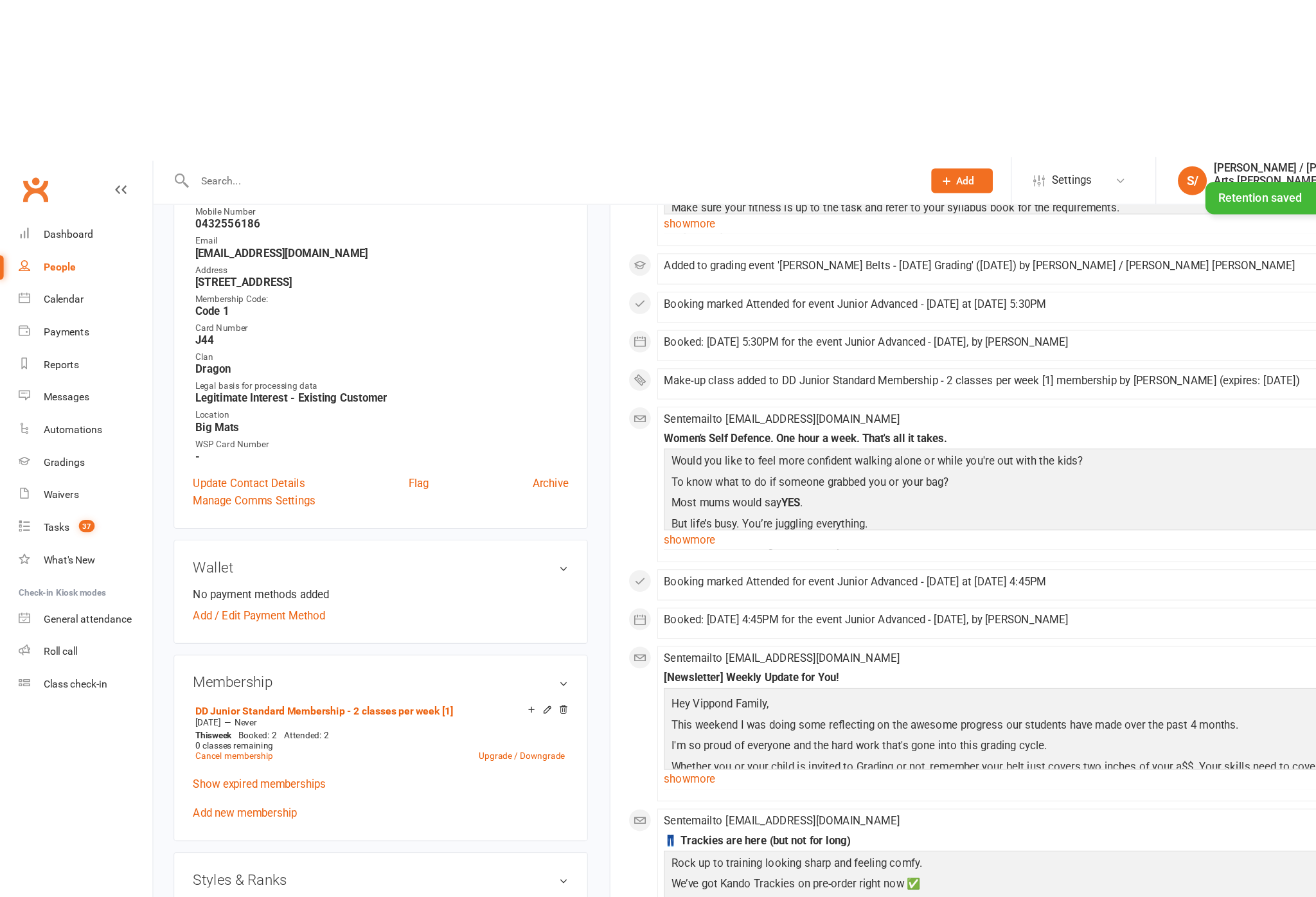
scroll to position [0, 0]
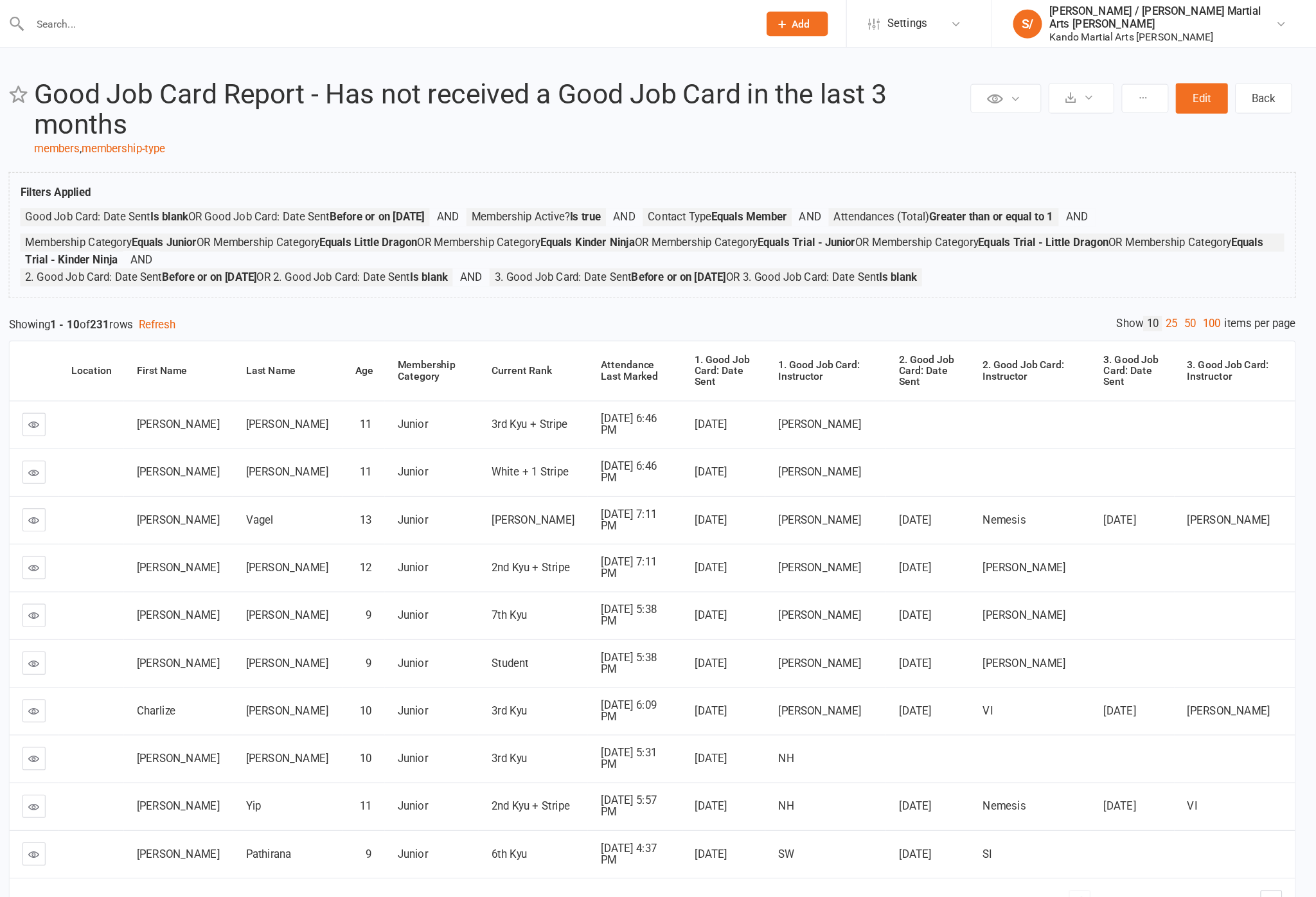
click at [1067, 299] on div "Private Report Only visible by me Public Report Visible to everyone at gym Expo…" at bounding box center [726, 453] width 1180 height 822
click at [1213, 294] on link "100" at bounding box center [1224, 287] width 22 height 13
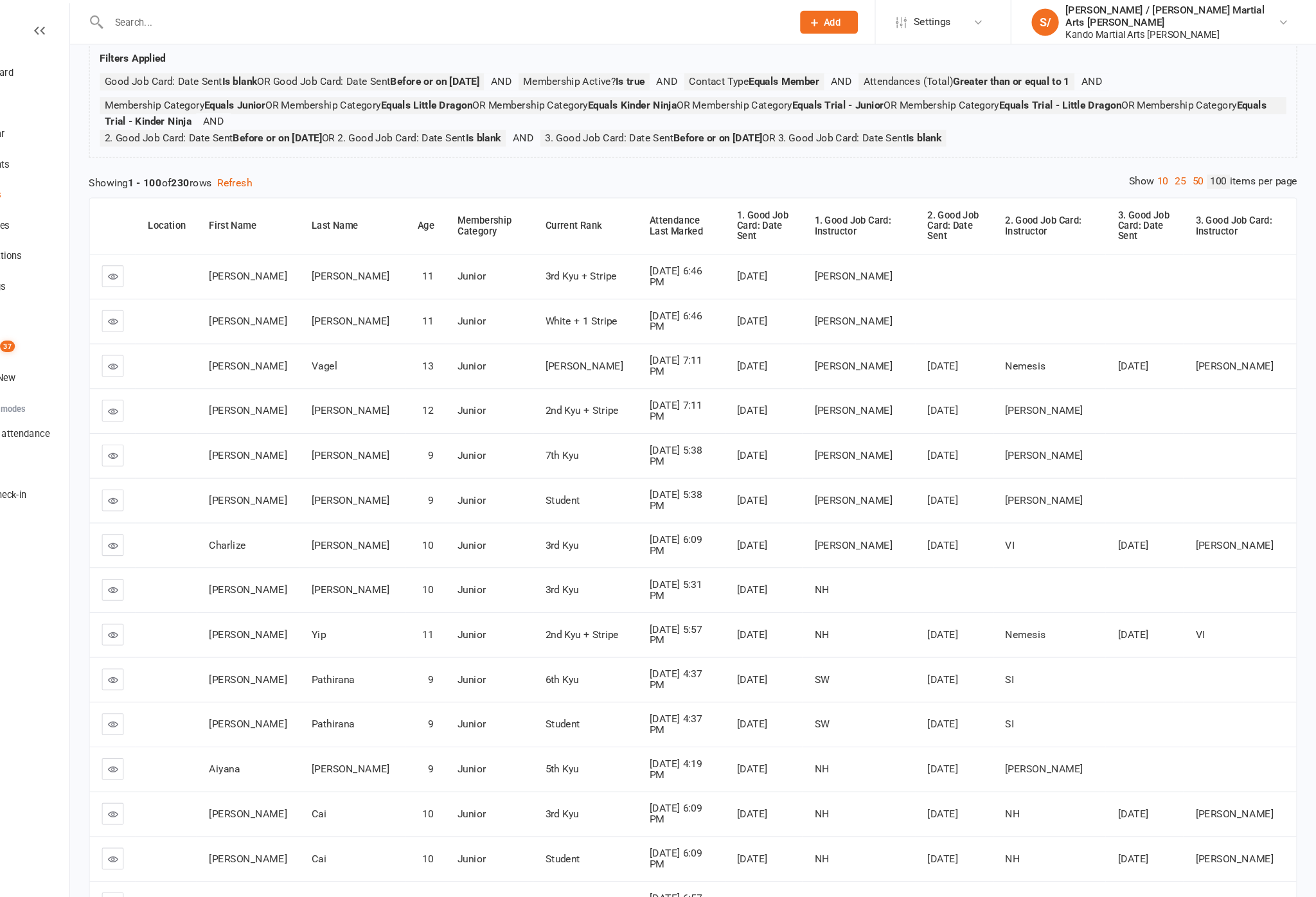
scroll to position [90, 0]
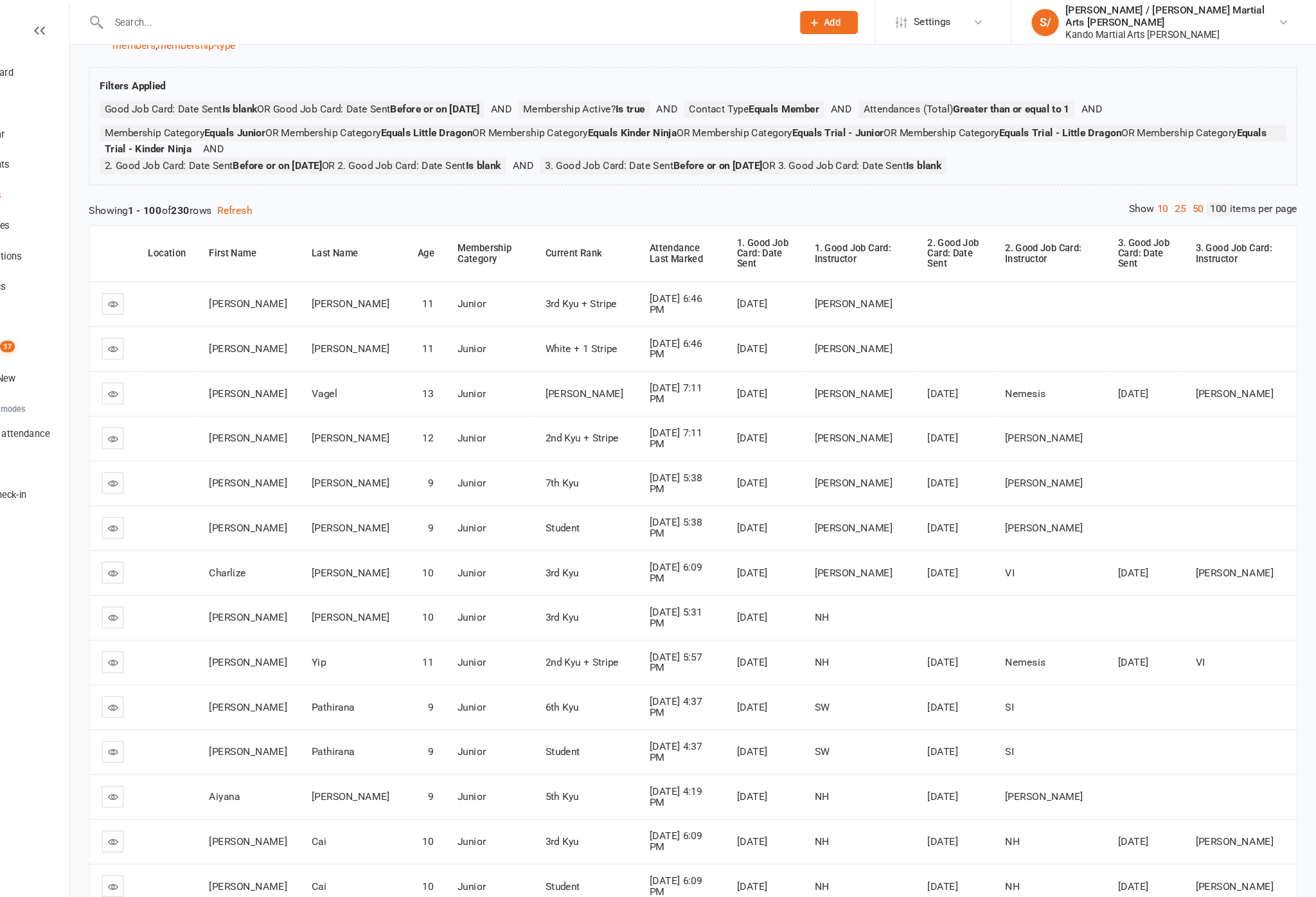
click at [685, 250] on div "Attendance Last Marked" at bounding box center [715, 240] width 61 height 20
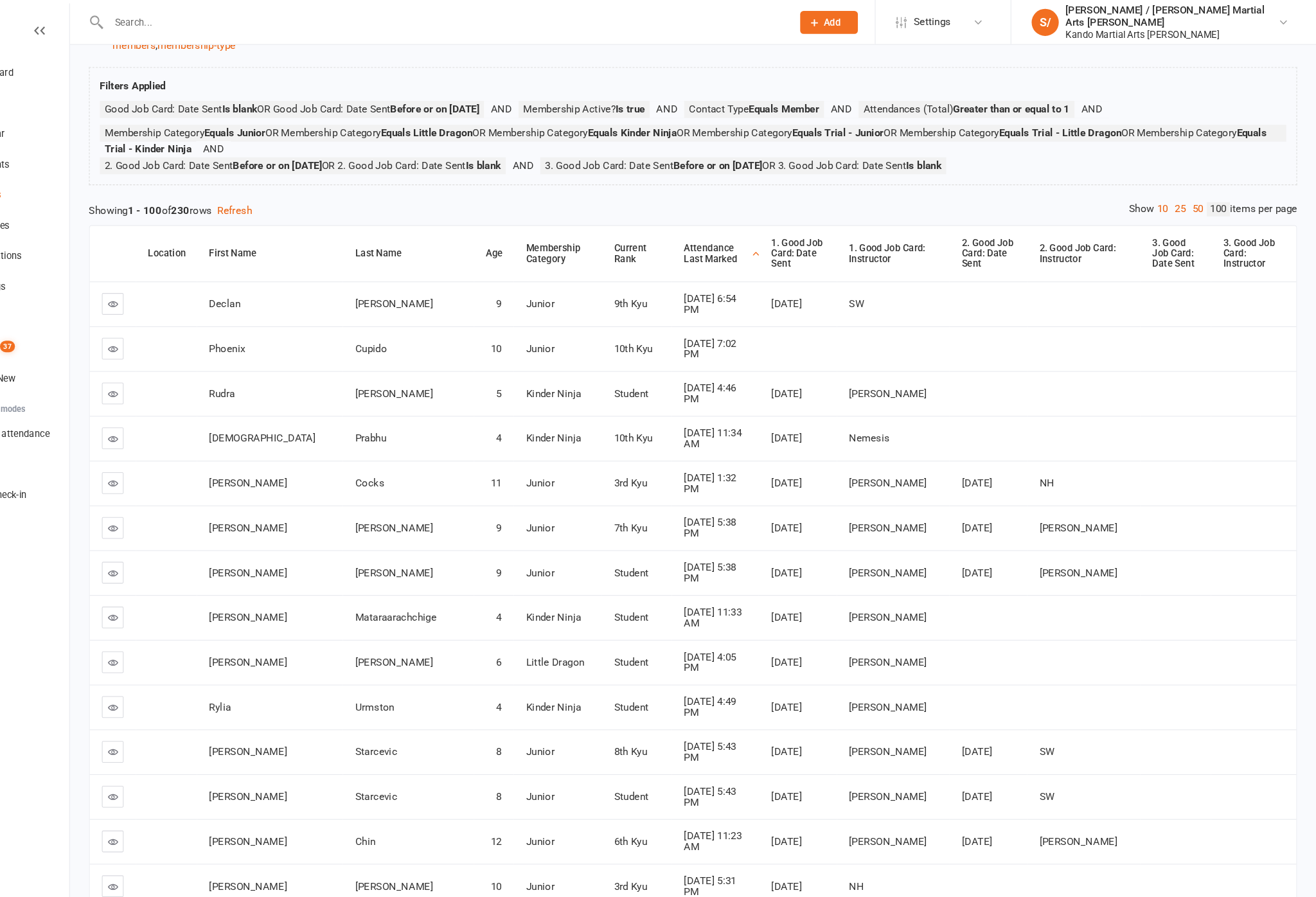
click at [706, 247] on th "Attendance Last Marked" at bounding box center [748, 240] width 83 height 53
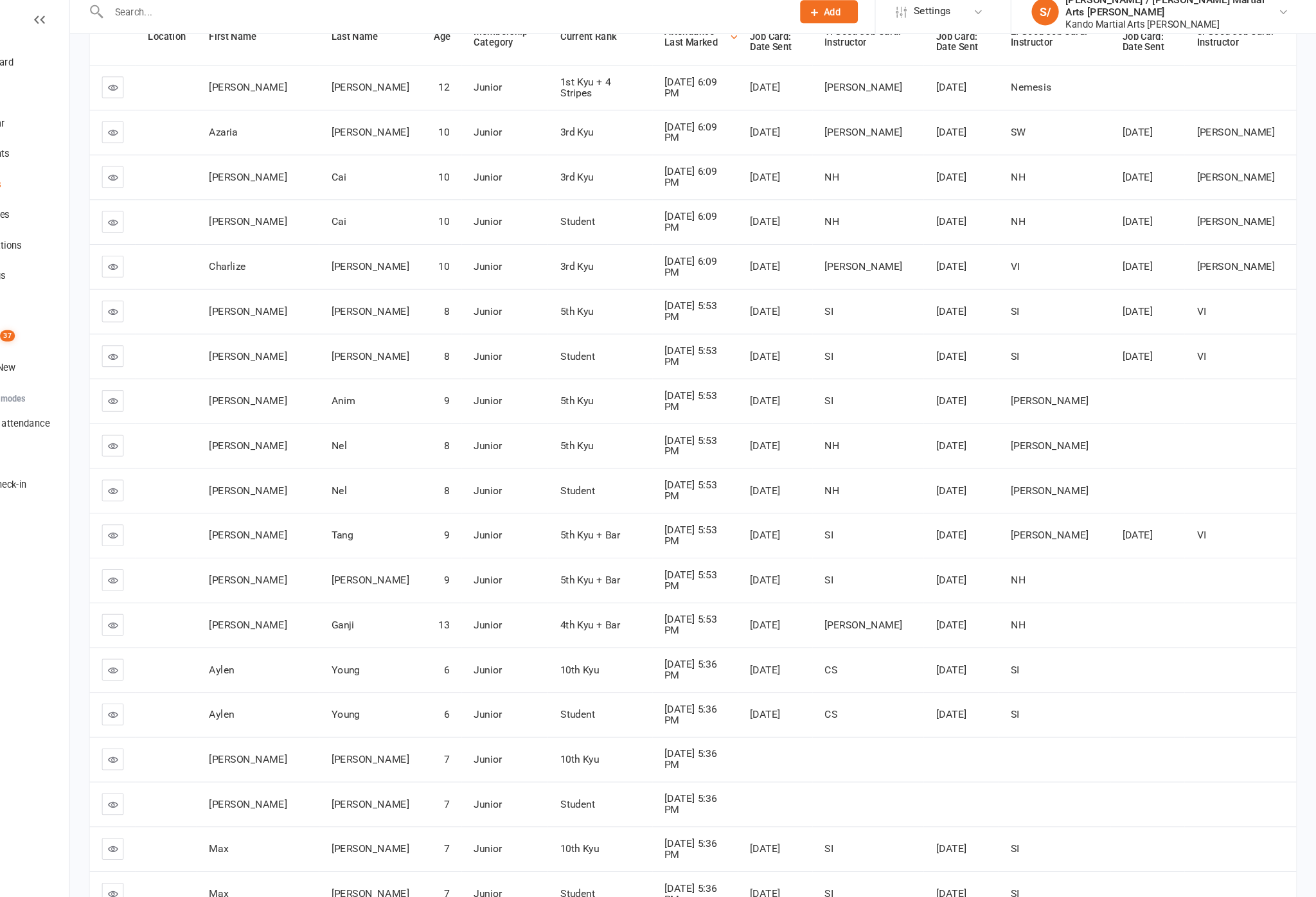
scroll to position [286, 0]
click at [166, 393] on link at bounding box center [176, 388] width 20 height 20
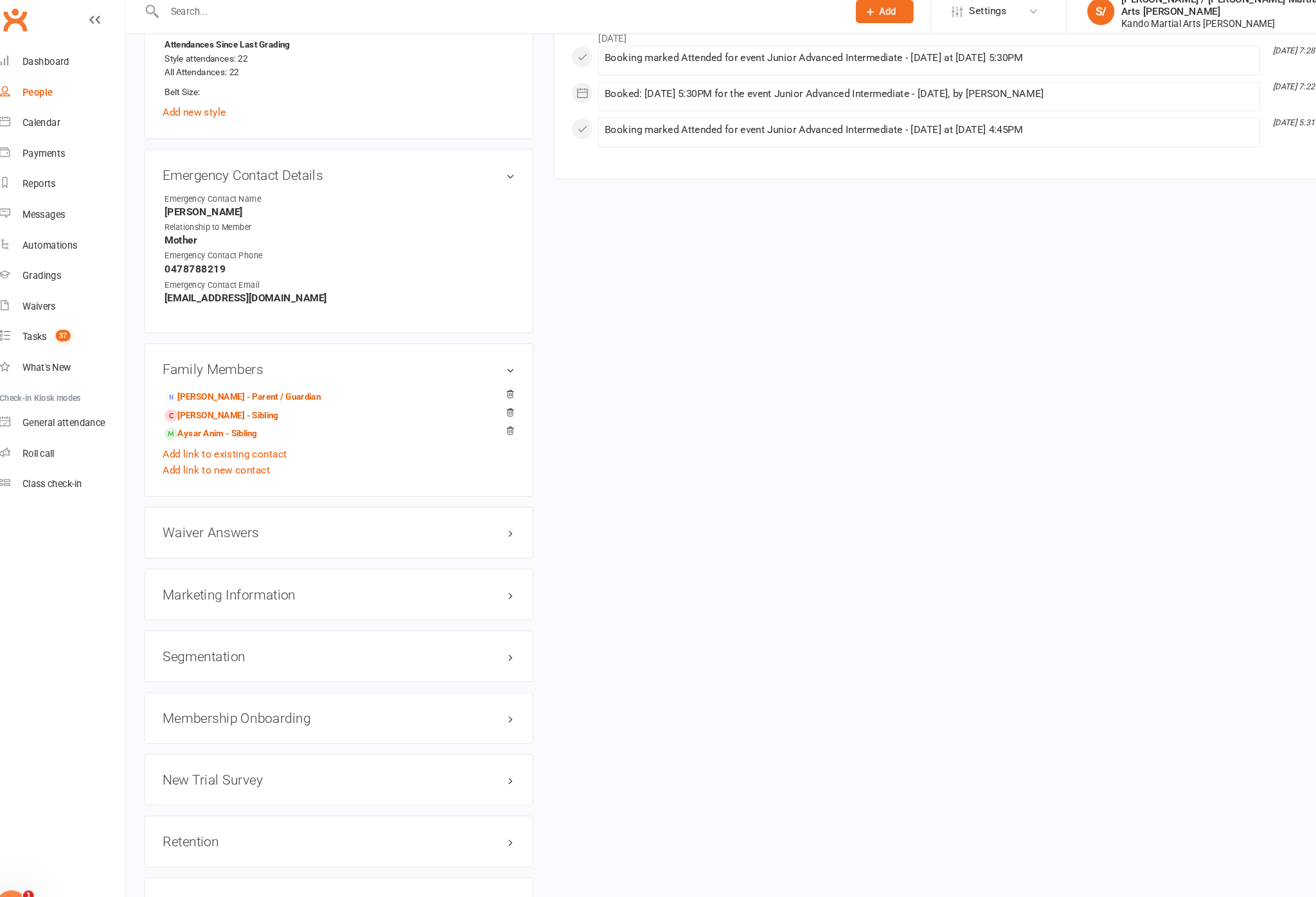
scroll to position [1137, 0]
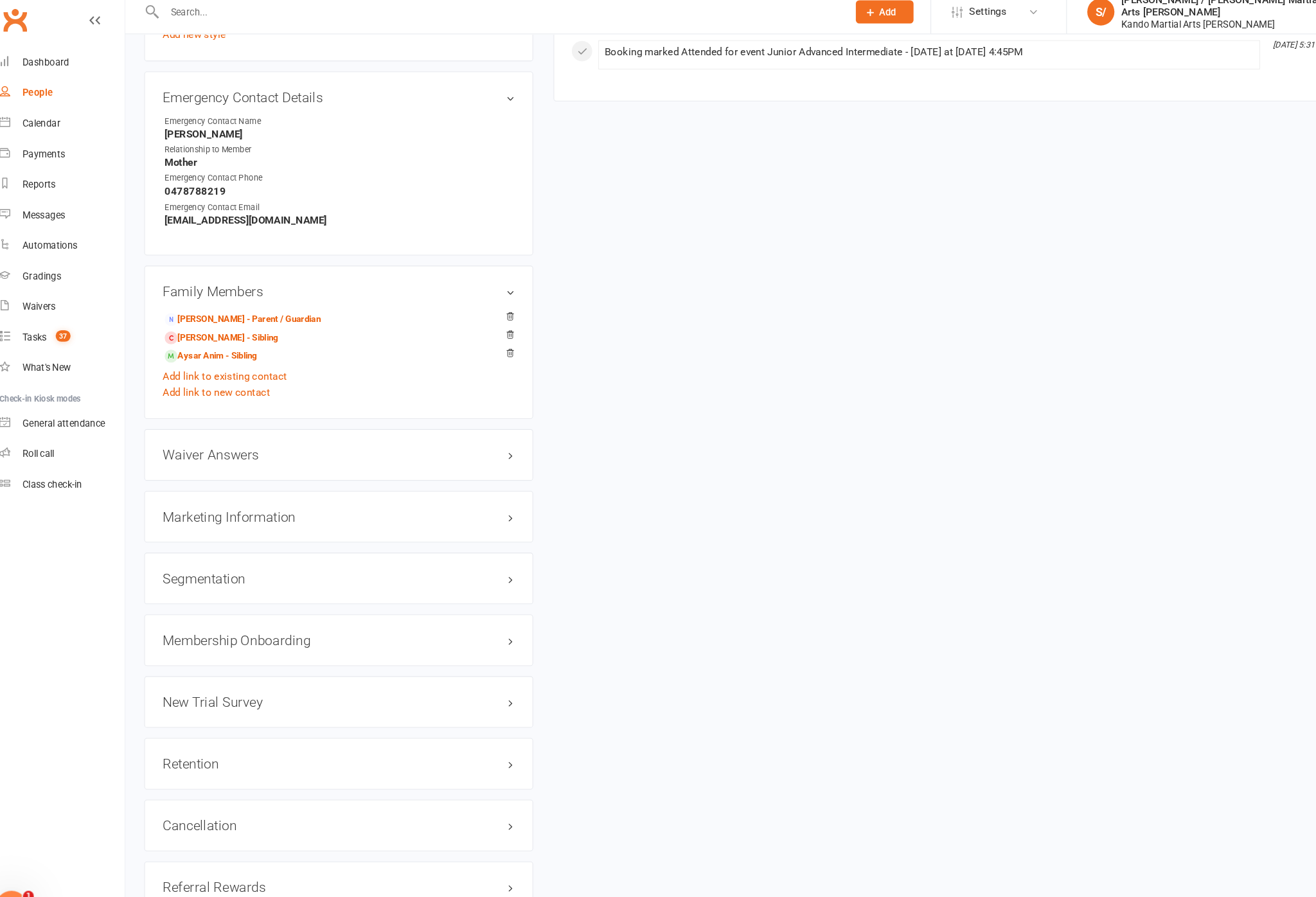
click at [484, 709] on div "Retention edit" at bounding box center [339, 733] width 368 height 49
click at [0, 0] on link "edit" at bounding box center [0, 0] width 0 height 0
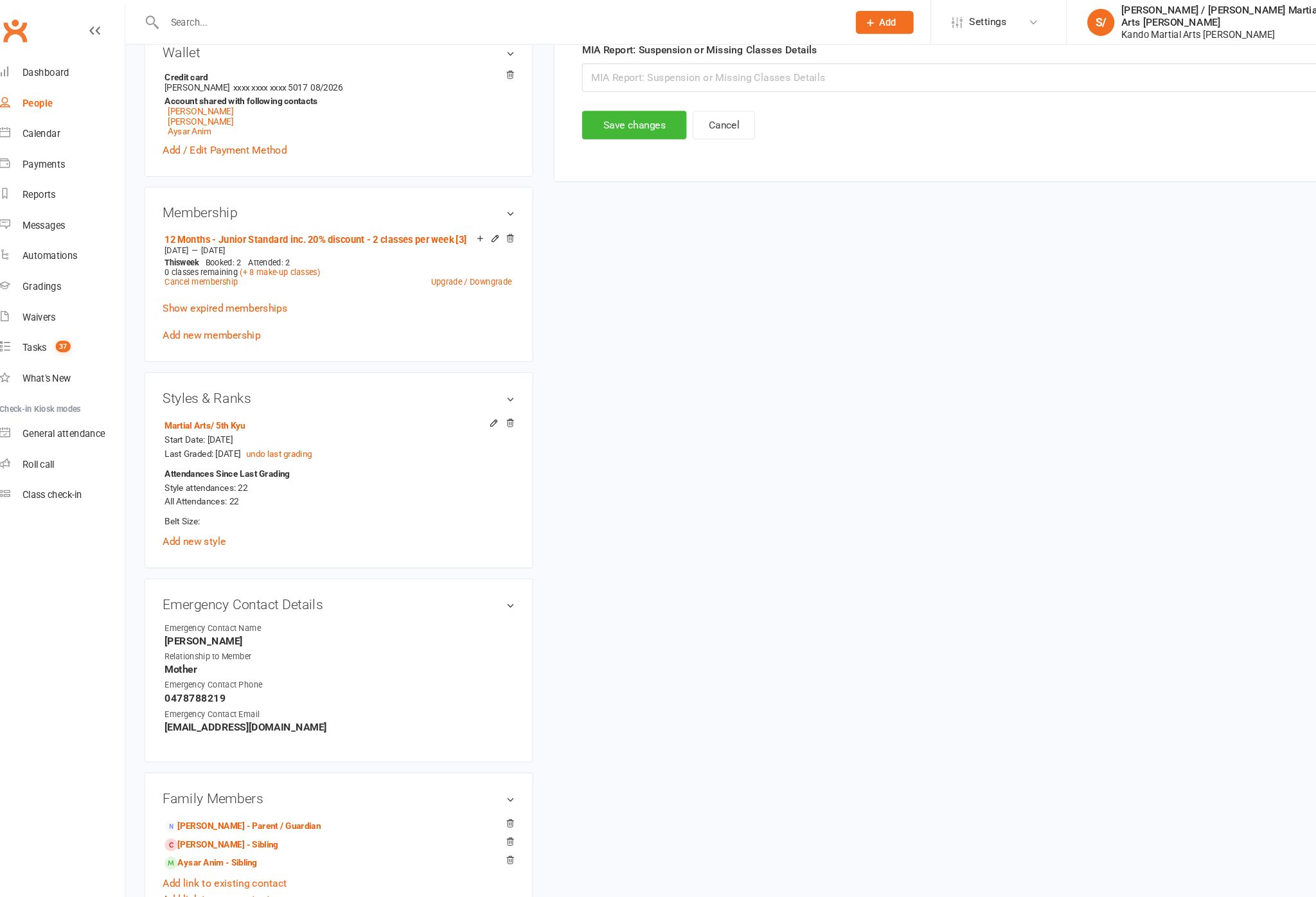
scroll to position [125, 0]
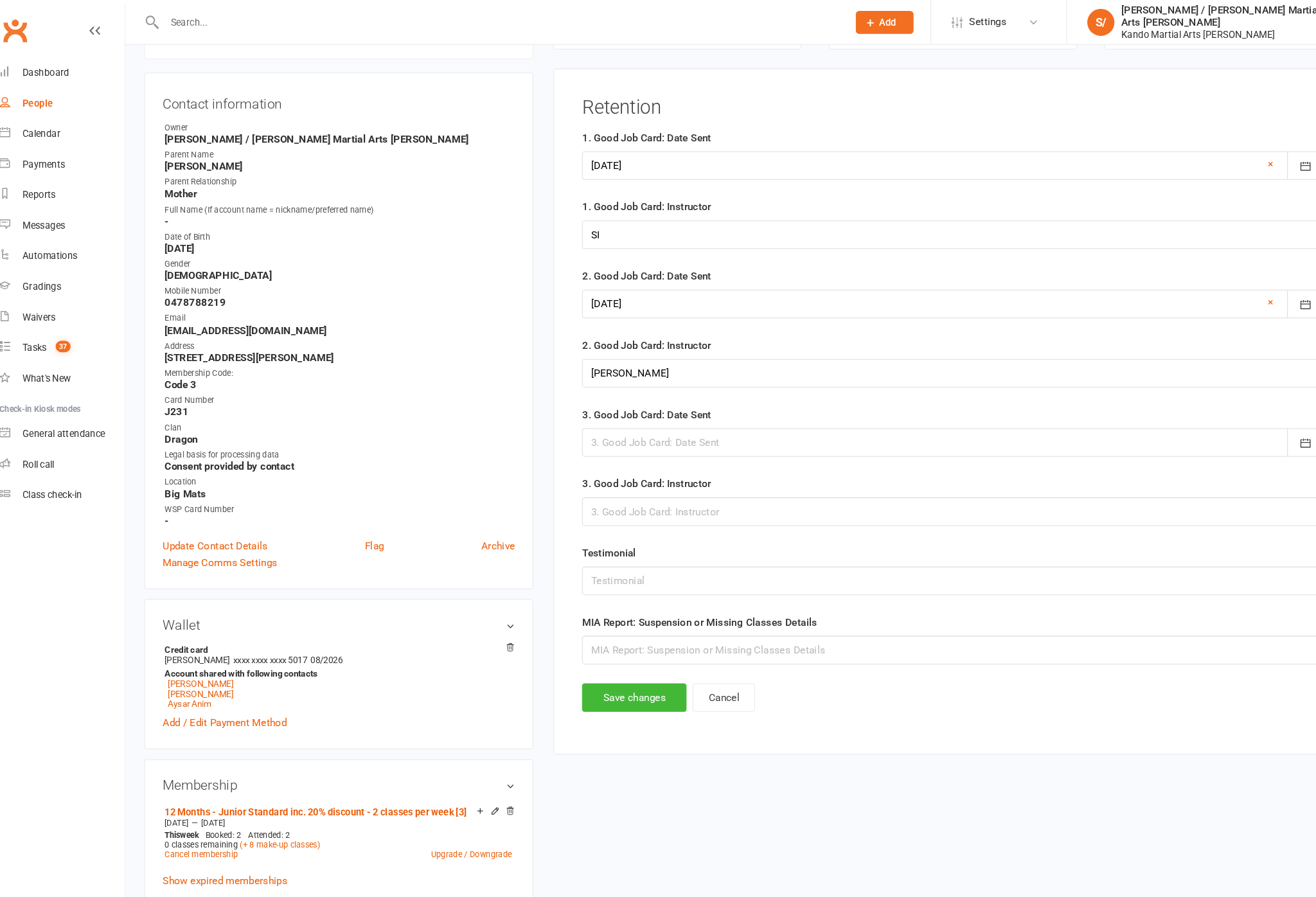
click at [813, 425] on div at bounding box center [920, 419] width 702 height 27
click at [762, 561] on button "15" at bounding box center [762, 549] width 27 height 23
type input "[DATE]"
click at [778, 498] on input "text" at bounding box center [920, 484] width 702 height 27
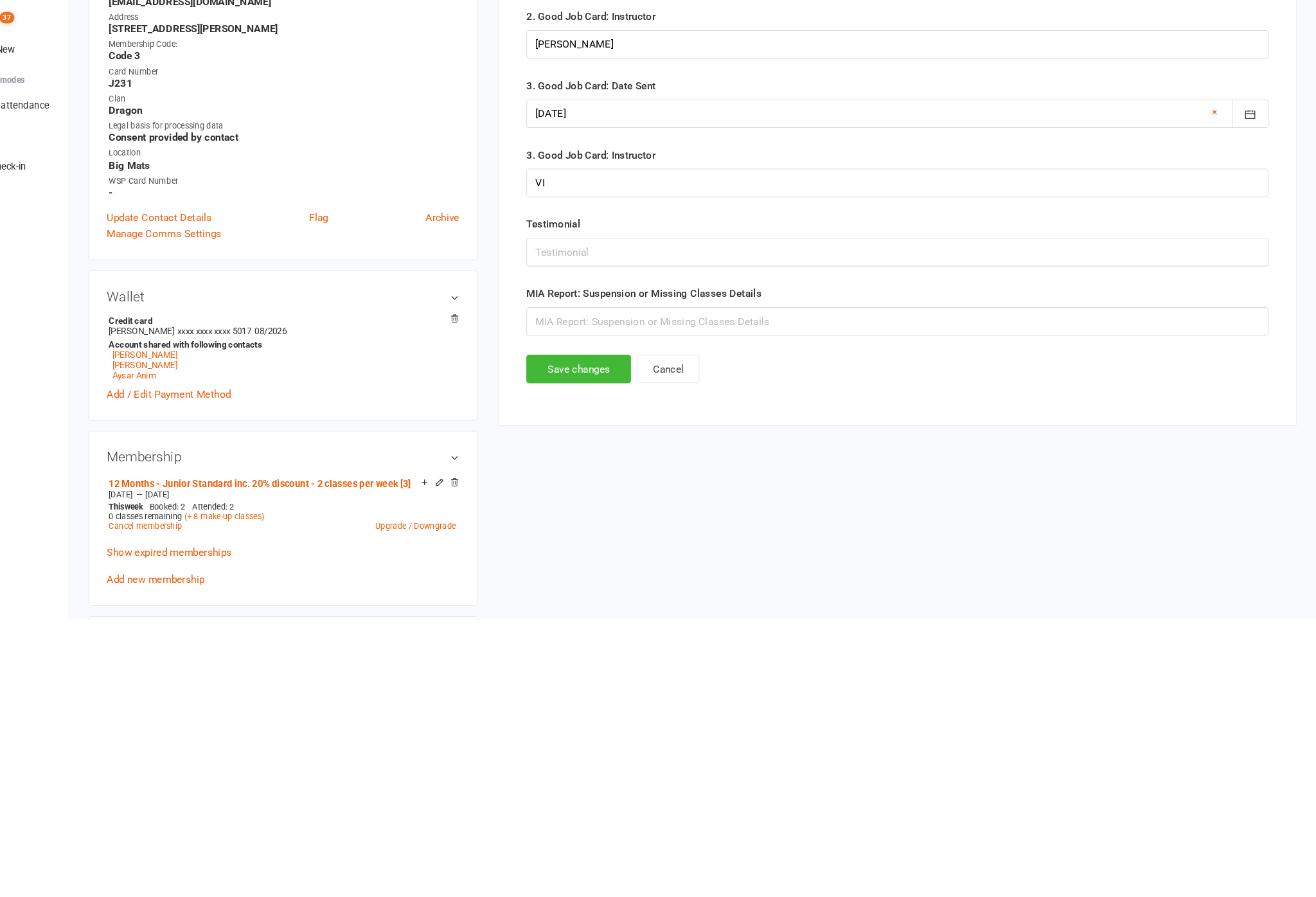
scroll to position [426, 0]
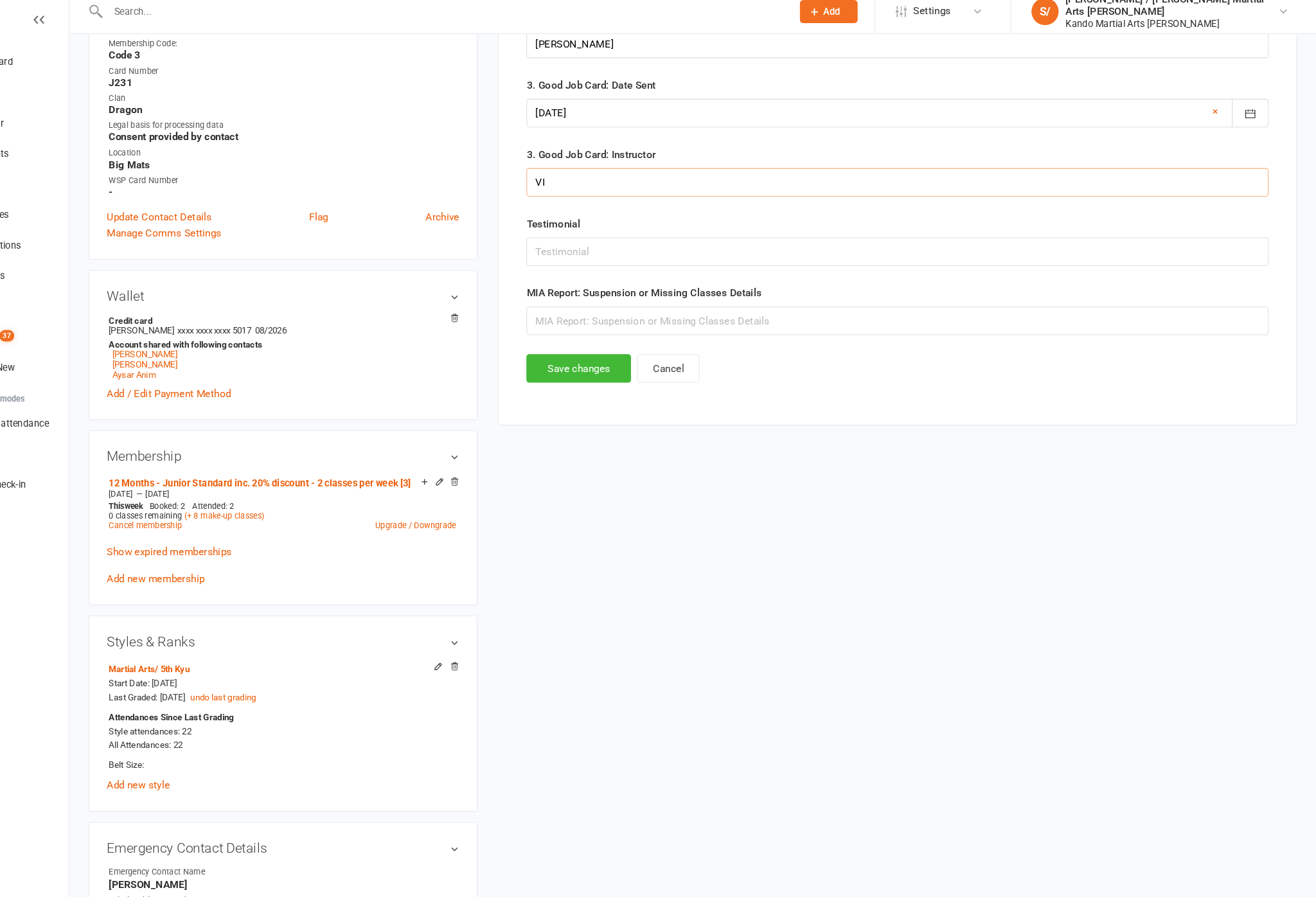
type input "VI"
click at [568, 373] on button "Save changes" at bounding box center [618, 359] width 99 height 27
